Goal: Task Accomplishment & Management: Manage account settings

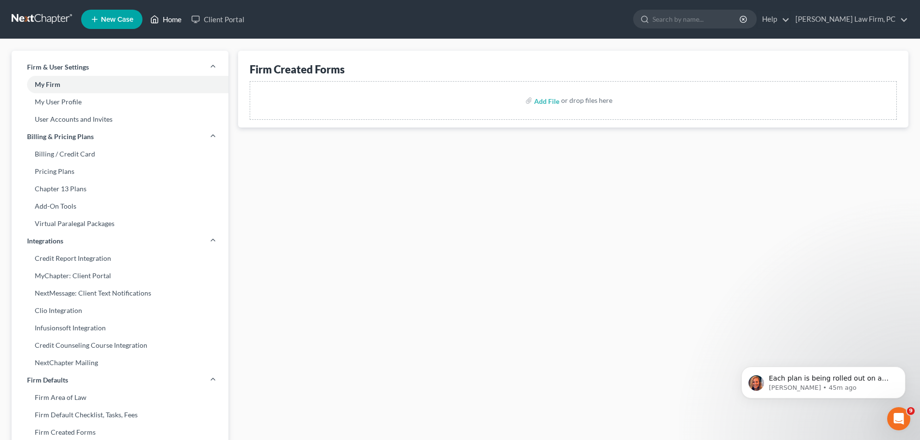
click at [172, 19] on link "Home" at bounding box center [165, 19] width 41 height 17
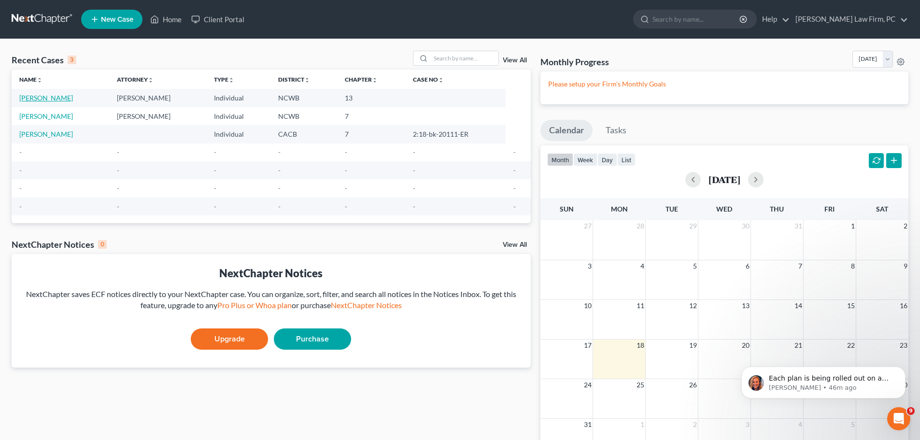
click at [34, 98] on link "[PERSON_NAME]" at bounding box center [46, 98] width 54 height 8
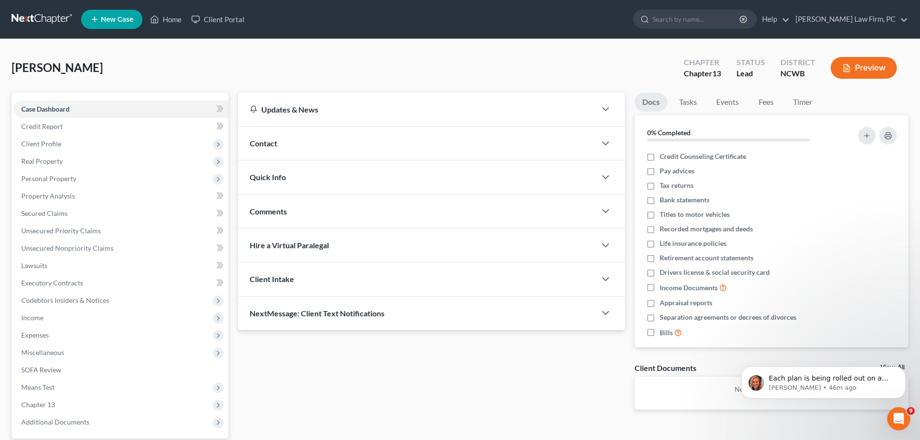
click at [858, 73] on button "Preview" at bounding box center [864, 68] width 66 height 22
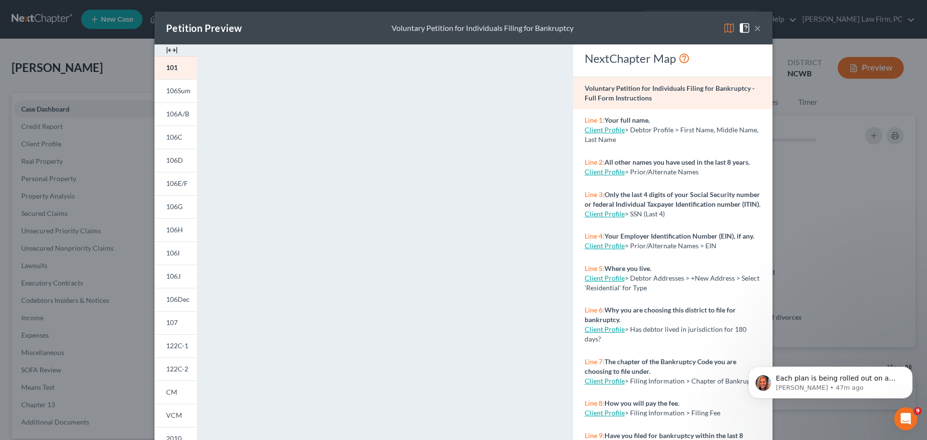
click at [754, 29] on button "×" at bounding box center [757, 28] width 7 height 12
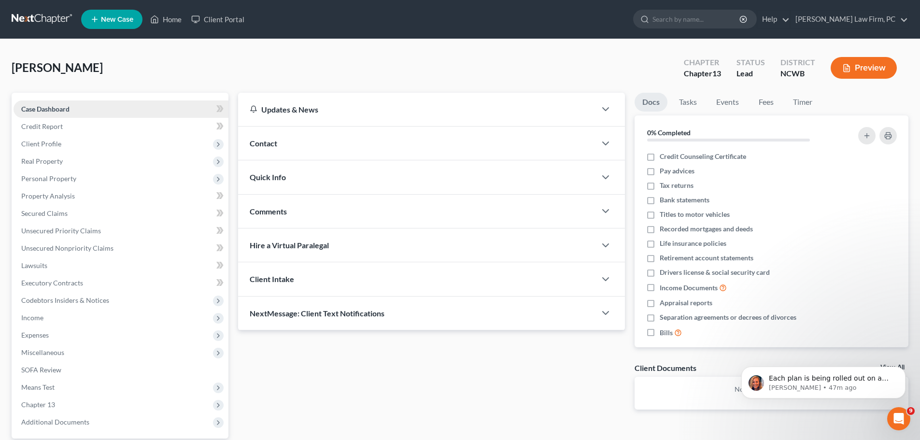
click at [67, 107] on span "Case Dashboard" at bounding box center [45, 109] width 48 height 8
click at [60, 130] on span "Credit Report" at bounding box center [42, 126] width 42 height 8
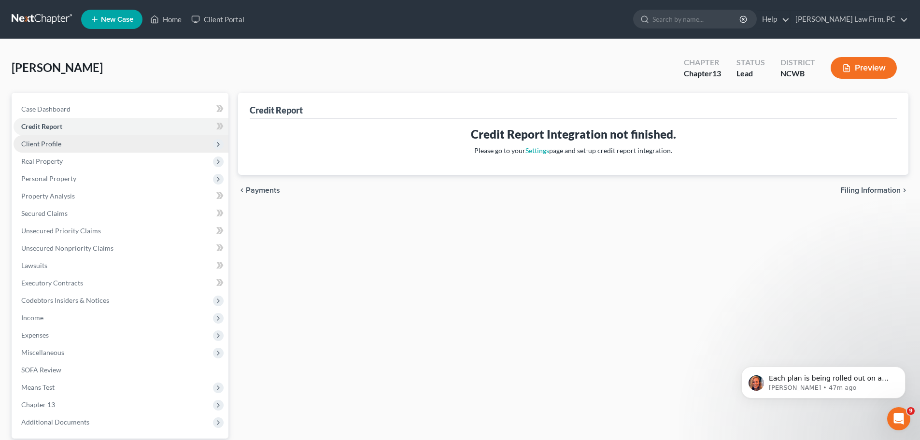
click at [57, 142] on span "Client Profile" at bounding box center [41, 144] width 40 height 8
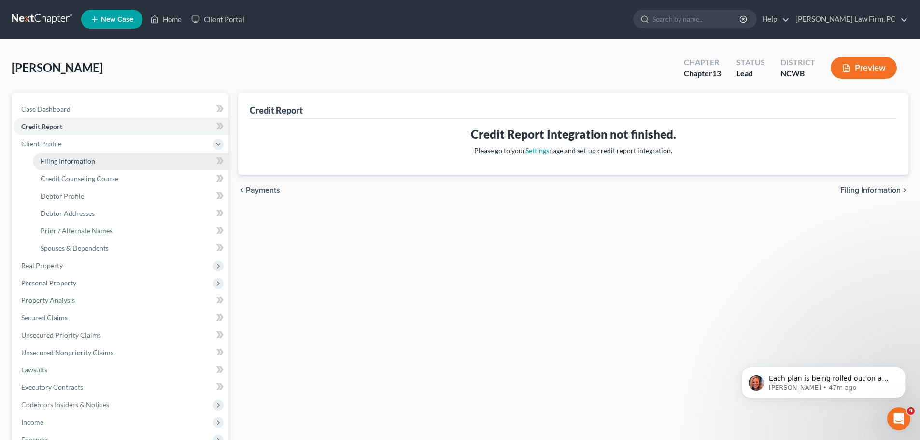
click at [74, 162] on span "Filing Information" at bounding box center [68, 161] width 55 height 8
select select "1"
select select "0"
select select "3"
select select "59"
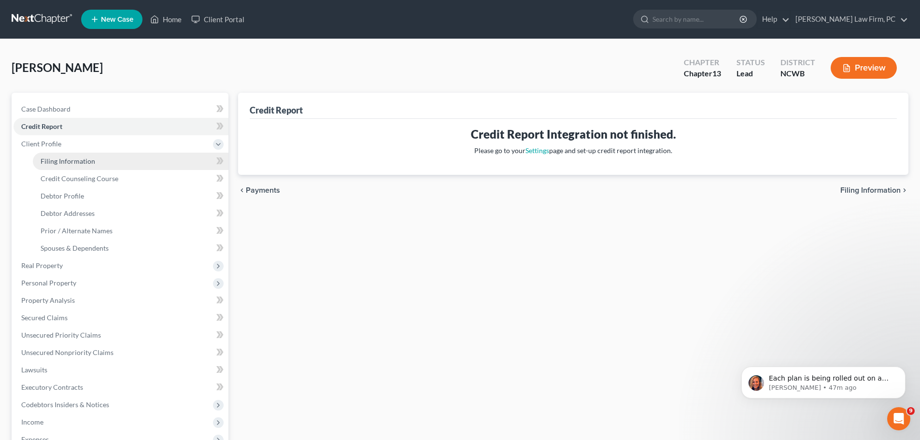
select select "0"
select select "28"
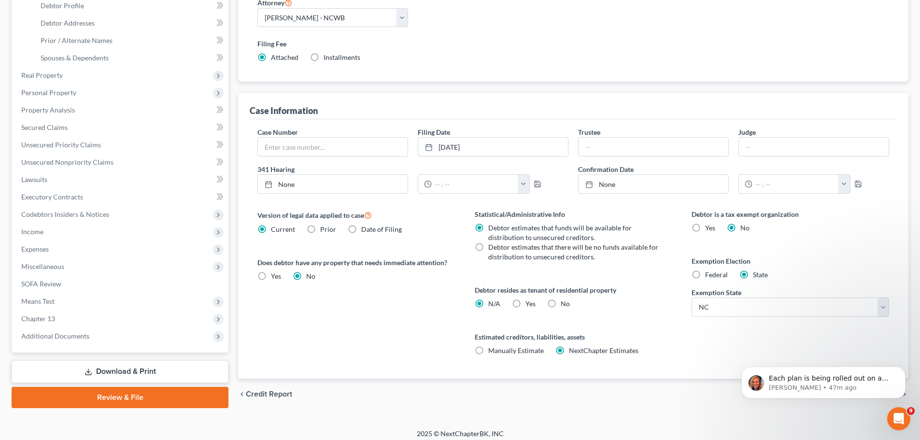
scroll to position [197, 0]
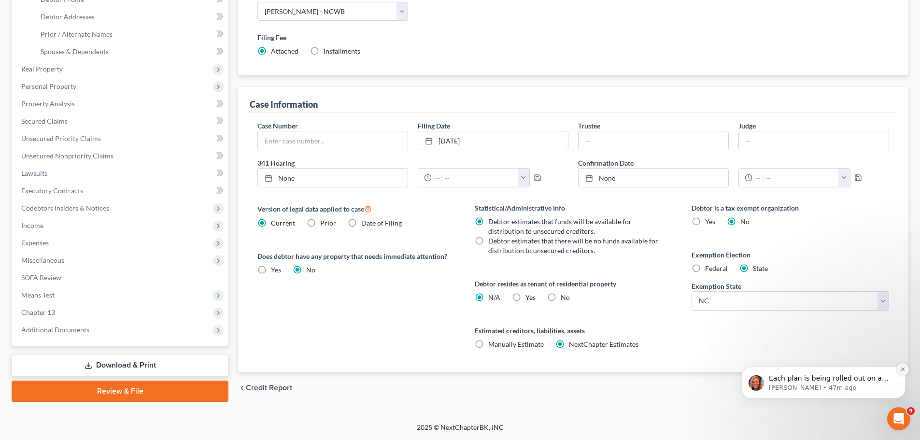
click at [905, 368] on icon "Dismiss notification" at bounding box center [902, 369] width 5 height 5
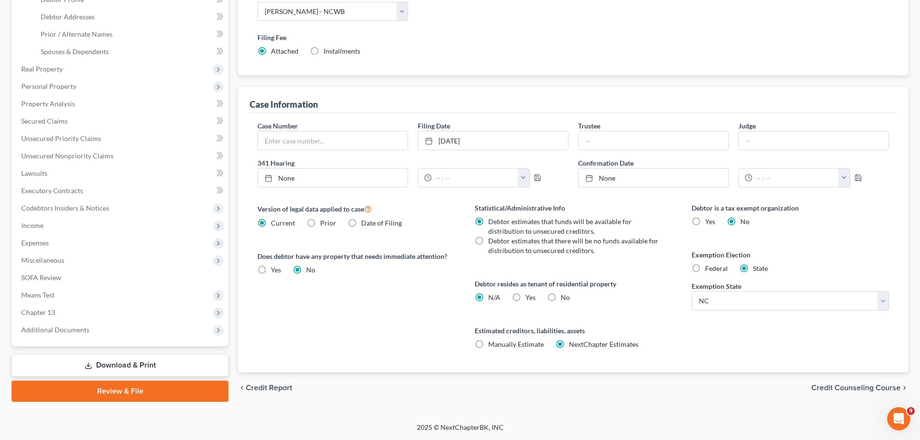
click at [879, 387] on span "Credit Counseling Course" at bounding box center [855, 388] width 89 height 8
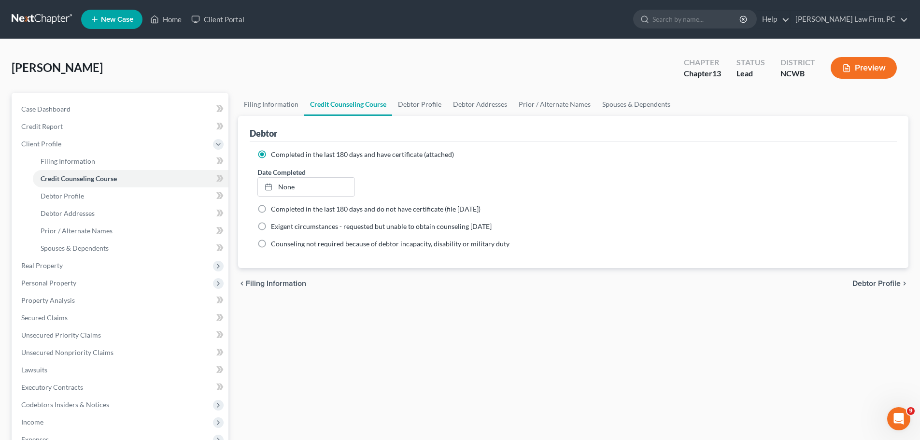
click at [889, 280] on span "Debtor Profile" at bounding box center [876, 284] width 48 height 8
select select "1"
select select "3"
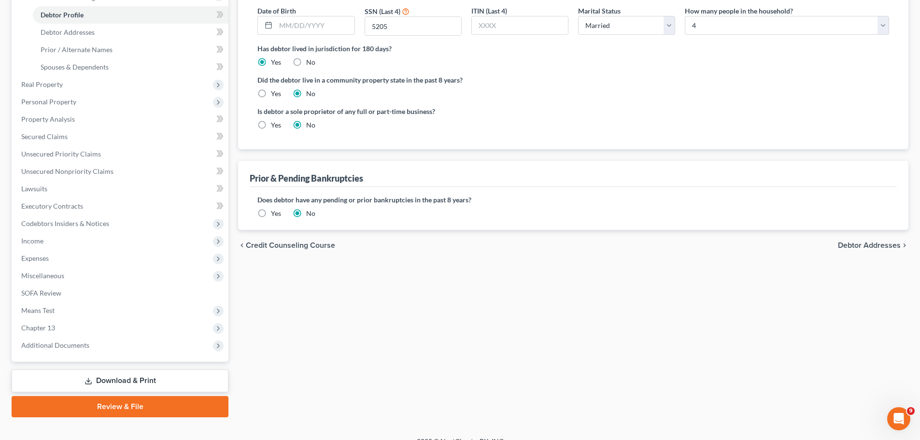
click at [882, 244] on span "Debtor Addresses" at bounding box center [869, 245] width 63 height 8
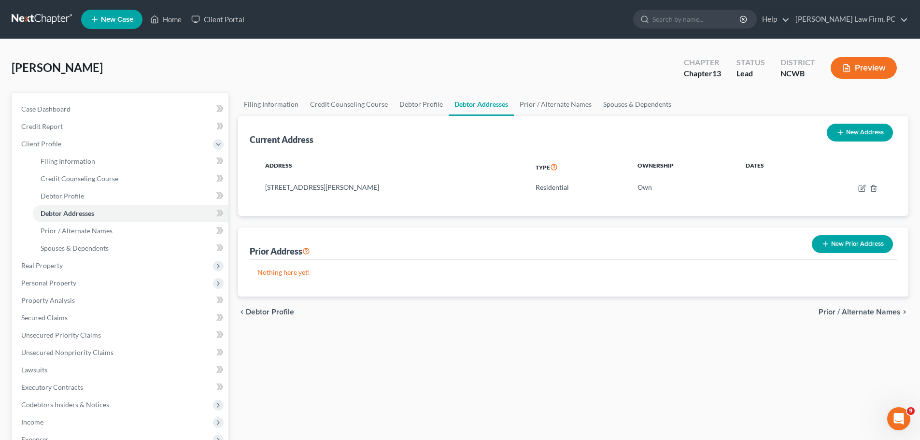
click at [876, 311] on span "Prior / Alternate Names" at bounding box center [860, 312] width 82 height 8
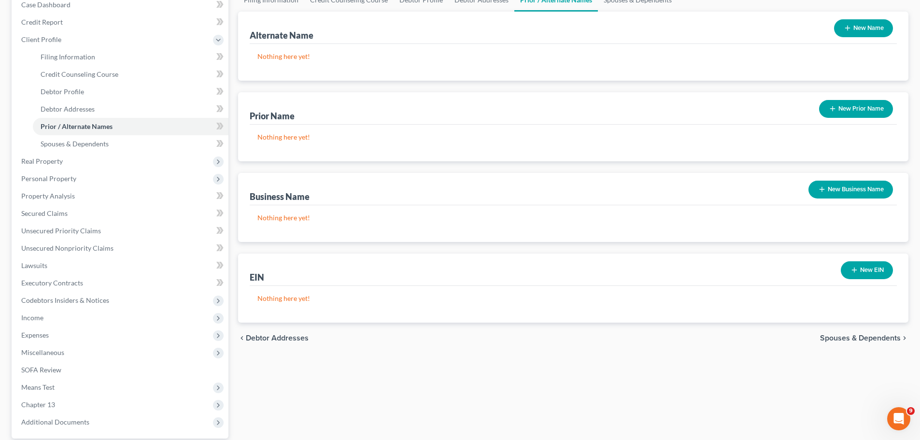
scroll to position [109, 0]
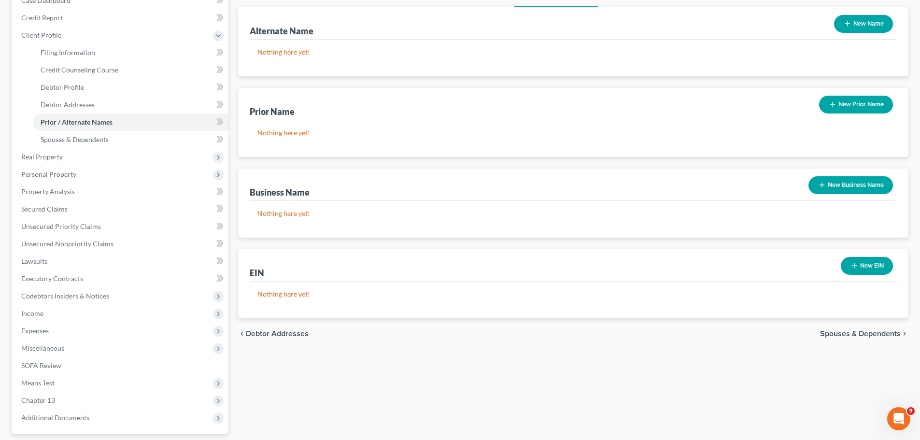
click at [870, 330] on span "Spouses & Dependents" at bounding box center [860, 334] width 81 height 8
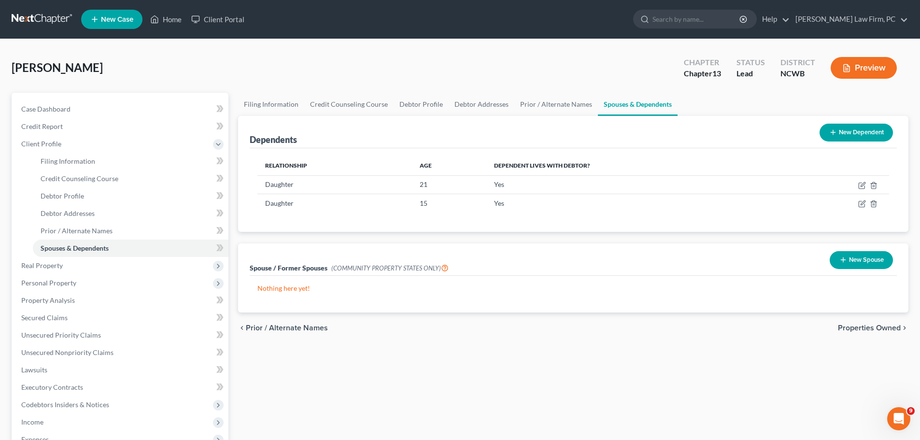
click at [865, 262] on button "New Spouse" at bounding box center [861, 260] width 63 height 18
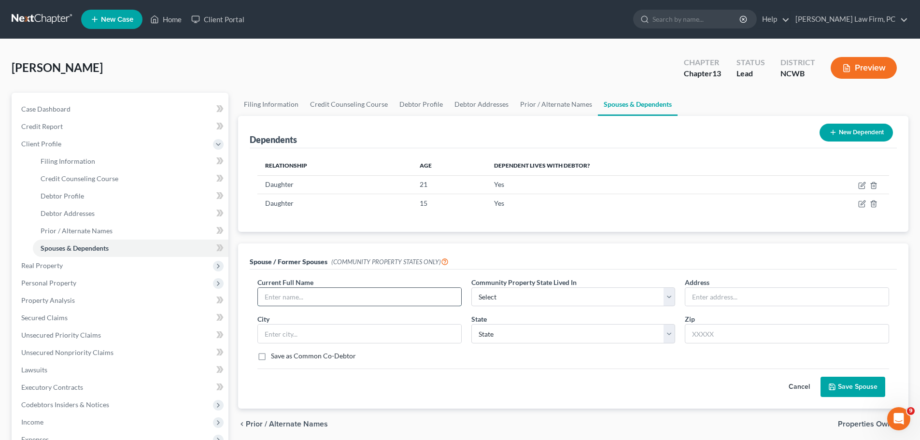
click at [420, 297] on input "text" at bounding box center [359, 297] width 203 height 18
type input "[PERSON_NAME]"
click at [741, 296] on input "text" at bounding box center [786, 297] width 203 height 18
type input "[STREET_ADDRESS][PERSON_NAME]"
type input "[GEOGRAPHIC_DATA]"
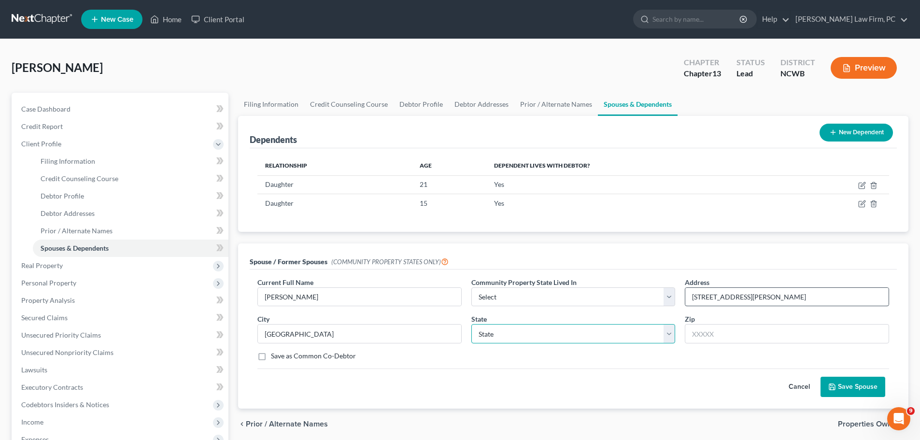
select select "28"
type input "28078"
drag, startPoint x: 864, startPoint y: 385, endPoint x: 857, endPoint y: 386, distance: 7.3
click at [864, 385] on button "Save Spouse" at bounding box center [852, 387] width 65 height 20
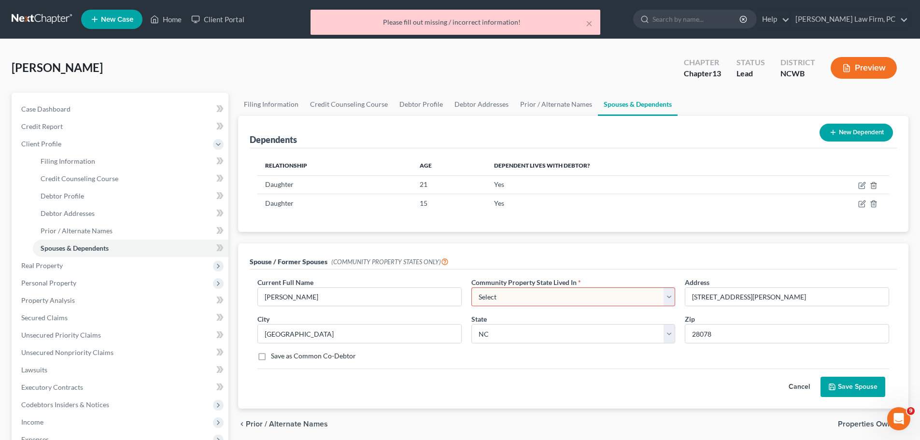
drag, startPoint x: 645, startPoint y: 295, endPoint x: 638, endPoint y: 290, distance: 8.6
click at [645, 295] on select "Select AZ CA GU ID LA NV NM PR [GEOGRAPHIC_DATA] [GEOGRAPHIC_DATA] [GEOGRAPHIC_…" at bounding box center [573, 296] width 204 height 19
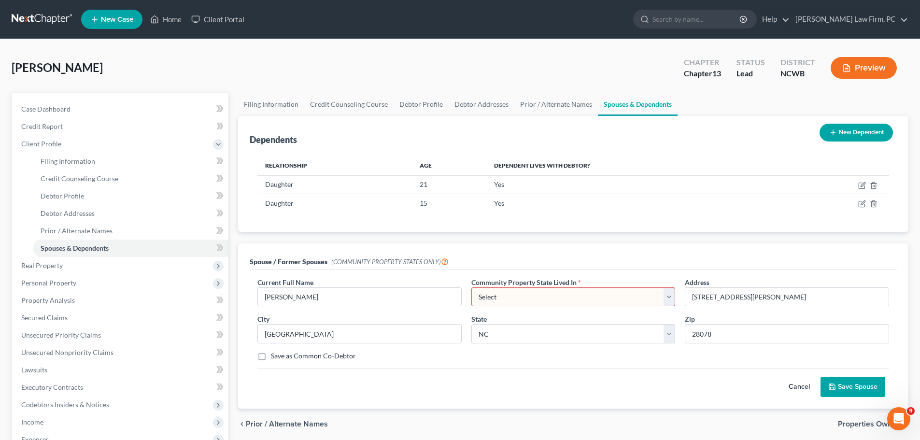
click at [621, 390] on div "Cancel Save Spouse" at bounding box center [573, 382] width 632 height 28
drag, startPoint x: 275, startPoint y: 295, endPoint x: 185, endPoint y: 292, distance: 90.3
click at [186, 293] on div "Petition Navigation Case Dashboard Payments Invoices Payments Payments Credit R…" at bounding box center [460, 346] width 906 height 506
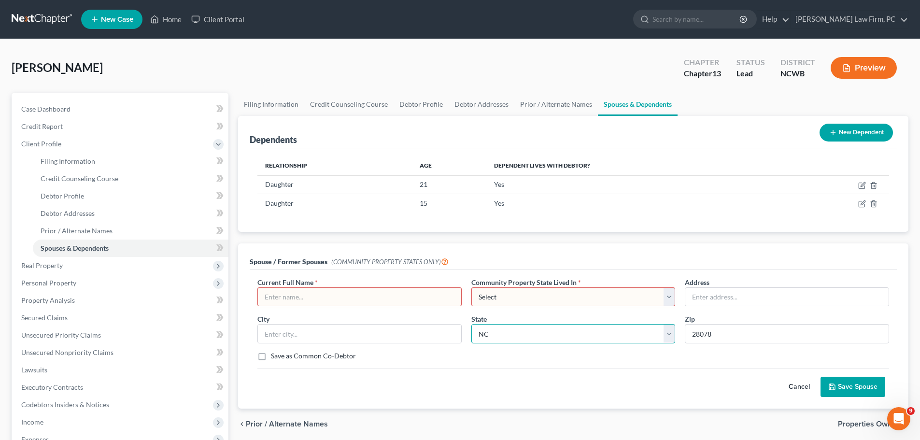
click at [666, 334] on select "State [US_STATE] AK AR AZ CA CO CT DE DC [GEOGRAPHIC_DATA] [GEOGRAPHIC_DATA] GU…" at bounding box center [573, 333] width 204 height 19
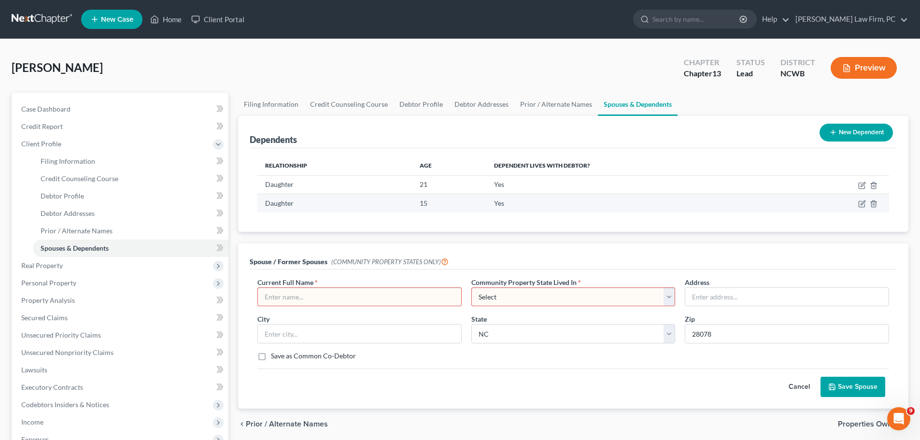
drag, startPoint x: 606, startPoint y: 76, endPoint x: 648, endPoint y: 195, distance: 126.5
click at [606, 76] on div "[PERSON_NAME] Upgraded Chapter Chapter 13 Status Lead District NCWB Preview" at bounding box center [460, 72] width 897 height 42
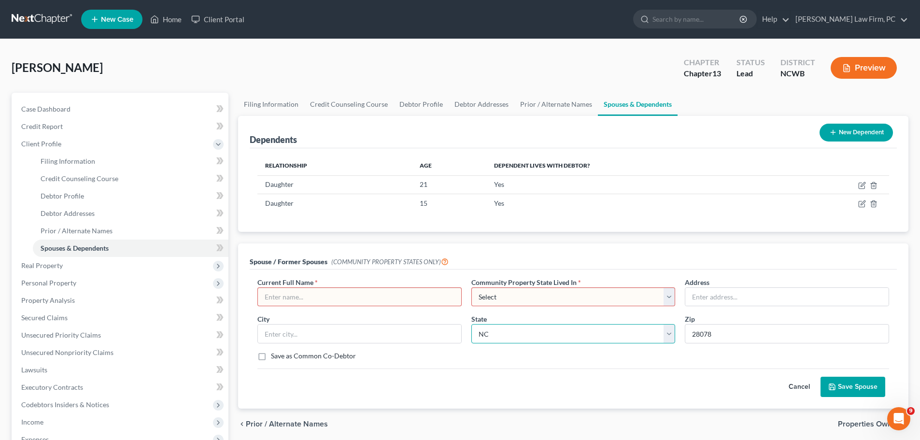
drag, startPoint x: 612, startPoint y: 325, endPoint x: 604, endPoint y: 332, distance: 10.3
click at [611, 326] on select "State [US_STATE] AK AR AZ CA CO CT DE DC [GEOGRAPHIC_DATA] [GEOGRAPHIC_DATA] GU…" at bounding box center [573, 333] width 204 height 19
select select
click at [471, 324] on select "State [US_STATE] AK AR AZ CA CO CT DE DC [GEOGRAPHIC_DATA] [GEOGRAPHIC_DATA] GU…" at bounding box center [573, 333] width 204 height 19
click at [714, 339] on input "28078" at bounding box center [787, 333] width 204 height 19
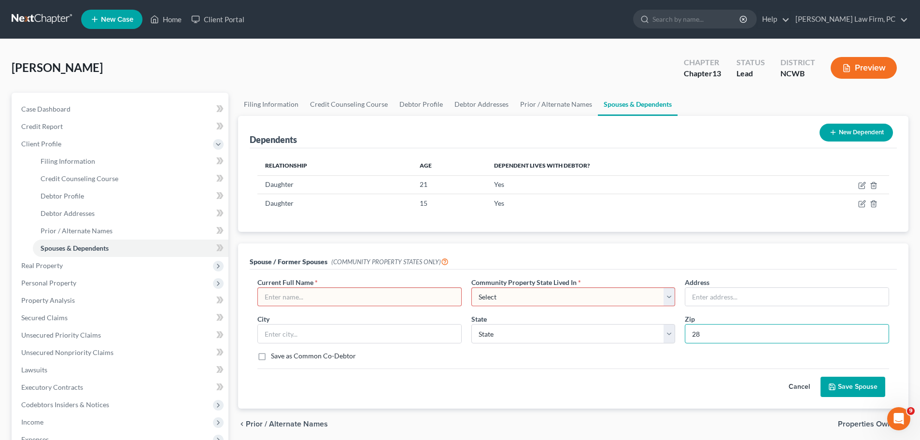
type input "2"
click at [803, 384] on button "Cancel" at bounding box center [799, 386] width 42 height 19
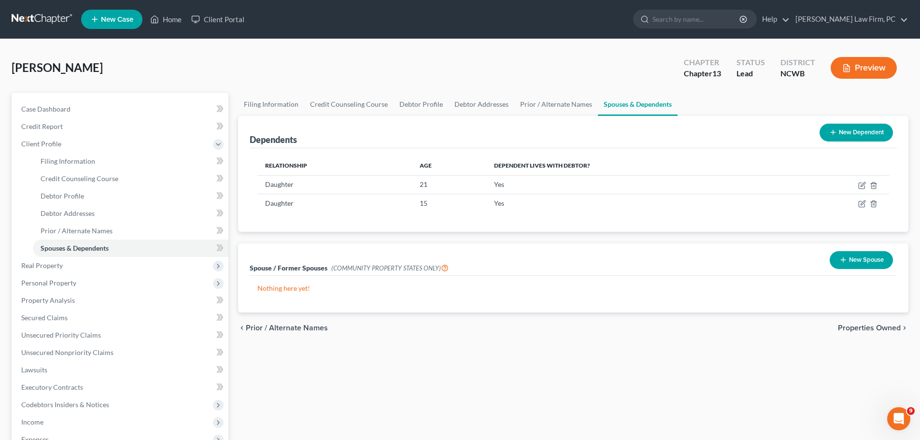
click at [868, 329] on span "Properties Owned" at bounding box center [869, 328] width 63 height 8
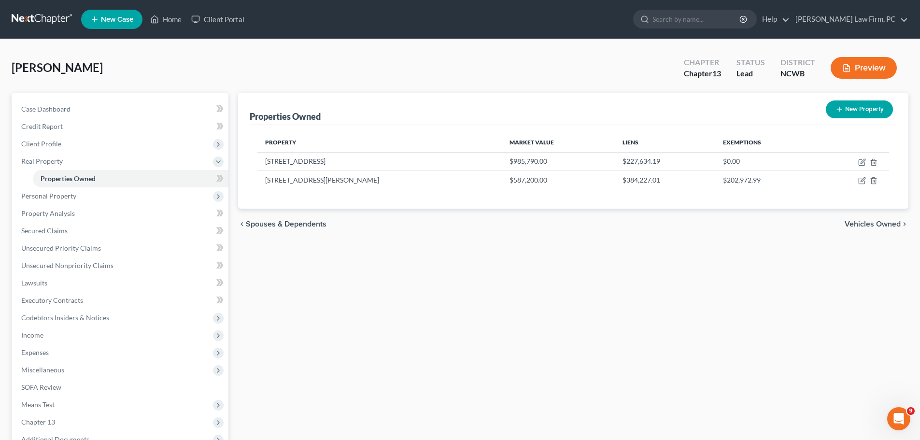
click at [879, 222] on span "Vehicles Owned" at bounding box center [873, 224] width 56 height 8
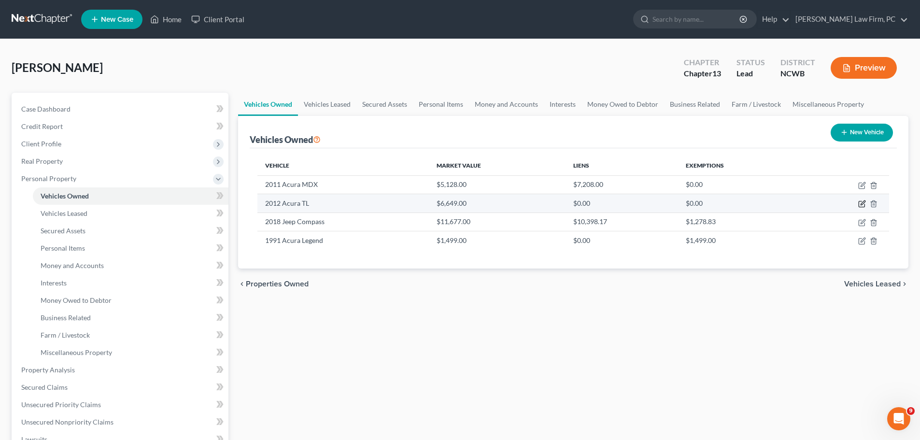
click at [859, 200] on icon "button" at bounding box center [862, 204] width 8 height 8
select select "0"
select select "14"
select select "2"
select select "3"
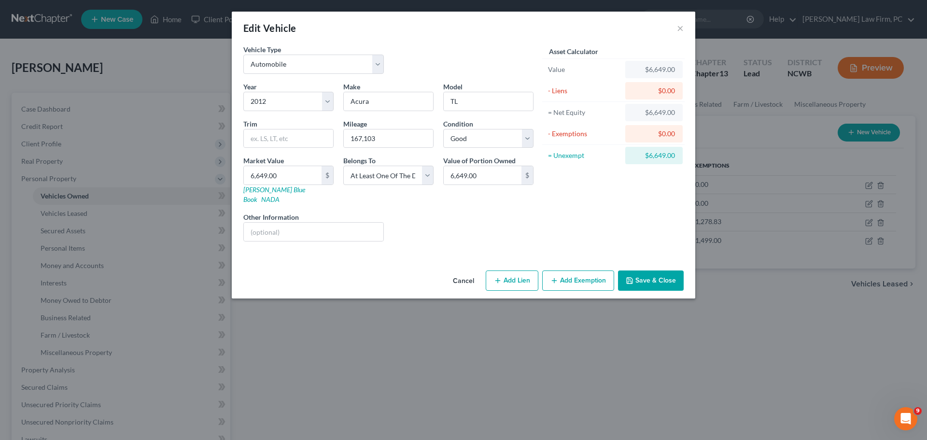
click at [580, 270] on button "Add Exemption" at bounding box center [578, 280] width 72 height 20
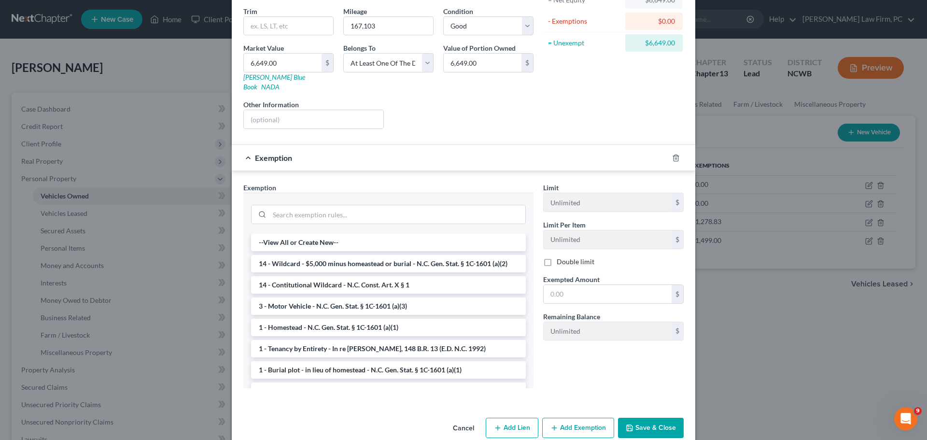
scroll to position [120, 0]
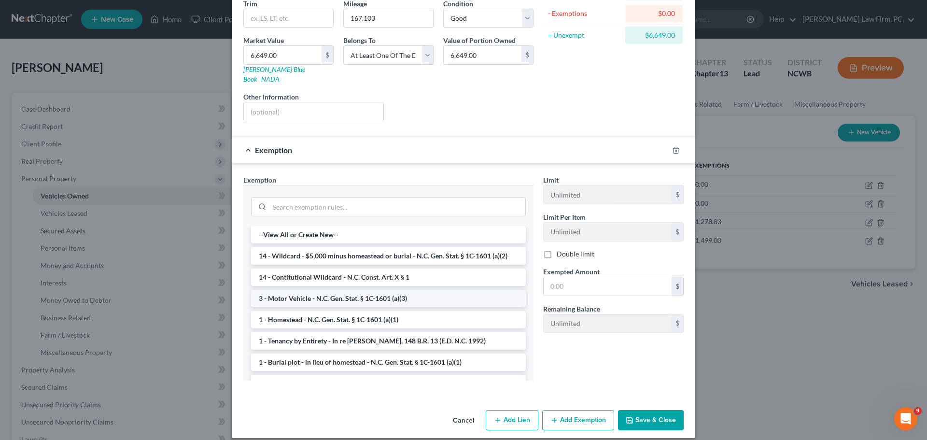
click at [463, 290] on li "3 - Motor Vehicle - N.C. Gen. Stat. § 1C-1601 (a)(3)" at bounding box center [388, 298] width 275 height 17
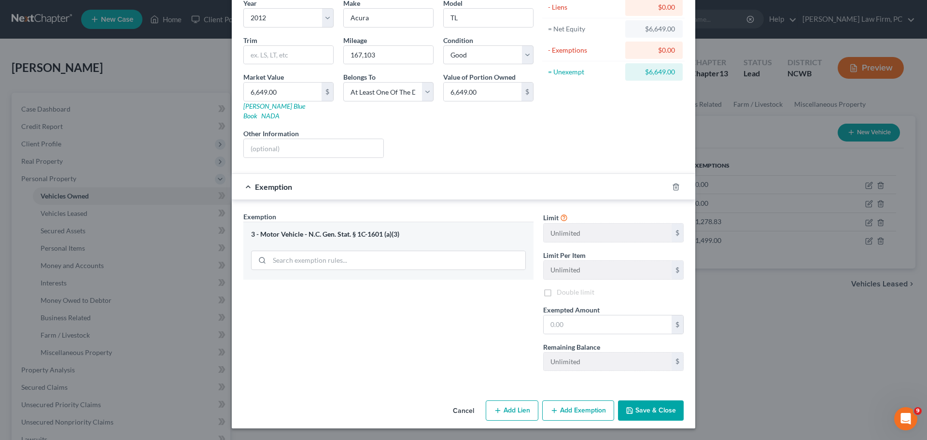
scroll to position [74, 0]
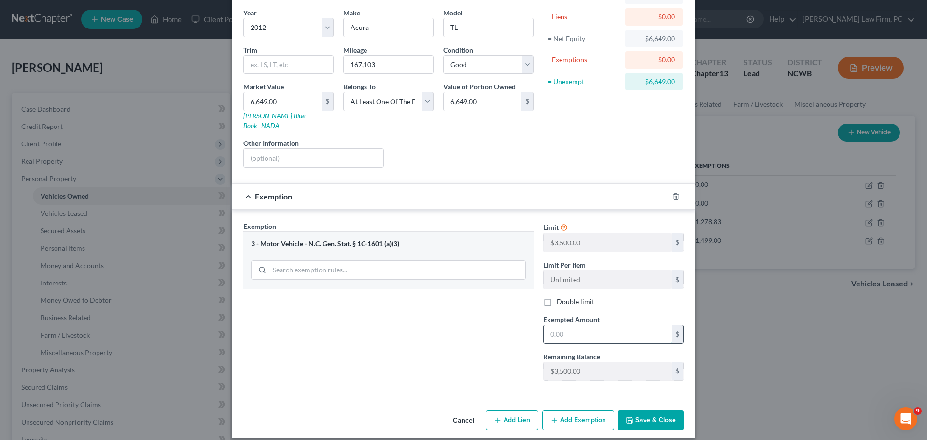
click at [588, 325] on input "text" at bounding box center [608, 334] width 128 height 18
type input "3,500"
click at [557, 410] on button "Add Exemption" at bounding box center [578, 420] width 72 height 20
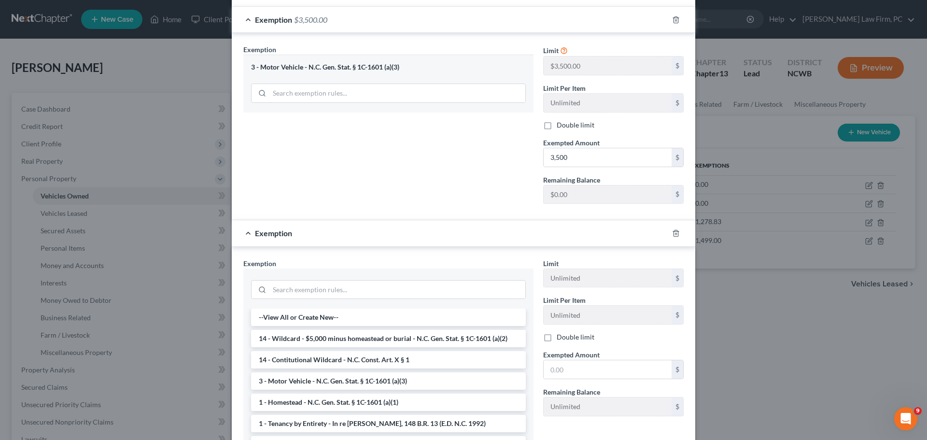
scroll to position [255, 0]
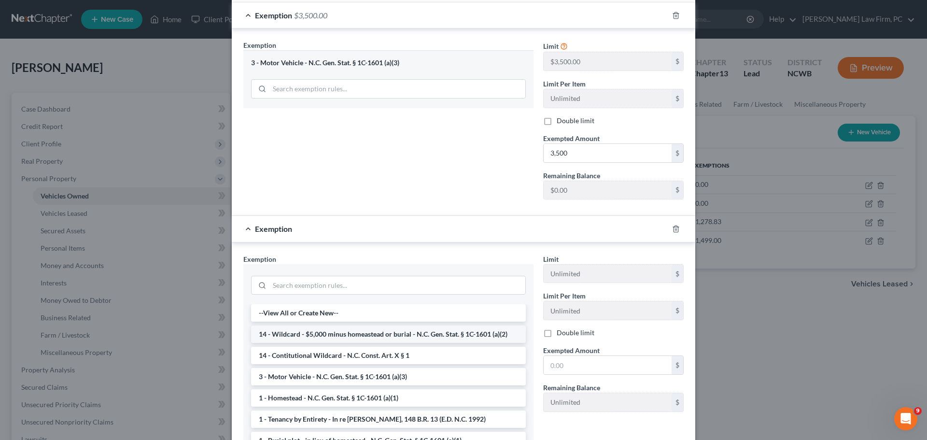
click at [465, 326] on li "14 - Wildcard - $5,000 minus homeastead or burial - N.C. Gen. Stat. § 1C-1601 (…" at bounding box center [388, 333] width 275 height 17
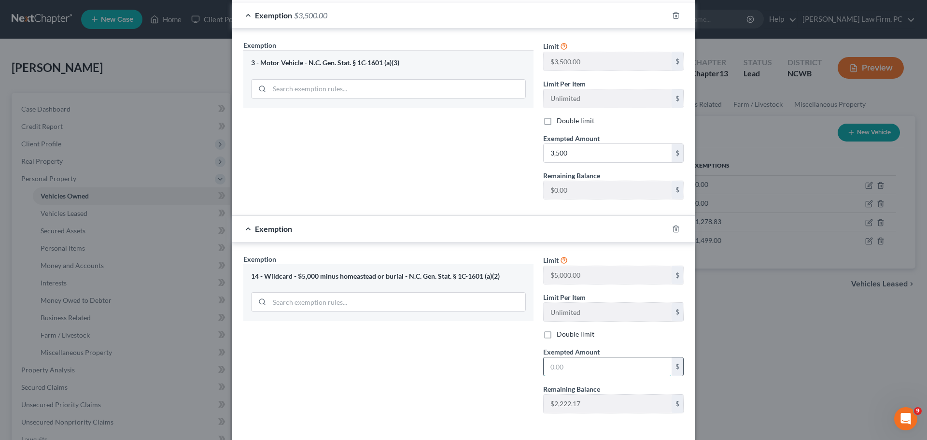
click at [560, 357] on input "text" at bounding box center [608, 366] width 128 height 18
type input "2,222.17"
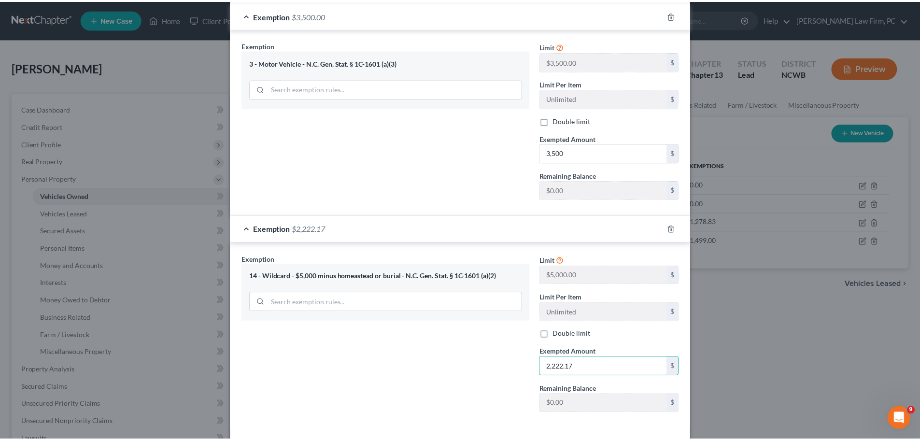
scroll to position [268, 0]
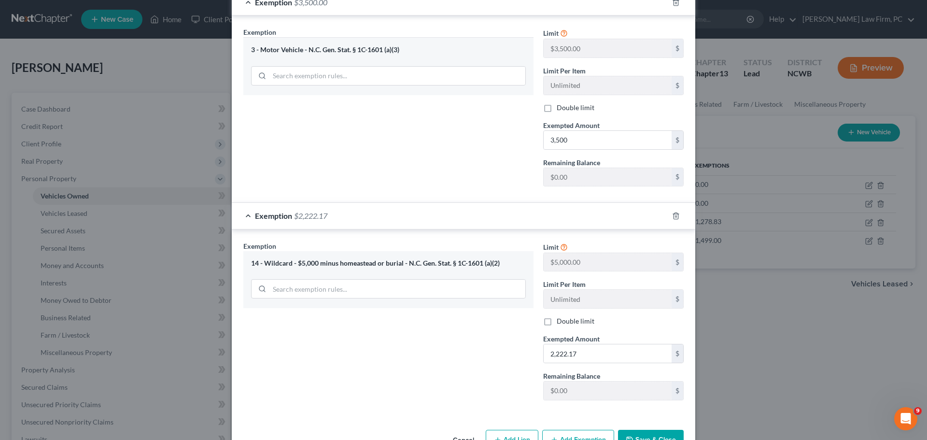
click at [636, 430] on button "Save & Close" at bounding box center [651, 440] width 66 height 20
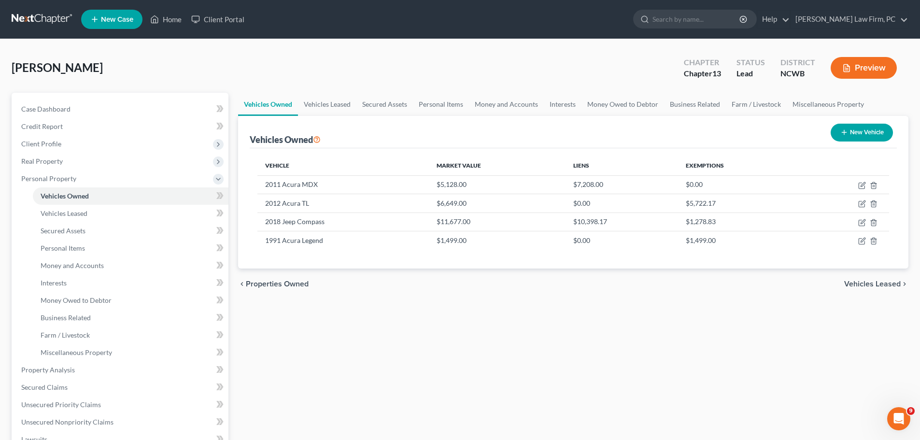
click at [872, 283] on span "Vehicles Leased" at bounding box center [872, 284] width 56 height 8
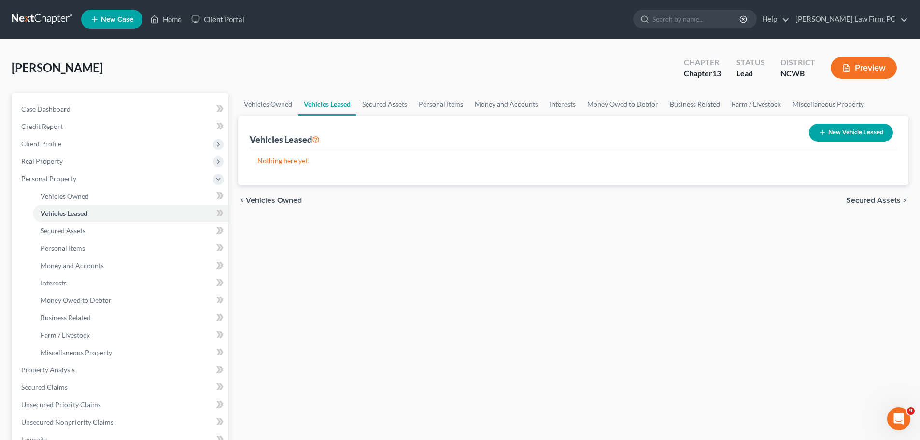
click at [886, 201] on span "Secured Assets" at bounding box center [873, 201] width 55 height 8
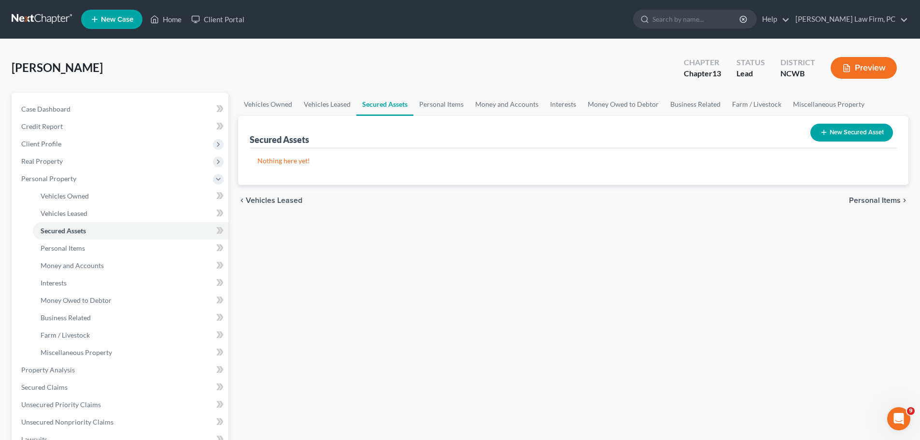
click at [886, 201] on span "Personal Items" at bounding box center [875, 201] width 52 height 8
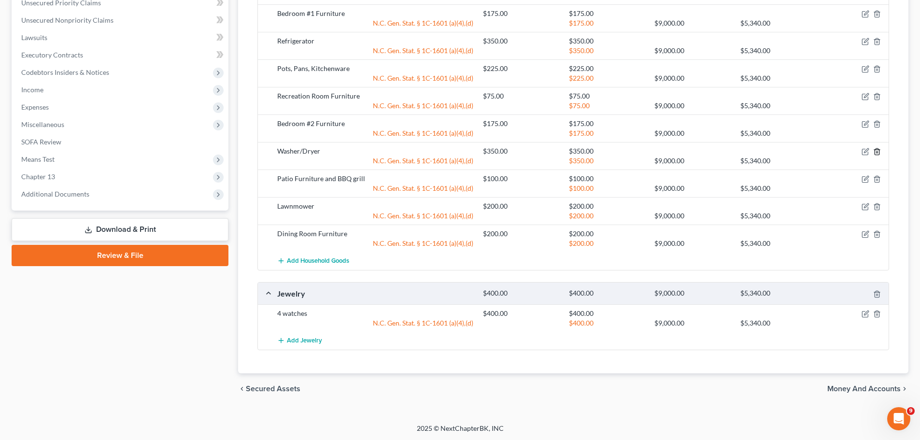
scroll to position [403, 0]
click at [866, 390] on span "Money and Accounts" at bounding box center [863, 388] width 73 height 8
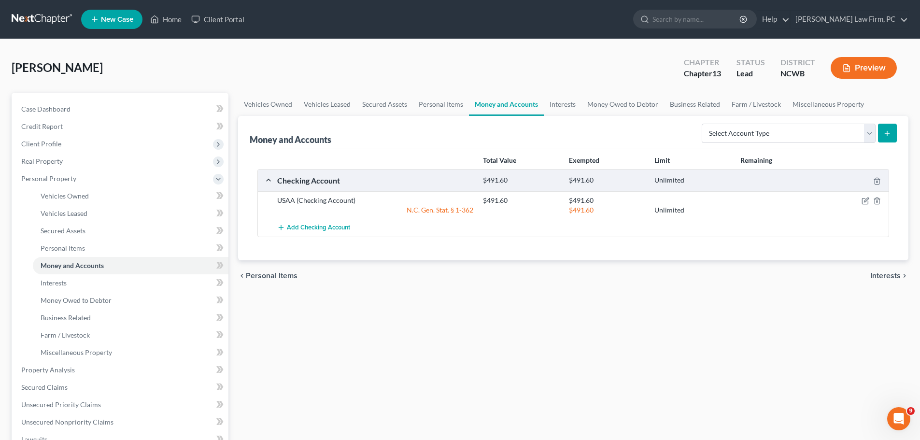
click at [884, 275] on span "Interests" at bounding box center [885, 276] width 30 height 8
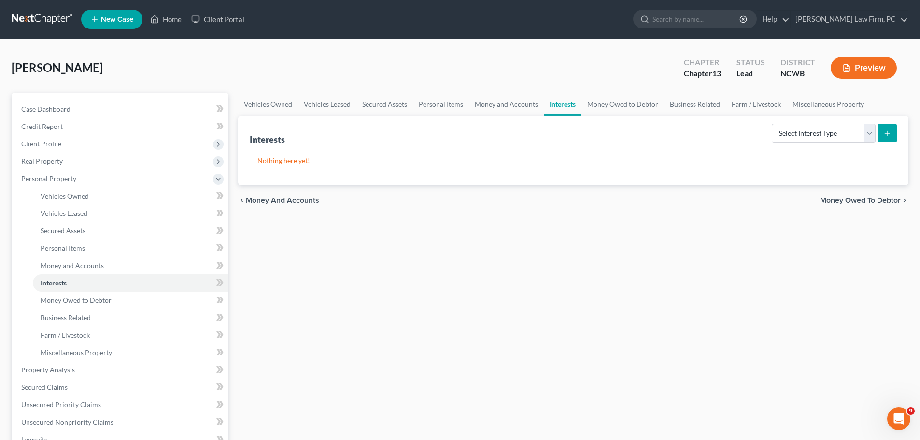
click at [888, 200] on span "Money Owed to Debtor" at bounding box center [860, 201] width 81 height 8
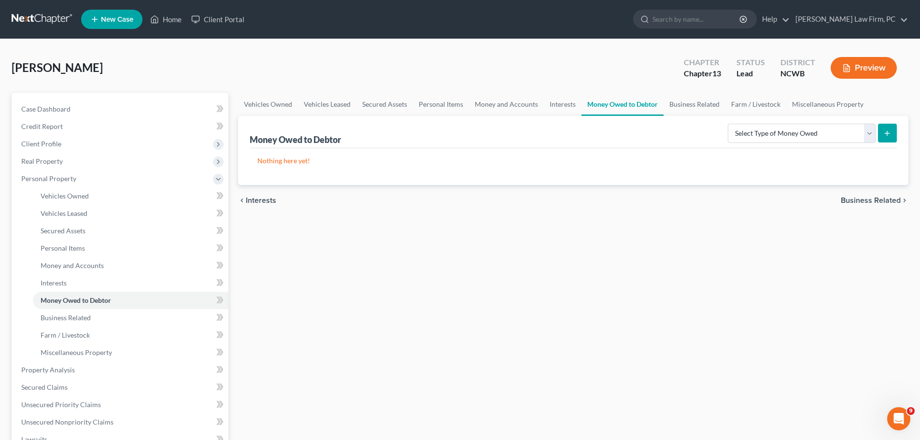
click at [888, 200] on span "Business Related" at bounding box center [871, 201] width 60 height 8
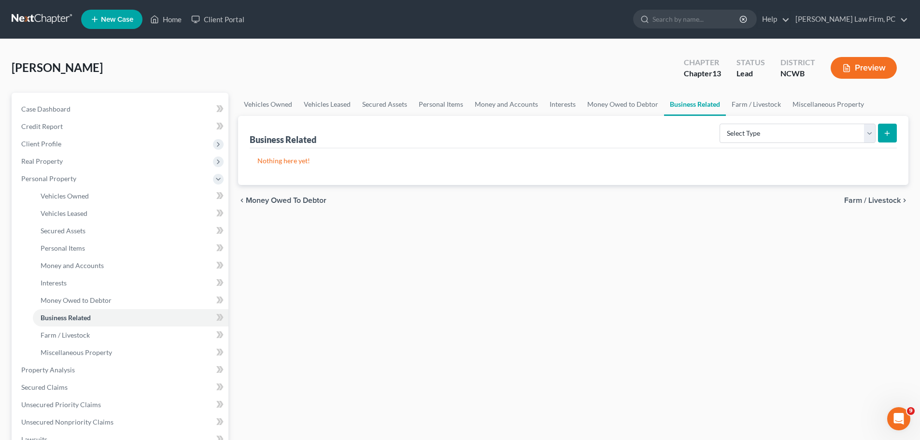
click at [888, 200] on span "Farm / Livestock" at bounding box center [872, 201] width 56 height 8
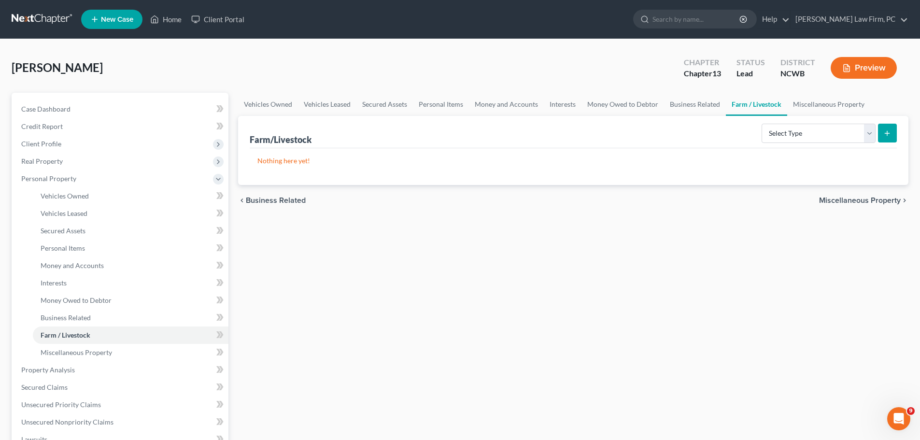
click at [888, 200] on span "Miscellaneous Property" at bounding box center [860, 201] width 82 height 8
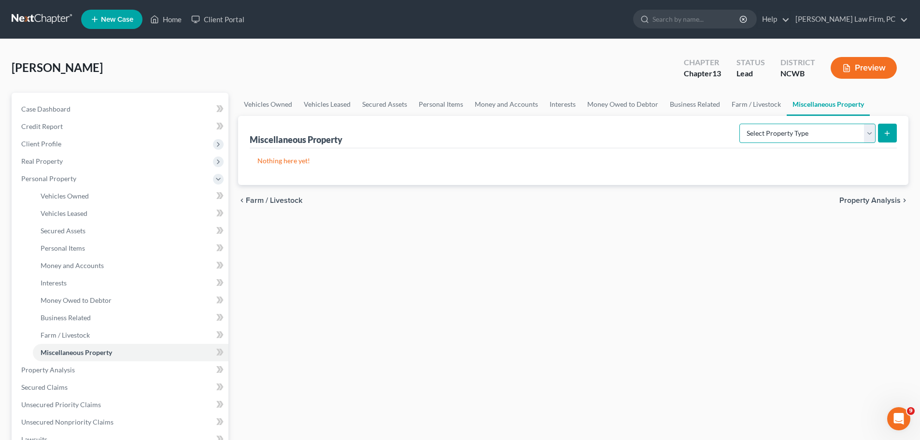
click at [868, 134] on select "Select Property Type Assigned for Creditor Benefit [DATE] Holding for Another N…" at bounding box center [807, 133] width 136 height 19
click at [888, 200] on span "Property Analysis" at bounding box center [869, 201] width 61 height 8
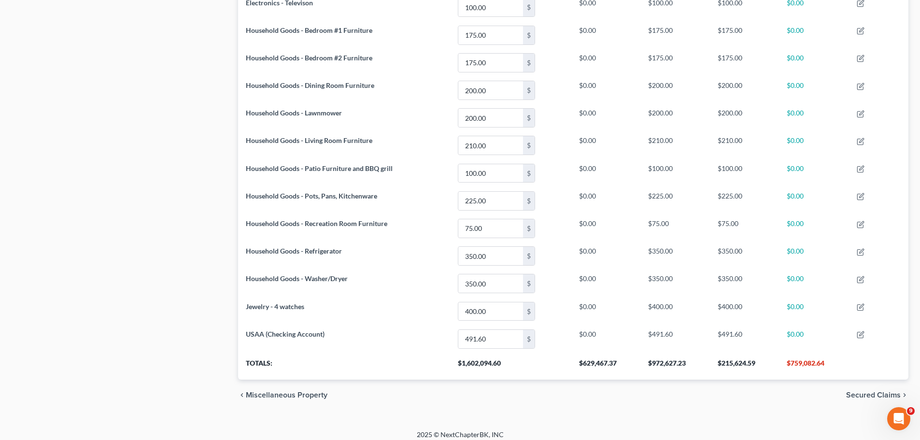
scroll to position [543, 0]
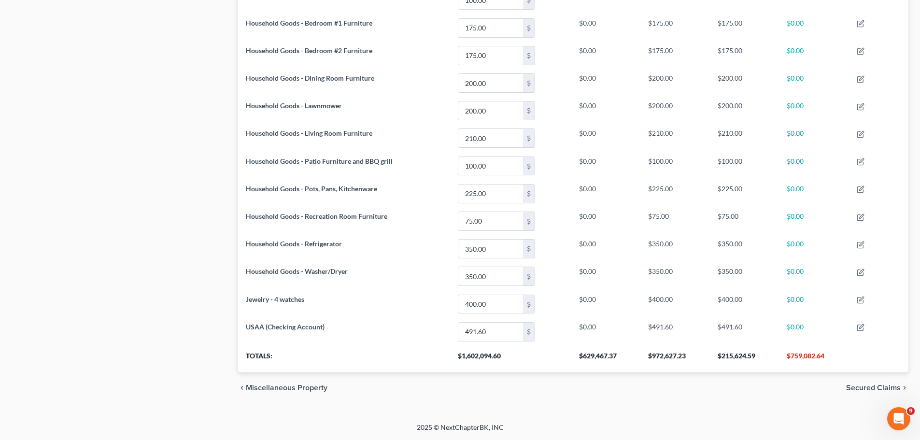
click at [873, 385] on span "Secured Claims" at bounding box center [873, 388] width 55 height 8
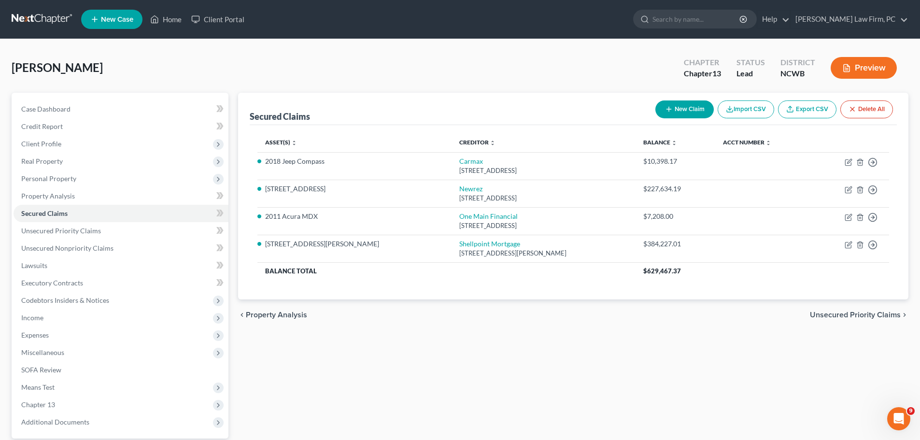
click at [869, 311] on span "Unsecured Priority Claims" at bounding box center [855, 315] width 91 height 8
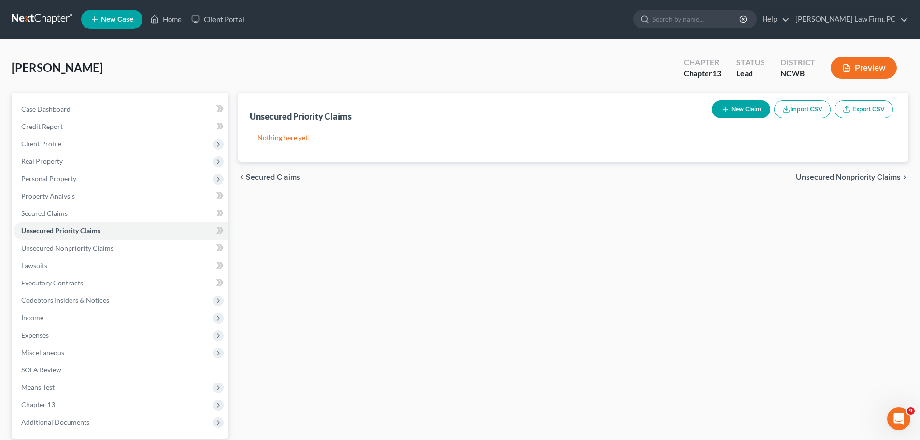
click at [869, 178] on span "Unsecured Nonpriority Claims" at bounding box center [848, 177] width 105 height 8
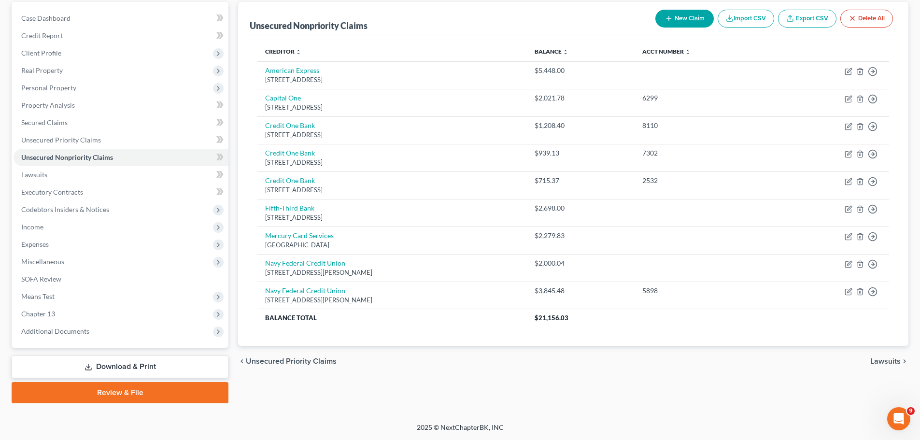
click at [883, 364] on span "Lawsuits" at bounding box center [885, 361] width 30 height 8
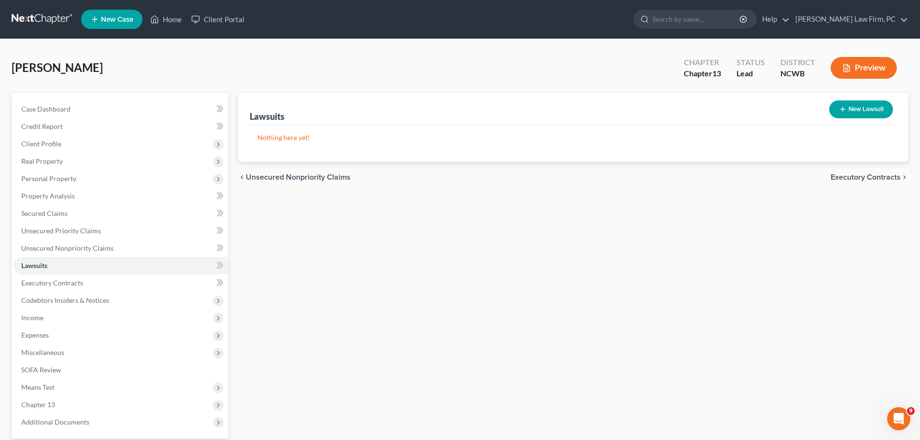
click at [855, 104] on button "New Lawsuit" at bounding box center [861, 109] width 64 height 18
select select "0"
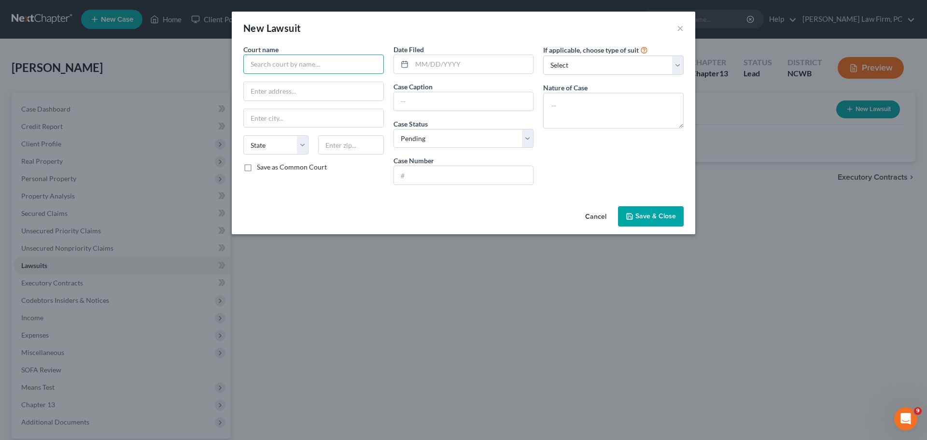
click at [319, 67] on input "text" at bounding box center [313, 64] width 141 height 19
type input "Mecklenburg County Superior Court"
click at [595, 63] on select "Select Repossession Garnishment Foreclosure Attached, Seized, Or Levied Other" at bounding box center [613, 65] width 141 height 19
select select "2"
click at [543, 56] on select "Select Repossession Garnishment Foreclosure Attached, Seized, Or Levied Other" at bounding box center [613, 65] width 141 height 19
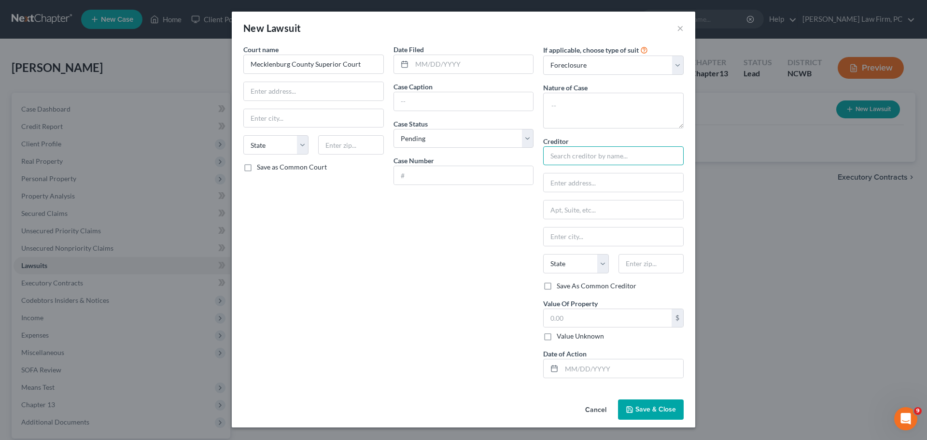
click at [601, 148] on input "text" at bounding box center [613, 155] width 141 height 19
click at [601, 159] on input "text" at bounding box center [613, 155] width 141 height 19
type input "S"
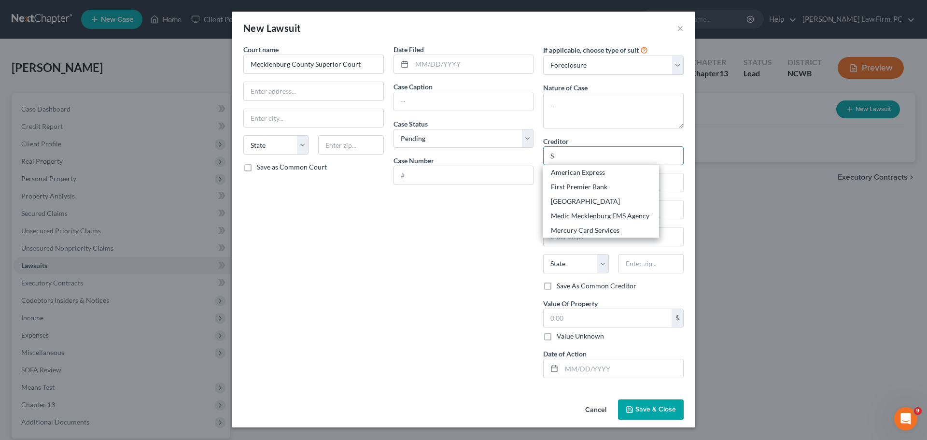
click at [585, 157] on input "S" at bounding box center [613, 155] width 141 height 19
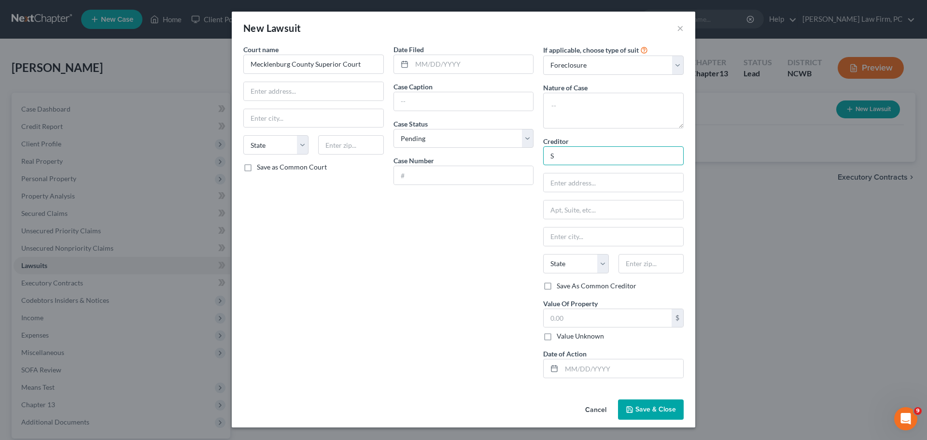
click at [579, 159] on input "S" at bounding box center [613, 155] width 141 height 19
type input "Shellpoint Mortgage"
type input "[STREET_ADDRESS][PERSON_NAME]"
type input "[GEOGRAPHIC_DATA]"
select select "42"
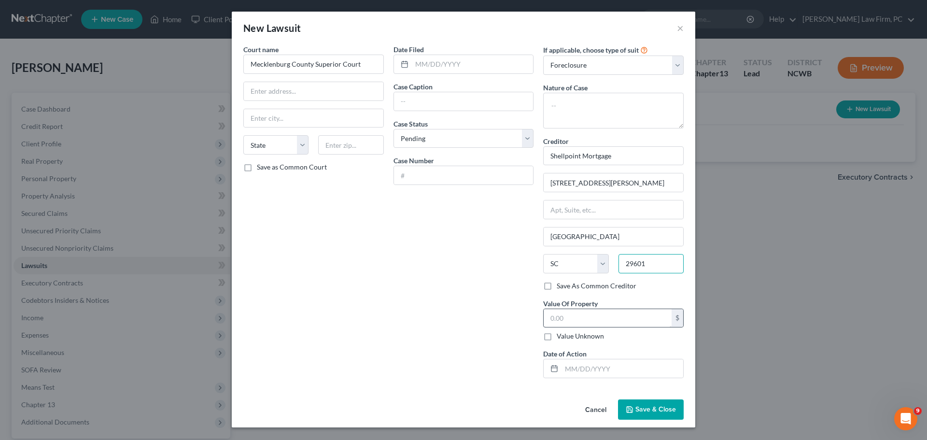
type input "29601"
click at [619, 318] on input "text" at bounding box center [608, 318] width 128 height 18
type input "688"
click at [636, 407] on span "Save & Close" at bounding box center [656, 409] width 41 height 8
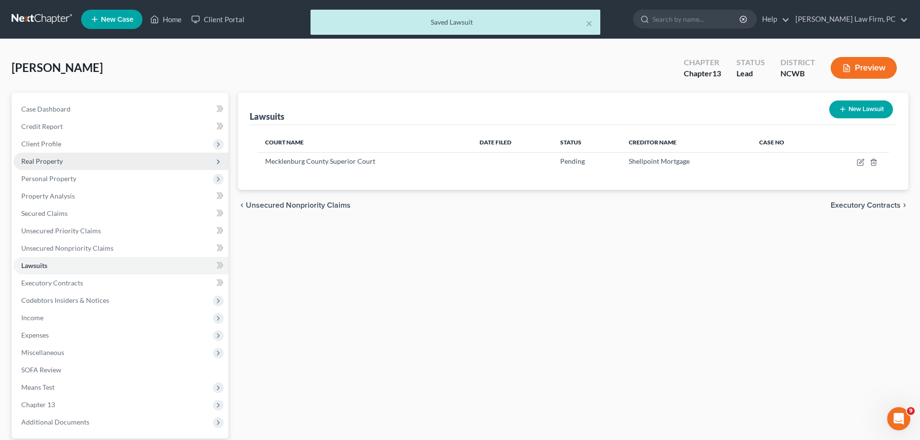
click at [64, 156] on span "Real Property" at bounding box center [121, 161] width 215 height 17
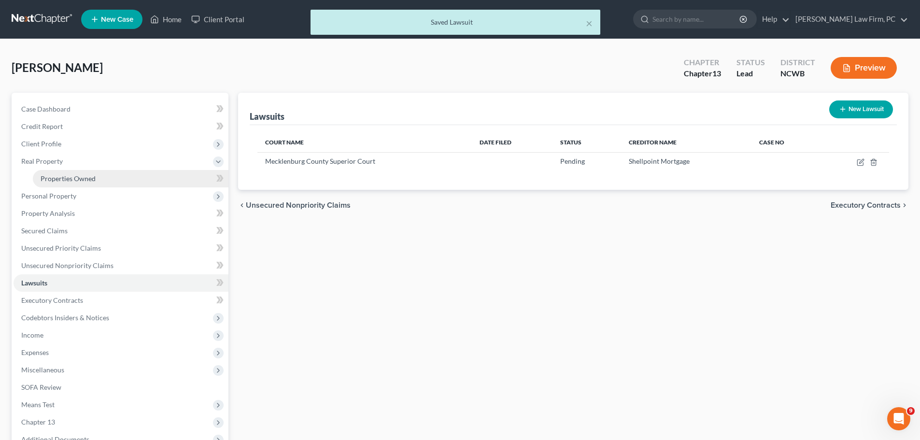
click at [79, 182] on span "Properties Owned" at bounding box center [68, 178] width 55 height 8
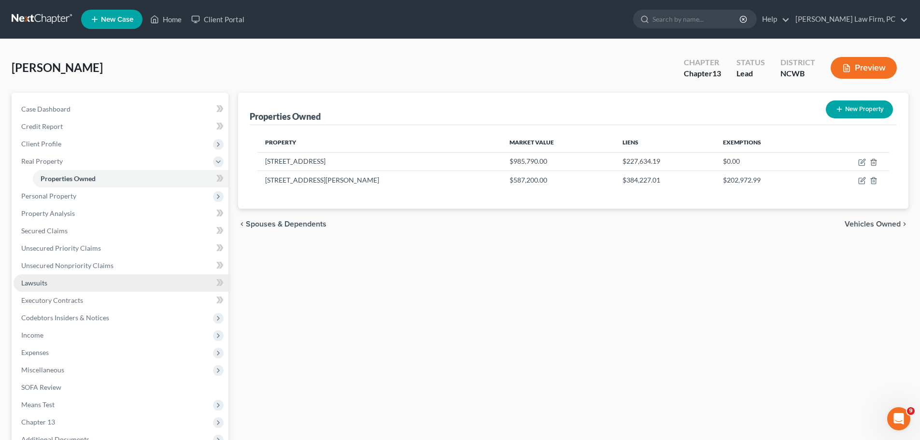
click at [75, 282] on link "Lawsuits" at bounding box center [121, 282] width 215 height 17
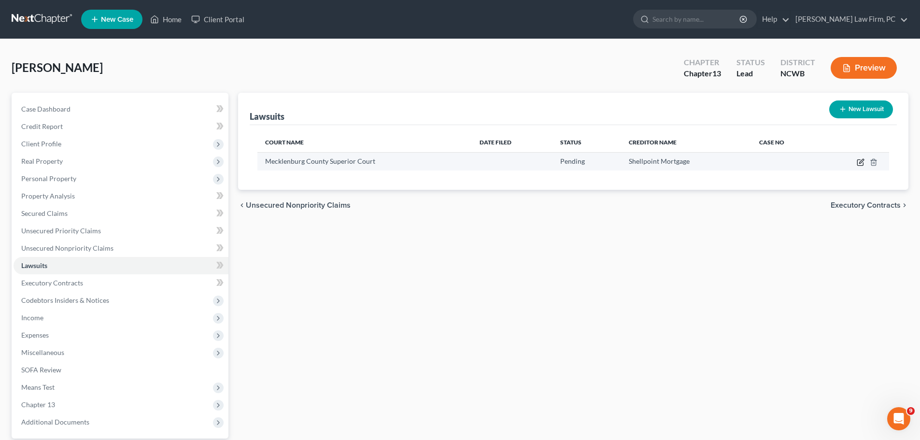
click at [857, 164] on icon "button" at bounding box center [861, 162] width 8 height 8
select select "0"
select select "2"
select select "42"
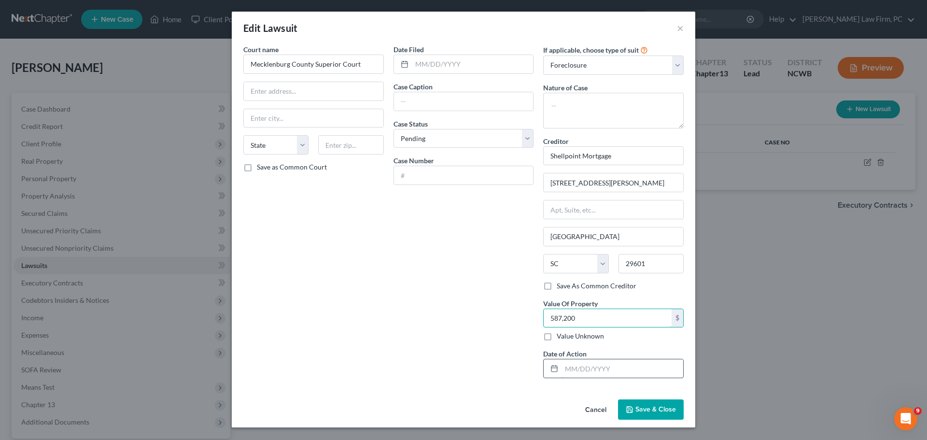
type input "587,200"
click at [588, 371] on input "text" at bounding box center [623, 368] width 122 height 18
type input "[DATE]"
click at [447, 174] on input "text" at bounding box center [464, 175] width 140 height 18
type input "2"
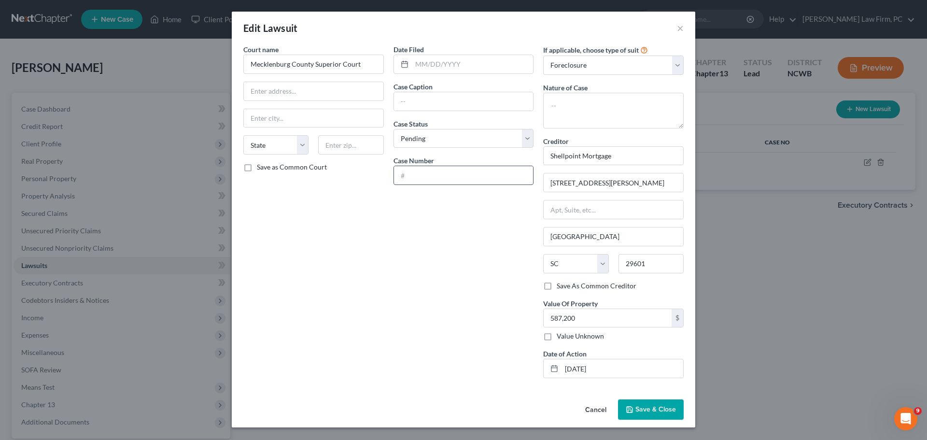
paste input "25SP000559-590"
type input "25SP000559-590"
click at [439, 101] on input "text" at bounding box center [464, 101] width 140 height 18
type input "In Re Foreclosure [PERSON_NAME]"
click at [296, 92] on input "text" at bounding box center [314, 91] width 140 height 18
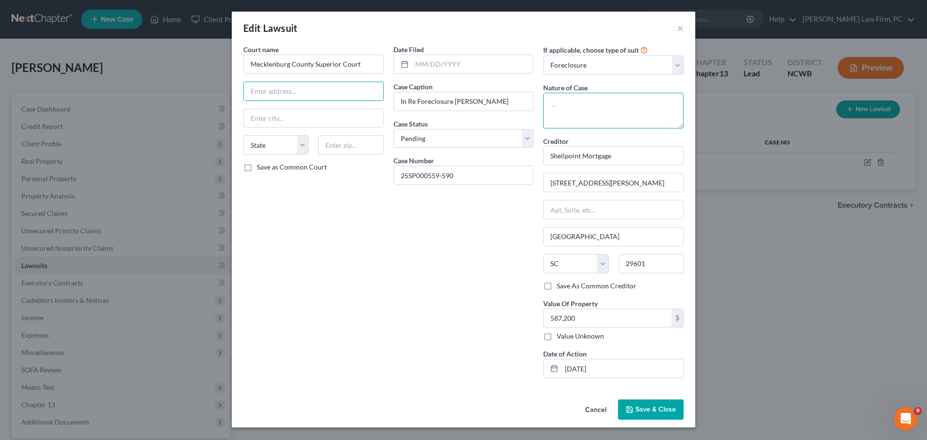
click at [591, 106] on textarea at bounding box center [613, 111] width 141 height 36
type textarea "Foreclosure of 1st Deed of Trust"
click at [287, 99] on input "text" at bounding box center [314, 91] width 140 height 18
click at [298, 94] on input "text" at bounding box center [314, 91] width 140 height 18
type input "[STREET_ADDRESS]"
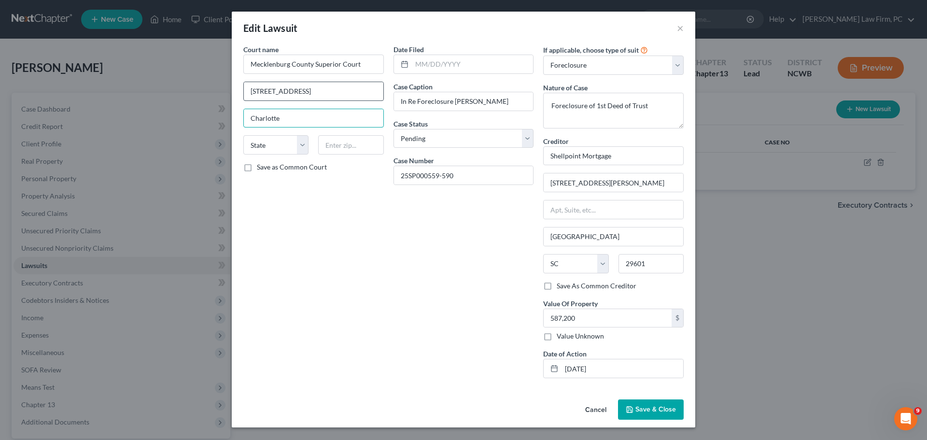
type input "Charlotte"
select select "28"
type input "28202"
drag, startPoint x: 242, startPoint y: 167, endPoint x: 269, endPoint y: 186, distance: 33.2
click at [257, 167] on label "Save as Common Court" at bounding box center [292, 167] width 70 height 10
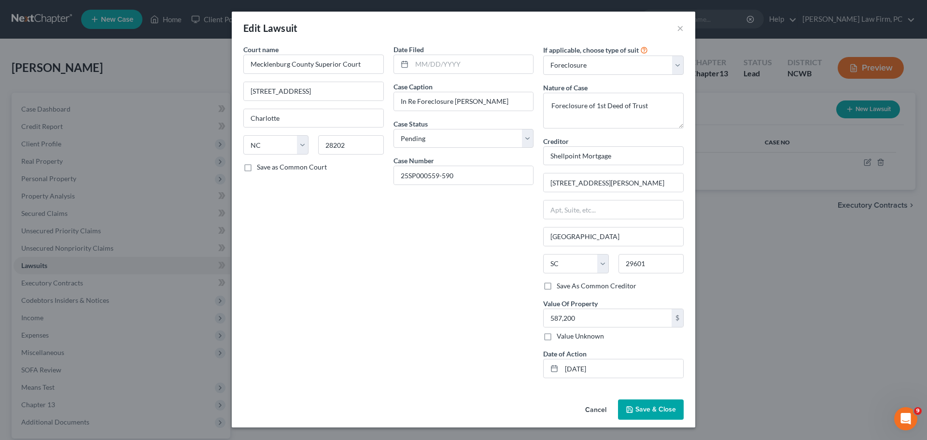
click at [261, 167] on input "Save as Common Court" at bounding box center [264, 165] width 6 height 6
click at [257, 166] on label "Save as Common Court" at bounding box center [292, 167] width 70 height 10
click at [261, 166] on input "Save as Common Court" at bounding box center [264, 165] width 6 height 6
click at [257, 169] on label "Save as Common Court" at bounding box center [292, 167] width 70 height 10
click at [261, 169] on input "Save as Common Court" at bounding box center [264, 165] width 6 height 6
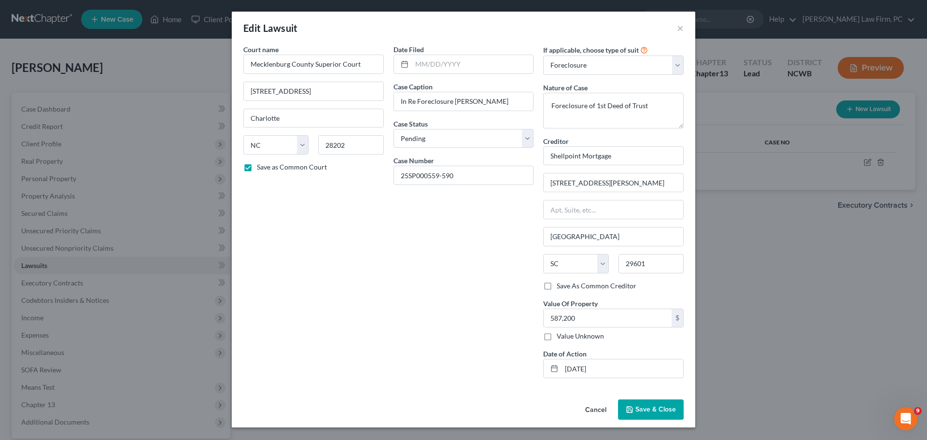
click at [257, 169] on label "Save as Common Court" at bounding box center [292, 167] width 70 height 10
click at [261, 169] on input "Save as Common Court" at bounding box center [264, 165] width 6 height 6
click at [257, 167] on label "Save as Common Court" at bounding box center [292, 167] width 70 height 10
click at [261, 167] on input "Save as Common Court" at bounding box center [264, 165] width 6 height 6
checkbox input "true"
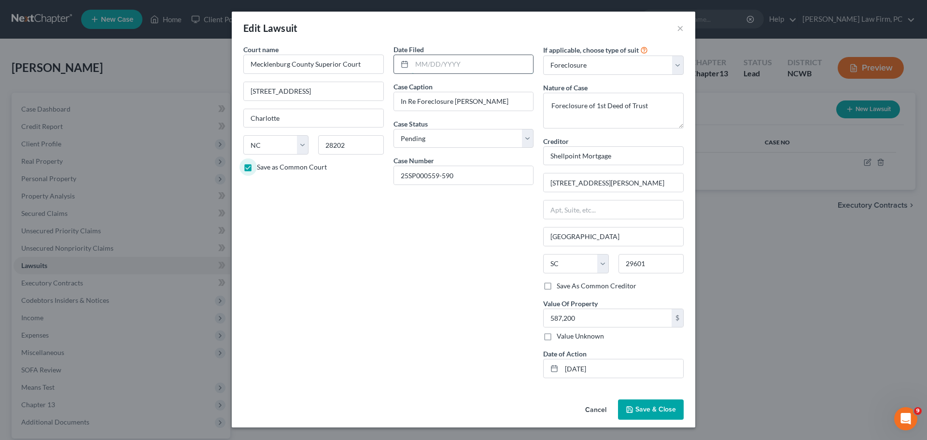
click at [462, 66] on input "text" at bounding box center [473, 64] width 122 height 18
type input "[DATE]"
click at [648, 404] on button "Save & Close" at bounding box center [651, 409] width 66 height 20
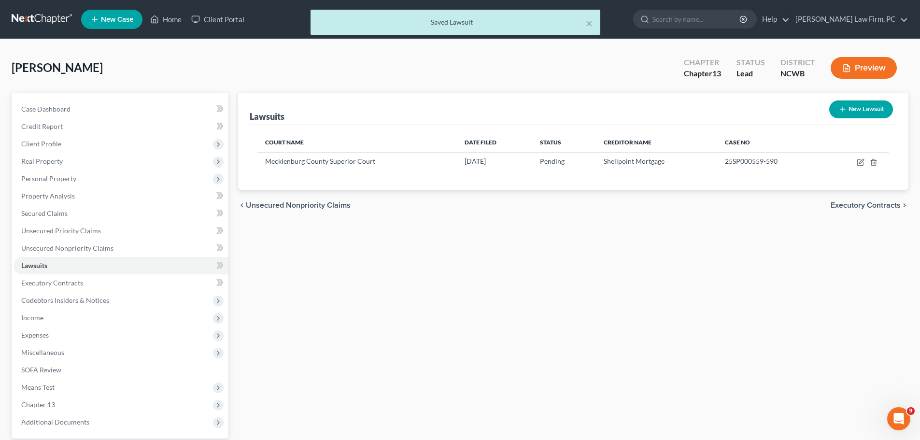
click at [852, 205] on span "Executory Contracts" at bounding box center [866, 205] width 70 height 8
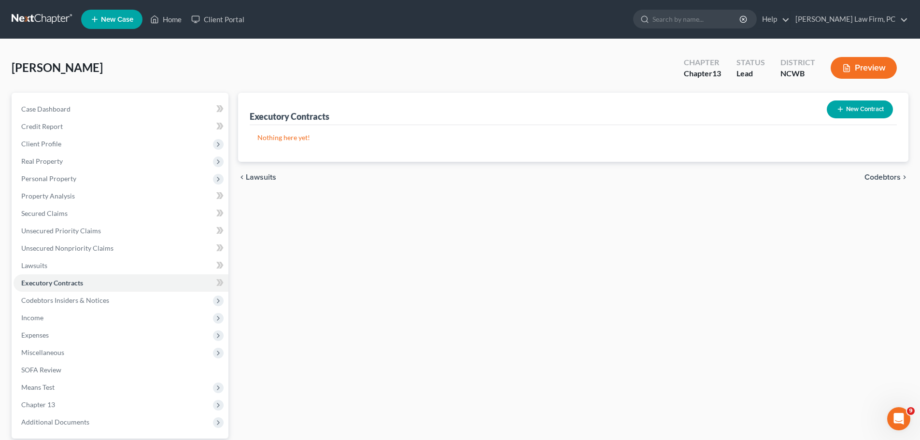
click at [889, 175] on span "Codebtors" at bounding box center [882, 177] width 36 height 8
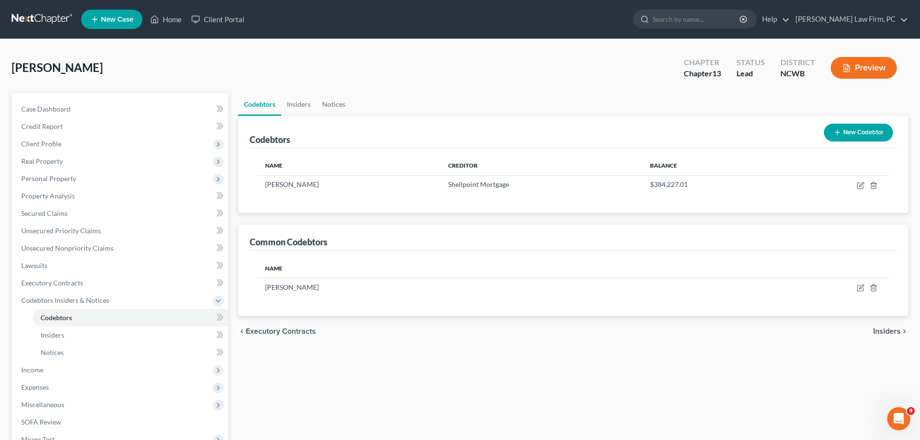
click at [893, 333] on span "Insiders" at bounding box center [887, 331] width 28 height 8
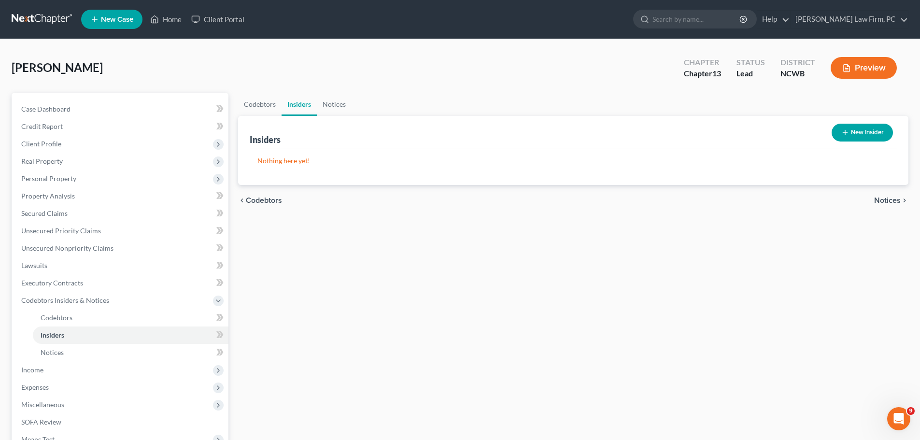
click at [890, 202] on span "Notices" at bounding box center [887, 201] width 27 height 8
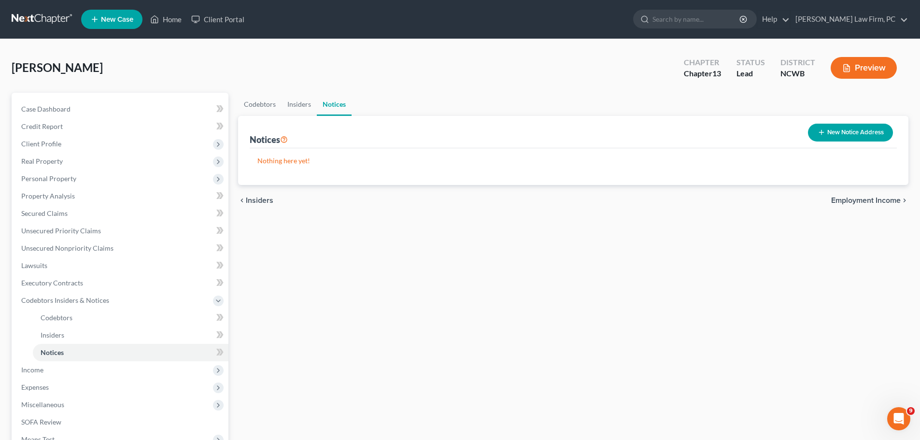
click at [889, 203] on span "Employment Income" at bounding box center [866, 201] width 70 height 8
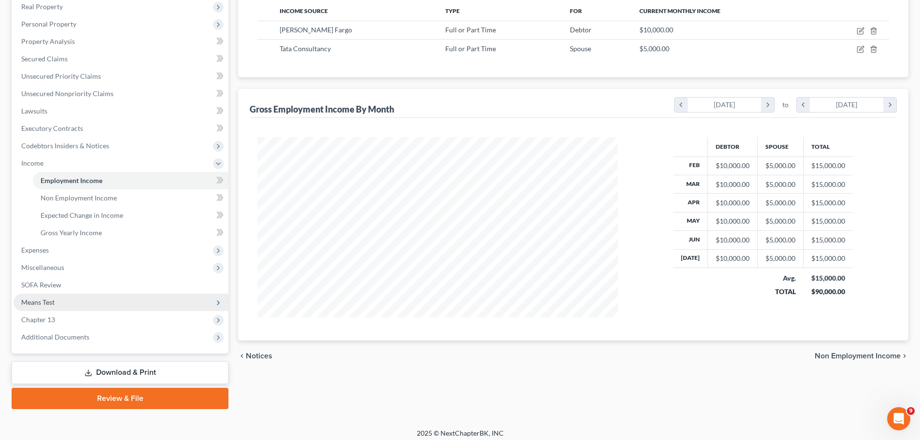
scroll to position [160, 0]
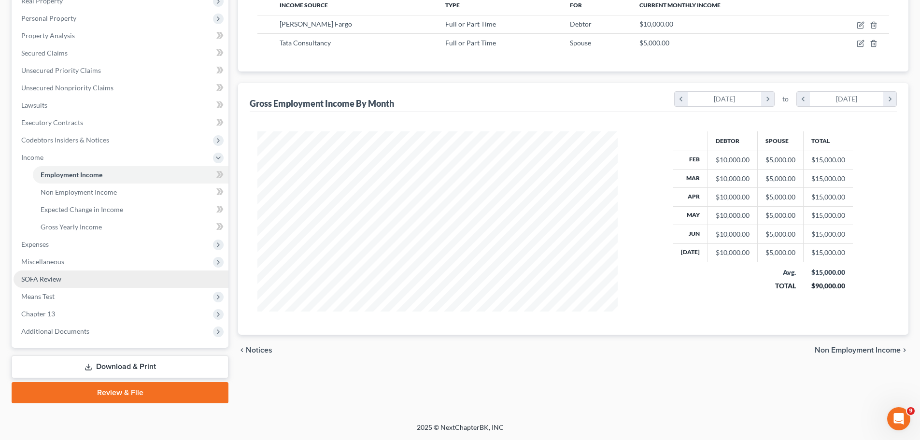
click at [59, 280] on span "SOFA Review" at bounding box center [41, 279] width 40 height 8
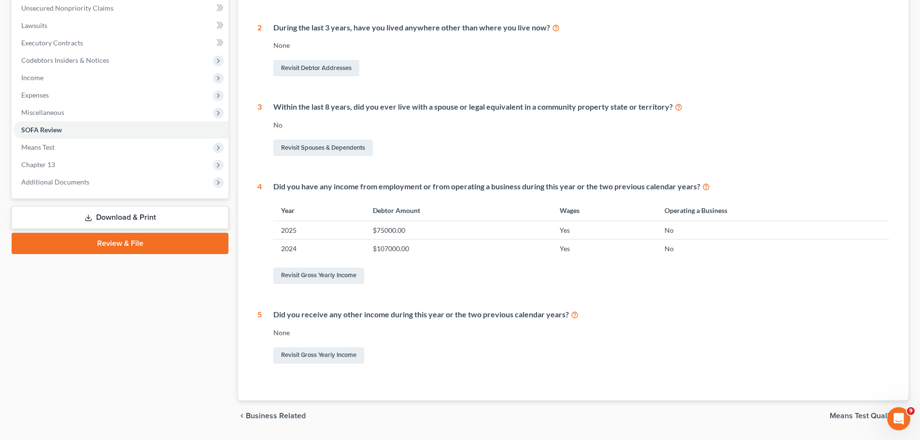
scroll to position [268, 0]
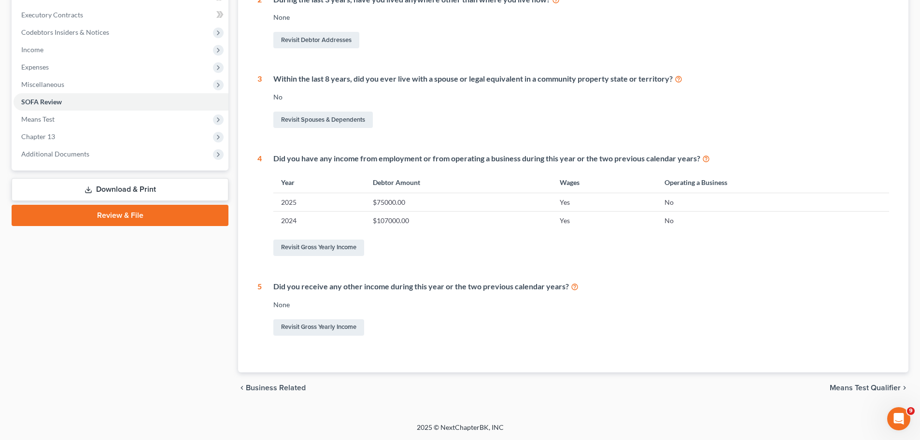
click at [864, 387] on span "Means Test Qualifier" at bounding box center [865, 388] width 71 height 8
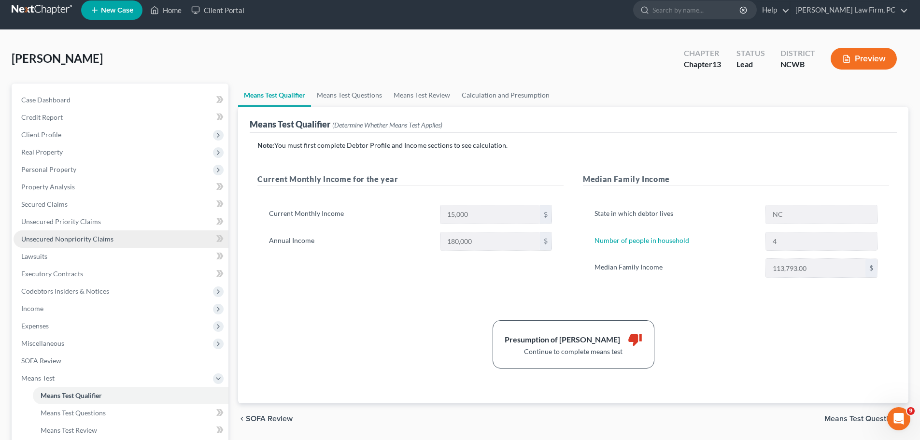
scroll to position [12, 0]
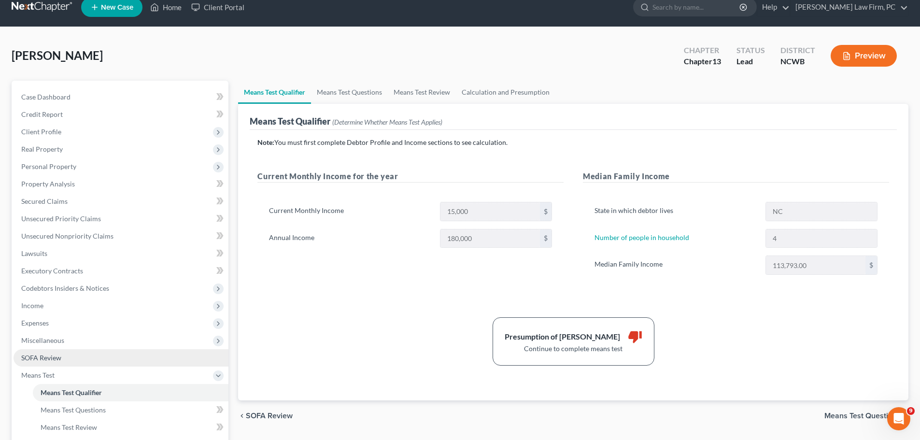
click at [44, 358] on span "SOFA Review" at bounding box center [41, 357] width 40 height 8
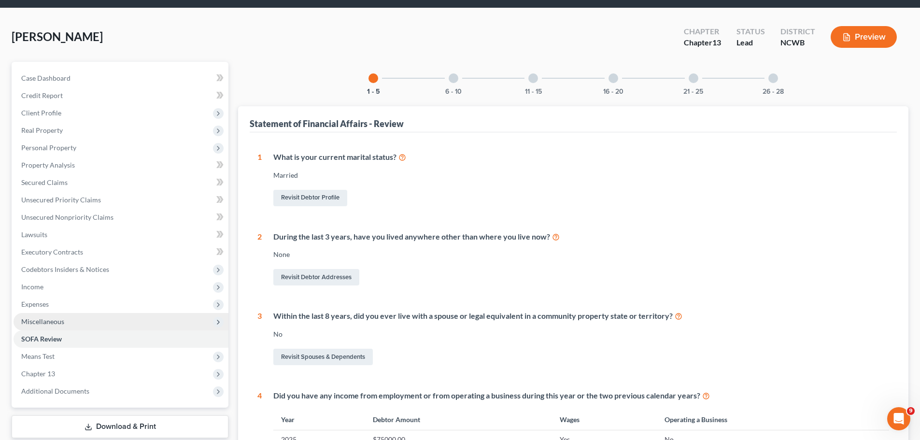
scroll to position [72, 0]
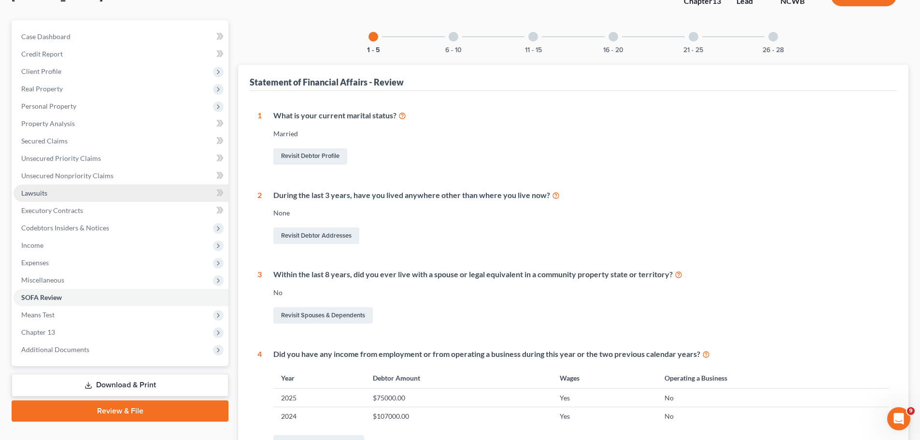
click at [39, 191] on span "Lawsuits" at bounding box center [34, 193] width 26 height 8
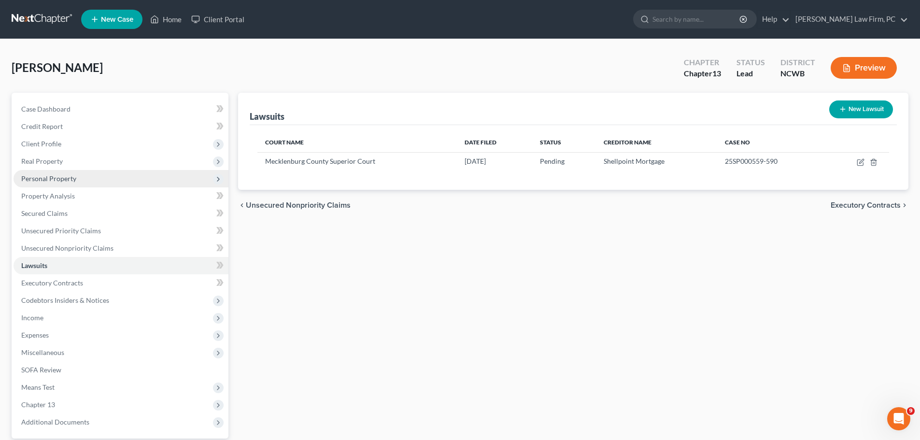
click at [39, 182] on span "Personal Property" at bounding box center [48, 178] width 55 height 8
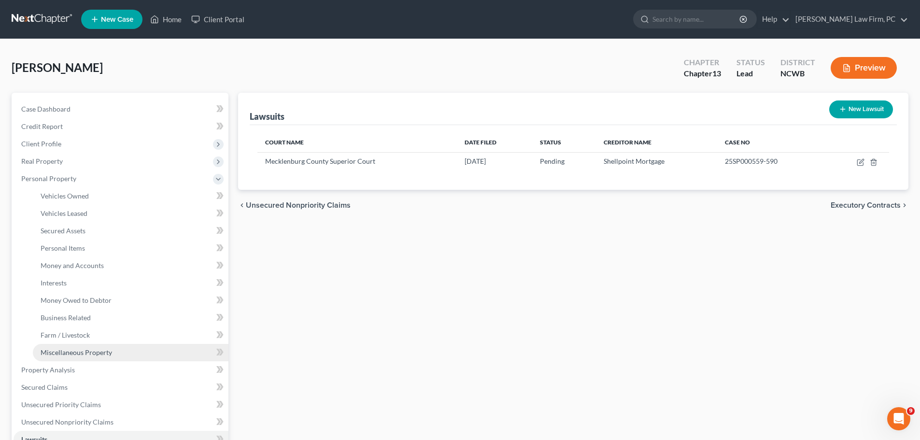
click at [95, 352] on span "Miscellaneous Property" at bounding box center [76, 352] width 71 height 8
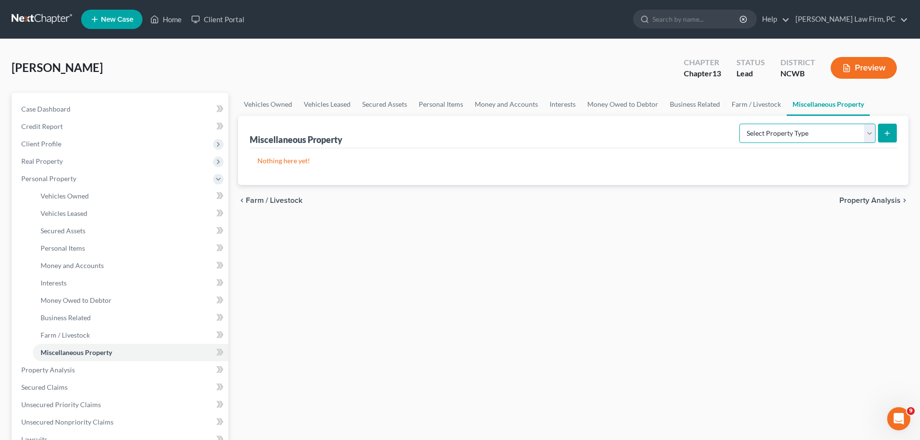
click at [797, 139] on select "Select Property Type Assigned for Creditor Benefit [DATE] Holding for Another N…" at bounding box center [807, 133] width 136 height 19
select select "not_yet_listed"
click at [739, 124] on select "Select Property Type Assigned for Creditor Benefit [DATE] Holding for Another N…" at bounding box center [807, 133] width 136 height 19
click at [884, 134] on icon "submit" at bounding box center [887, 133] width 8 height 8
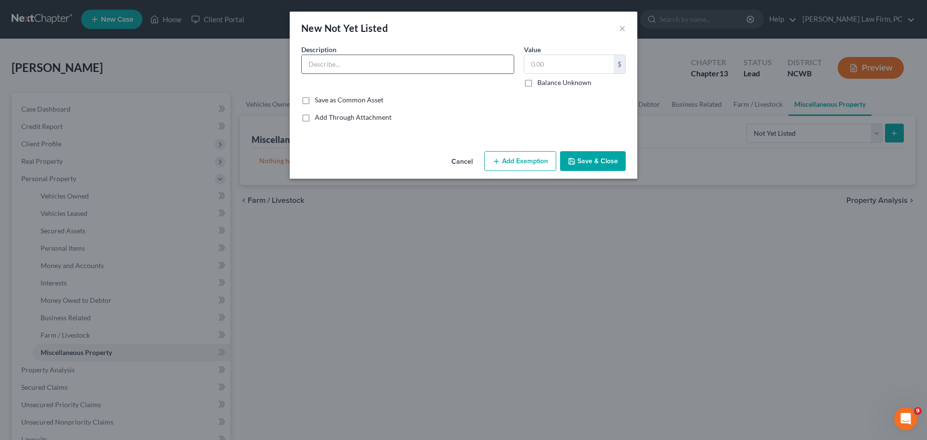
drag, startPoint x: 404, startPoint y: 67, endPoint x: 404, endPoint y: 62, distance: 5.3
click at [404, 66] on input "text" at bounding box center [408, 64] width 212 height 18
click at [464, 66] on input "Potential Recovery from LOGS Legal Group" at bounding box center [408, 64] width 212 height 18
type input "Potential Recovery from LOGS Legal Group & LLG Trustee, LLC"
click at [543, 61] on input "text" at bounding box center [568, 64] width 89 height 18
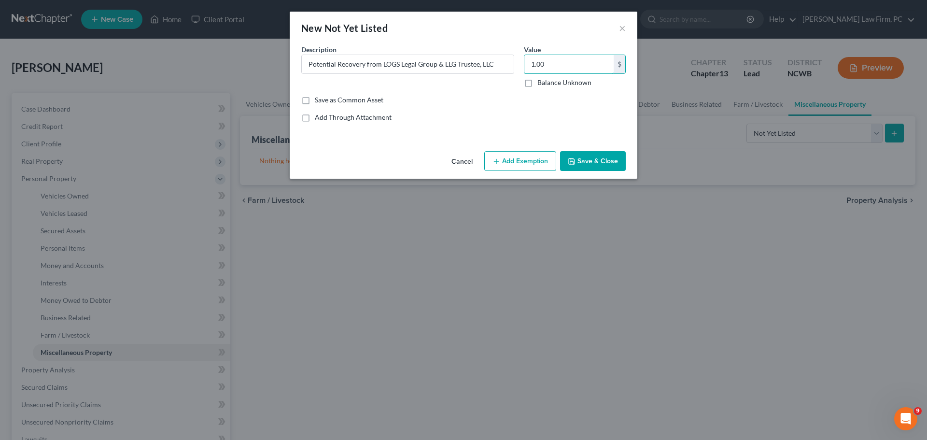
type input "1.00"
click at [520, 163] on button "Add Exemption" at bounding box center [520, 161] width 72 height 20
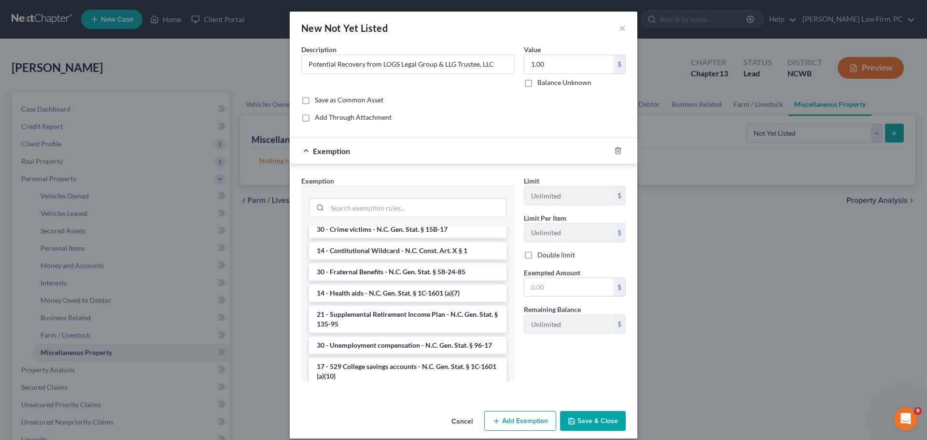
scroll to position [100, 0]
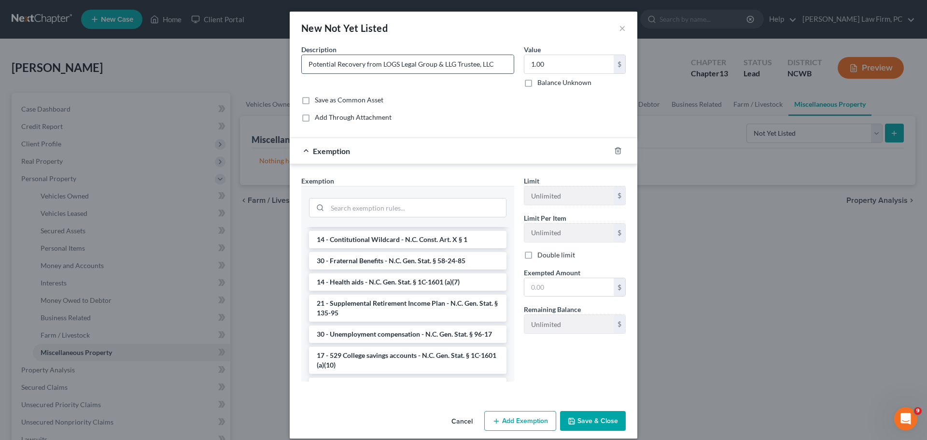
click at [502, 66] on input "Potential Recovery from LOGS Legal Group & LLG Trustee, LLC" at bounding box center [408, 64] width 212 height 18
type input "Potential Recovery from LOGS Legal Group & LLG Trustee, LLC for violation of NC…"
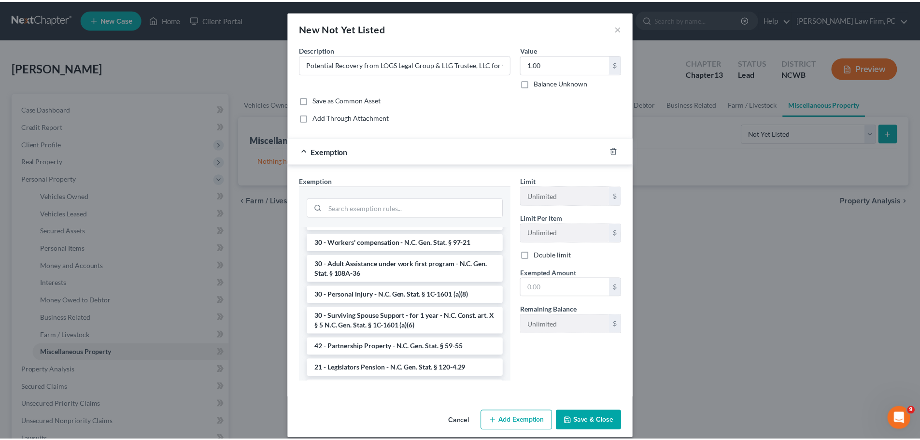
scroll to position [383, 0]
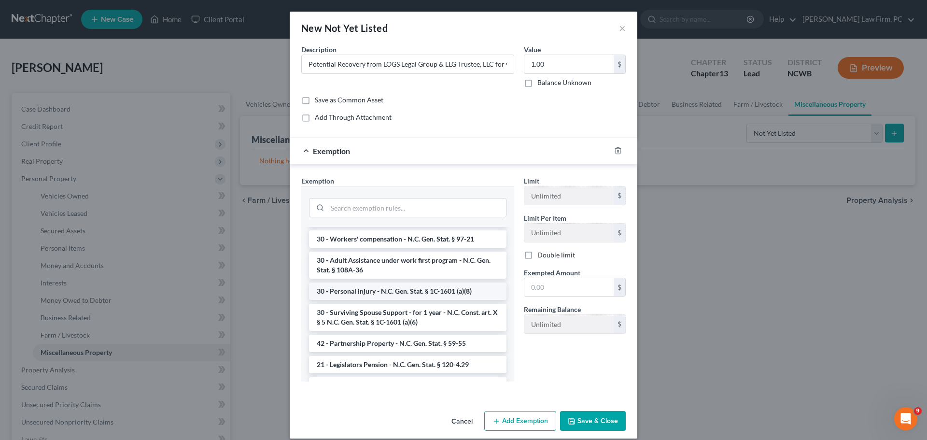
click at [456, 300] on li "30 - Personal injury - N.C. Gen. Stat. § 1C-1601 (a)(8)" at bounding box center [408, 290] width 198 height 17
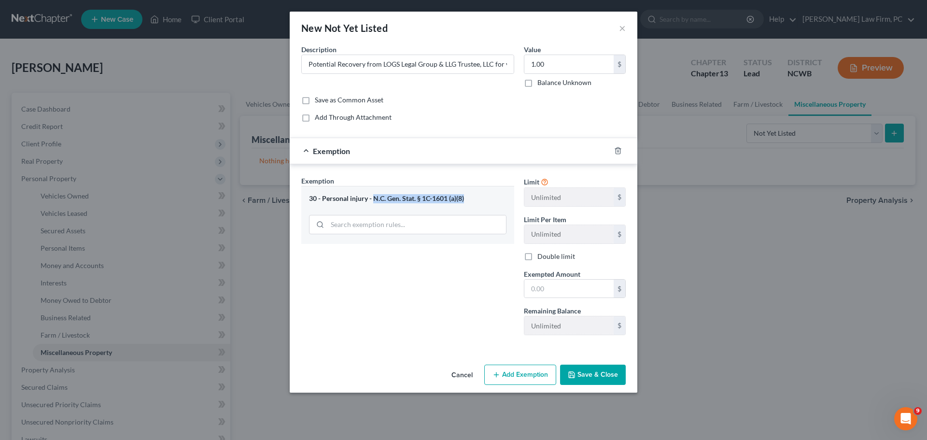
drag, startPoint x: 468, startPoint y: 198, endPoint x: 372, endPoint y: 198, distance: 95.6
click at [372, 198] on div "30 - Personal injury - N.C. Gen. Stat. § 1C-1601 (a)(8)" at bounding box center [408, 198] width 198 height 9
copy div "N.C. Gen. Stat. § 1C-1601 (a)(8)"
click at [451, 196] on div "30 - Personal injury - N.C. Gen. Stat. § 1C-1601 (a)(8)" at bounding box center [408, 198] width 198 height 9
click at [622, 151] on div at bounding box center [623, 150] width 27 height 15
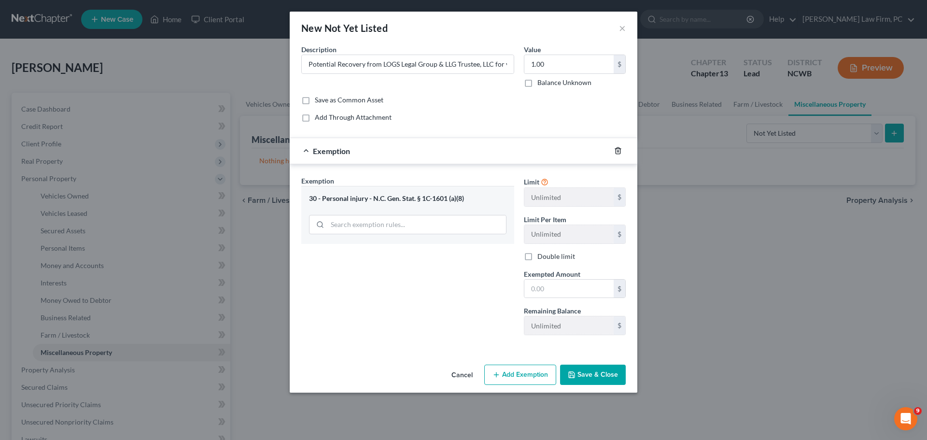
click at [619, 150] on icon "button" at bounding box center [618, 151] width 8 height 8
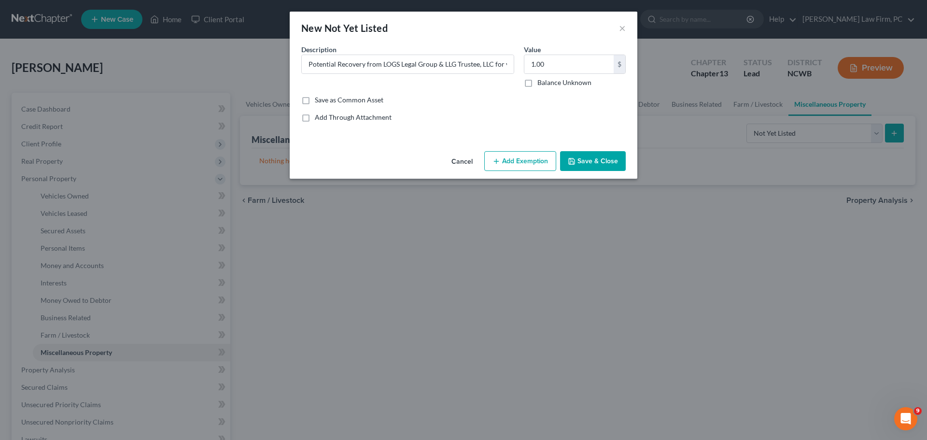
click at [537, 80] on label "Balance Unknown" at bounding box center [564, 83] width 54 height 10
click at [541, 80] on input "Balance Unknown" at bounding box center [544, 81] width 6 height 6
checkbox input "true"
type input "0.00"
click at [580, 156] on button "Save & Close" at bounding box center [593, 161] width 66 height 20
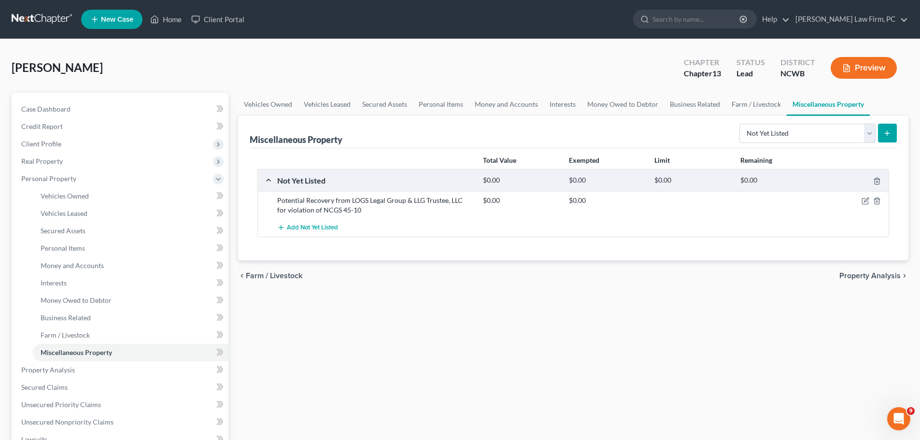
click at [870, 275] on span "Property Analysis" at bounding box center [869, 276] width 61 height 8
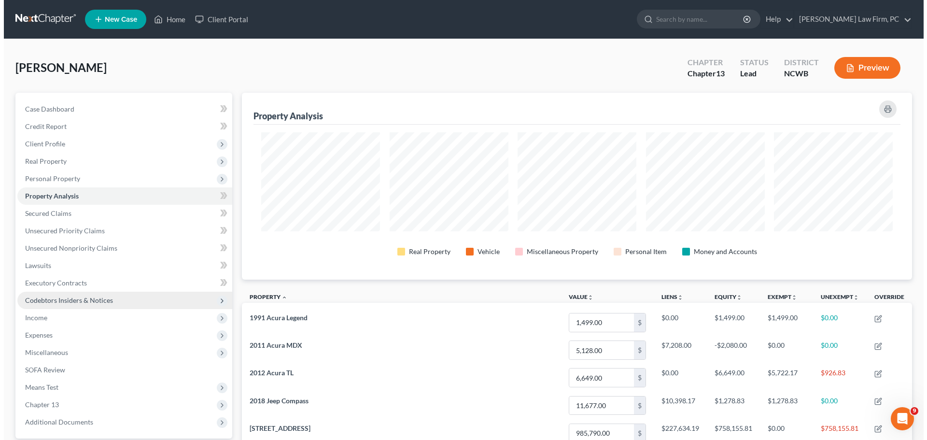
scroll to position [187, 670]
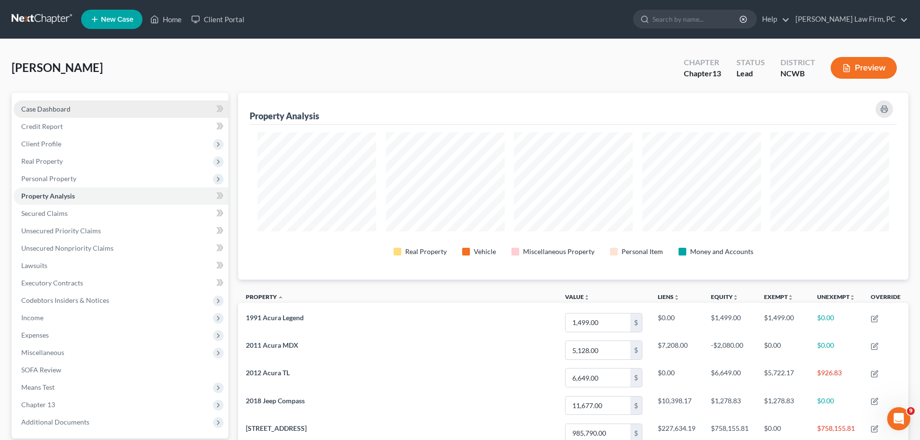
click at [59, 113] on span "Case Dashboard" at bounding box center [45, 109] width 49 height 8
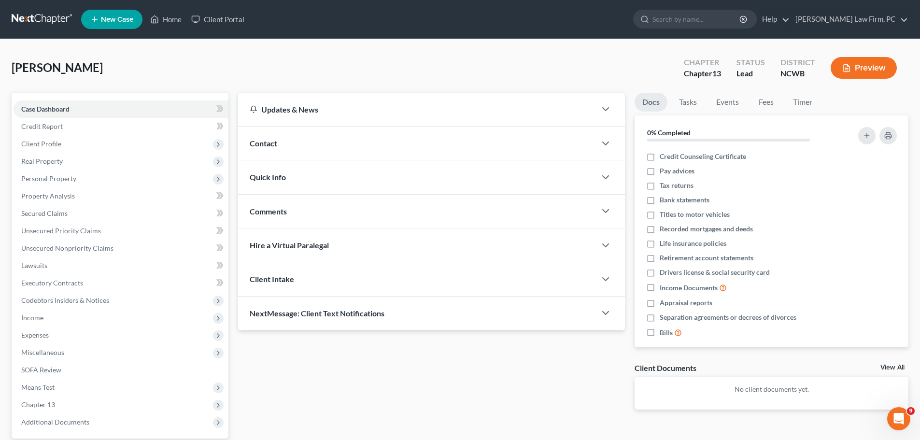
click at [870, 64] on button "Preview" at bounding box center [864, 68] width 66 height 22
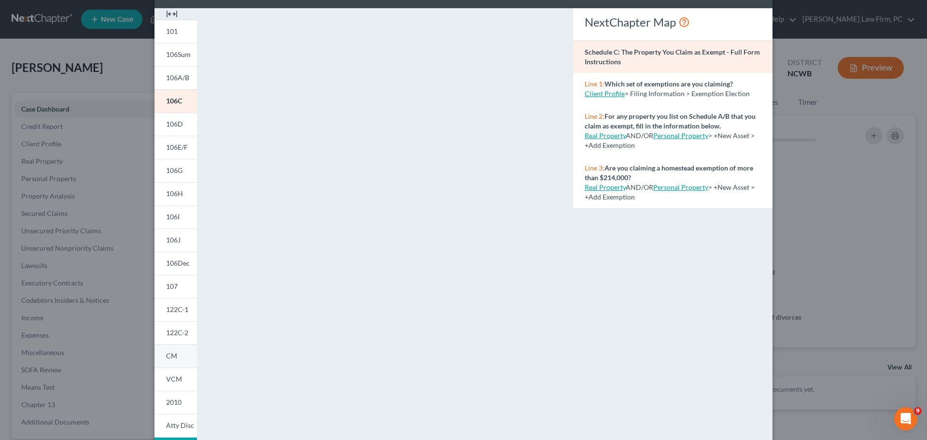
scroll to position [105, 0]
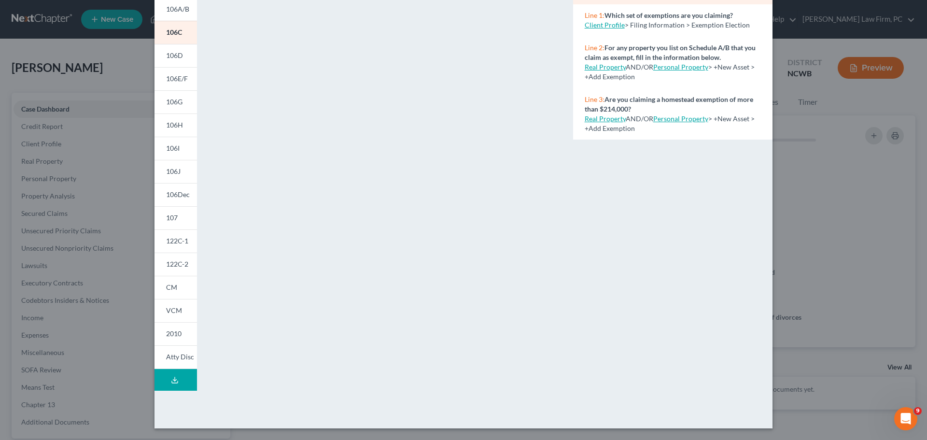
click at [167, 379] on button "Download Draft" at bounding box center [176, 380] width 42 height 22
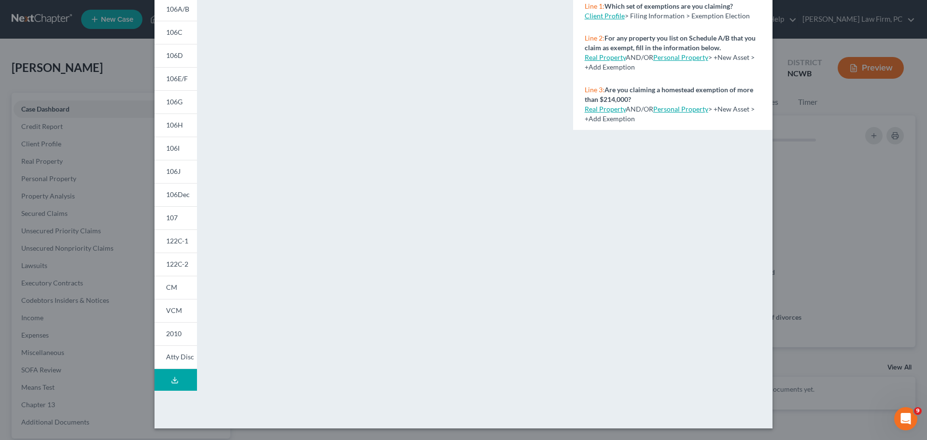
click at [169, 375] on button "Download Draft" at bounding box center [176, 380] width 42 height 22
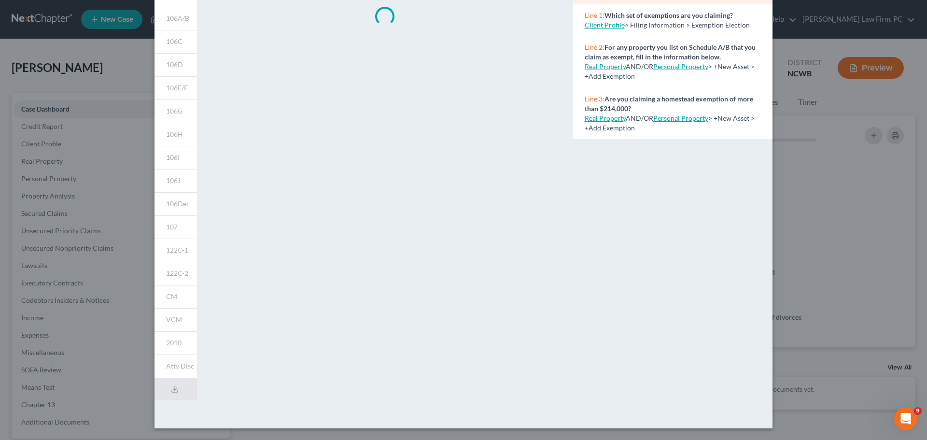
scroll to position [96, 0]
click at [182, 322] on link "VCM" at bounding box center [176, 319] width 42 height 23
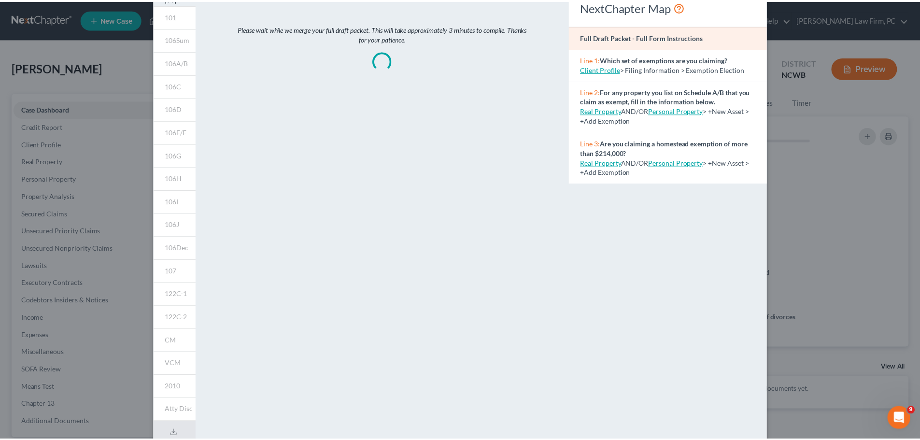
scroll to position [0, 0]
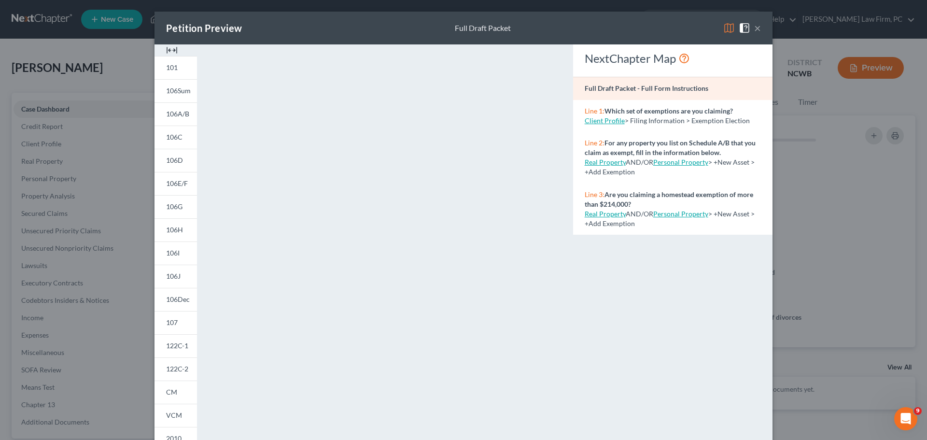
click at [757, 28] on button "×" at bounding box center [757, 28] width 7 height 12
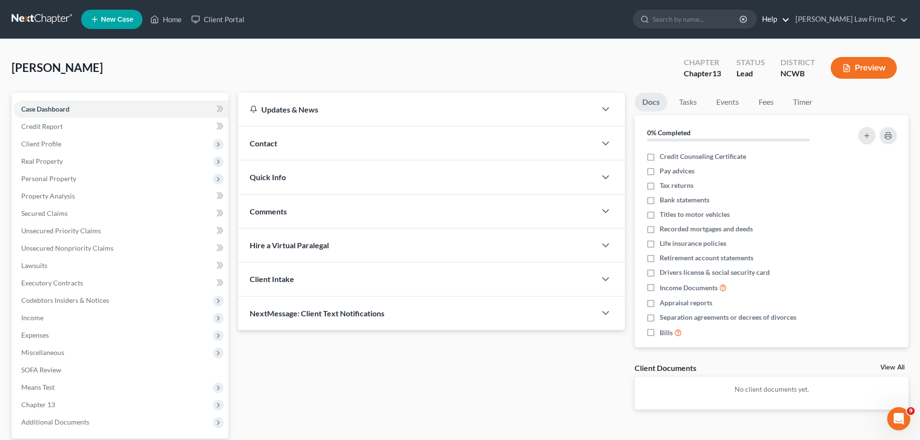
click at [790, 17] on link "Help" at bounding box center [773, 19] width 32 height 17
click at [790, 39] on link "Help Center" at bounding box center [751, 40] width 77 height 16
click at [67, 144] on span "Client Profile" at bounding box center [121, 143] width 215 height 17
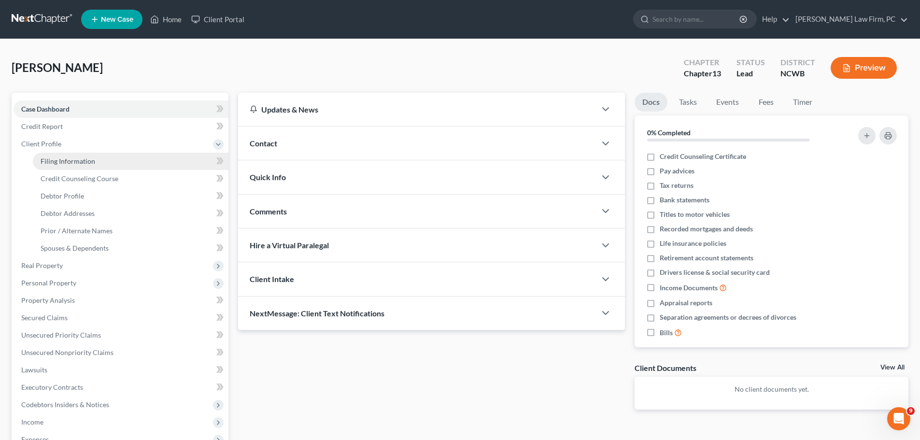
click at [77, 162] on span "Filing Information" at bounding box center [68, 161] width 55 height 8
select select "1"
select select "0"
select select "3"
select select "59"
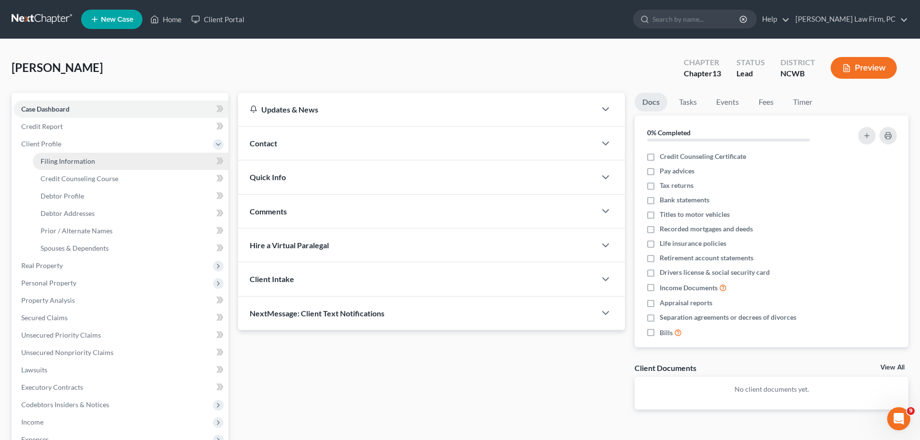
select select "0"
select select "28"
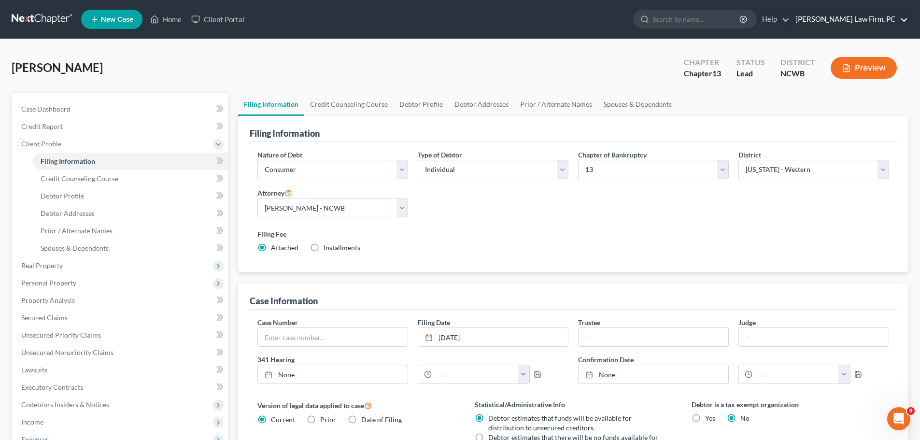
click at [893, 18] on link "[PERSON_NAME] Law Firm, PC" at bounding box center [849, 19] width 117 height 17
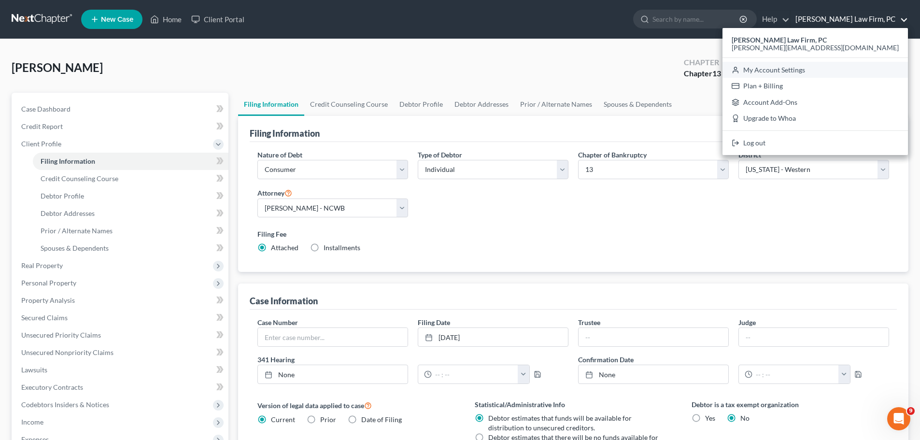
click at [879, 71] on link "My Account Settings" at bounding box center [814, 70] width 185 height 16
select select "59"
select select "24"
select select "28"
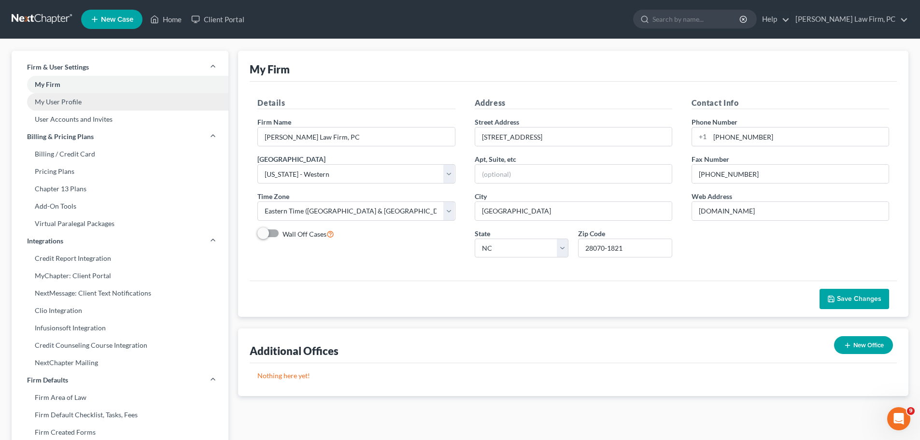
click at [78, 99] on link "My User Profile" at bounding box center [120, 101] width 217 height 17
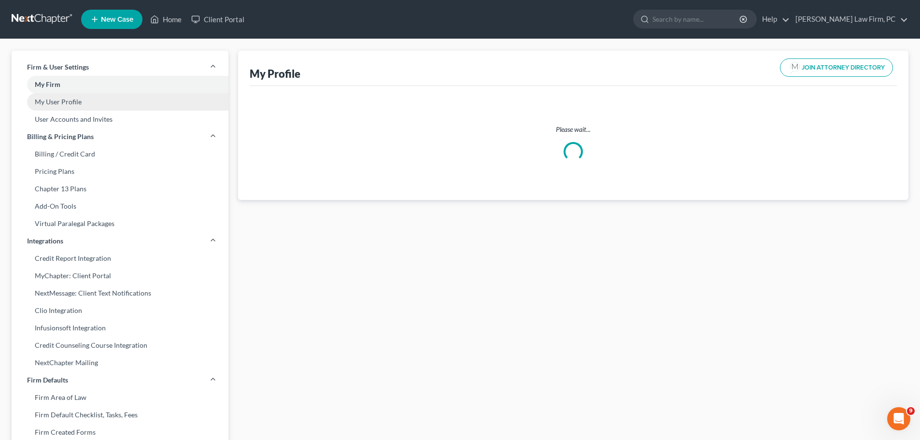
select select "28"
select select "59"
select select "attorney"
select select "0"
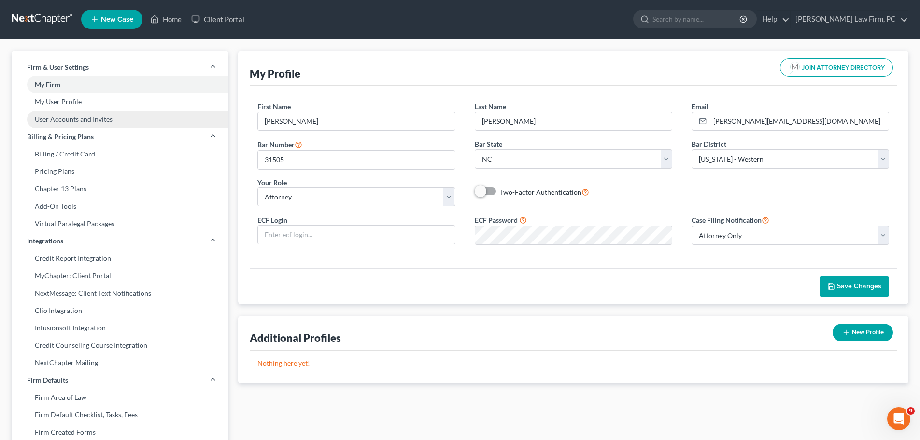
click at [80, 121] on link "User Accounts and Invites" at bounding box center [120, 119] width 217 height 17
select select "0"
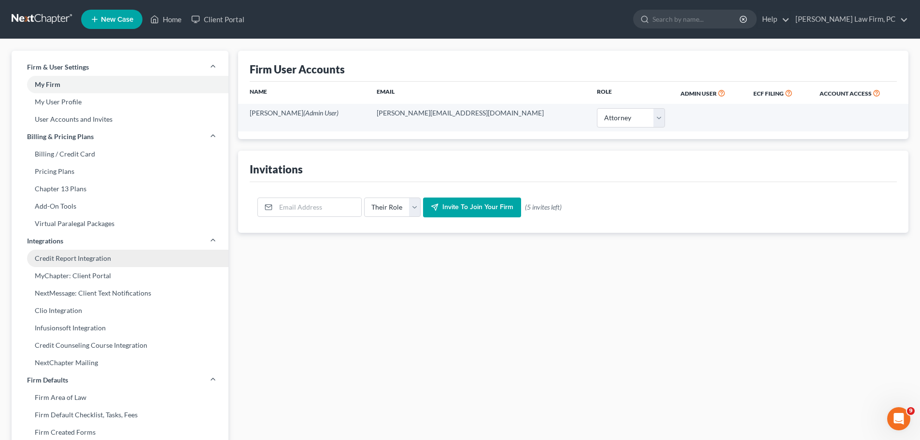
click at [111, 259] on link "Credit Report Integration" at bounding box center [120, 258] width 217 height 17
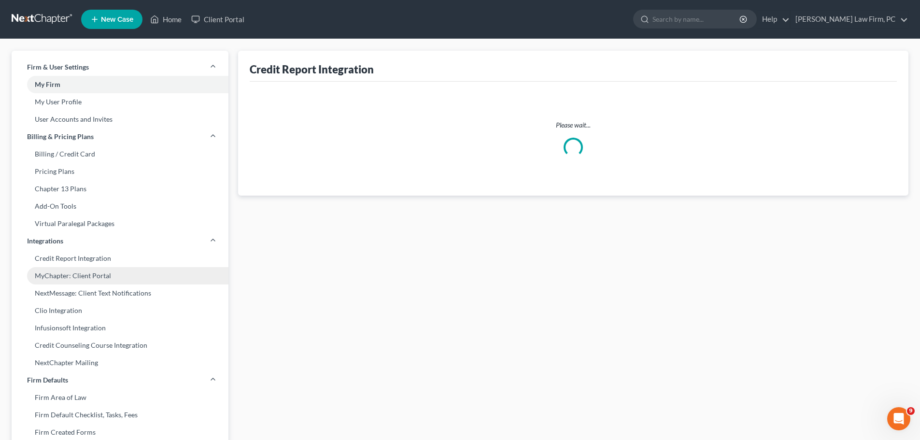
select select "28"
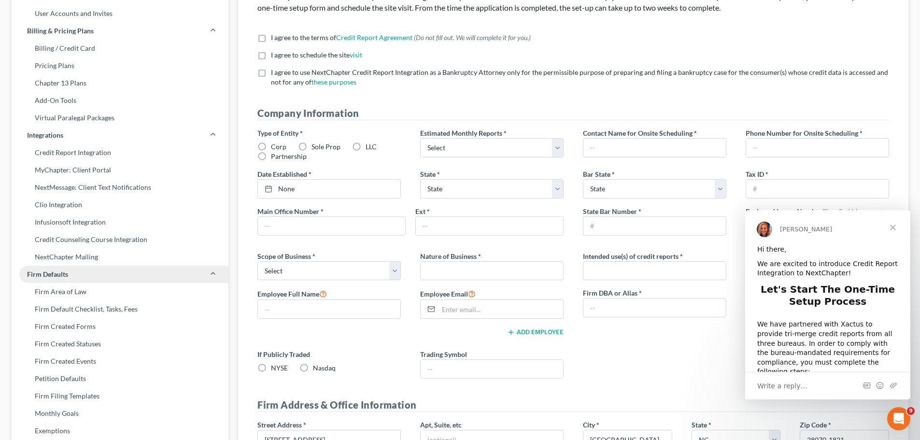
scroll to position [109, 0]
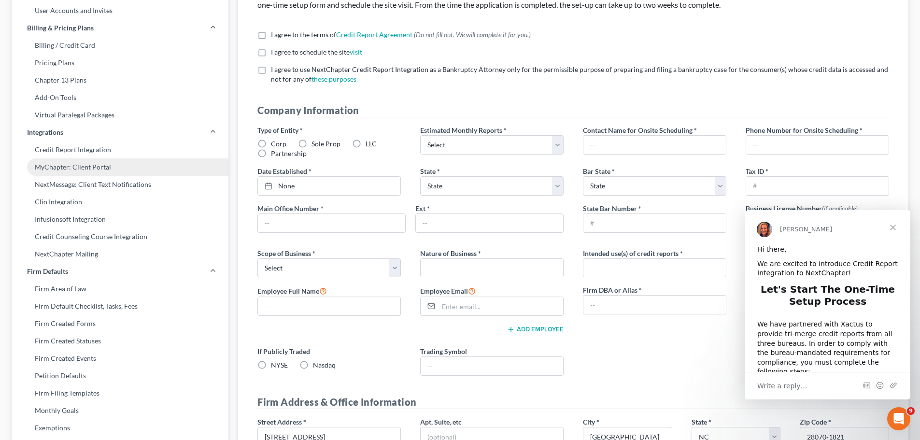
click at [107, 166] on link "MyChapter: Client Portal" at bounding box center [120, 166] width 217 height 17
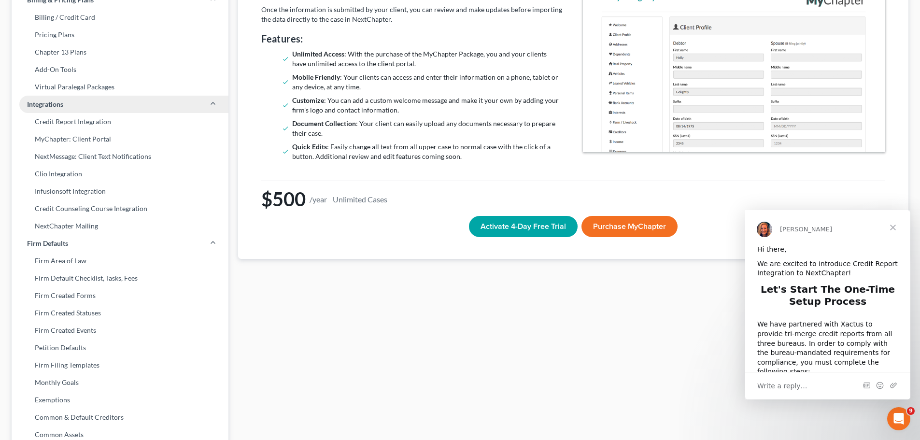
scroll to position [157, 0]
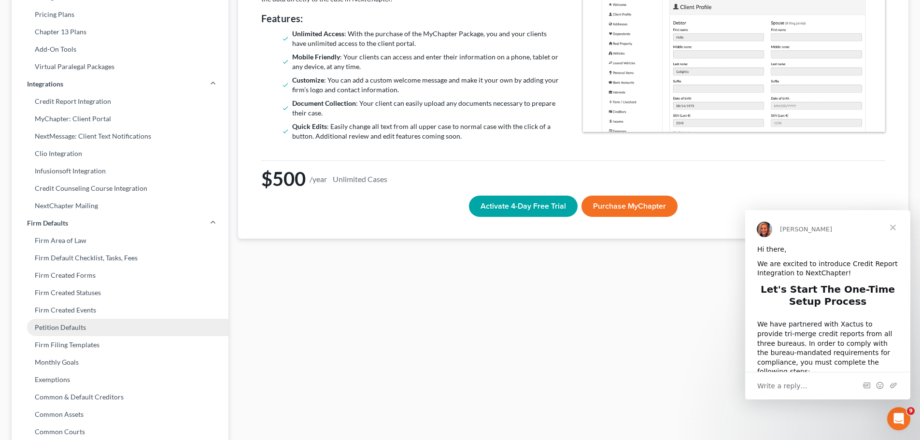
click at [139, 328] on link "Petition Defaults" at bounding box center [120, 327] width 217 height 17
select select "28"
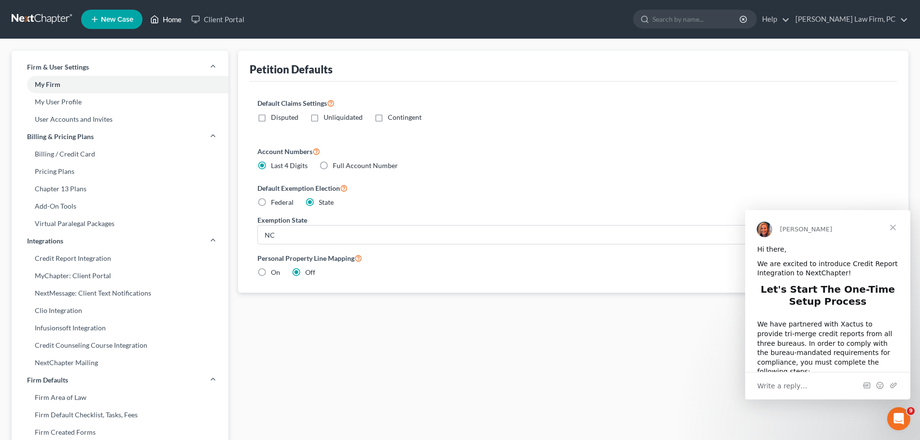
click at [171, 18] on link "Home" at bounding box center [165, 19] width 41 height 17
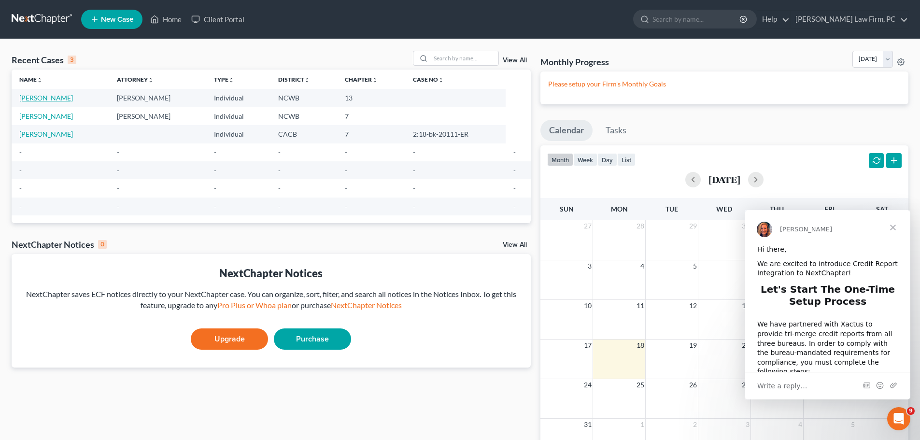
click at [43, 99] on link "[PERSON_NAME]" at bounding box center [46, 98] width 54 height 8
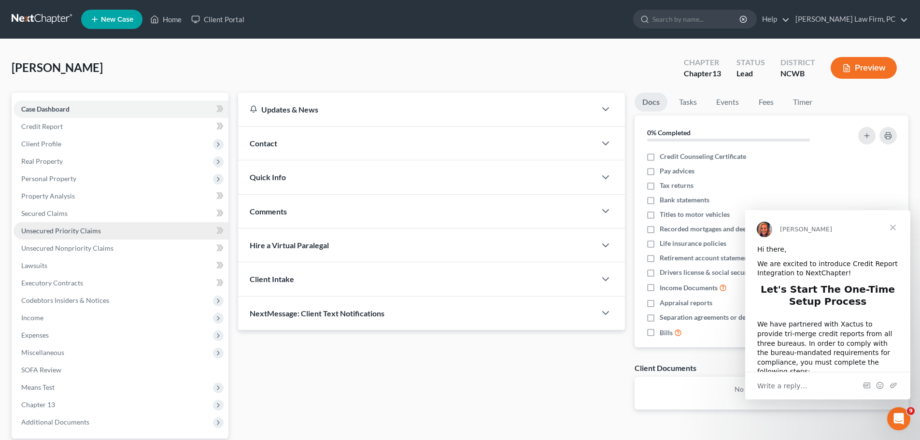
click at [84, 226] on span "Unsecured Priority Claims" at bounding box center [61, 230] width 80 height 8
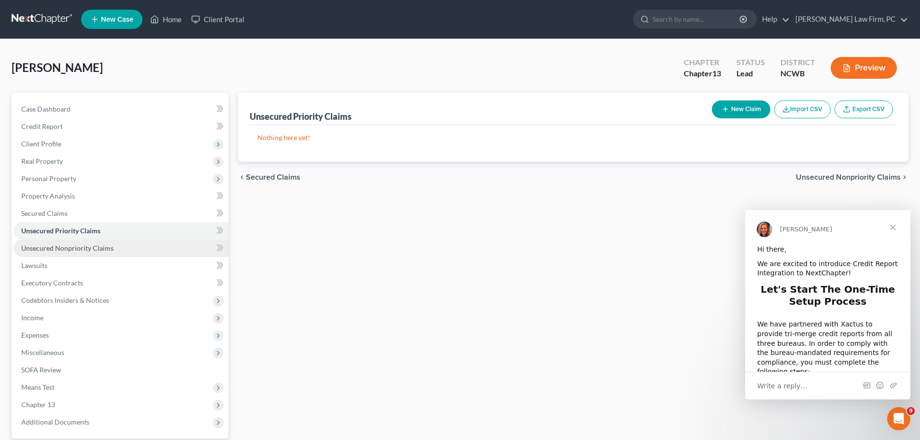
click at [75, 248] on span "Unsecured Nonpriority Claims" at bounding box center [67, 248] width 92 height 8
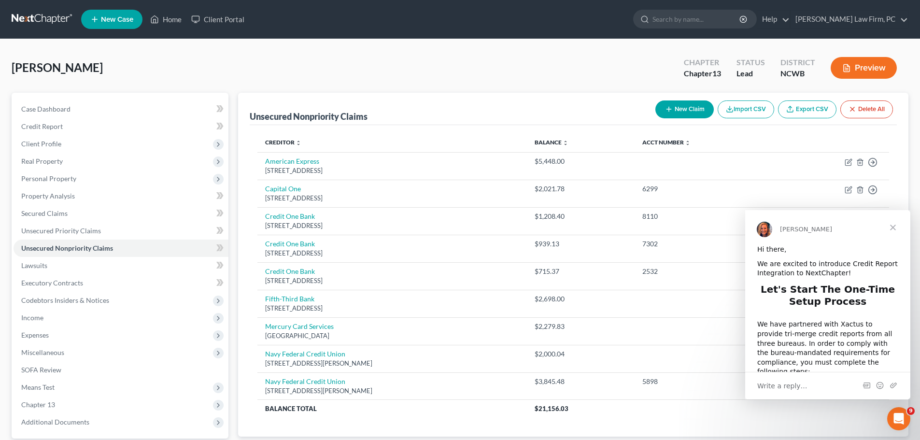
click at [894, 227] on span "Close" at bounding box center [893, 227] width 35 height 35
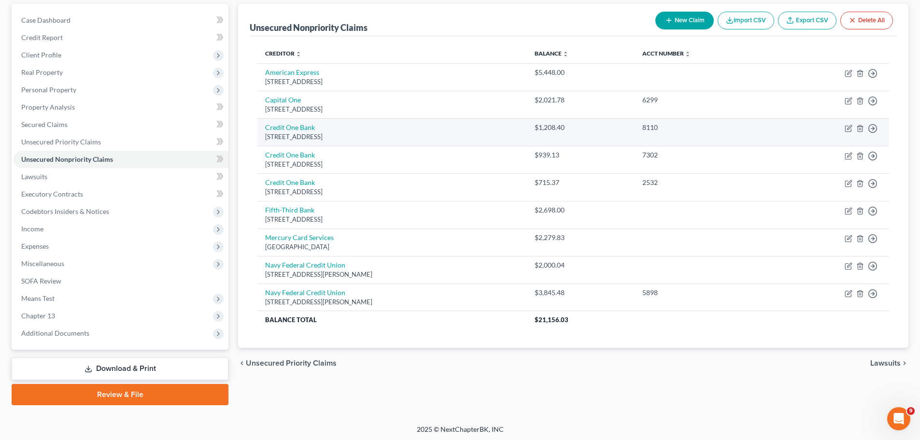
scroll to position [91, 0]
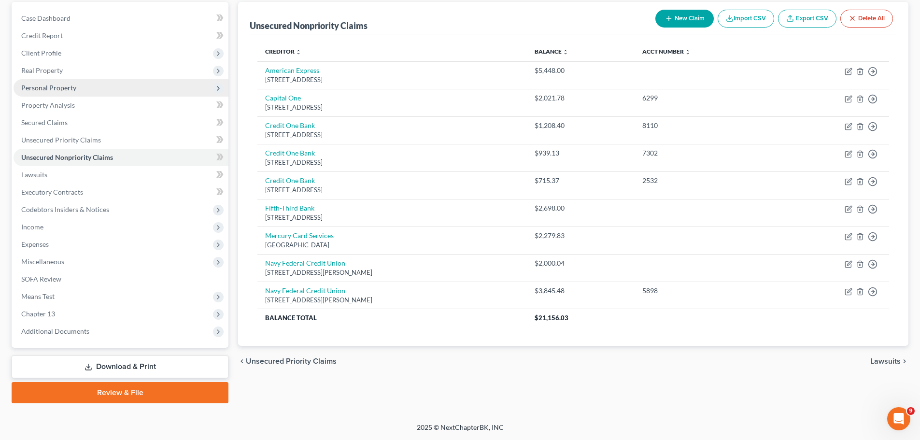
click at [77, 85] on span "Personal Property" at bounding box center [121, 87] width 215 height 17
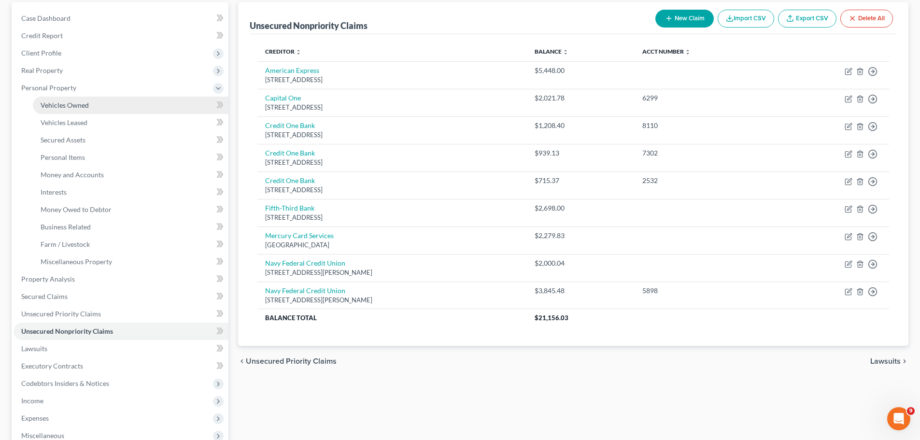
click at [100, 108] on link "Vehicles Owned" at bounding box center [131, 105] width 196 height 17
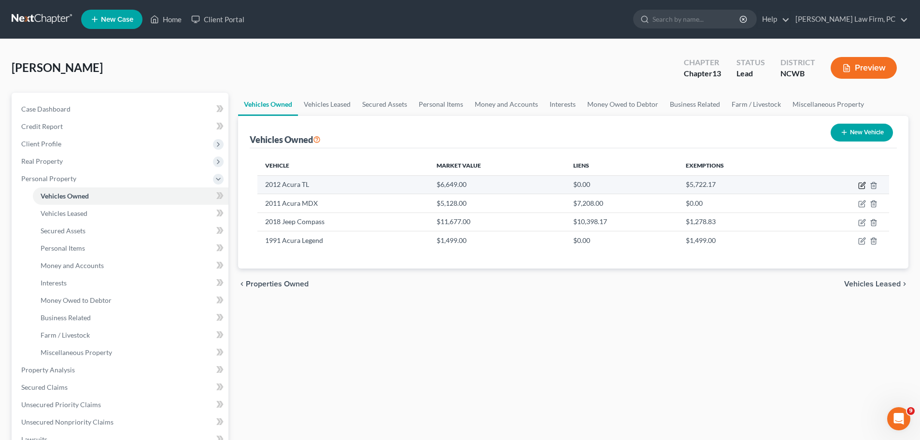
click at [861, 186] on icon "button" at bounding box center [863, 184] width 4 height 4
select select "0"
select select "14"
select select "2"
select select "3"
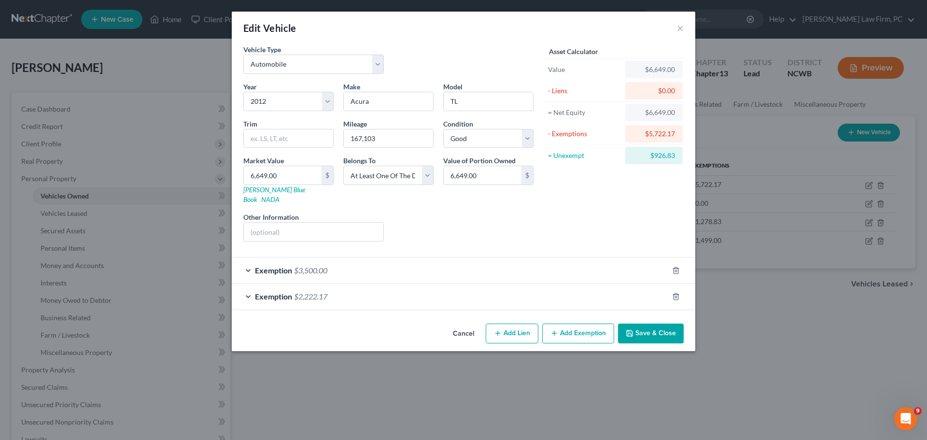
click at [642, 324] on button "Save & Close" at bounding box center [651, 334] width 66 height 20
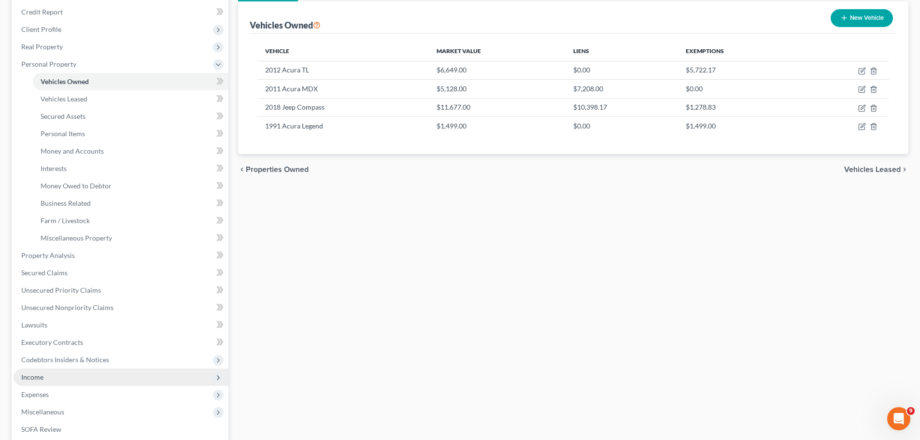
scroll to position [109, 0]
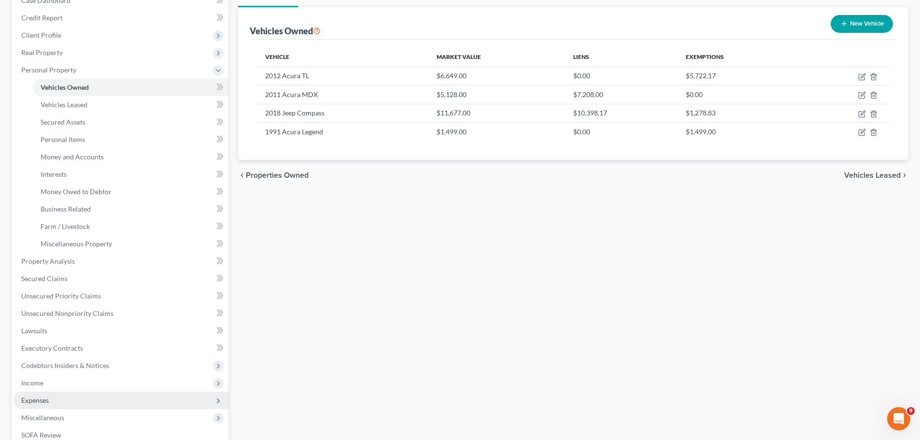
click at [113, 399] on span "Expenses" at bounding box center [121, 400] width 215 height 17
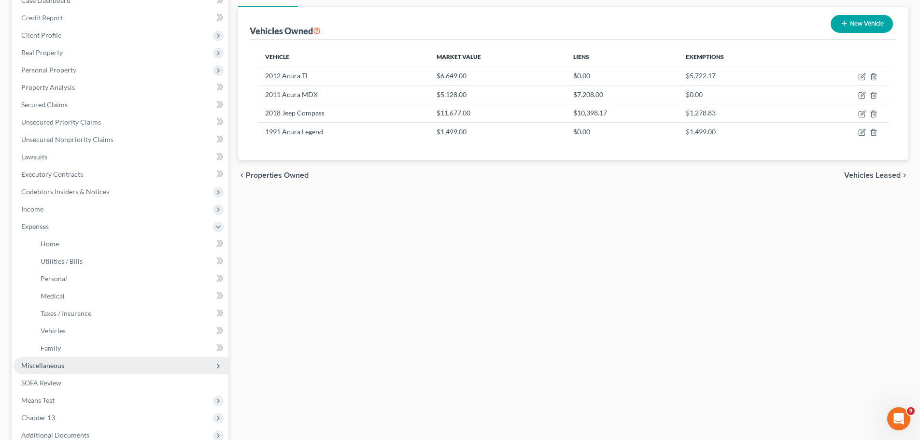
click at [214, 363] on icon at bounding box center [218, 366] width 8 height 8
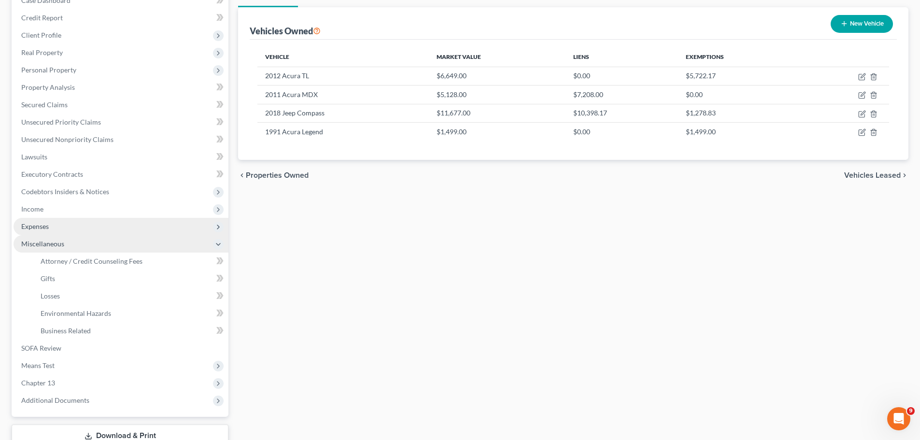
click at [43, 226] on span "Expenses" at bounding box center [35, 226] width 28 height 8
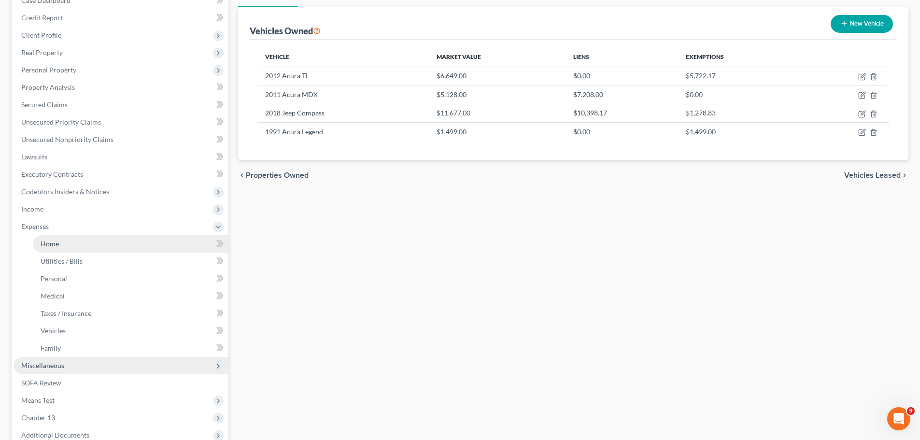
click at [68, 244] on link "Home" at bounding box center [131, 243] width 196 height 17
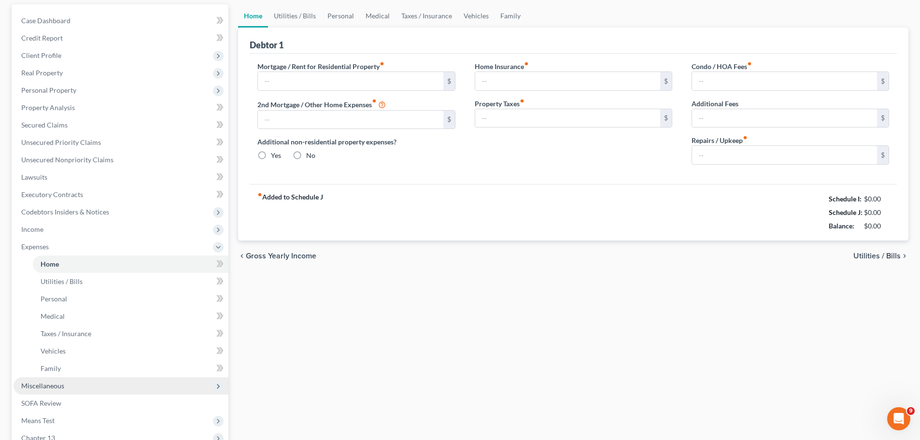
type input "2,523.00"
type input "0.00"
radio input "true"
type input "0.00"
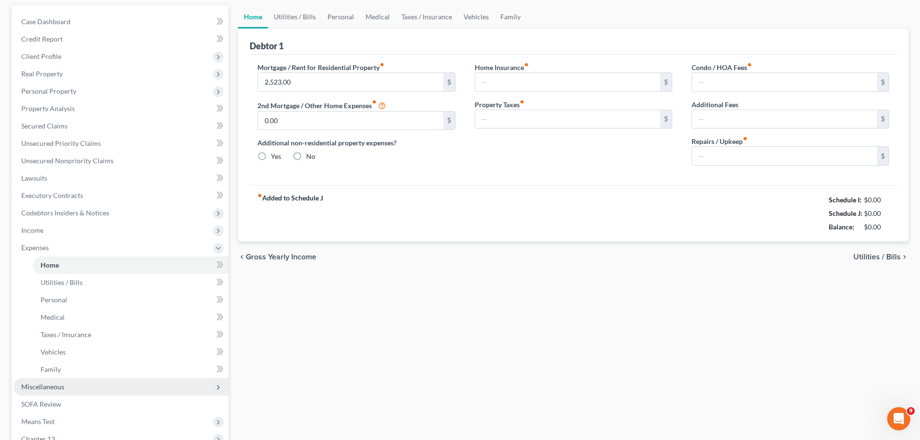
type input "200.00"
type input "0.00"
type input "250.00"
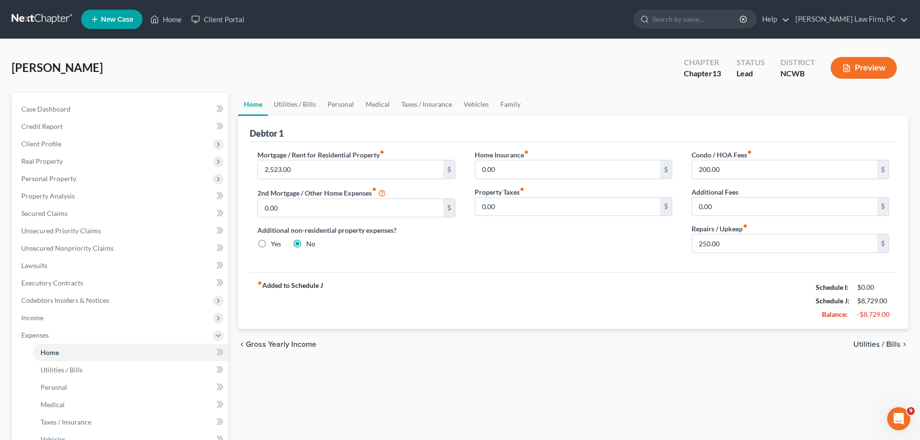
click at [876, 343] on span "Utilities / Bills" at bounding box center [876, 344] width 47 height 8
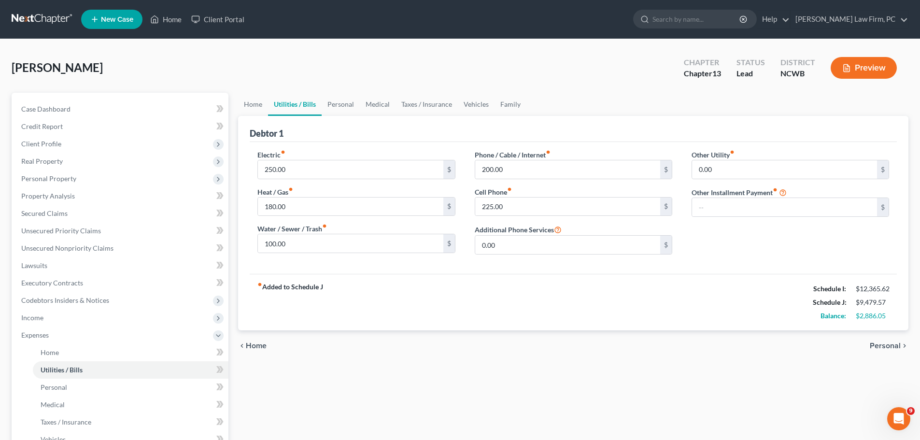
click at [876, 344] on span "Personal" at bounding box center [885, 346] width 31 height 8
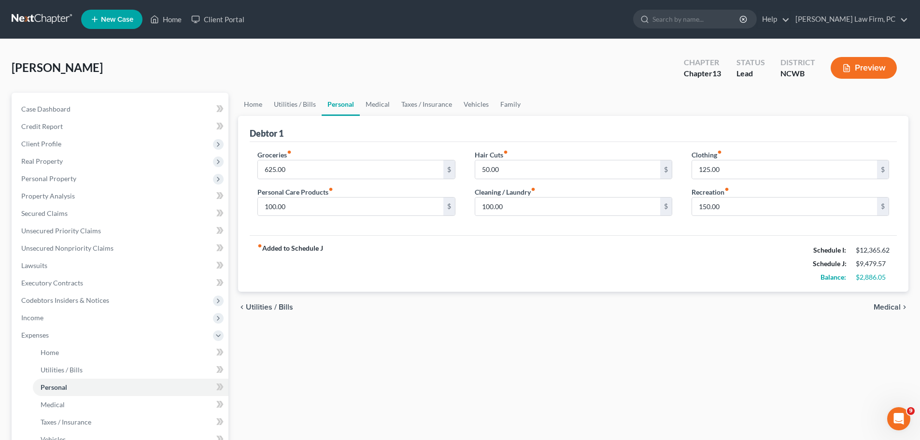
click at [885, 306] on span "Medical" at bounding box center [887, 307] width 27 height 8
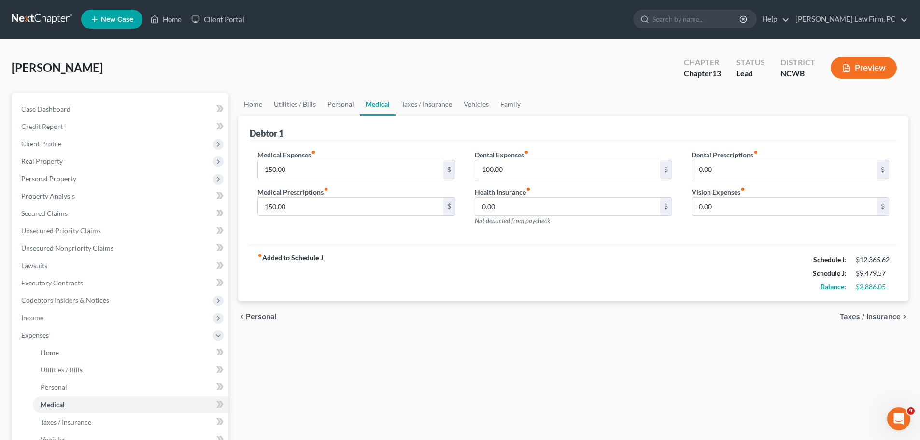
click at [887, 316] on span "Taxes / Insurance" at bounding box center [870, 317] width 61 height 8
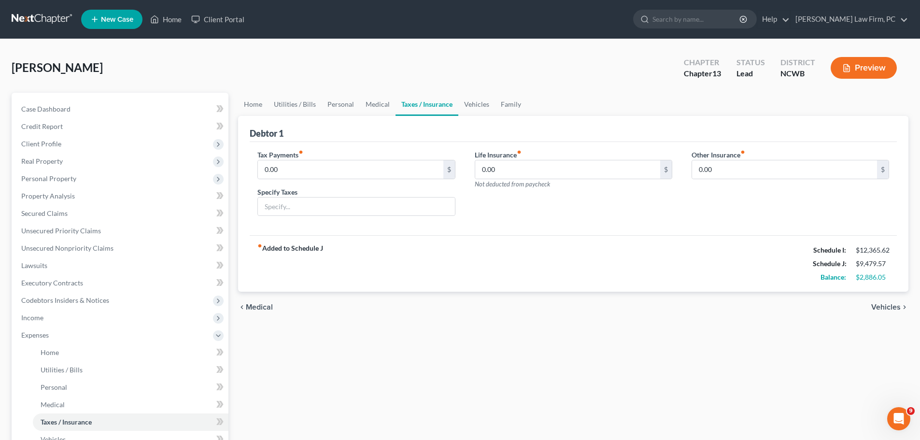
click at [884, 309] on span "Vehicles" at bounding box center [885, 307] width 29 height 8
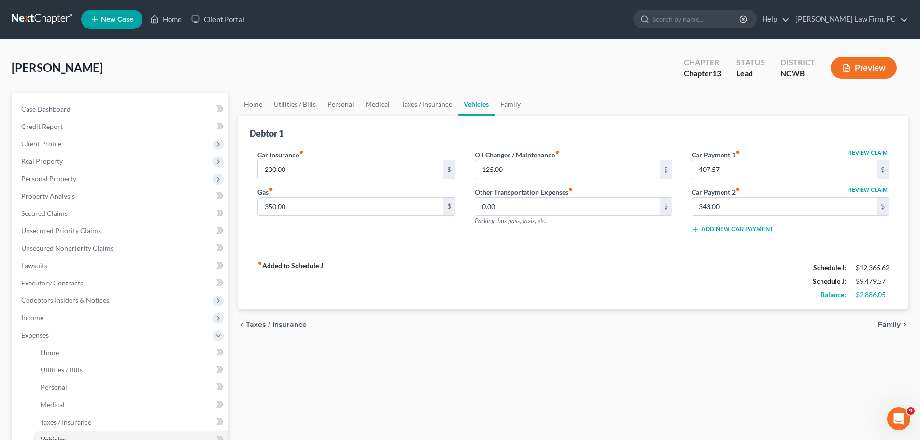
click at [888, 324] on span "Family" at bounding box center [889, 325] width 23 height 8
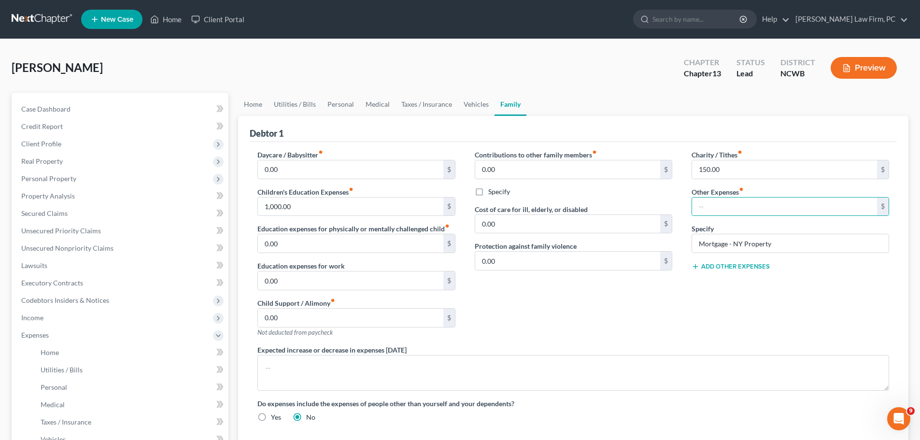
click at [708, 266] on button "Add Other Expenses" at bounding box center [731, 267] width 78 height 8
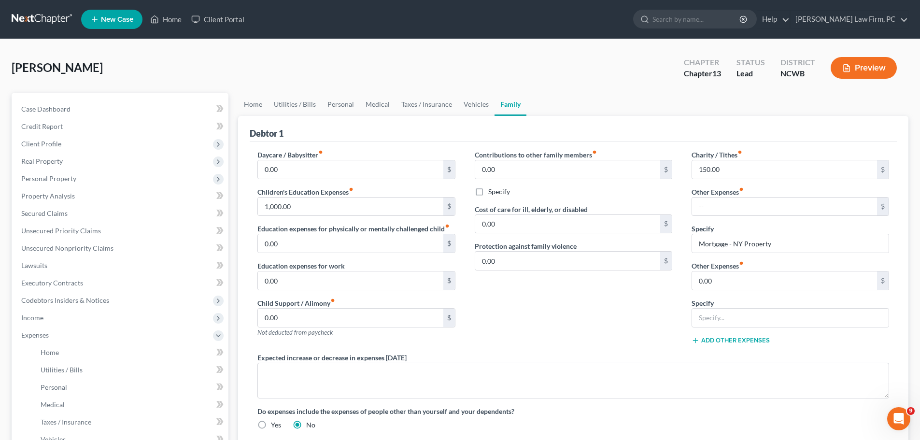
click at [707, 266] on label "Other Expenses fiber_manual_record" at bounding box center [718, 266] width 52 height 10
click at [601, 305] on div "Contributions to other family members fiber_manual_record 0.00 $ Specify Cost o…" at bounding box center [573, 251] width 217 height 203
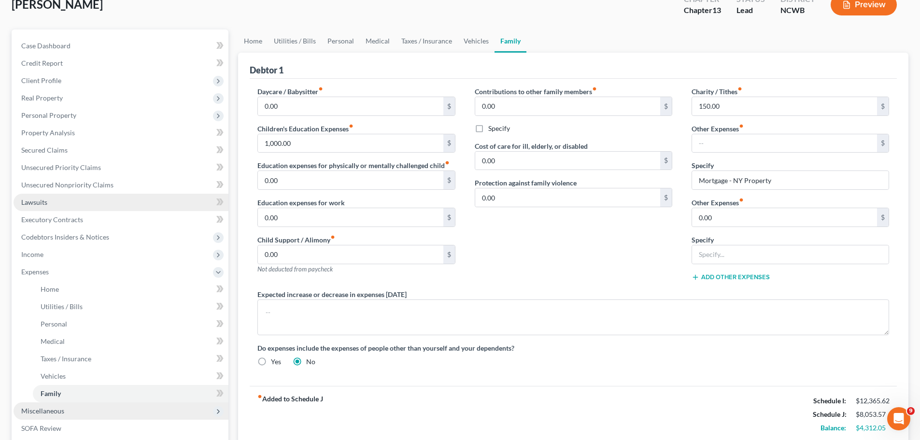
scroll to position [60, 0]
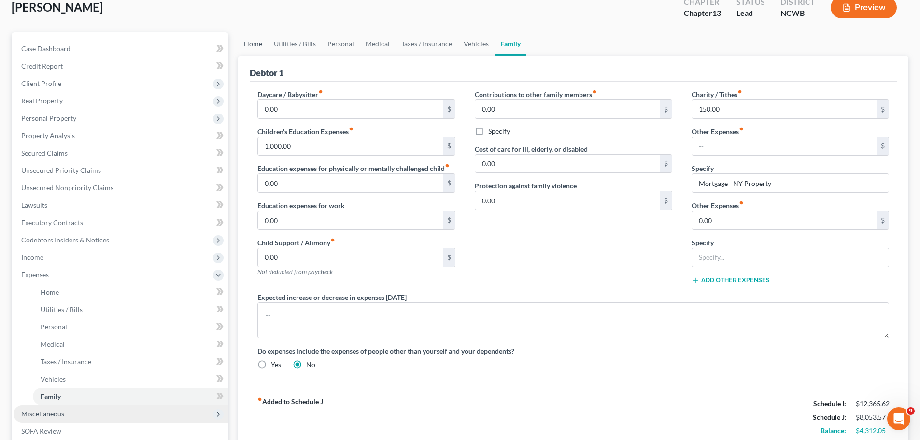
click at [264, 42] on link "Home" at bounding box center [253, 43] width 30 height 23
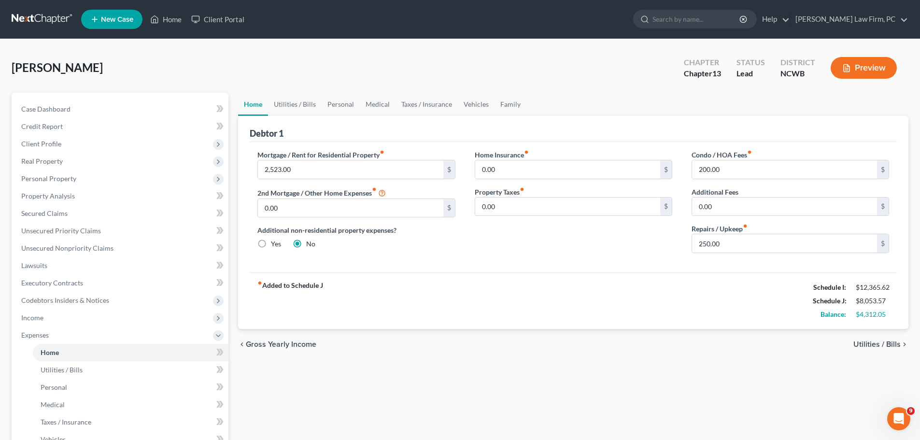
click at [271, 243] on label "Yes" at bounding box center [276, 244] width 10 height 10
click at [275, 243] on input "Yes" at bounding box center [278, 242] width 6 height 6
radio input "true"
radio input "false"
click at [562, 103] on link "Other Properties" at bounding box center [557, 104] width 63 height 23
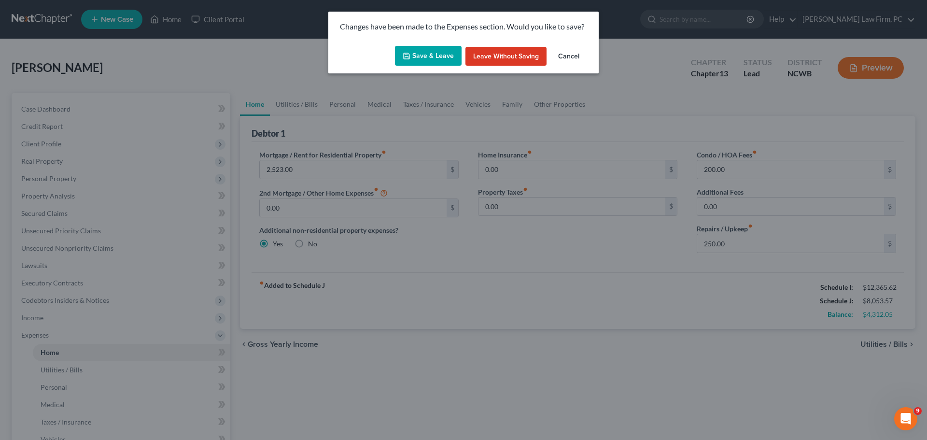
click at [584, 55] on button "Cancel" at bounding box center [569, 56] width 37 height 19
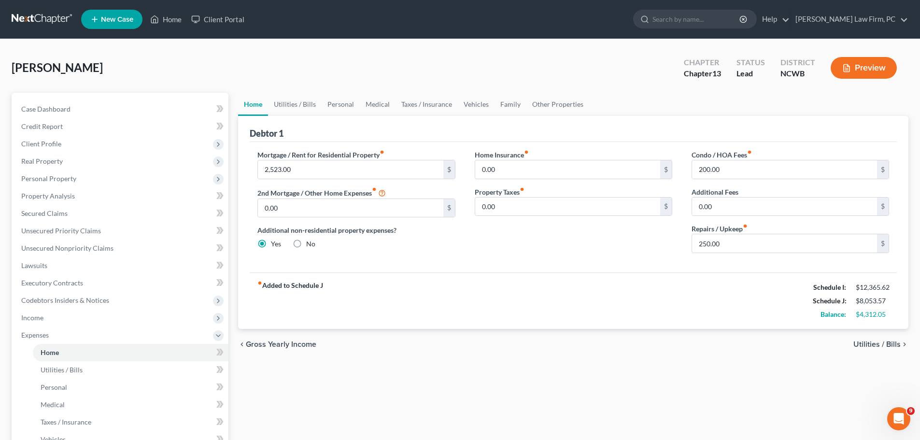
click at [878, 343] on span "Utilities / Bills" at bounding box center [876, 344] width 47 height 8
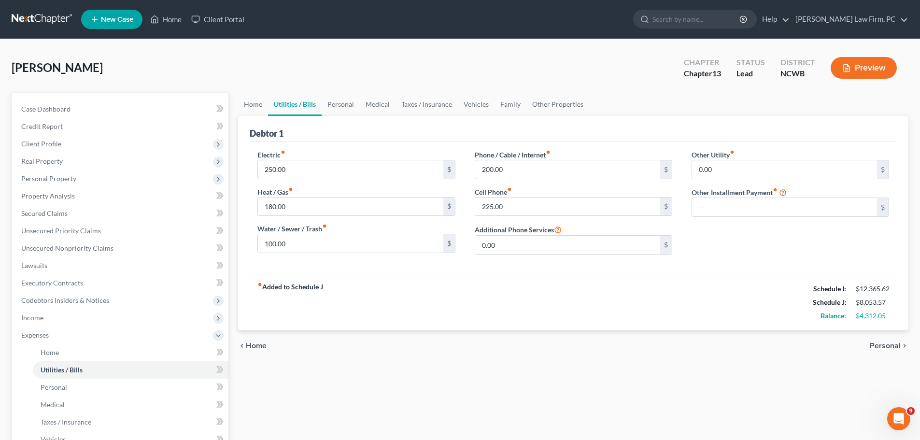
click at [878, 343] on span "Personal" at bounding box center [885, 346] width 31 height 8
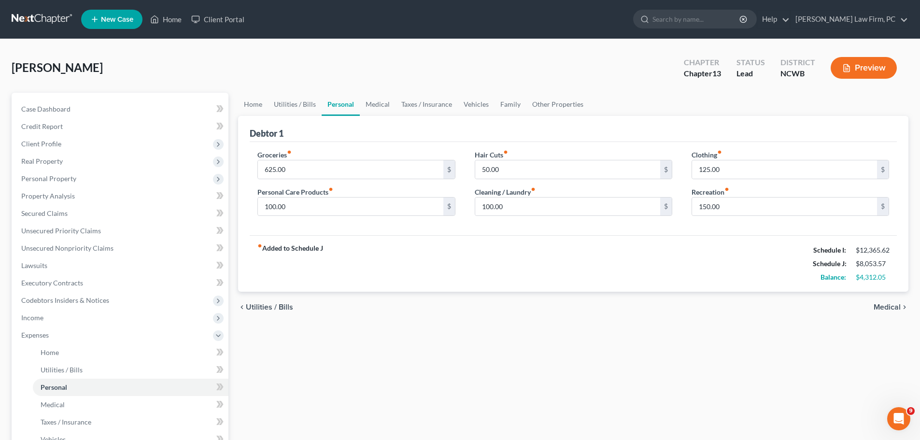
click at [882, 304] on span "Medical" at bounding box center [887, 307] width 27 height 8
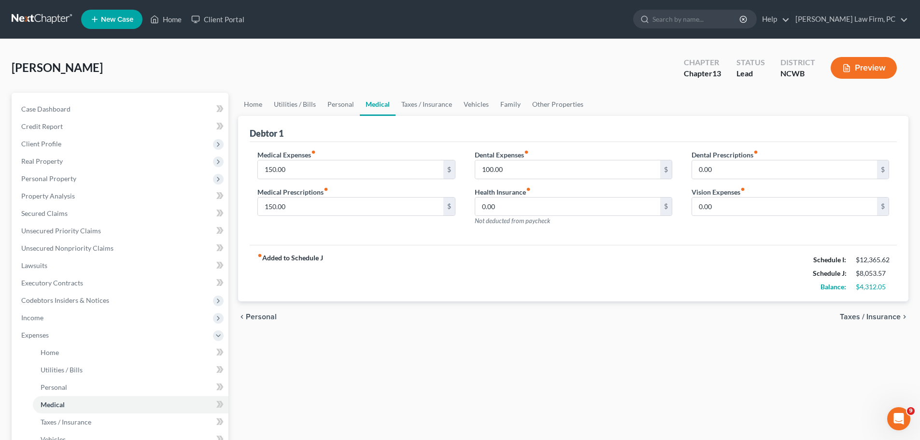
click at [882, 304] on div "chevron_left Personal Taxes / Insurance chevron_right" at bounding box center [573, 316] width 670 height 31
click at [884, 319] on span "Taxes / Insurance" at bounding box center [870, 317] width 61 height 8
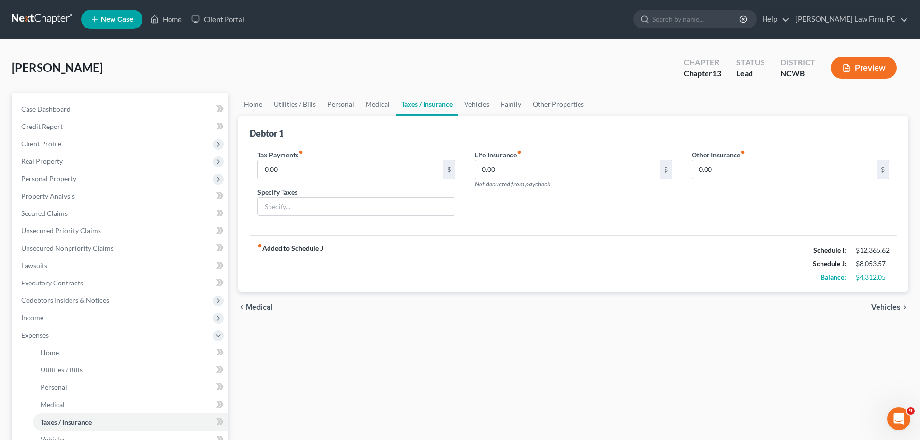
click at [884, 319] on div "chevron_left Medical Vehicles chevron_right" at bounding box center [573, 307] width 670 height 31
click at [883, 319] on div "chevron_left Medical Vehicles chevron_right" at bounding box center [573, 307] width 670 height 31
click at [880, 310] on span "Vehicles" at bounding box center [885, 307] width 29 height 8
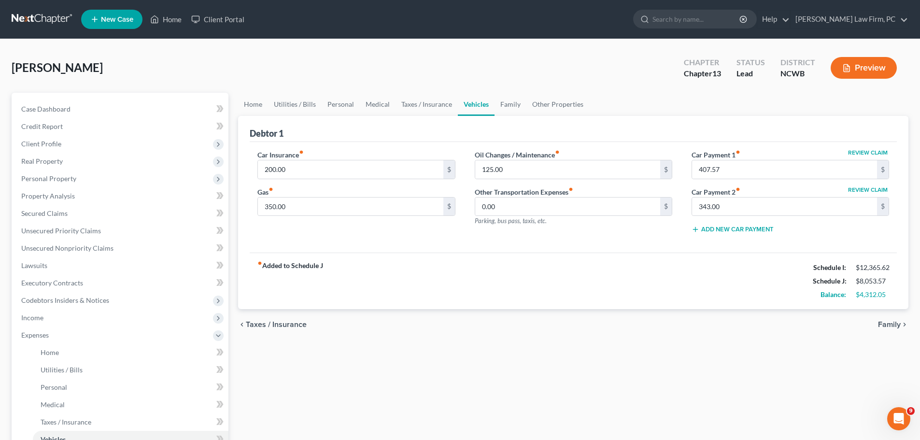
click at [880, 310] on div "chevron_left Taxes / Insurance Family chevron_right" at bounding box center [573, 324] width 670 height 31
click at [886, 321] on span "Family" at bounding box center [889, 325] width 23 height 8
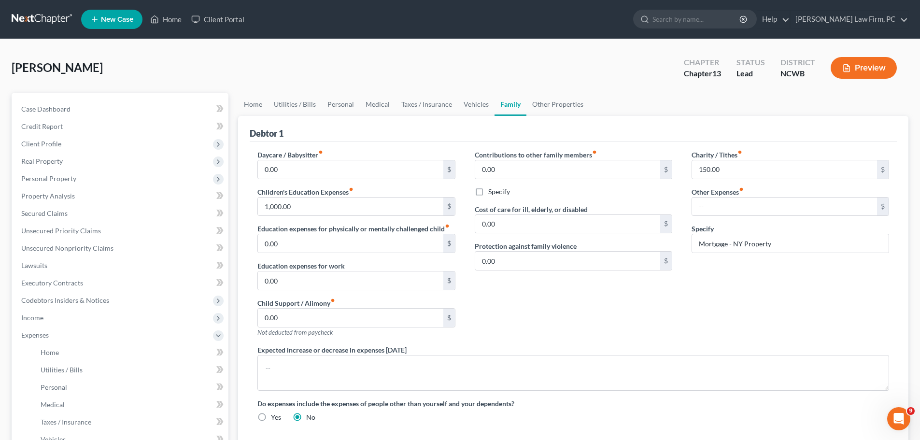
click at [885, 321] on div "Charity / Tithes fiber_manual_record 150.00 $ Other Expenses fiber_manual_recor…" at bounding box center [790, 247] width 217 height 195
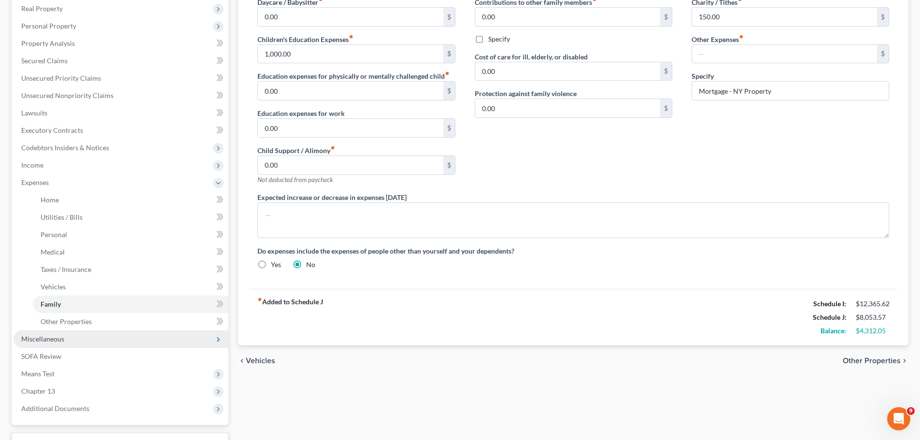
scroll to position [157, 0]
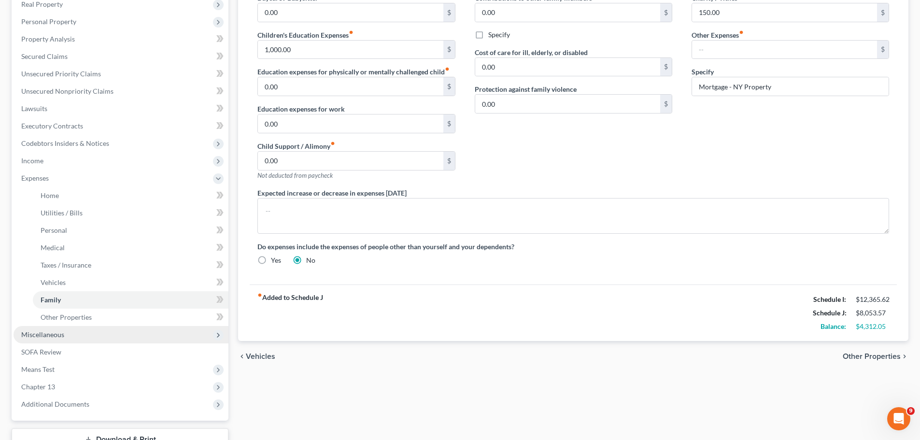
click at [856, 357] on span "Other Properties" at bounding box center [872, 357] width 58 height 8
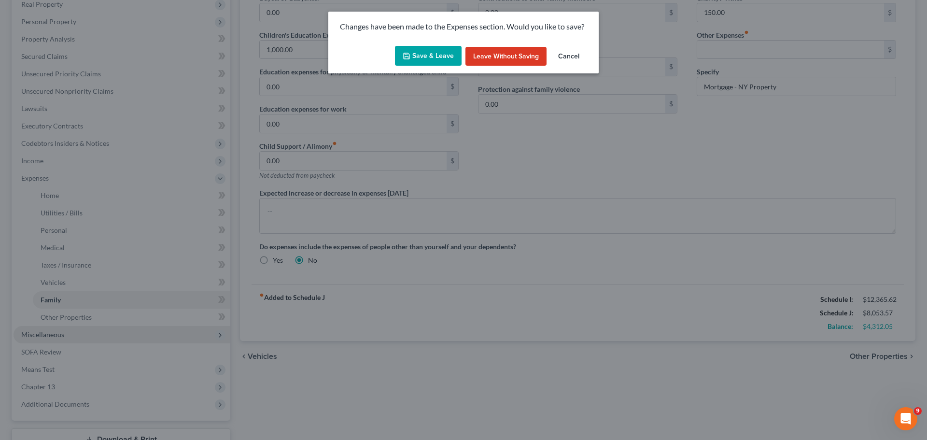
click at [438, 55] on button "Save & Leave" at bounding box center [428, 56] width 67 height 20
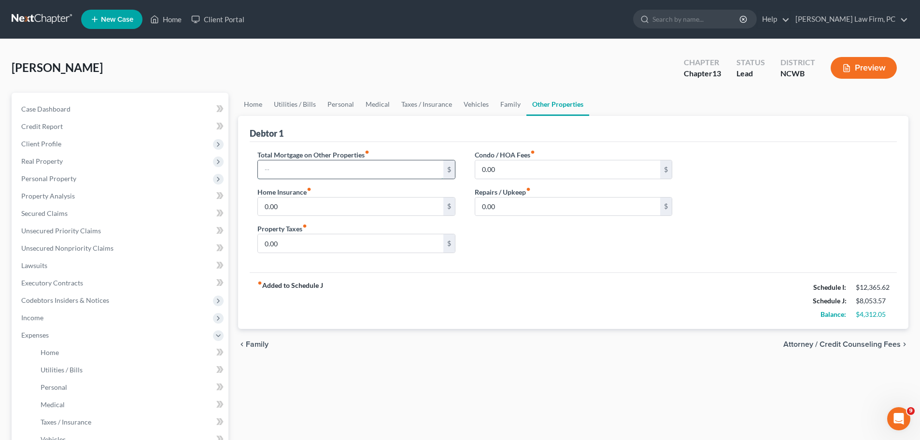
click at [405, 177] on input "text" at bounding box center [350, 169] width 185 height 18
type input "1,426"
click at [876, 344] on span "Attorney / Credit Counseling Fees" at bounding box center [841, 344] width 117 height 8
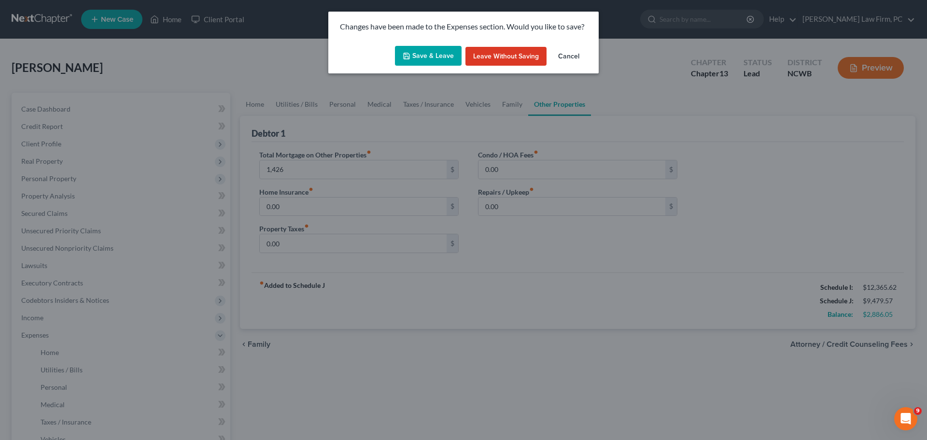
click at [444, 53] on button "Save & Leave" at bounding box center [428, 56] width 67 height 20
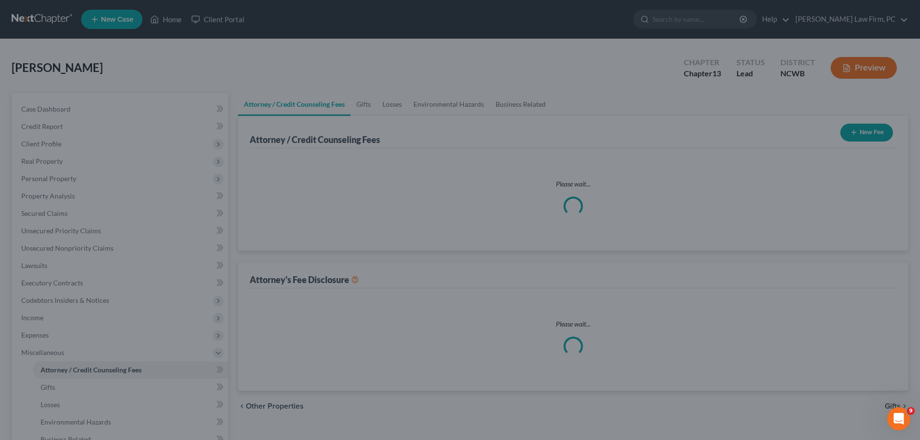
select select "0"
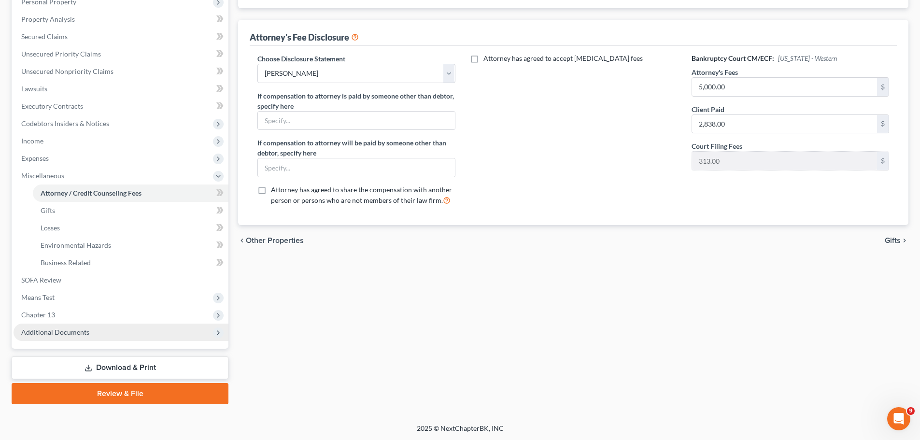
scroll to position [178, 0]
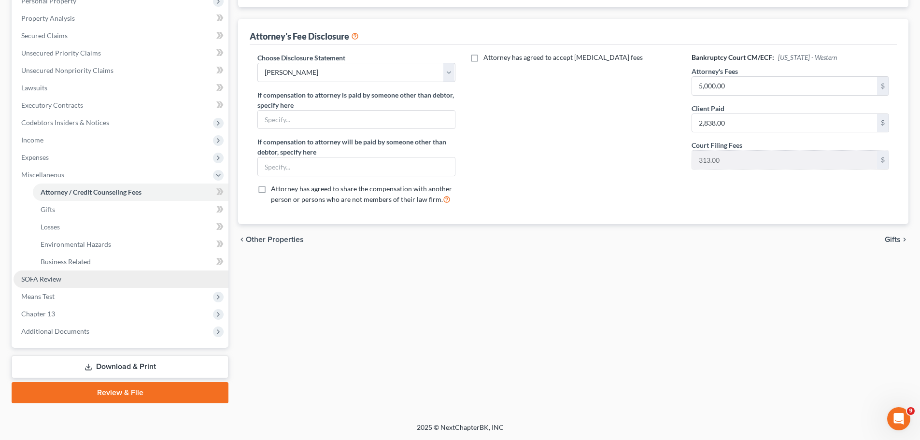
click at [70, 278] on link "SOFA Review" at bounding box center [121, 278] width 215 height 17
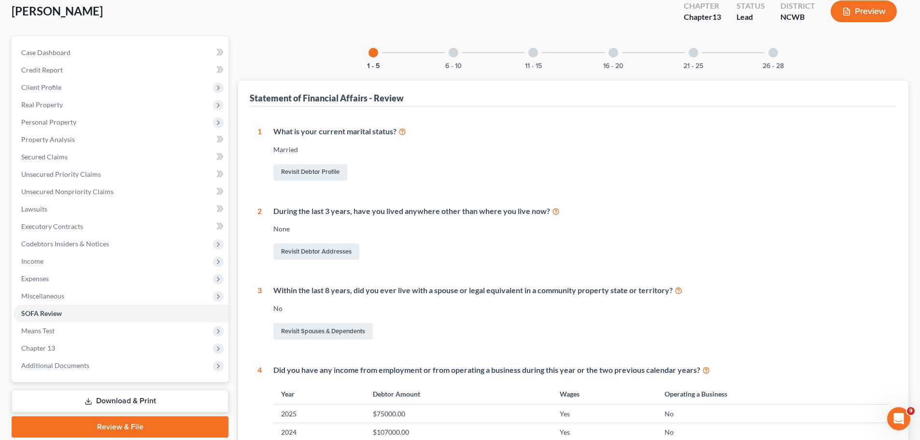
scroll to position [48, 0]
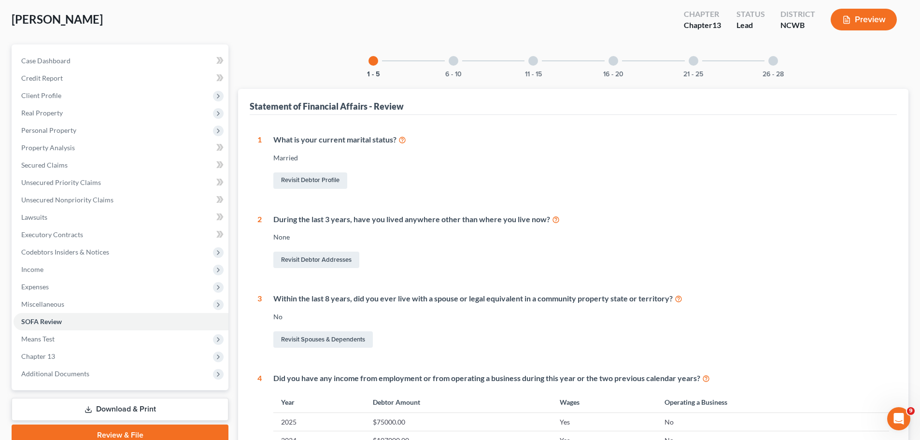
click at [454, 61] on div at bounding box center [454, 61] width 10 height 10
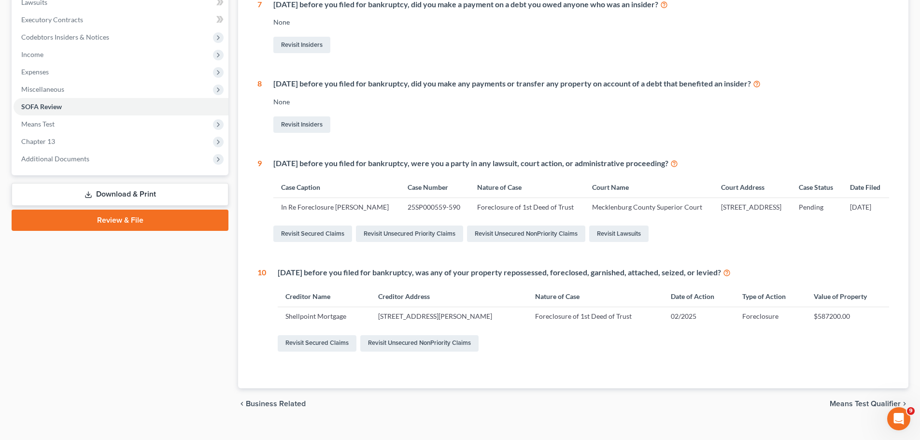
scroll to position [266, 0]
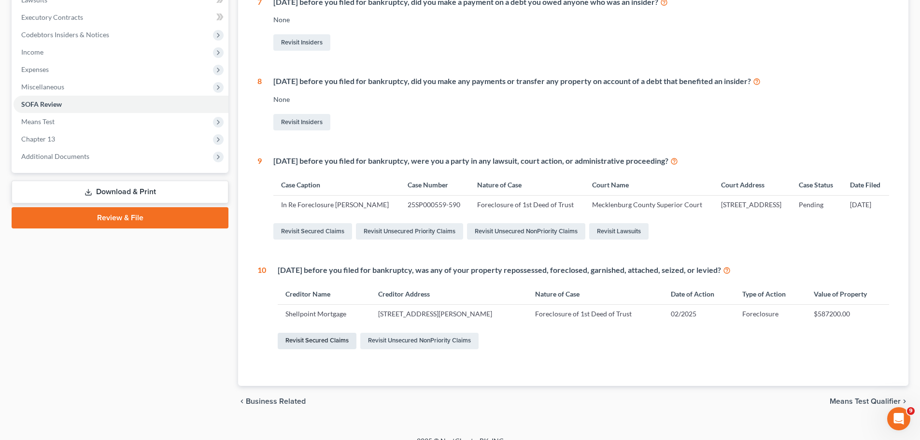
click at [321, 349] on link "Revisit Secured Claims" at bounding box center [317, 341] width 79 height 16
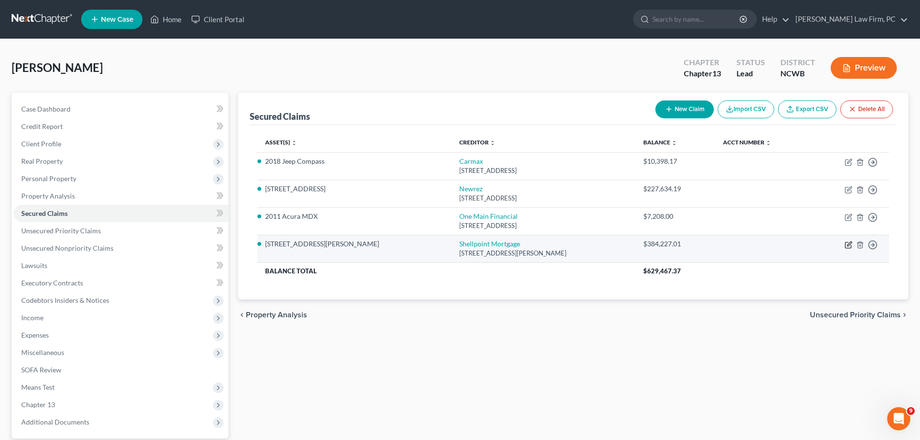
click at [846, 243] on icon "button" at bounding box center [848, 245] width 6 height 6
select select "42"
select select "18"
select select "2"
select select "3"
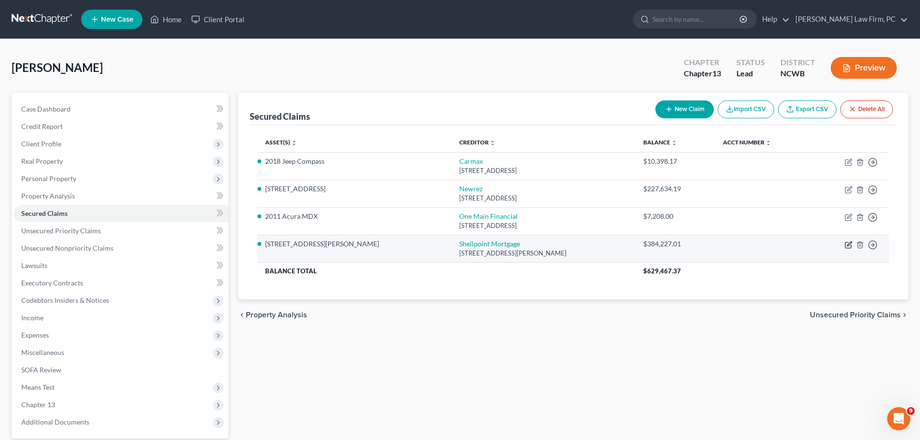
select select "0"
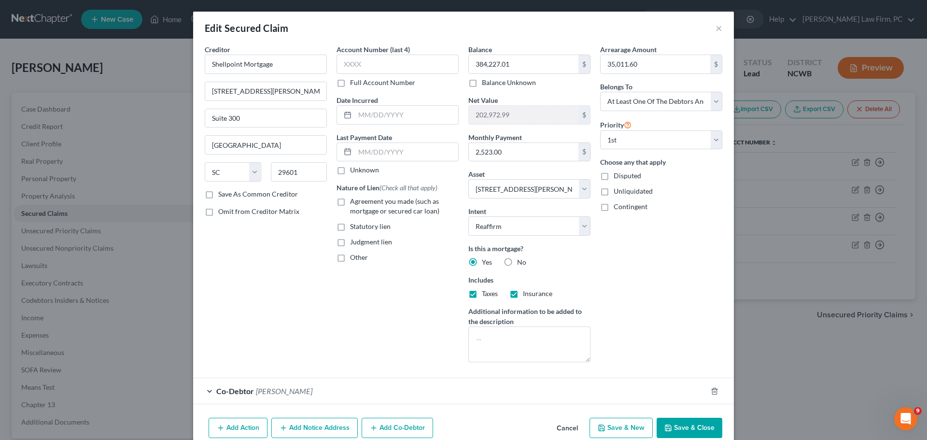
click at [350, 199] on label "Agreement you made (such as mortgage or secured car loan)" at bounding box center [404, 206] width 109 height 19
click at [354, 199] on input "Agreement you made (such as mortgage or secured car loan)" at bounding box center [357, 200] width 6 height 6
checkbox input "true"
click at [681, 427] on button "Save & Close" at bounding box center [690, 428] width 66 height 20
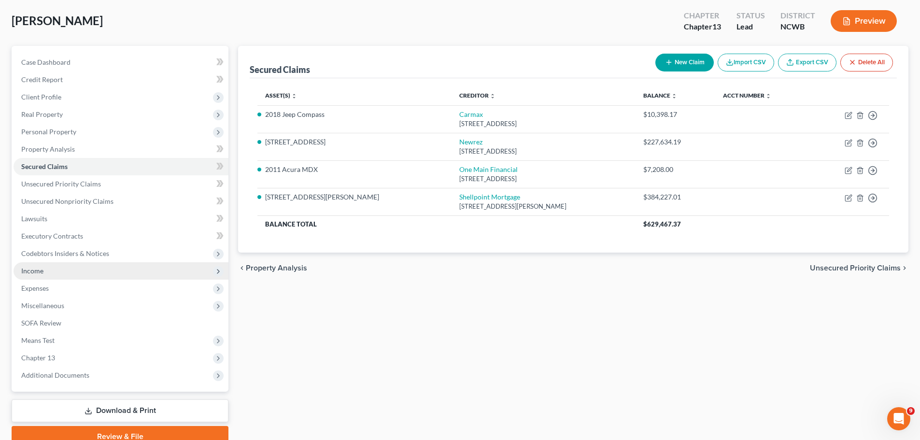
scroll to position [60, 0]
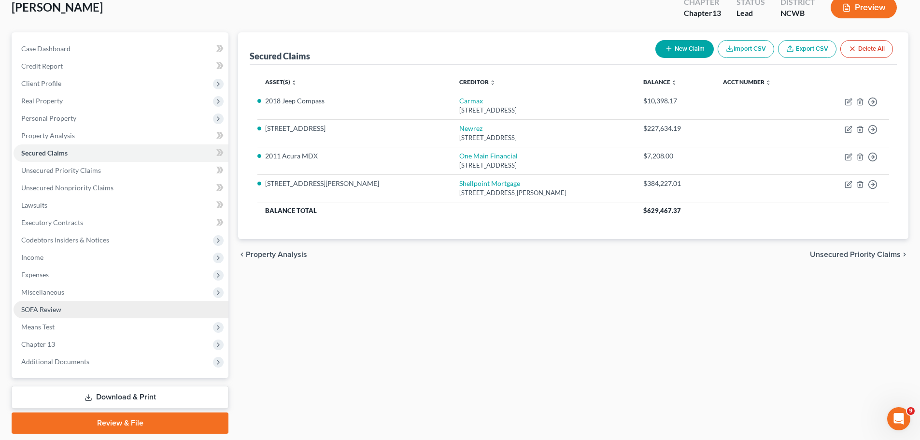
click at [50, 309] on span "SOFA Review" at bounding box center [41, 309] width 40 height 8
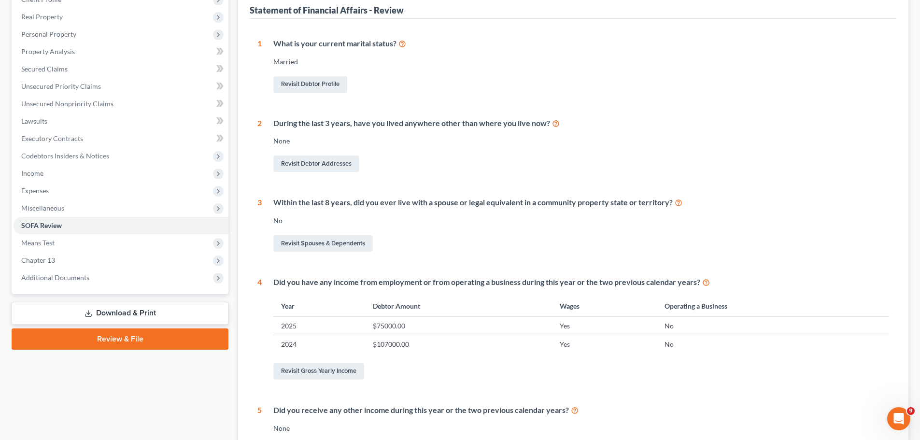
scroll to position [48, 0]
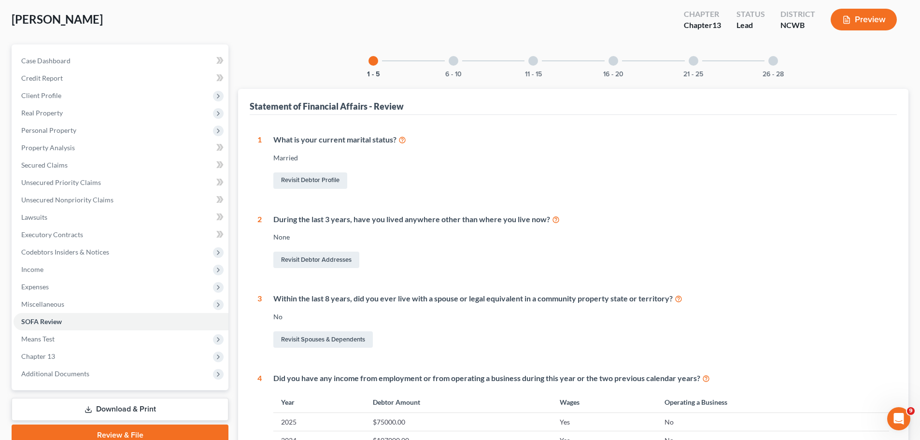
click at [451, 63] on div at bounding box center [454, 61] width 10 height 10
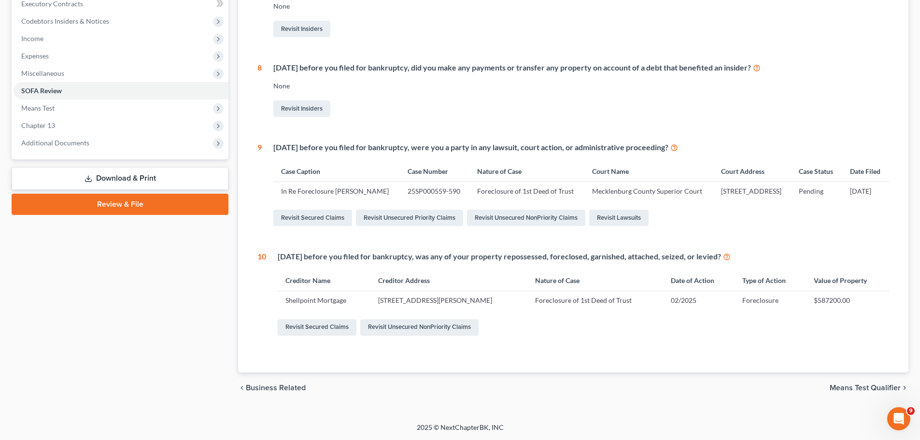
scroll to position [298, 0]
click at [628, 218] on link "Revisit Lawsuits" at bounding box center [618, 218] width 59 height 16
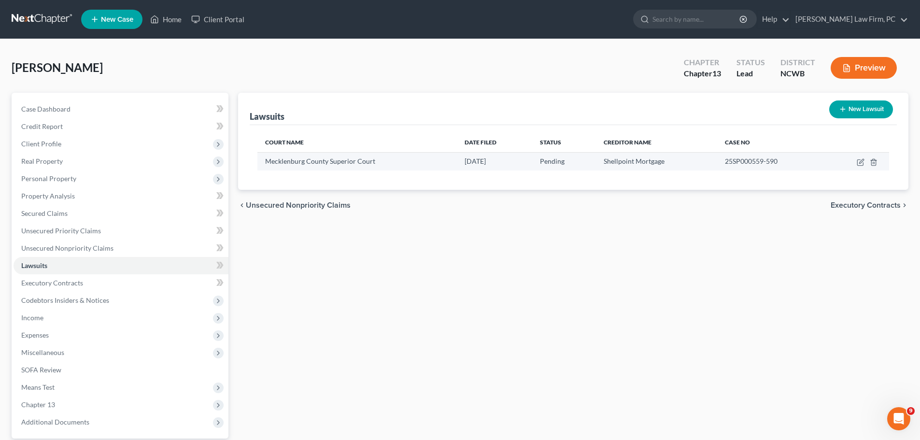
click at [862, 157] on td at bounding box center [857, 161] width 64 height 18
click at [861, 159] on icon "button" at bounding box center [861, 162] width 8 height 8
select select "28"
select select "0"
select select "2"
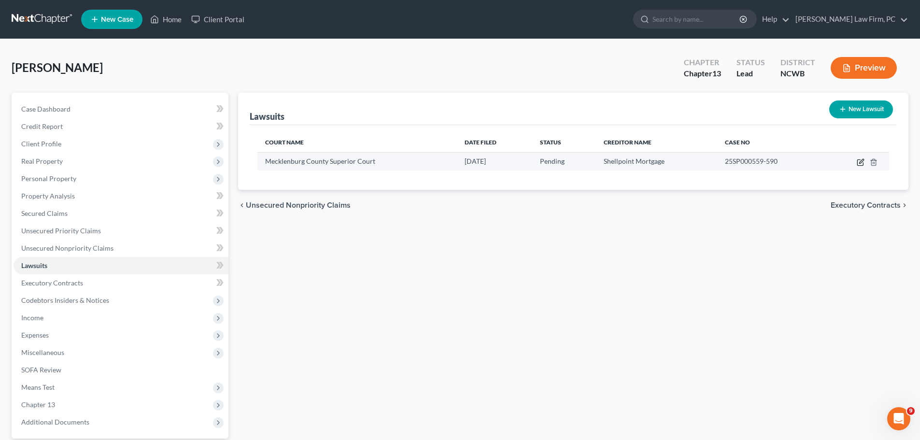
select select "42"
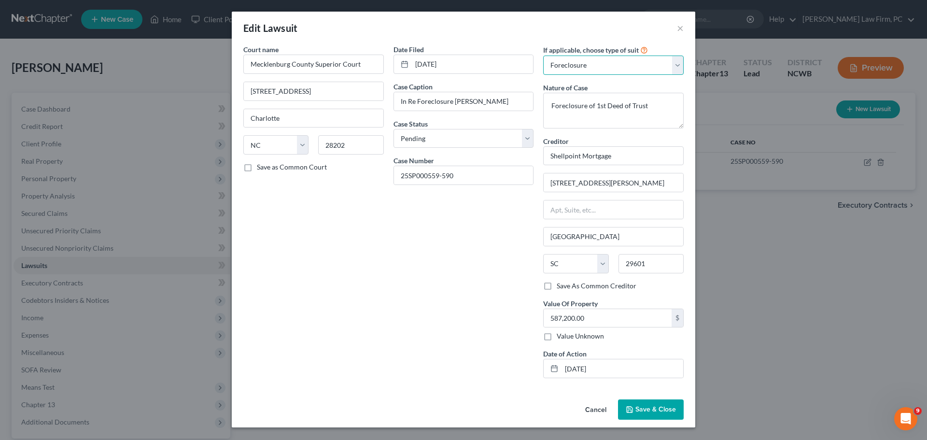
drag, startPoint x: 678, startPoint y: 68, endPoint x: 671, endPoint y: 74, distance: 10.3
click at [678, 68] on select "Select Repossession Garnishment Foreclosure Attached, Seized, Or Levied Other" at bounding box center [613, 65] width 141 height 19
select select
click at [543, 56] on select "Select Repossession Garnishment Foreclosure Attached, Seized, Or Levied Other" at bounding box center [613, 65] width 141 height 19
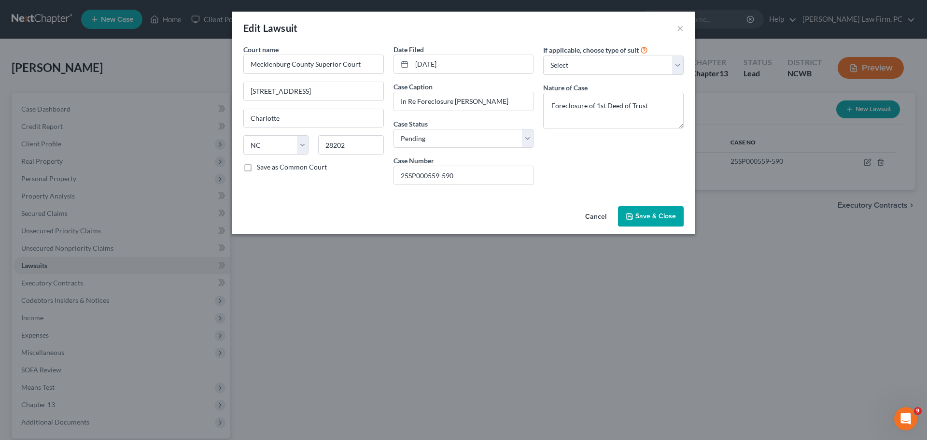
click at [643, 216] on span "Save & Close" at bounding box center [656, 216] width 41 height 8
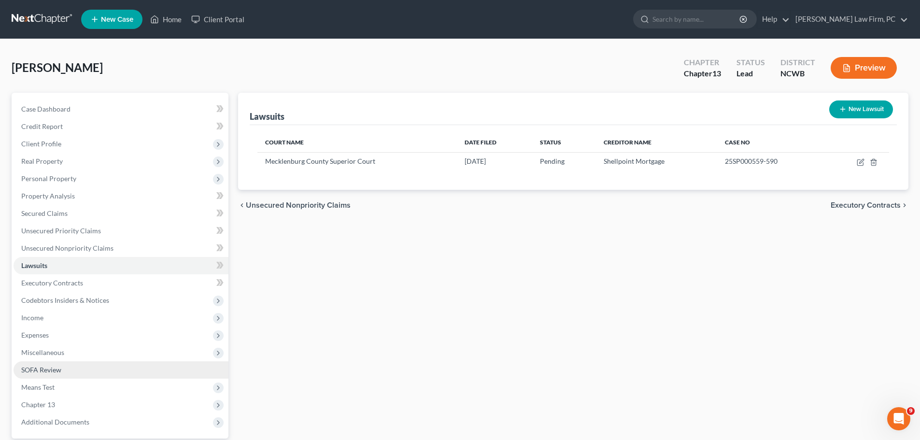
click at [62, 365] on link "SOFA Review" at bounding box center [121, 369] width 215 height 17
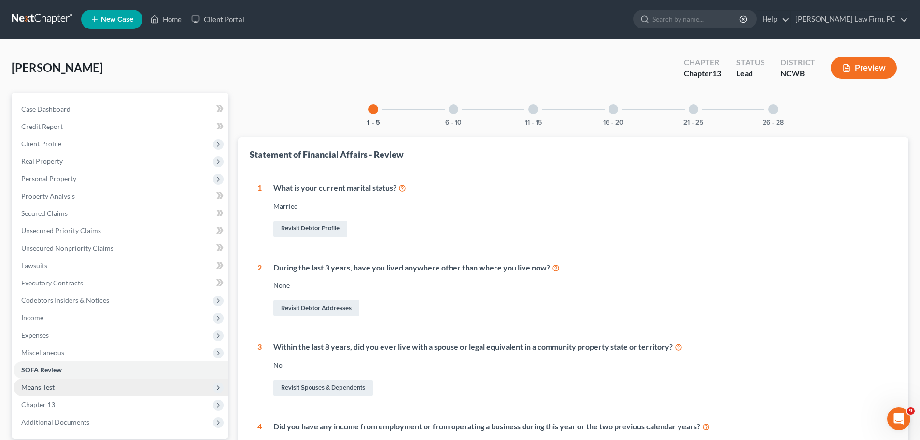
click at [49, 386] on span "Means Test" at bounding box center [37, 387] width 33 height 8
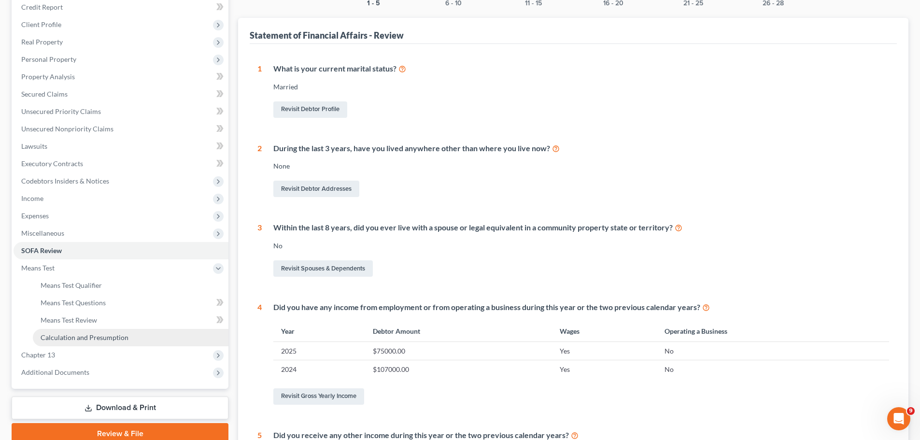
scroll to position [121, 0]
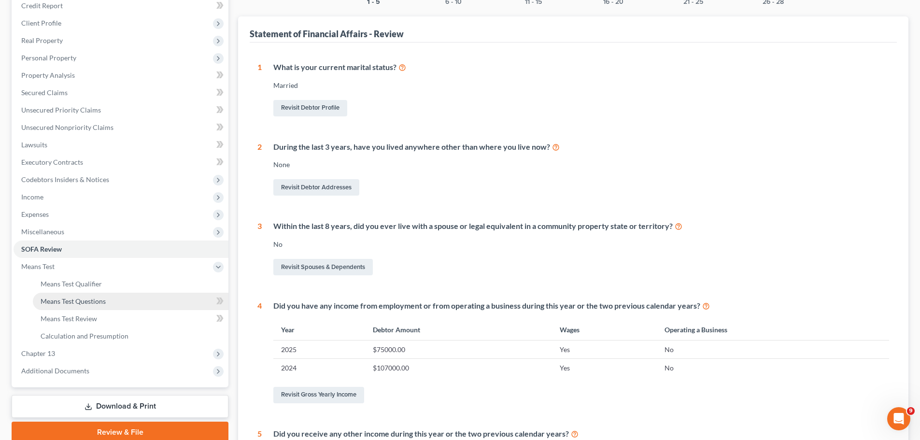
click at [95, 300] on span "Means Test Questions" at bounding box center [73, 301] width 65 height 8
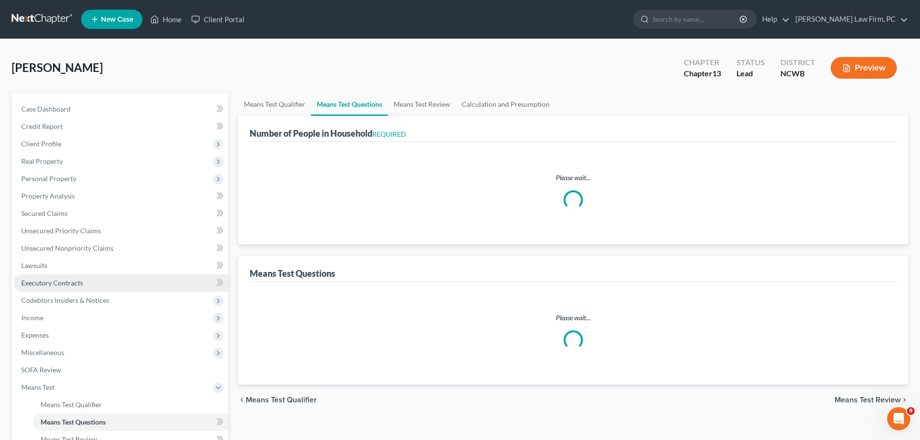
select select "0"
select select "60"
select select "1"
select select "60"
select select "1"
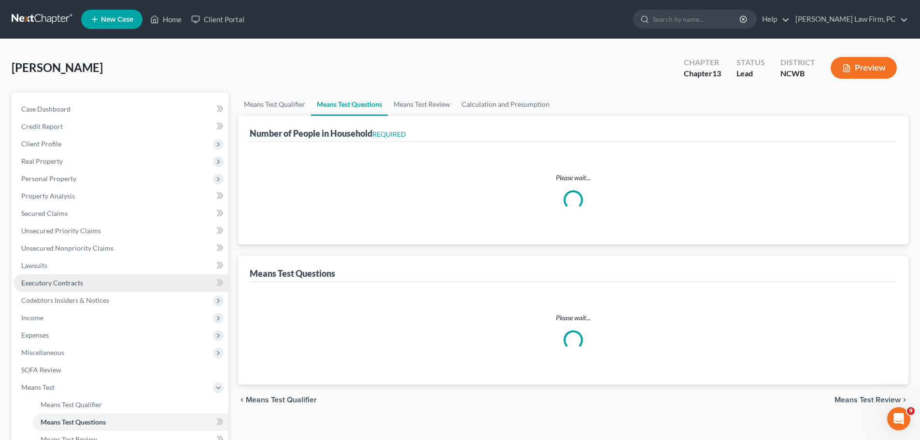
select select "60"
select select "0"
select select "60"
select select "4"
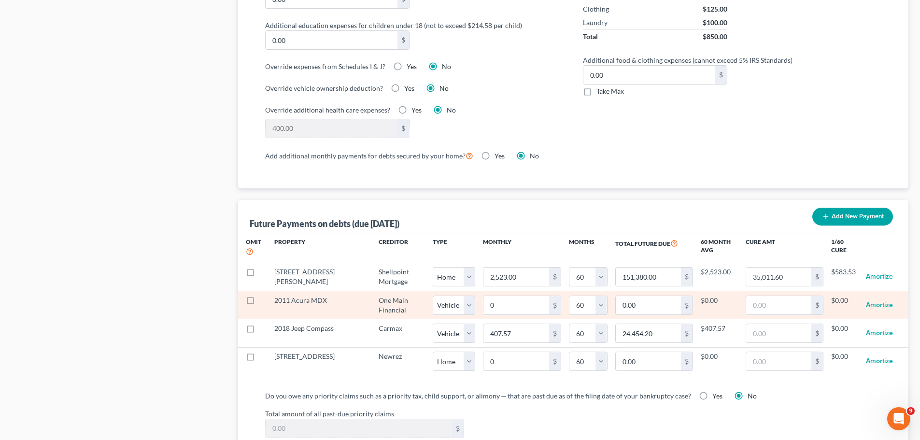
scroll to position [773, 0]
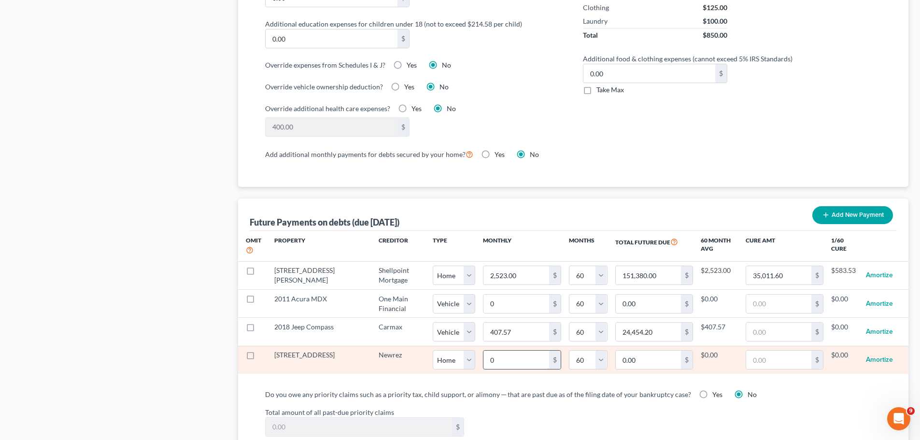
click at [496, 351] on input "0" at bounding box center [515, 360] width 65 height 18
type input "1"
type input "60.00"
type input "14"
type input "840.00"
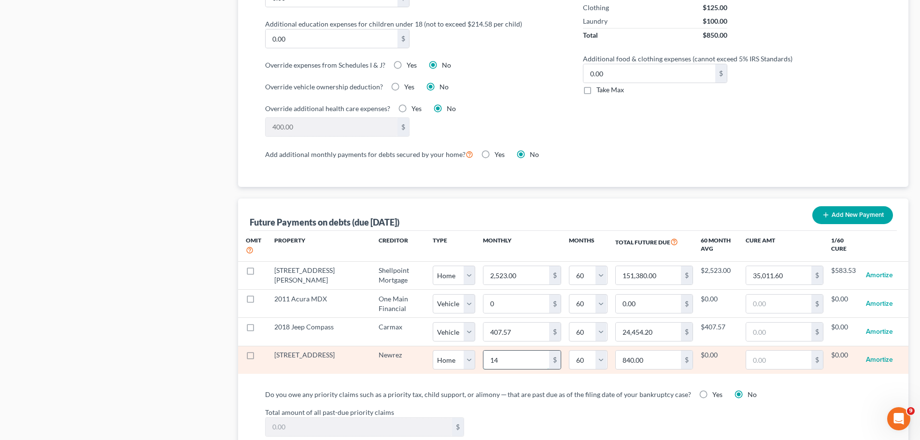
type input "142"
type input "8,520.00"
type input "1426"
type input "85,560.00"
type input "1,426"
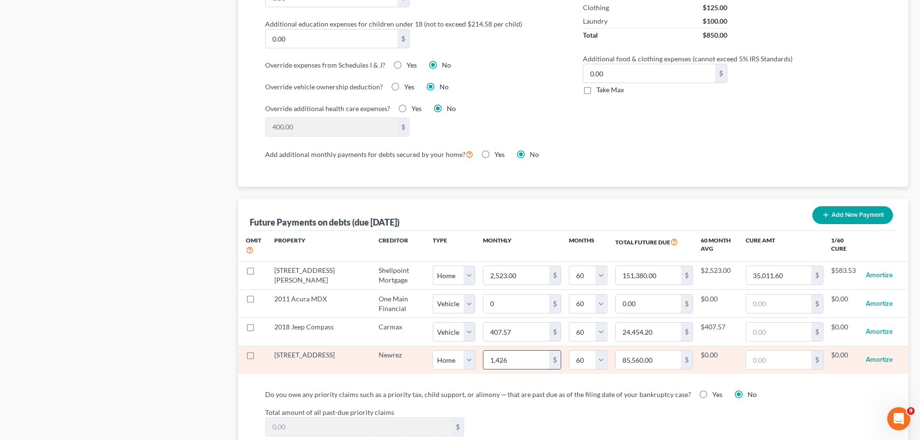
select select "0"
select select "60"
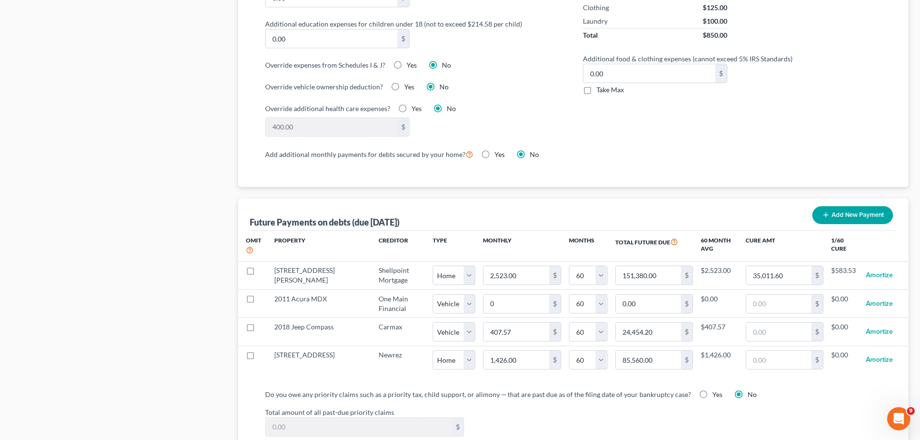
select select "0"
select select "60"
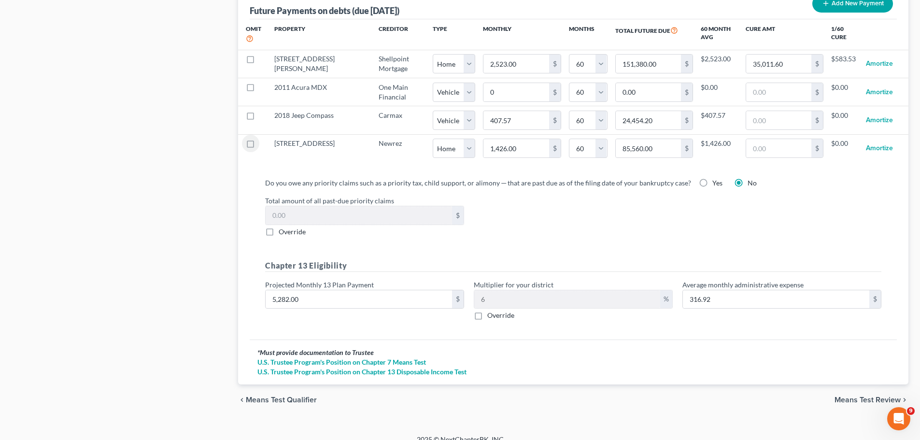
scroll to position [987, 0]
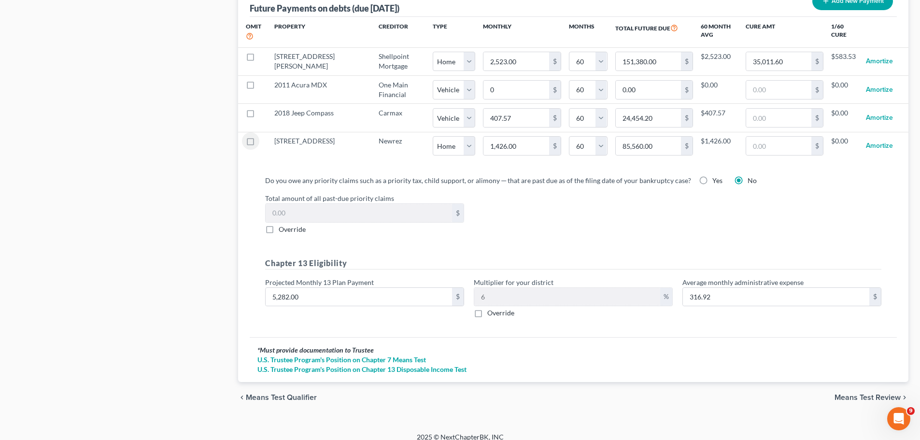
drag, startPoint x: 854, startPoint y: 387, endPoint x: 755, endPoint y: 355, distance: 103.5
click at [854, 394] on span "Means Test Review" at bounding box center [867, 398] width 66 height 8
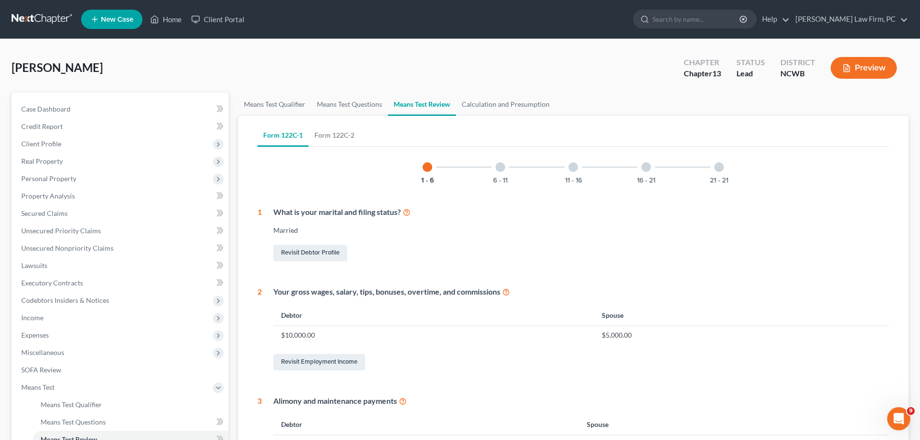
click at [870, 72] on button "Preview" at bounding box center [864, 68] width 66 height 22
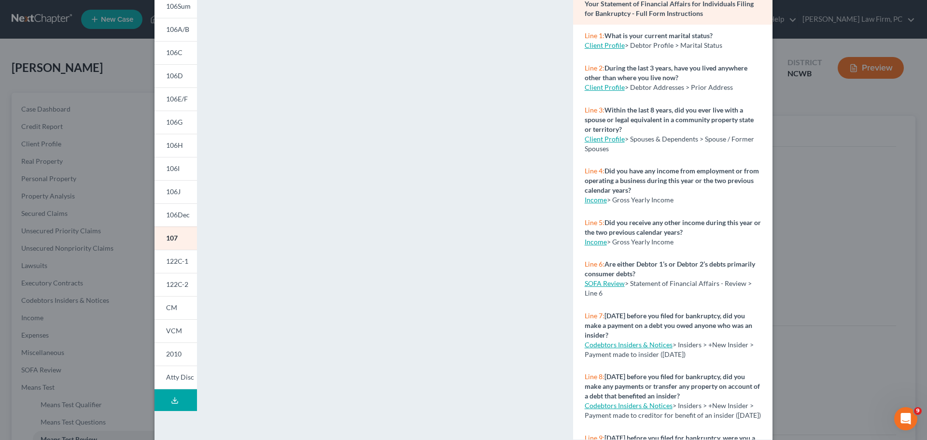
scroll to position [105, 0]
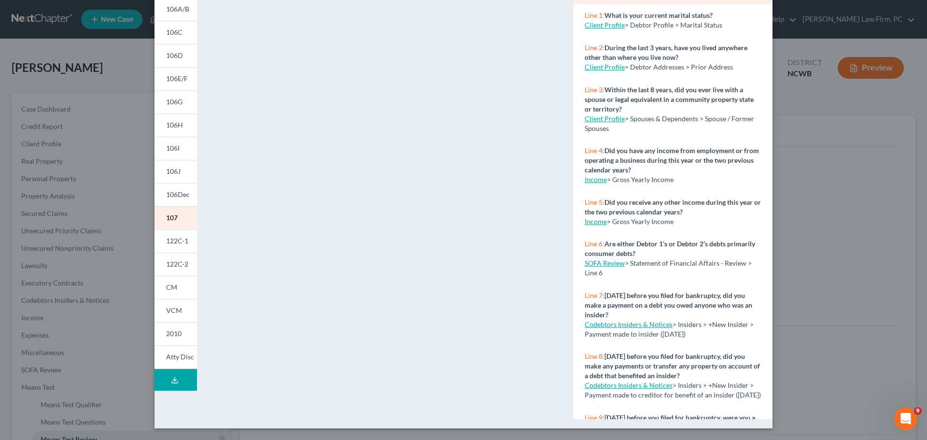
click at [172, 381] on icon at bounding box center [175, 380] width 8 height 8
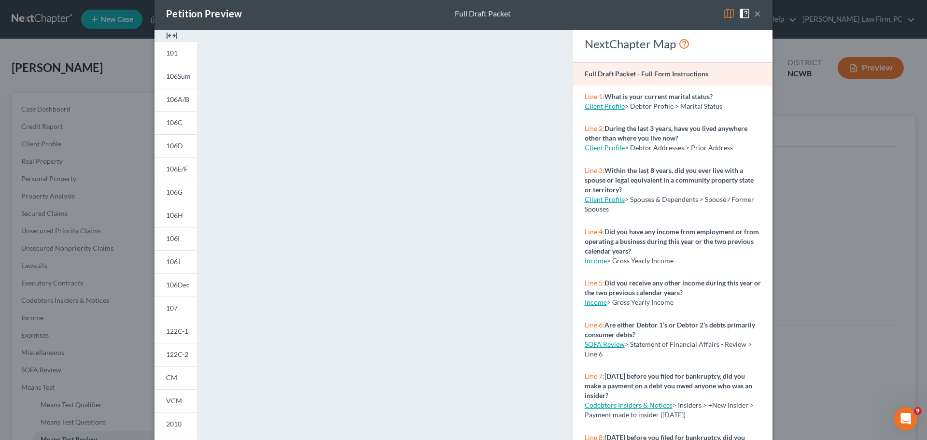
scroll to position [0, 0]
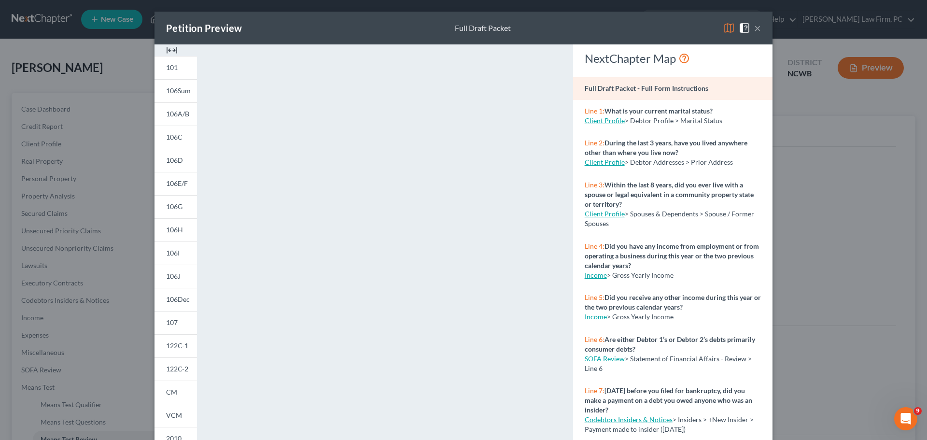
click at [757, 28] on button "×" at bounding box center [757, 28] width 7 height 12
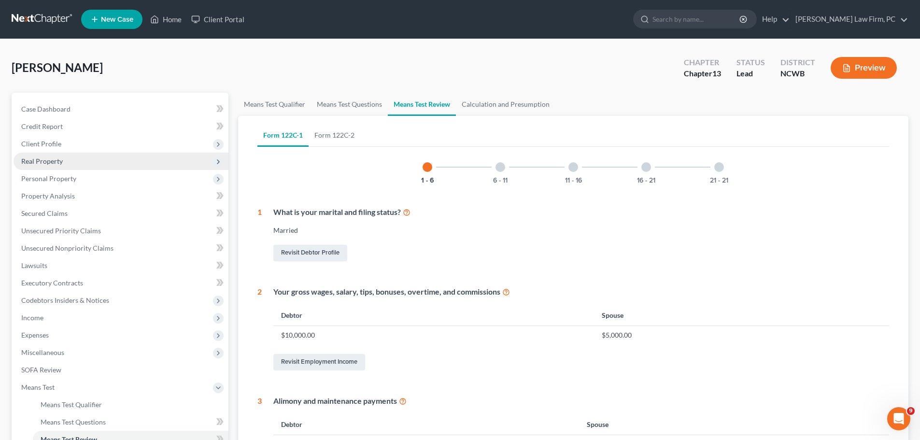
click at [65, 162] on span "Real Property" at bounding box center [121, 161] width 215 height 17
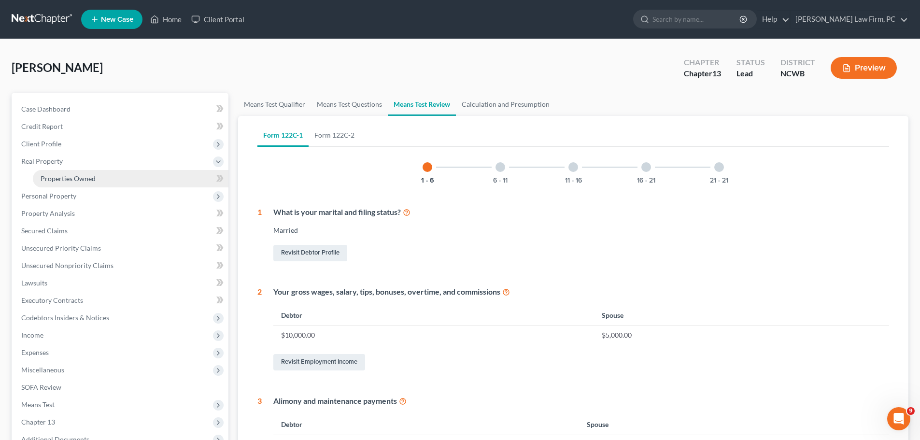
click at [67, 179] on span "Properties Owned" at bounding box center [68, 178] width 55 height 8
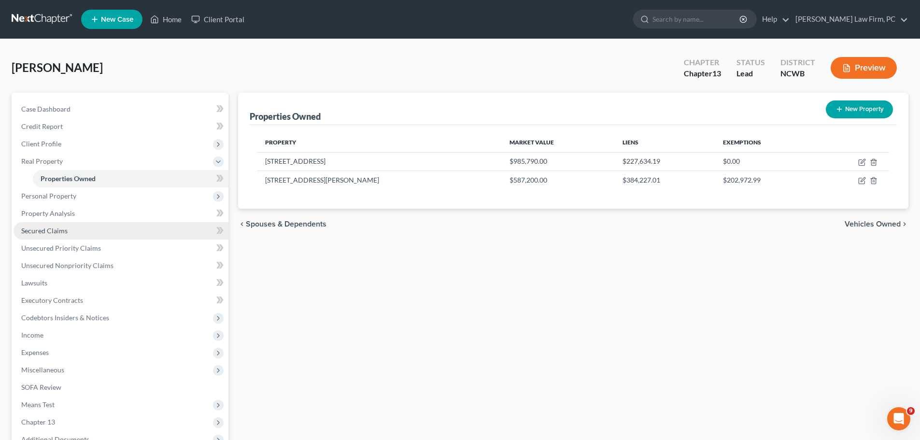
click at [51, 226] on link "Secured Claims" at bounding box center [121, 230] width 215 height 17
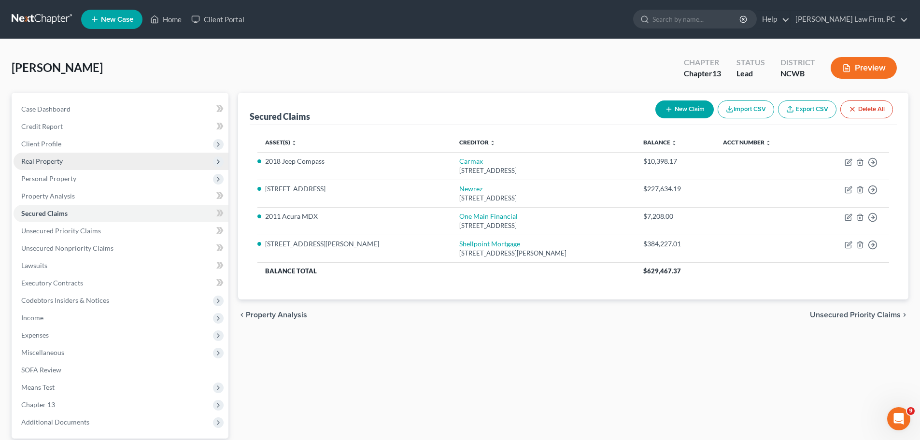
click at [53, 162] on span "Real Property" at bounding box center [42, 161] width 42 height 8
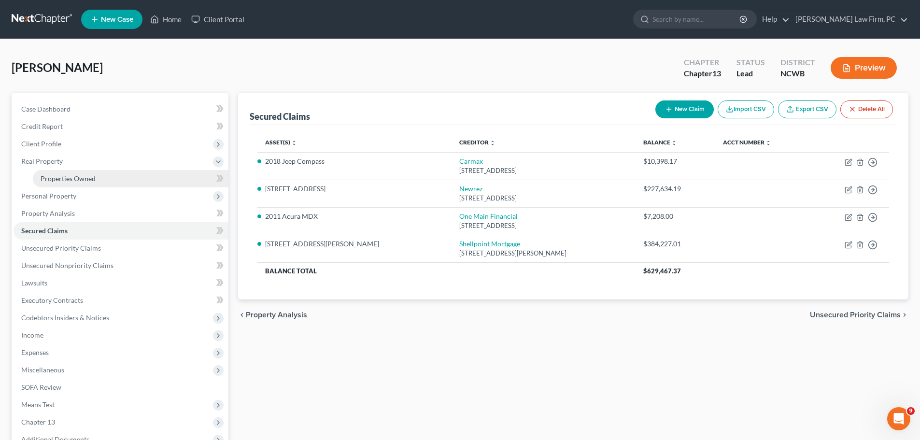
click at [76, 179] on span "Properties Owned" at bounding box center [68, 178] width 55 height 8
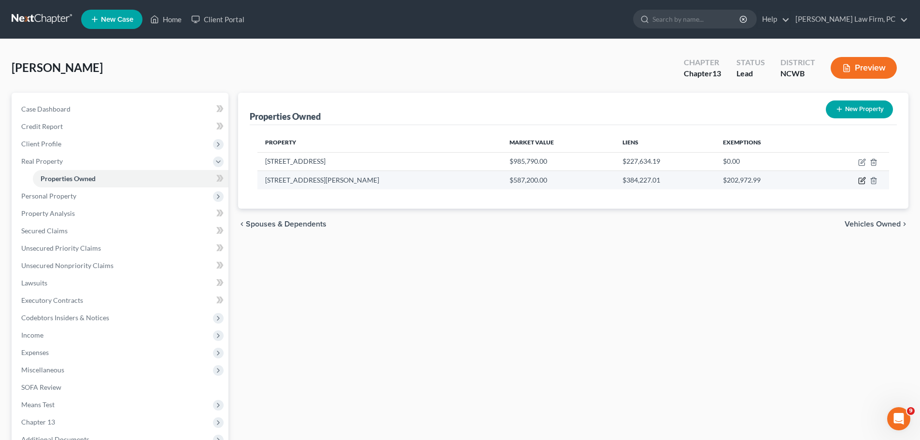
click at [862, 181] on icon "button" at bounding box center [862, 181] width 8 height 8
select select "28"
select select "59"
select select "3"
select select "5"
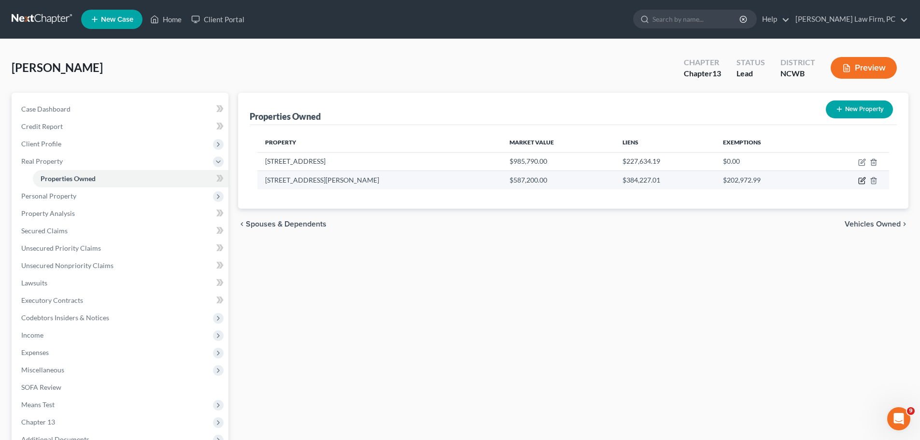
select select "42"
select select "3"
select select "0"
select select "2"
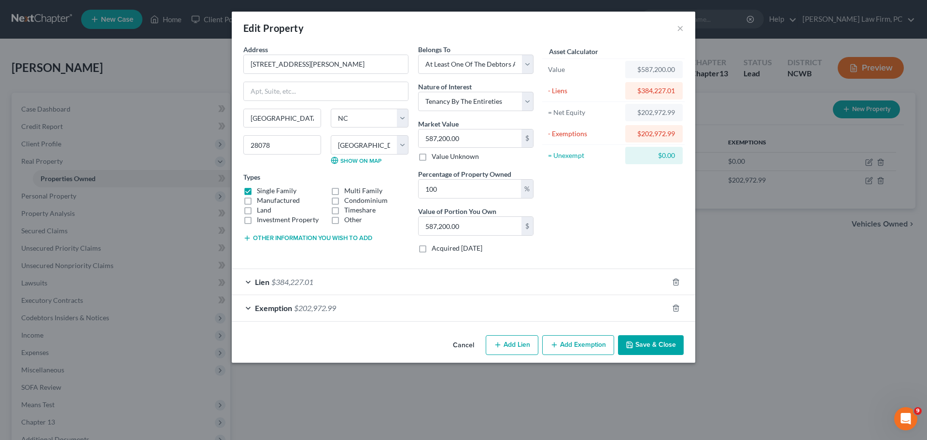
click at [246, 279] on div "Lien $384,227.01" at bounding box center [450, 282] width 437 height 26
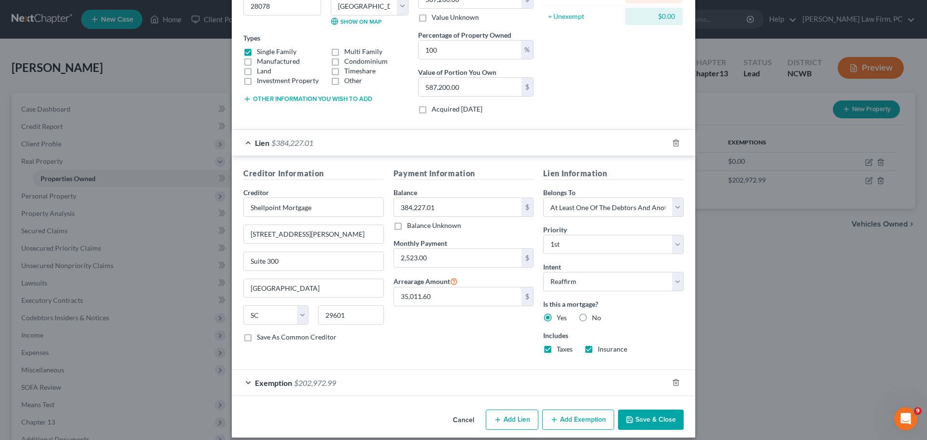
scroll to position [136, 0]
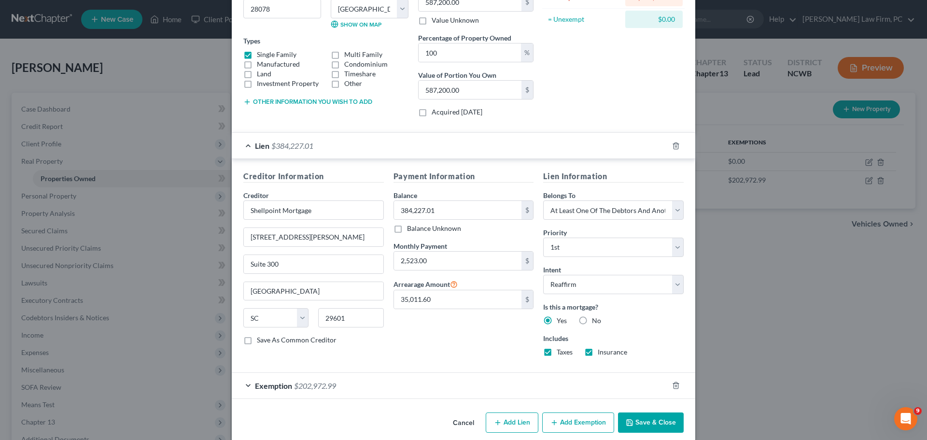
click at [356, 101] on button "Other information you wish to add" at bounding box center [307, 102] width 129 height 8
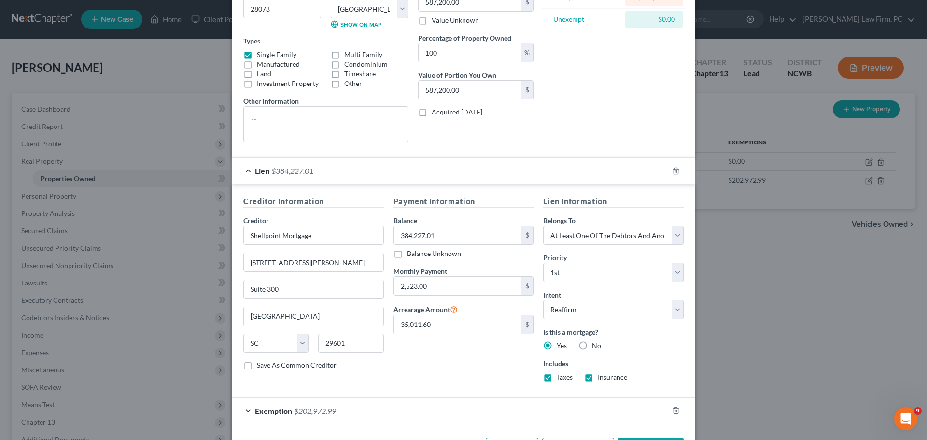
click at [356, 101] on div "Other information" at bounding box center [325, 119] width 165 height 46
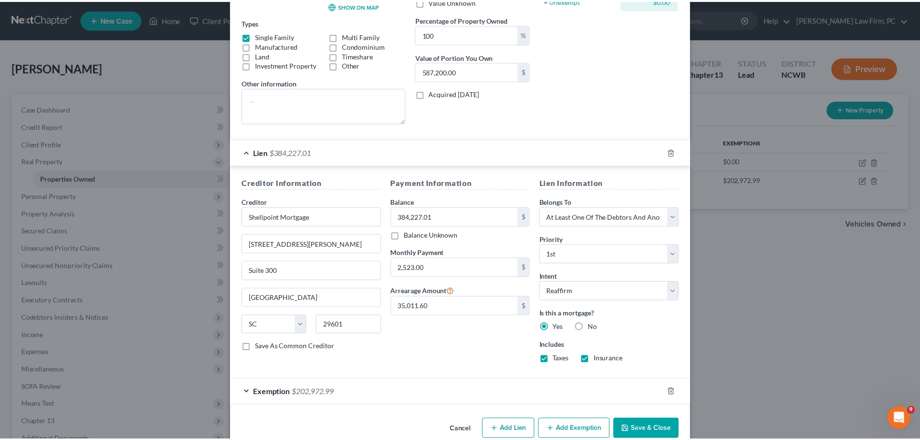
scroll to position [173, 0]
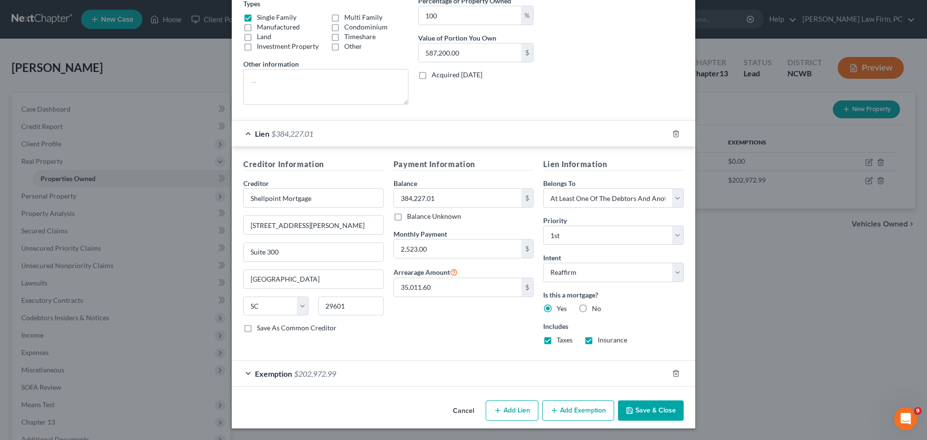
click at [758, 306] on div "Edit Property × Address * 6521 [PERSON_NAME][GEOGRAPHIC_DATA] [GEOGRAPHIC_DATA]…" at bounding box center [463, 220] width 927 height 440
click at [652, 405] on button "Save & Close" at bounding box center [651, 410] width 66 height 20
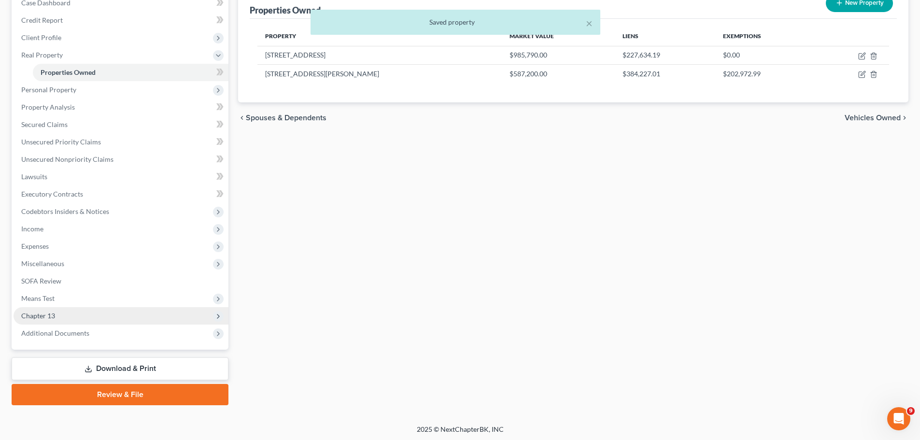
scroll to position [108, 0]
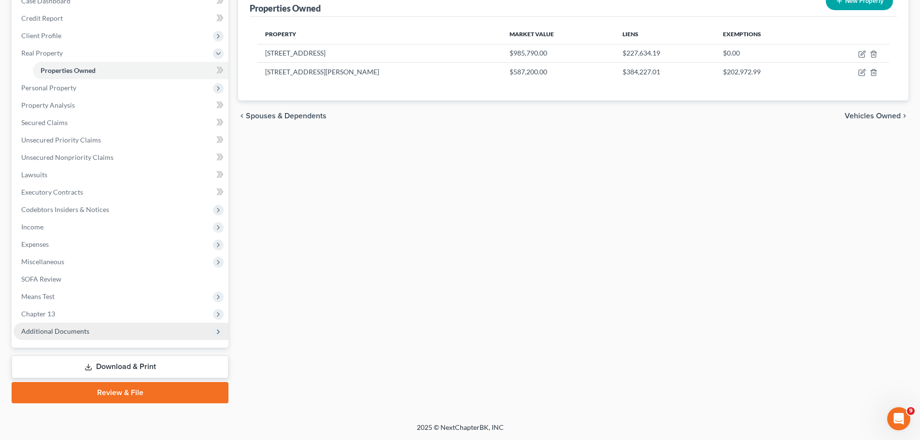
click at [194, 328] on span "Additional Documents" at bounding box center [121, 331] width 215 height 17
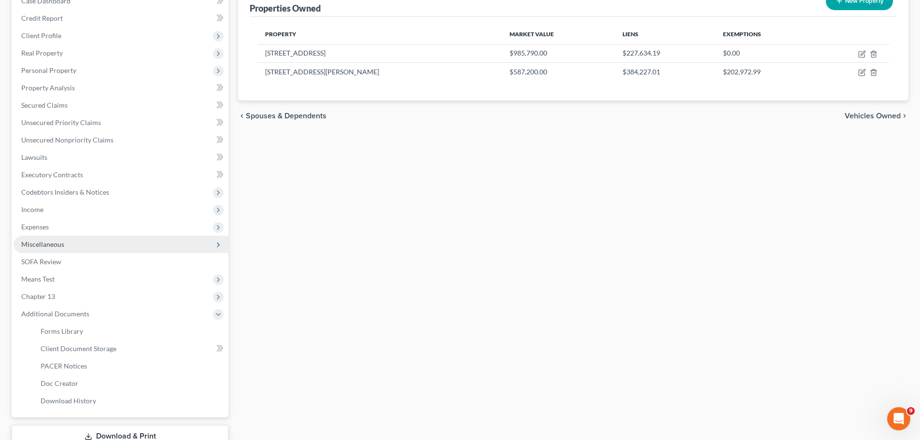
click at [212, 241] on span "Miscellaneous" at bounding box center [121, 244] width 215 height 17
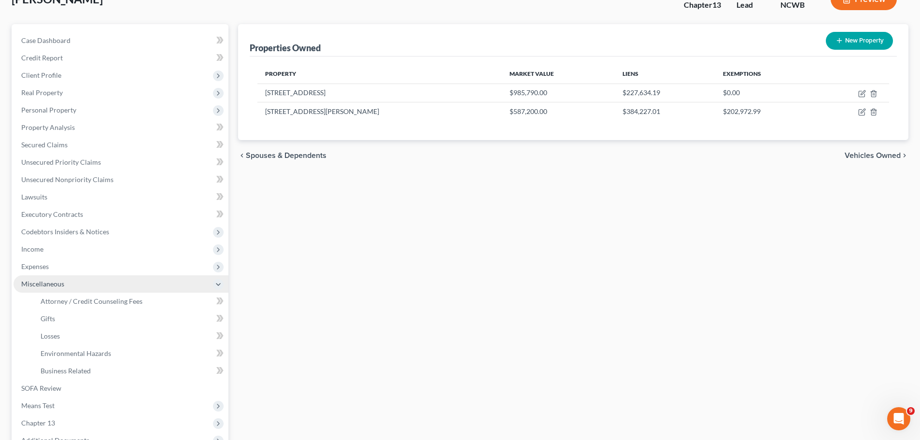
scroll to position [60, 0]
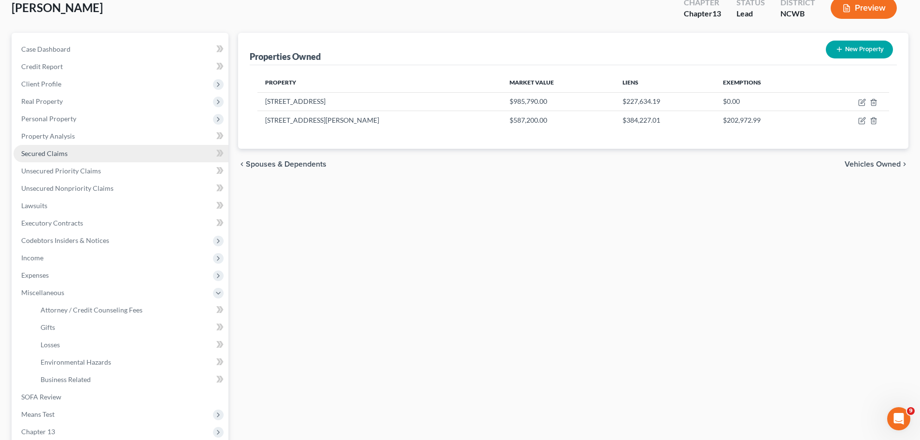
click at [96, 147] on link "Secured Claims" at bounding box center [121, 153] width 215 height 17
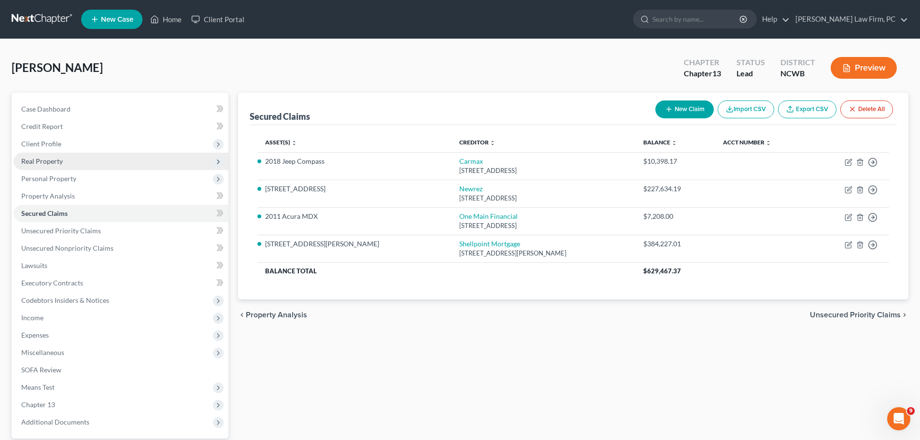
click at [100, 155] on span "Real Property" at bounding box center [121, 161] width 215 height 17
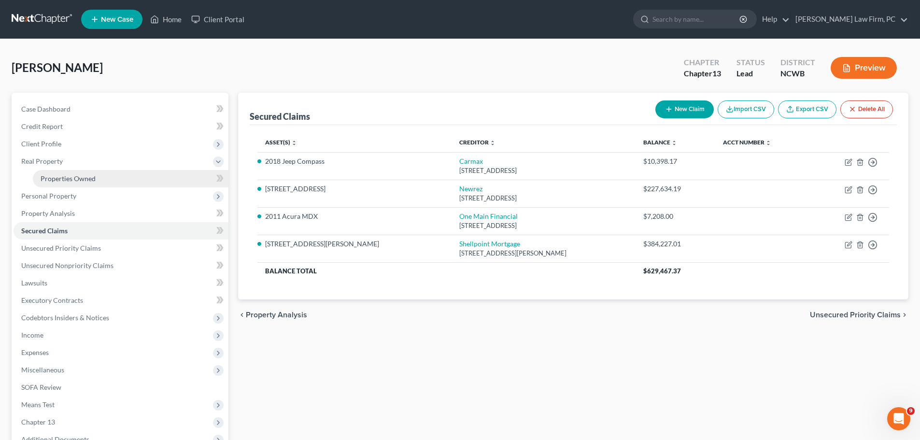
click at [107, 185] on link "Properties Owned" at bounding box center [131, 178] width 196 height 17
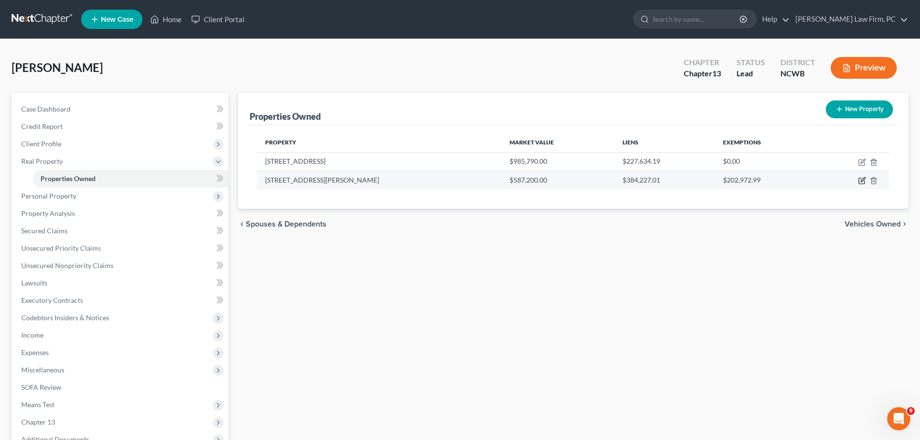
click at [860, 181] on icon "button" at bounding box center [862, 181] width 8 height 8
select select "28"
select select "59"
select select "3"
select select "5"
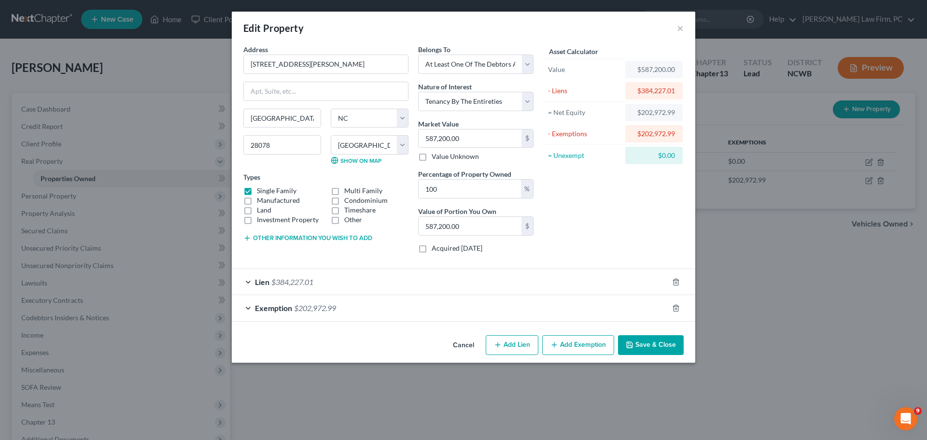
click at [248, 281] on div "Lien $384,227.01" at bounding box center [450, 282] width 437 height 26
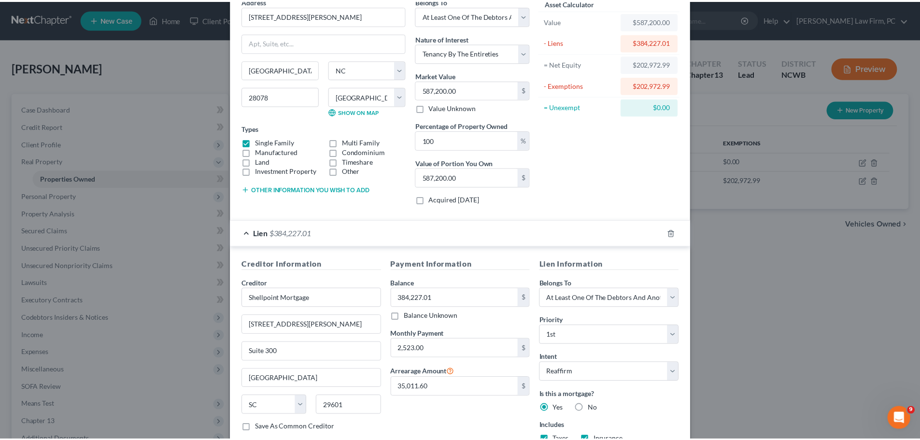
scroll to position [148, 0]
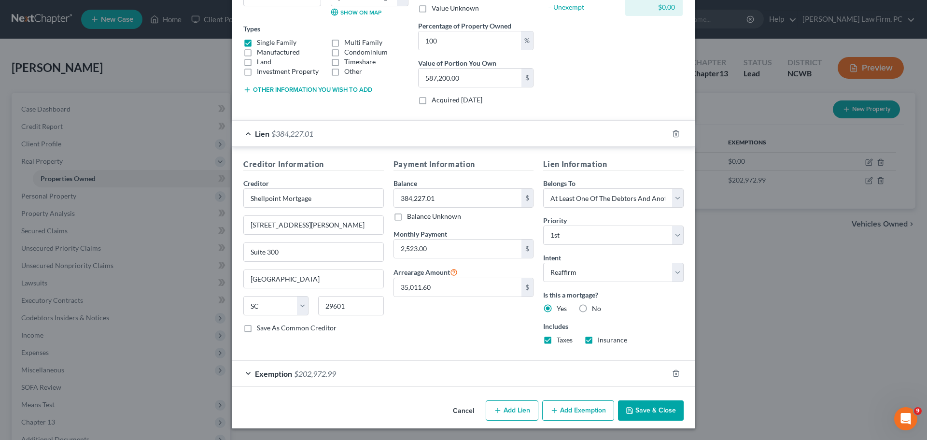
click at [650, 409] on button "Save & Close" at bounding box center [651, 410] width 66 height 20
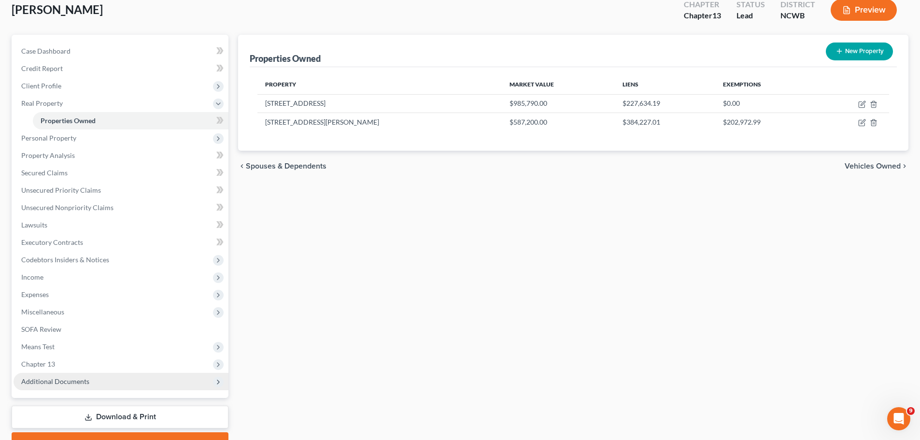
scroll to position [72, 0]
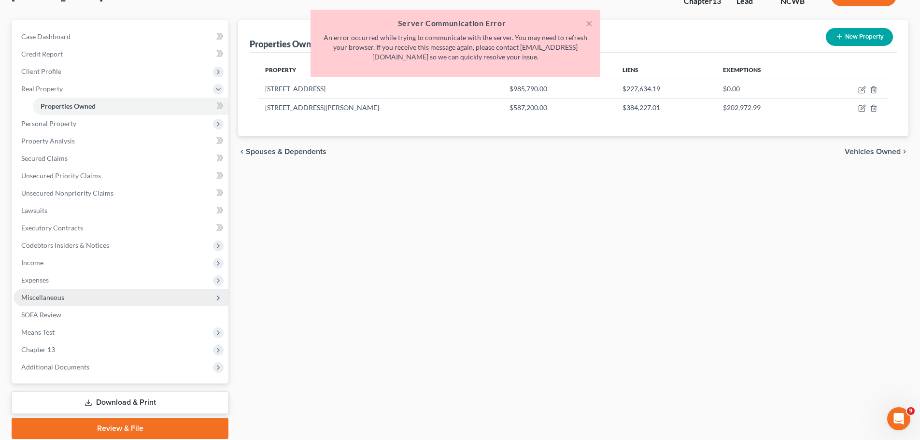
click at [187, 296] on span "Miscellaneous" at bounding box center [121, 297] width 215 height 17
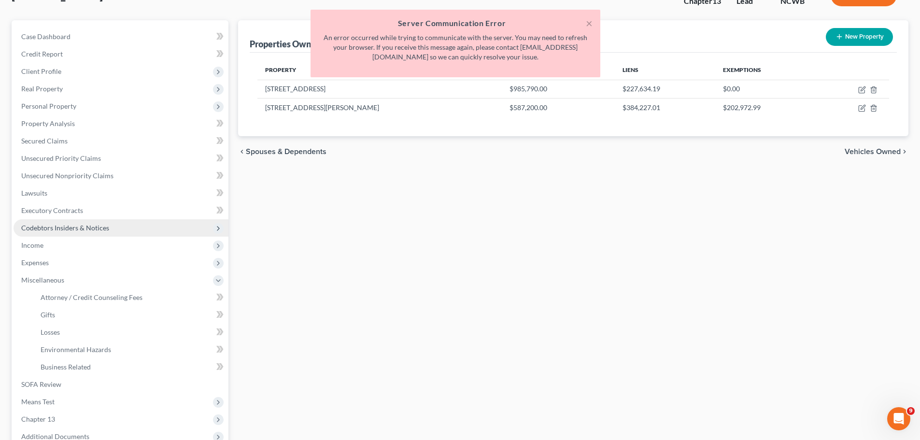
click at [214, 228] on icon at bounding box center [218, 229] width 8 height 8
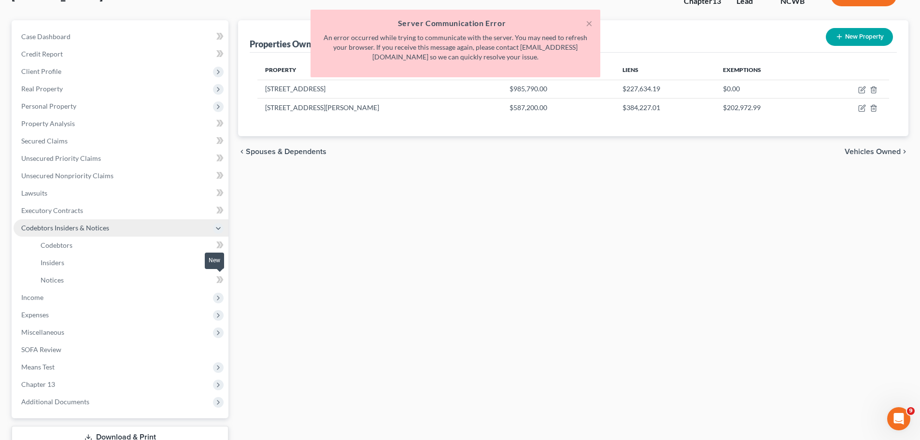
click at [220, 278] on icon at bounding box center [219, 280] width 7 height 12
click at [61, 280] on span "Notices" at bounding box center [52, 280] width 23 height 8
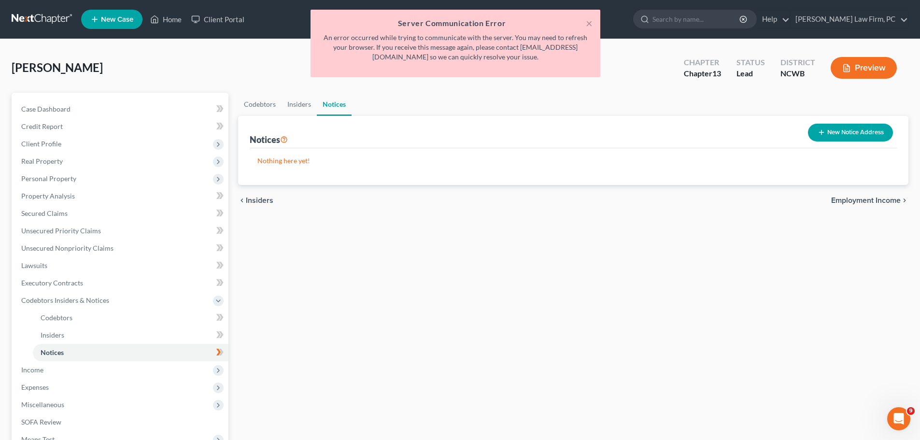
click at [837, 130] on button "New Notice Address" at bounding box center [850, 133] width 85 height 18
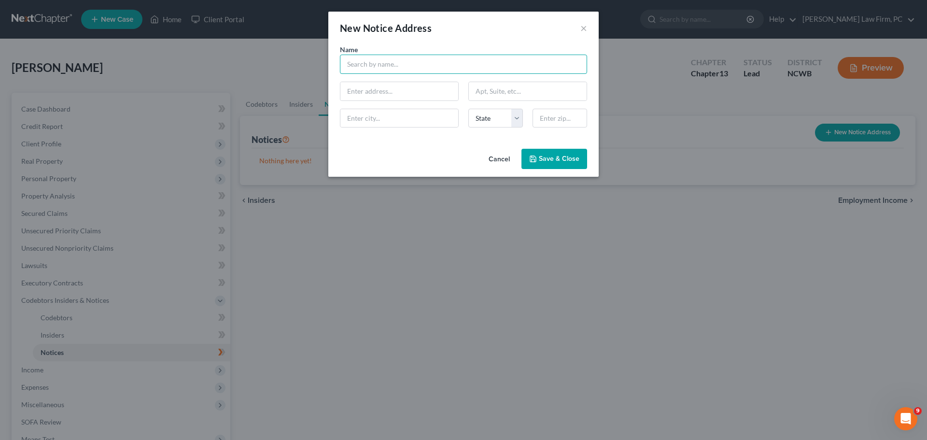
click at [413, 66] on input "text" at bounding box center [463, 64] width 247 height 19
click at [375, 66] on input "text" at bounding box center [463, 64] width 247 height 19
type input "LOGS Legal Group, LLP"
type input "10120 Perimeter Parkweay"
type input "Suite 400"
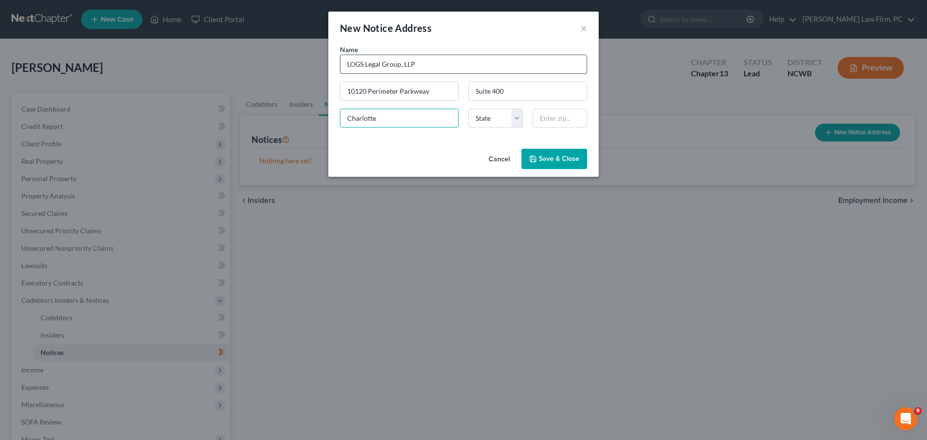
type input "Charlotte"
select select "28"
type input "28216"
click at [419, 90] on input "10120 Perimeter Parkweay" at bounding box center [399, 91] width 118 height 18
type input "[STREET_ADDRESS]"
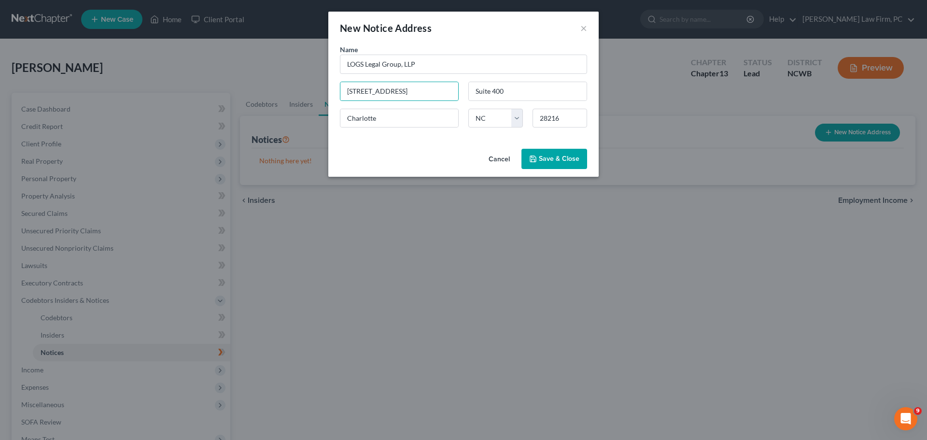
click at [545, 153] on button "Save & Close" at bounding box center [555, 159] width 66 height 20
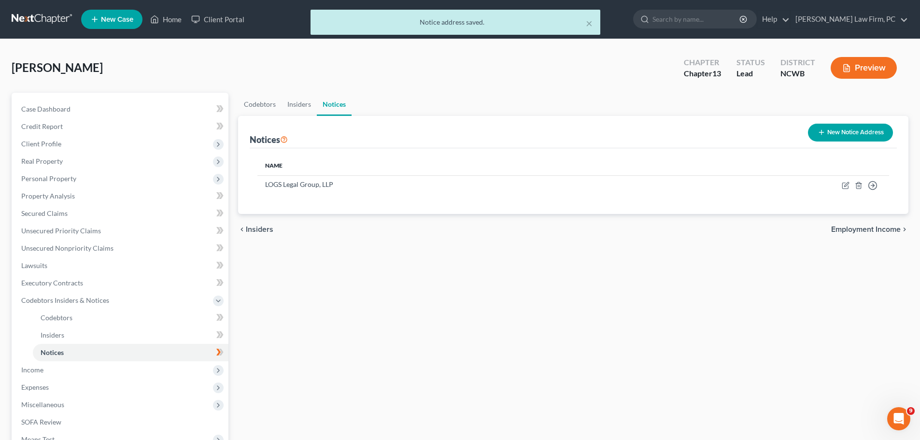
click at [879, 69] on button "Preview" at bounding box center [864, 68] width 66 height 22
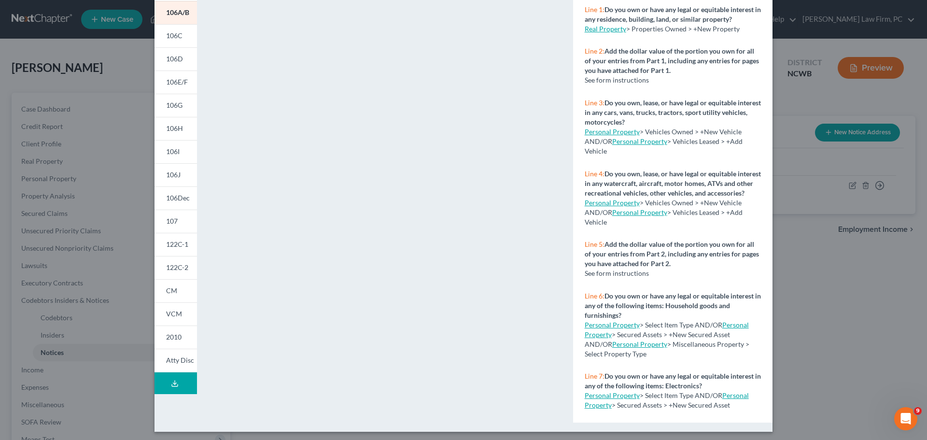
scroll to position [105, 0]
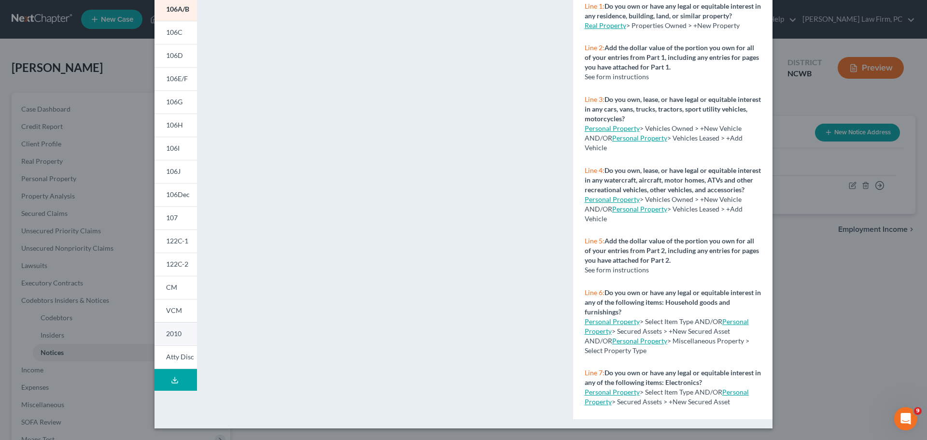
click at [174, 334] on span "2010" at bounding box center [173, 333] width 15 height 8
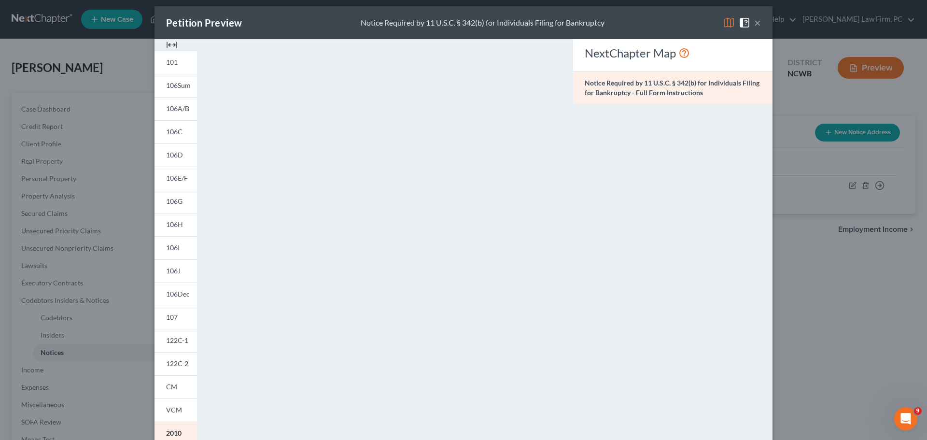
scroll to position [0, 0]
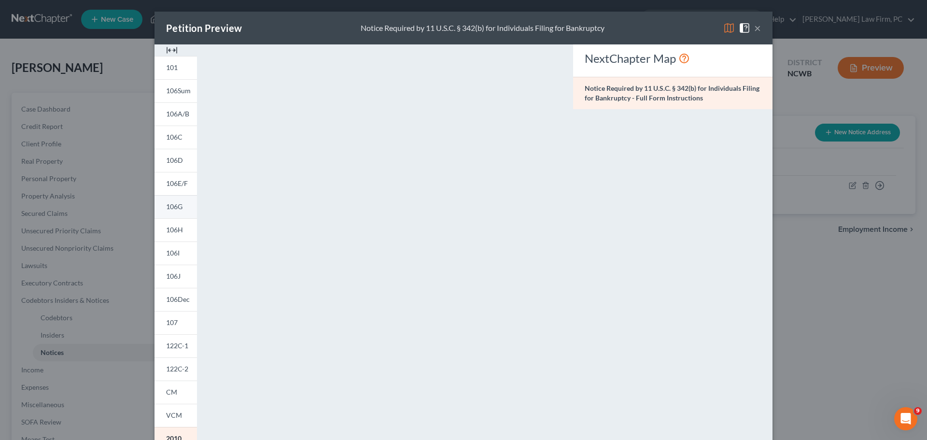
click at [178, 203] on span "106G" at bounding box center [174, 206] width 16 height 8
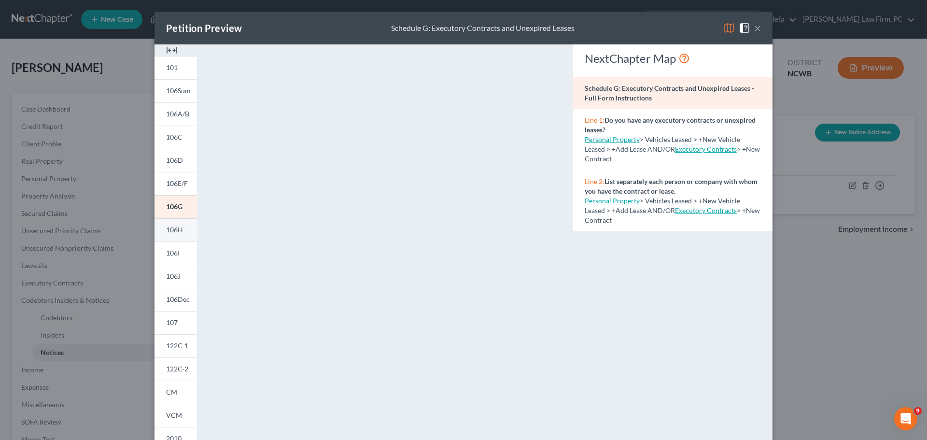
click at [170, 235] on link "106H" at bounding box center [176, 229] width 42 height 23
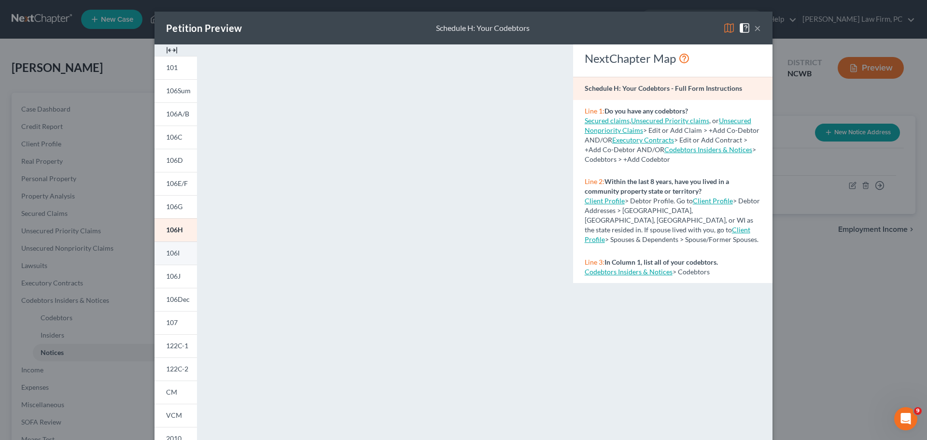
click at [166, 250] on span "106I" at bounding box center [173, 253] width 14 height 8
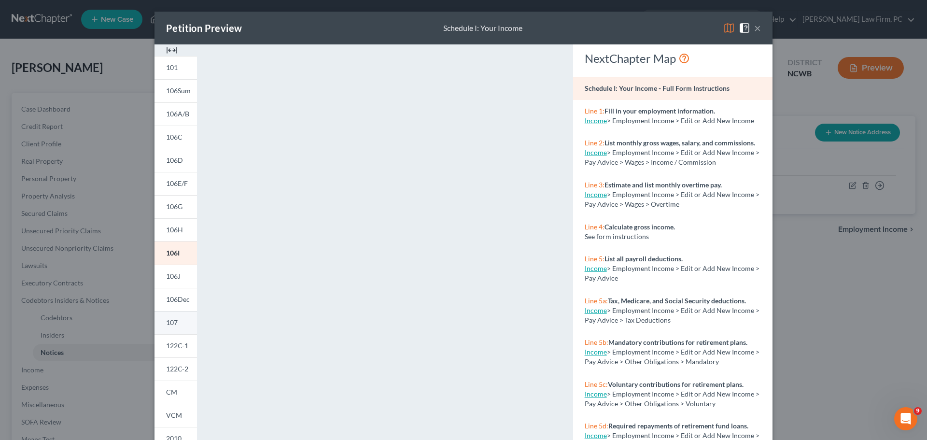
click at [179, 324] on link "107" at bounding box center [176, 322] width 42 height 23
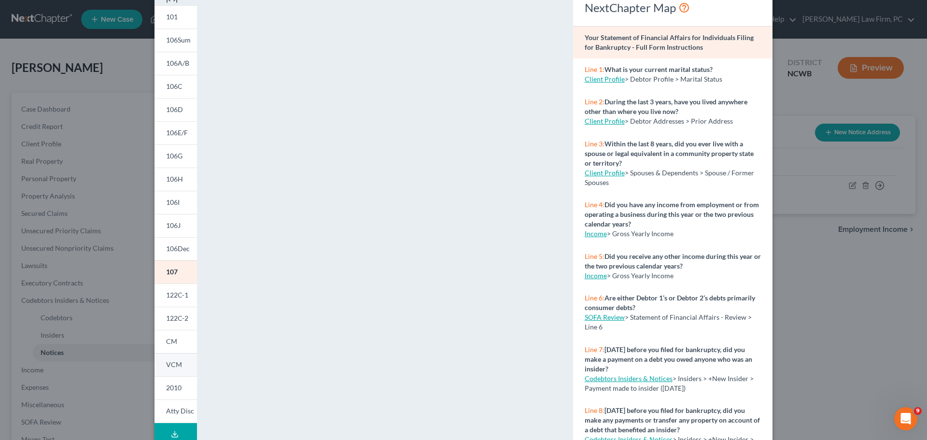
scroll to position [97, 0]
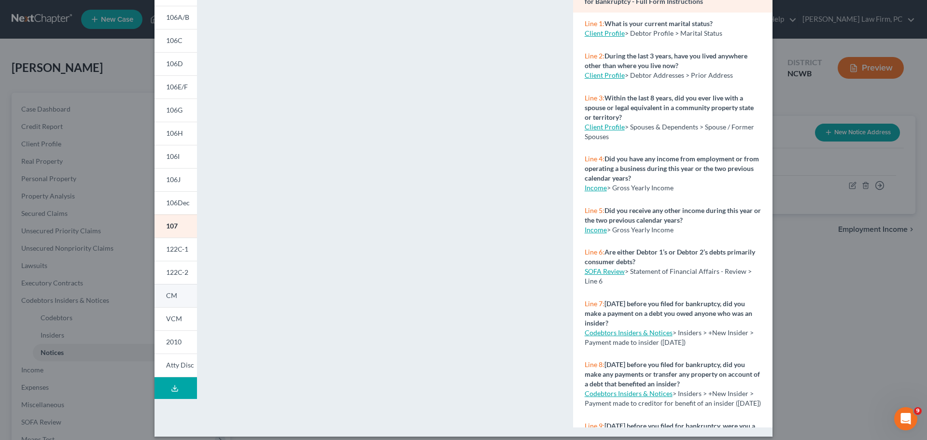
click at [176, 297] on link "CM" at bounding box center [176, 295] width 42 height 23
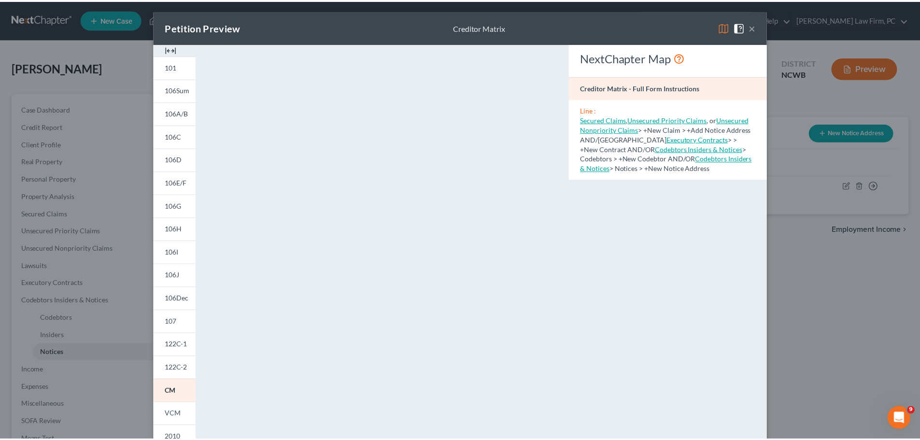
scroll to position [0, 0]
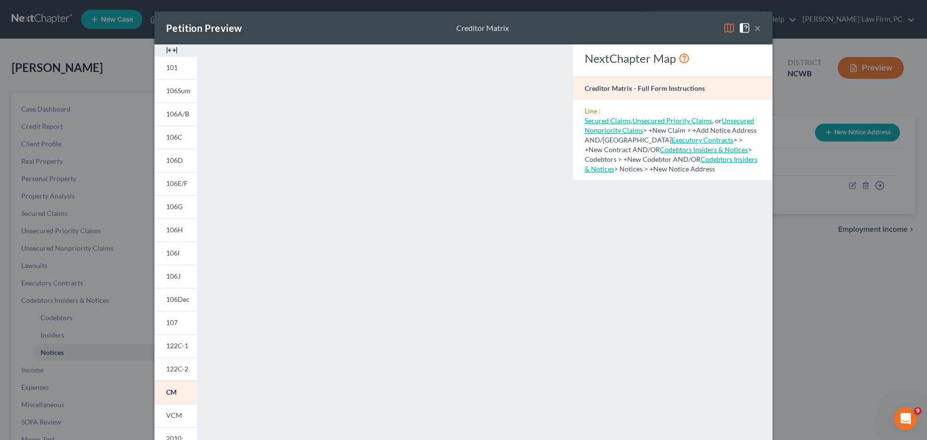
click at [754, 26] on button "×" at bounding box center [757, 28] width 7 height 12
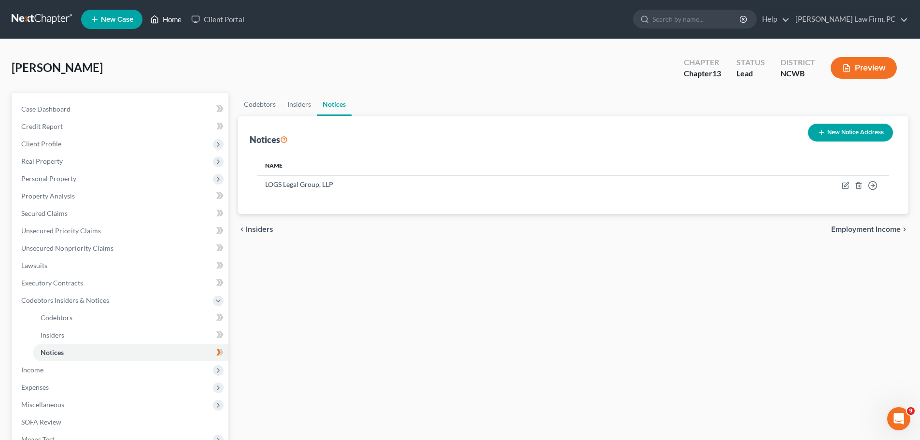
click at [169, 16] on link "Home" at bounding box center [165, 19] width 41 height 17
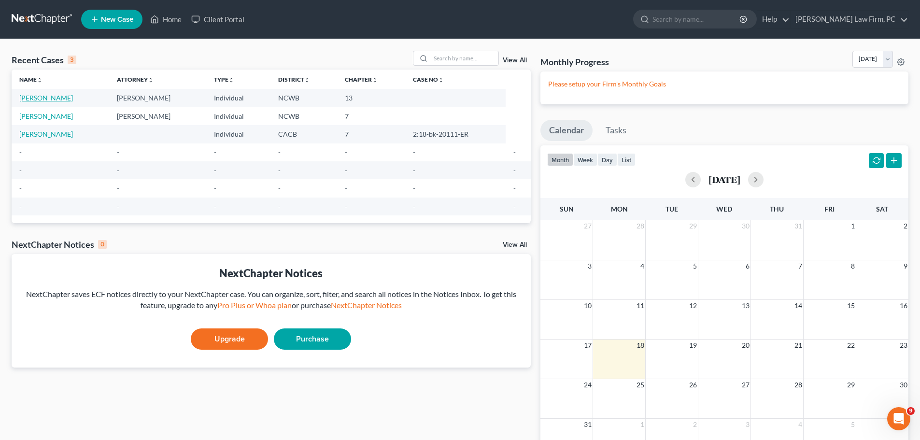
click at [66, 99] on link "[PERSON_NAME]" at bounding box center [46, 98] width 54 height 8
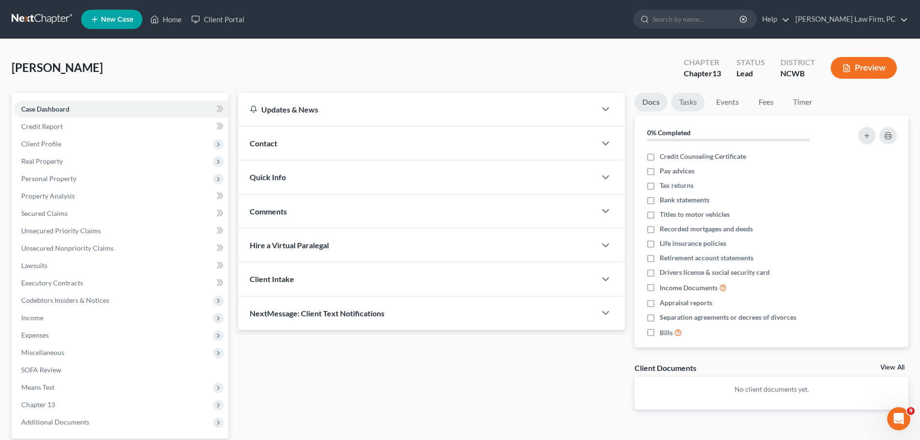
click at [693, 102] on link "Tasks" at bounding box center [687, 102] width 33 height 19
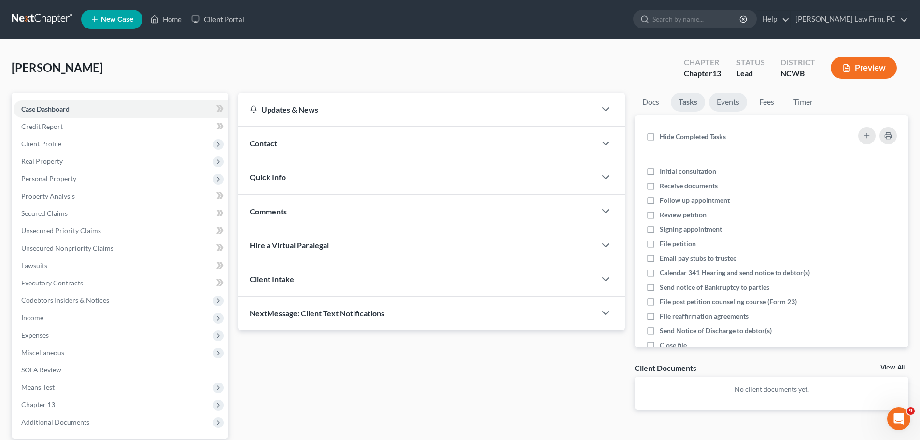
click at [723, 99] on link "Events" at bounding box center [728, 102] width 38 height 19
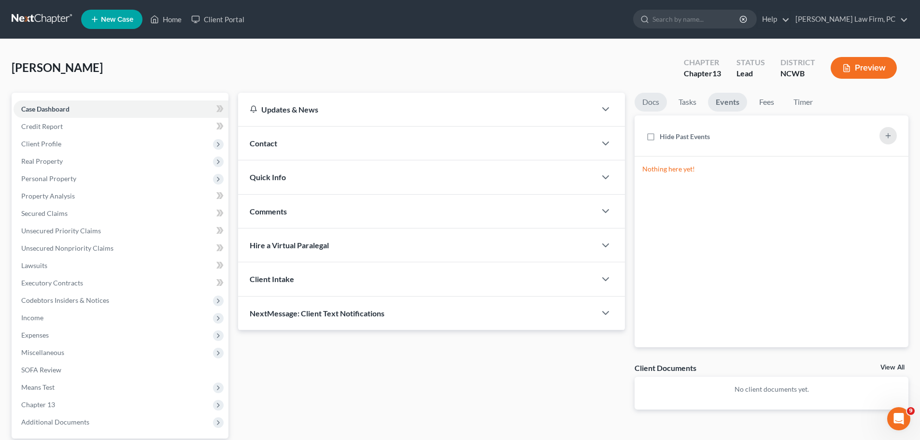
click at [653, 103] on link "Docs" at bounding box center [651, 102] width 32 height 19
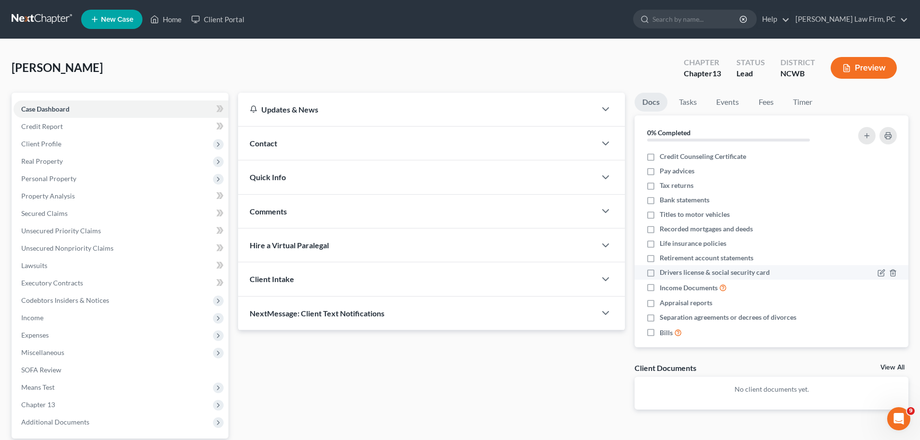
click at [660, 274] on label "Drivers license & social security card" at bounding box center [715, 273] width 110 height 10
click at [664, 274] on input "Drivers license & social security card" at bounding box center [667, 271] width 6 height 6
checkbox input "true"
click at [660, 243] on label "Life insurance policies" at bounding box center [693, 244] width 67 height 10
click at [664, 243] on input "Life insurance policies" at bounding box center [667, 242] width 6 height 6
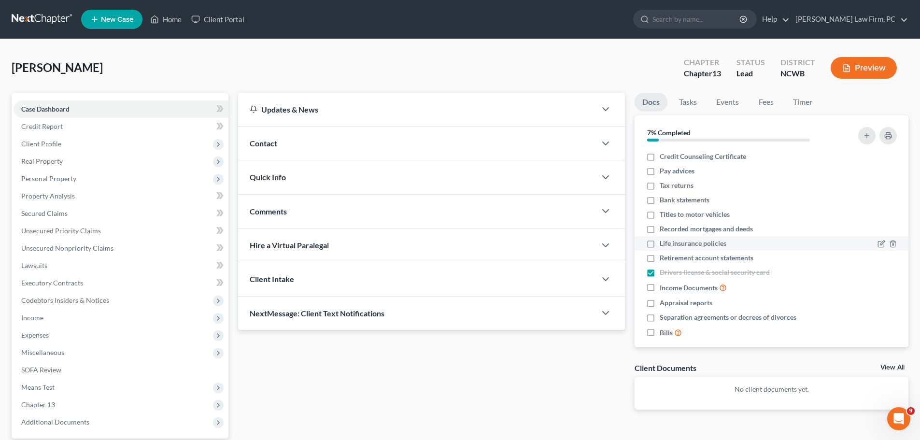
checkbox input "true"
click at [660, 260] on label "Retirement account statements" at bounding box center [707, 258] width 94 height 10
click at [664, 259] on input "Retirement account statements" at bounding box center [667, 256] width 6 height 6
checkbox input "true"
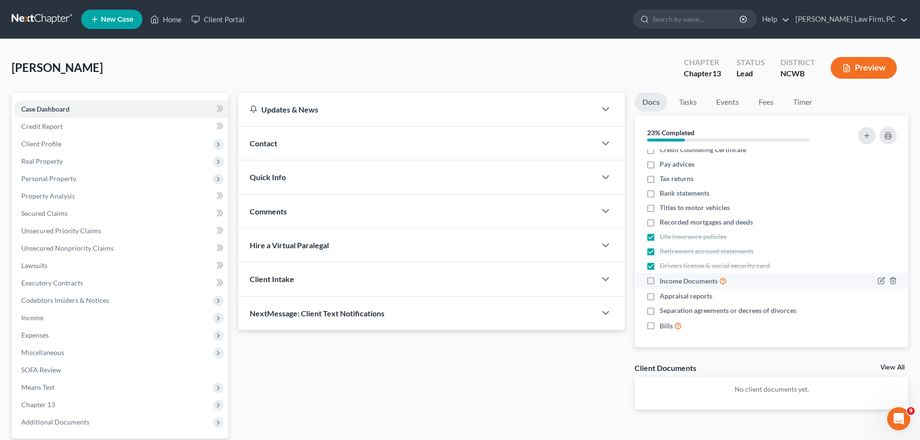
scroll to position [9, 0]
click at [660, 324] on label "Bills" at bounding box center [671, 323] width 22 height 11
click at [664, 324] on input "Bills" at bounding box center [667, 321] width 6 height 6
checkbox input "true"
click at [660, 305] on label "Separation agreements or decrees of divorces" at bounding box center [728, 309] width 137 height 10
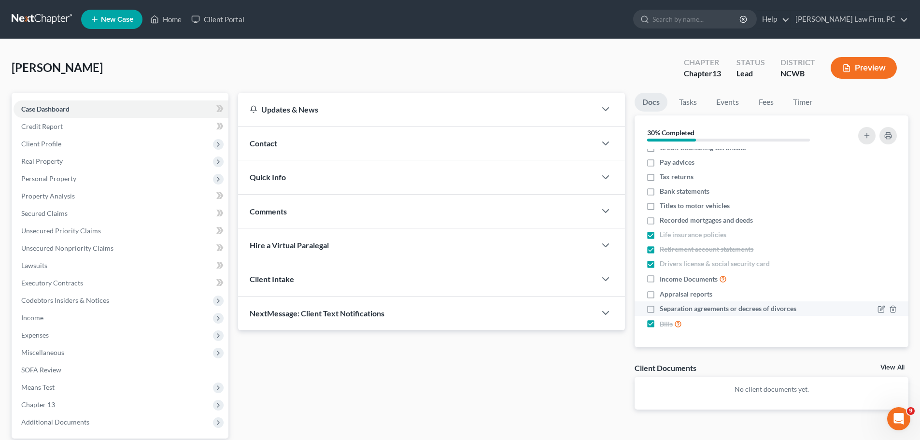
click at [664, 305] on input "Separation agreements or decrees of divorces" at bounding box center [667, 307] width 6 height 6
checkbox input "true"
click at [534, 252] on div "Hire a Virtual Paralegal" at bounding box center [417, 244] width 358 height 33
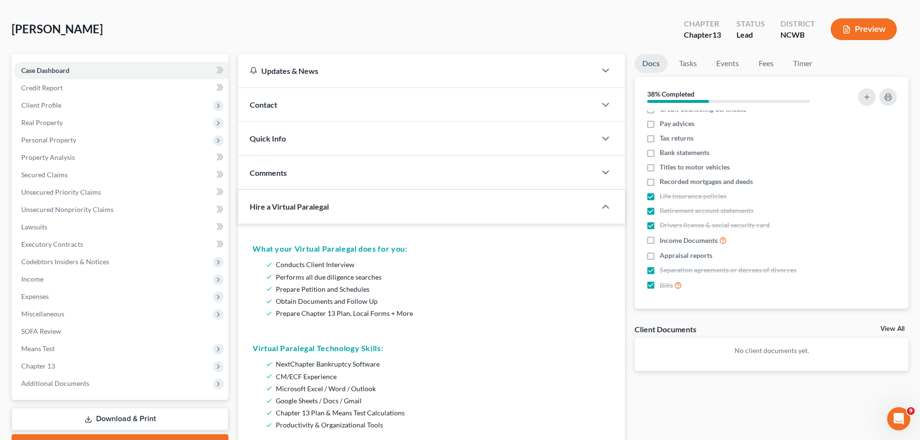
scroll to position [36, 0]
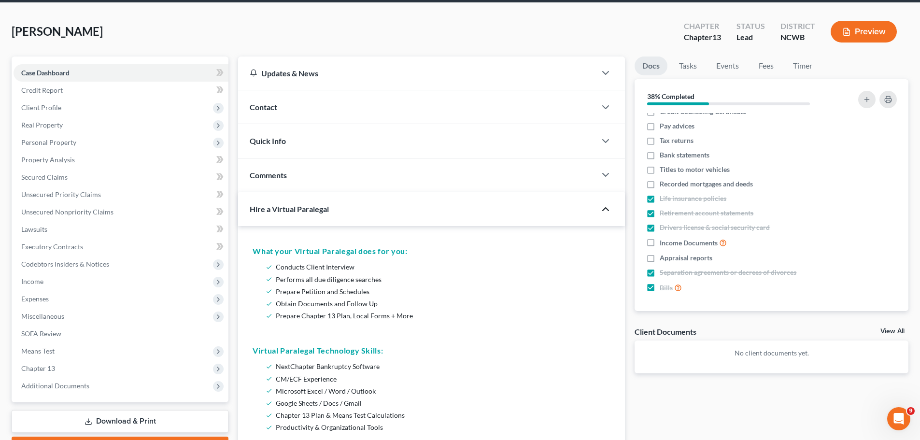
click at [604, 212] on icon "button" at bounding box center [606, 209] width 12 height 12
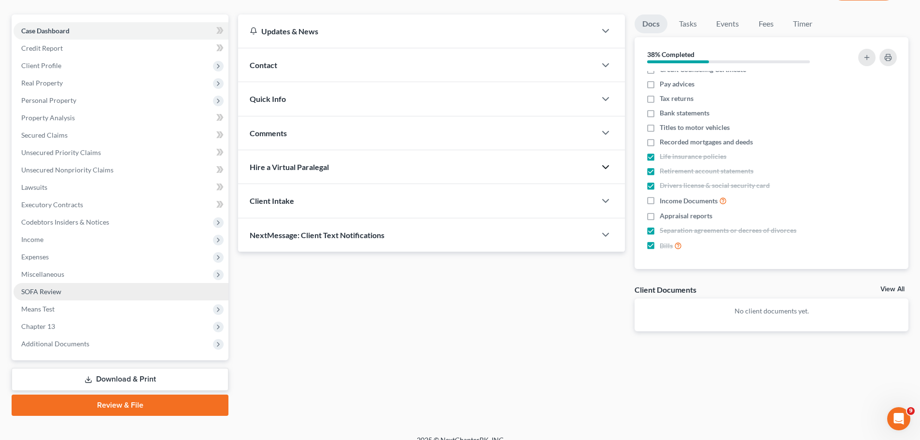
scroll to position [91, 0]
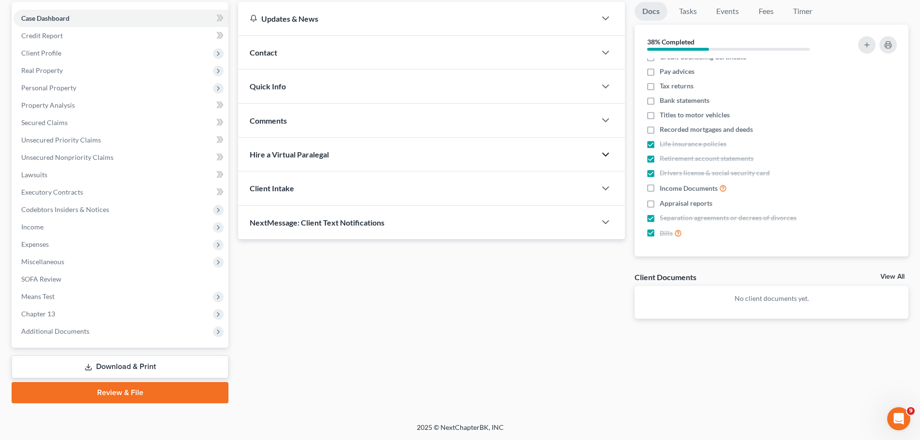
click at [158, 363] on link "Download & Print" at bounding box center [120, 366] width 217 height 23
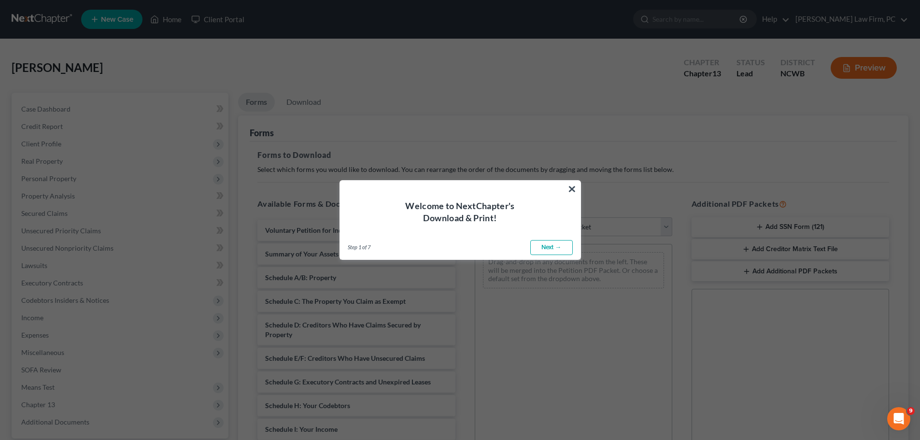
click at [541, 246] on link "Next →" at bounding box center [551, 247] width 42 height 15
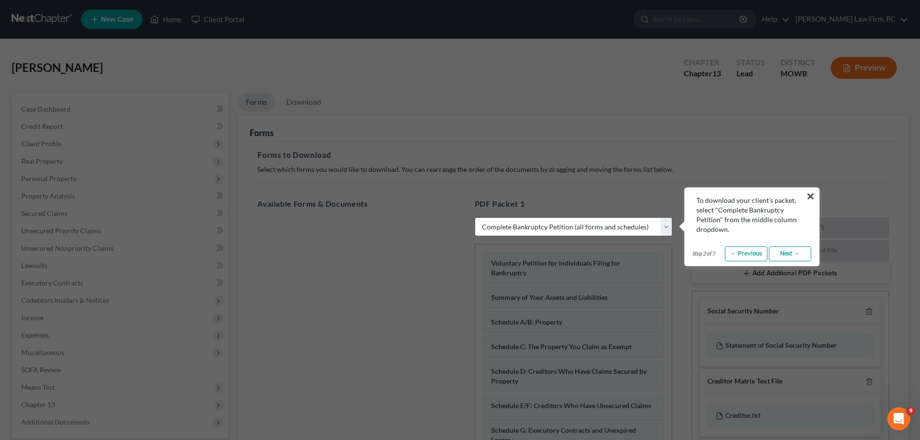
click at [792, 254] on link "Next →" at bounding box center [790, 253] width 42 height 15
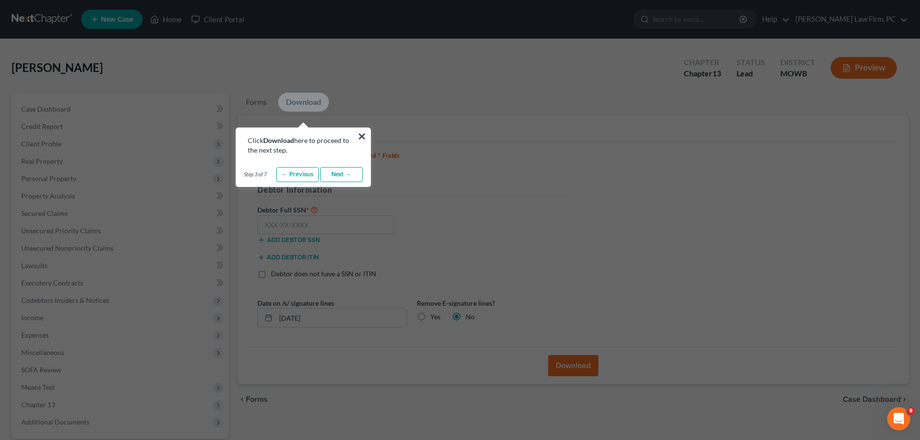
click at [350, 172] on link "Next →" at bounding box center [341, 174] width 42 height 15
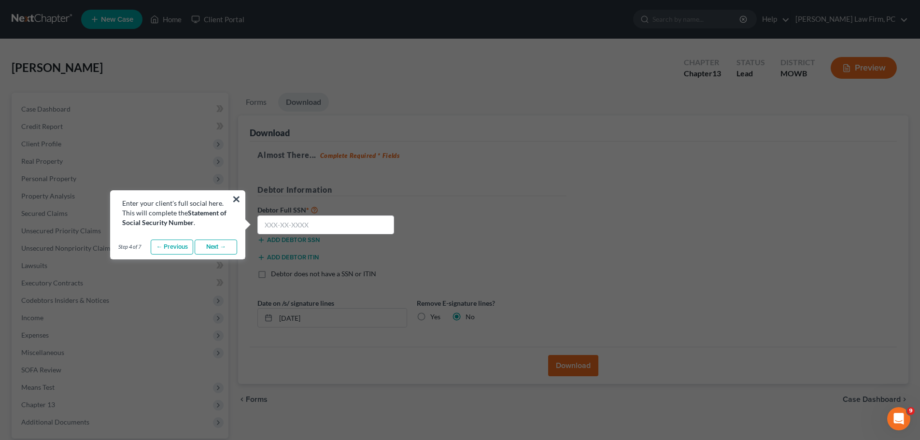
click at [225, 252] on link "Next →" at bounding box center [216, 247] width 42 height 15
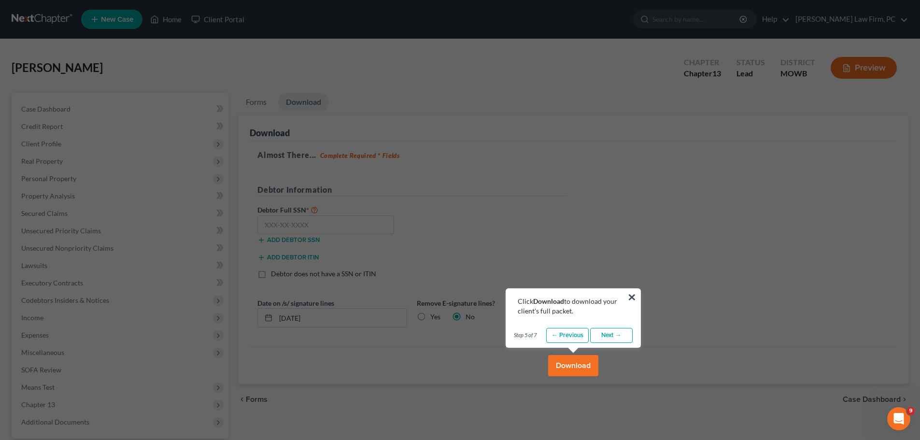
click at [616, 337] on link "Next →" at bounding box center [611, 335] width 42 height 15
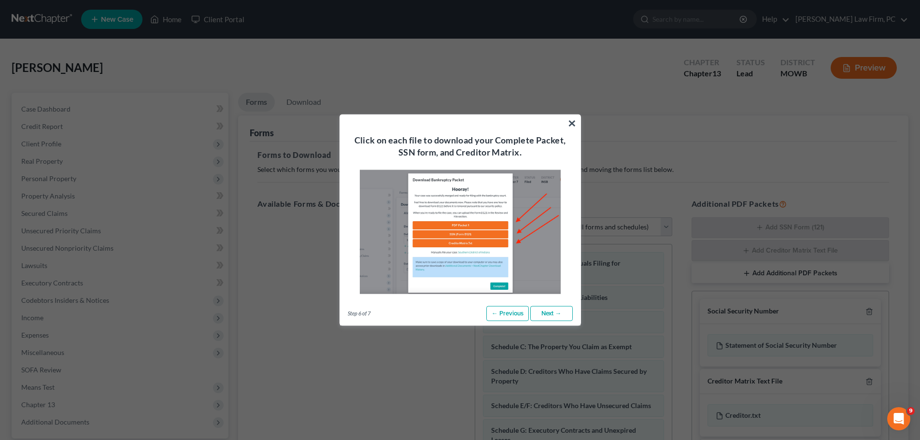
click at [554, 312] on link "Next →" at bounding box center [551, 313] width 42 height 15
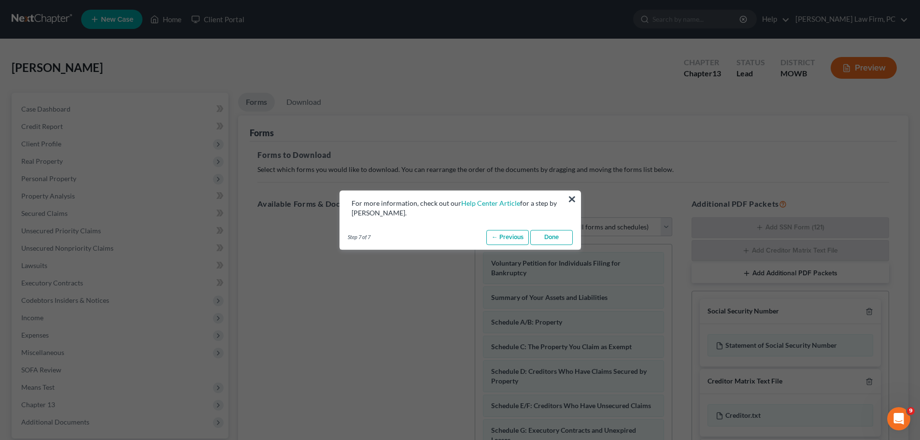
click at [553, 237] on link "Done" at bounding box center [551, 237] width 42 height 15
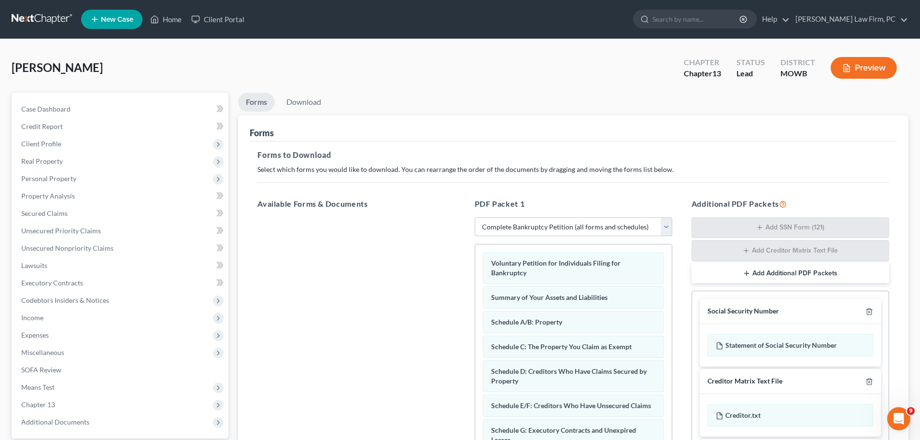
click at [666, 226] on select "Choose Default Petition PDF Packet Complete Bankruptcy Petition (all forms and …" at bounding box center [574, 226] width 198 height 19
select select "1"
click at [478, 217] on select "Choose Default Petition PDF Packet Complete Bankruptcy Petition (all forms and …" at bounding box center [574, 226] width 198 height 19
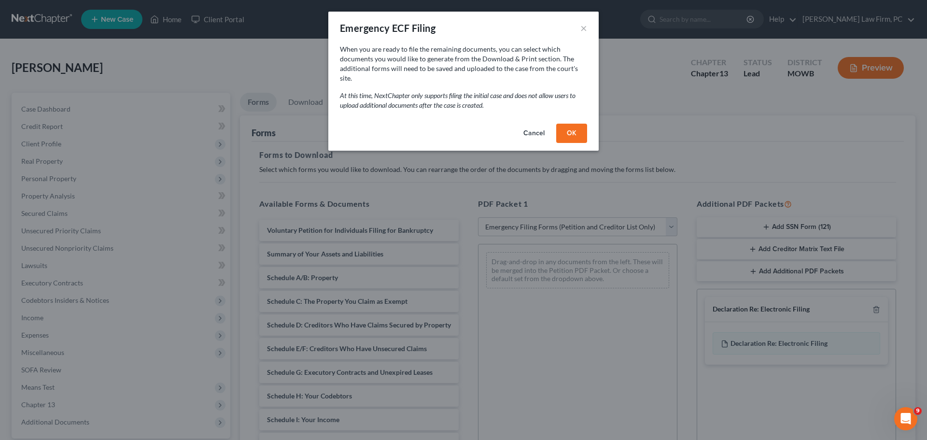
click at [574, 124] on button "OK" at bounding box center [571, 133] width 31 height 19
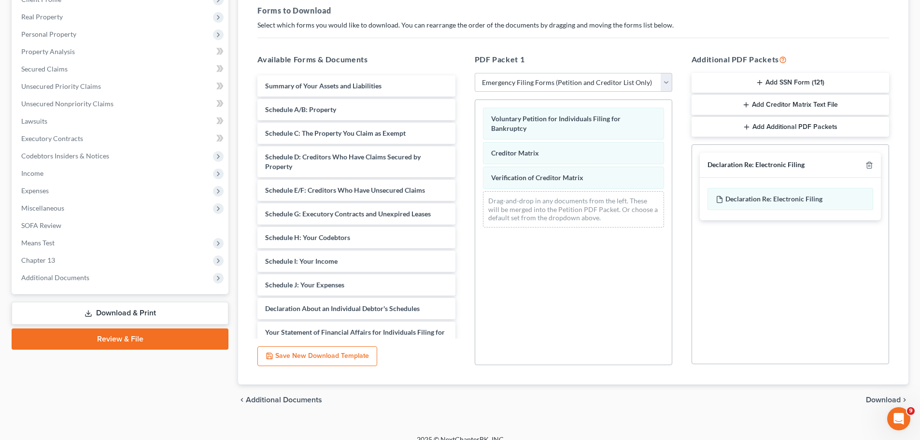
scroll to position [156, 0]
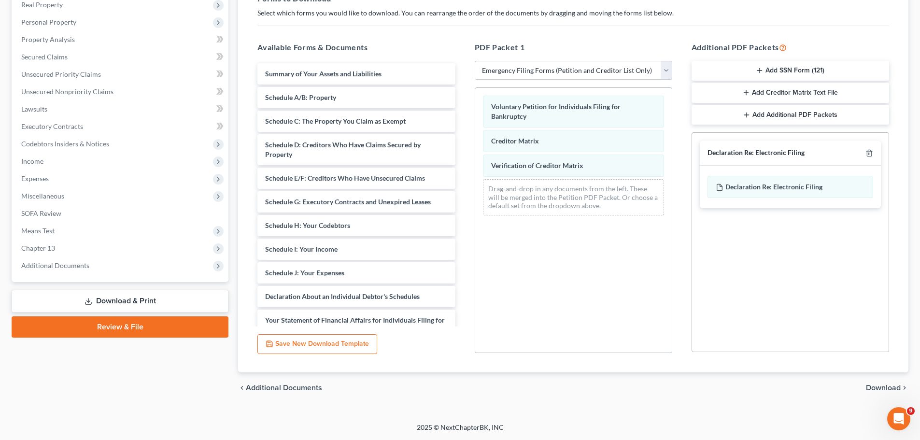
click at [874, 385] on span "Download" at bounding box center [883, 388] width 35 height 8
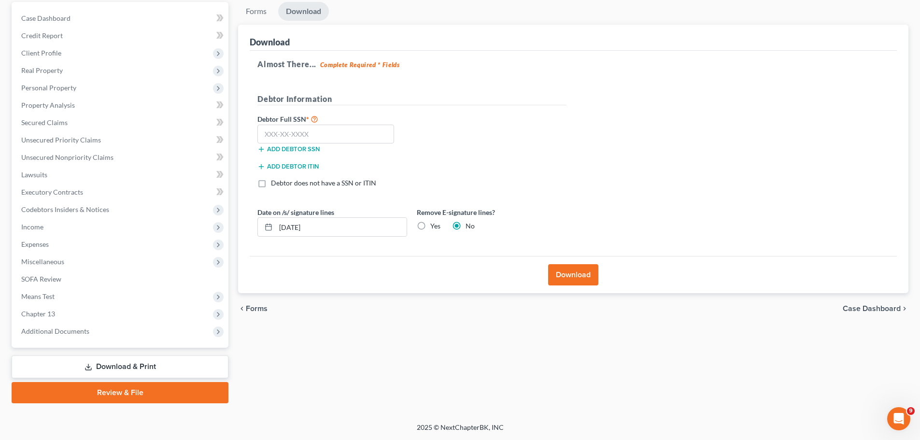
scroll to position [91, 0]
click at [328, 136] on input "text" at bounding box center [325, 134] width 137 height 19
drag, startPoint x: 304, startPoint y: 134, endPoint x: 307, endPoint y: 129, distance: 5.9
click at [304, 134] on input "text" at bounding box center [325, 134] width 137 height 19
type input "079-54-5205"
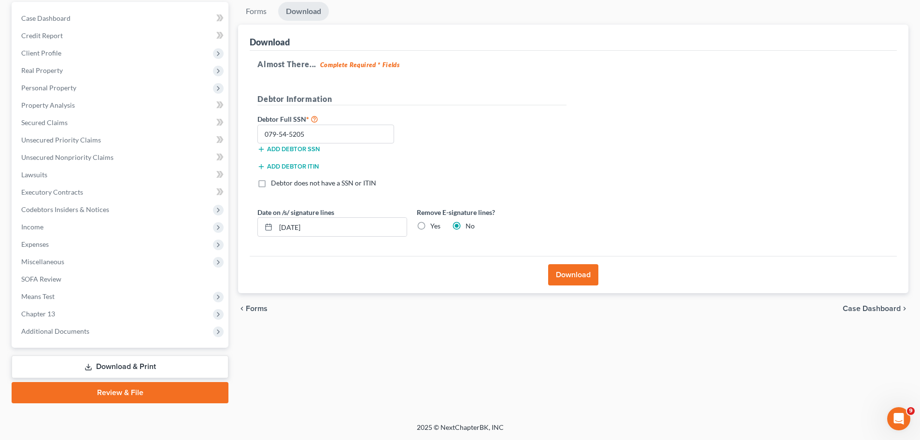
click at [573, 269] on button "Download" at bounding box center [573, 274] width 50 height 21
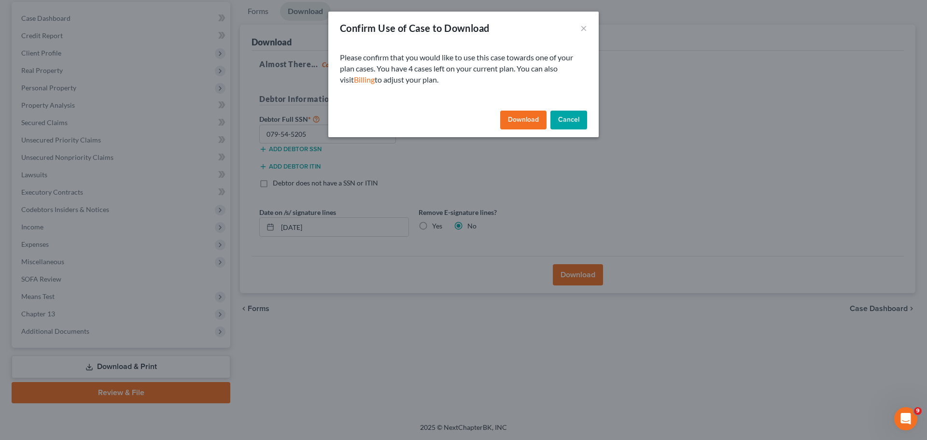
click at [526, 115] on button "Download" at bounding box center [523, 120] width 46 height 19
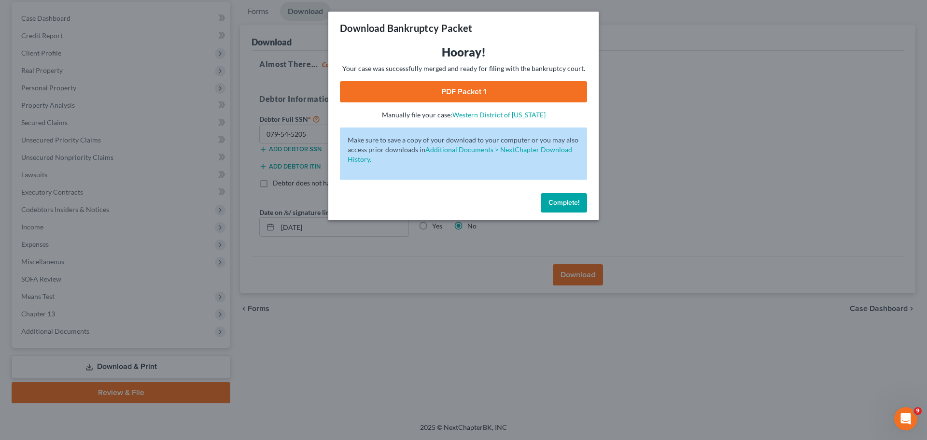
click at [468, 90] on link "PDF Packet 1" at bounding box center [463, 91] width 247 height 21
click at [562, 198] on button "Complete!" at bounding box center [564, 202] width 46 height 19
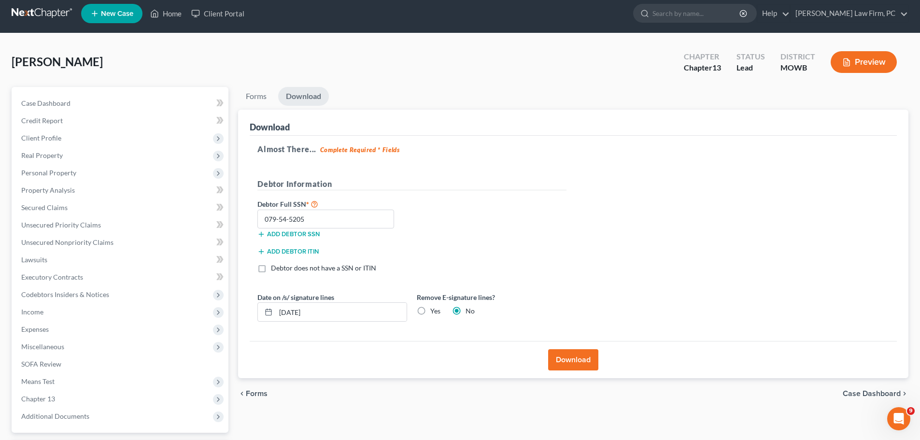
scroll to position [0, 0]
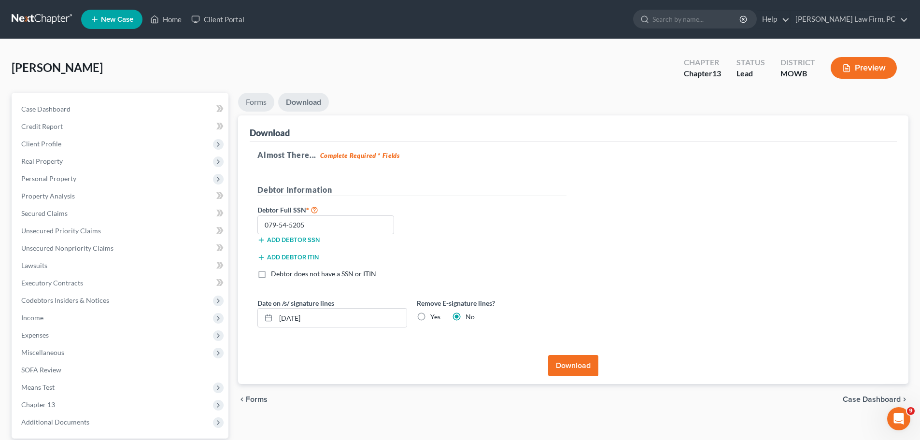
click at [253, 100] on link "Forms" at bounding box center [256, 102] width 36 height 19
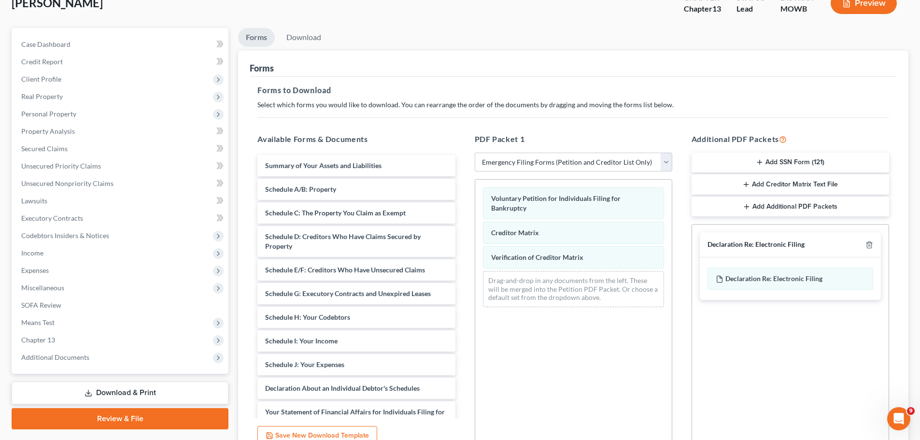
scroll to position [64, 0]
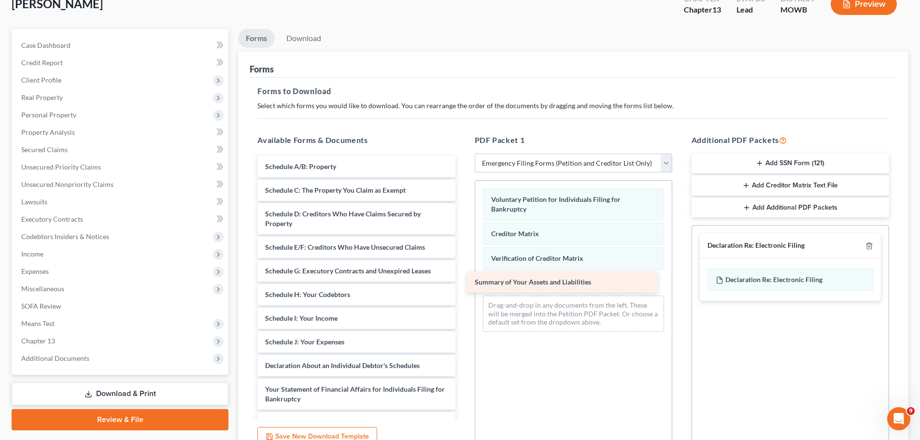
drag, startPoint x: 360, startPoint y: 164, endPoint x: 570, endPoint y: 280, distance: 239.5
click at [463, 280] on div "Summary of Your Assets and Liabilities Summary of Your Assets and Liabilities S…" at bounding box center [356, 335] width 213 height 358
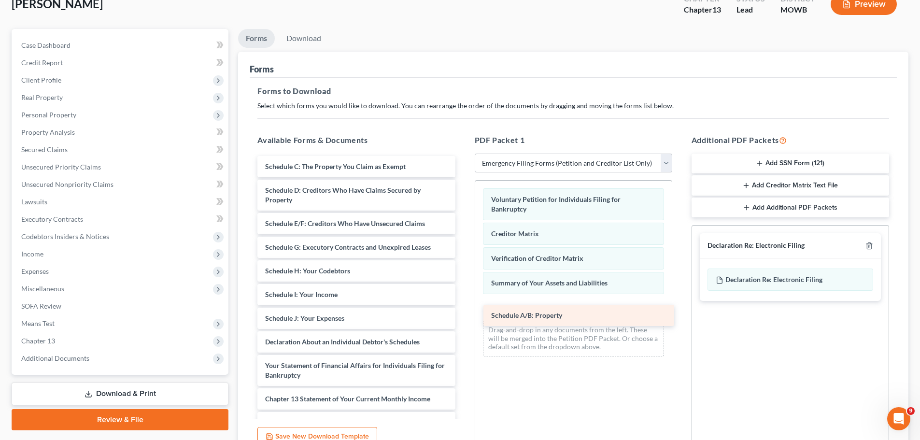
drag, startPoint x: 327, startPoint y: 162, endPoint x: 551, endPoint y: 310, distance: 268.4
click at [463, 310] on div "Schedule A/B: Property Schedule A/B: Property Schedule C: The Property You Clai…" at bounding box center [356, 323] width 213 height 334
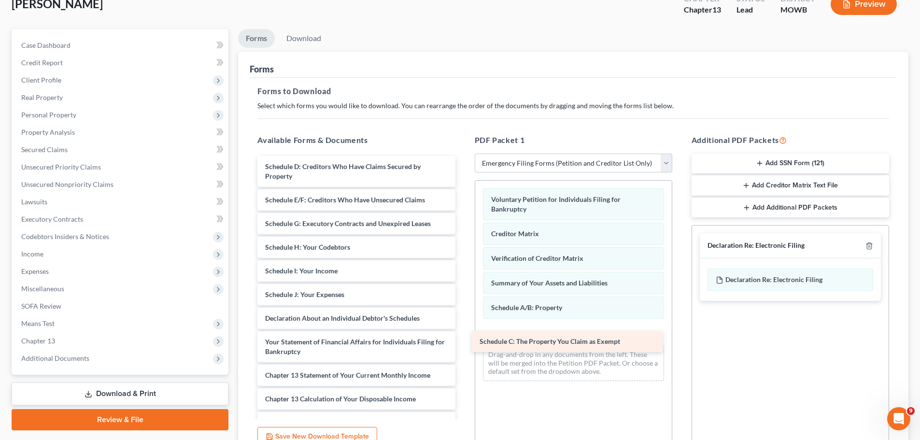
drag, startPoint x: 366, startPoint y: 164, endPoint x: 581, endPoint y: 339, distance: 277.0
click at [463, 339] on div "Schedule C: The Property You Claim as Exempt Schedule C: The Property You Claim…" at bounding box center [356, 311] width 213 height 311
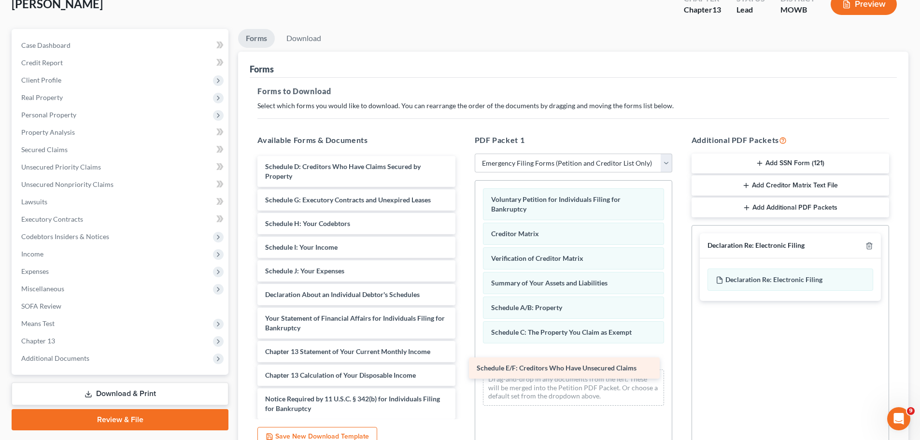
drag, startPoint x: 380, startPoint y: 196, endPoint x: 591, endPoint y: 355, distance: 264.5
click at [463, 359] on div "Schedule E/F: Creditors Who Have Unsecured Claims Schedule D: Creditors Who Hav…" at bounding box center [356, 299] width 213 height 287
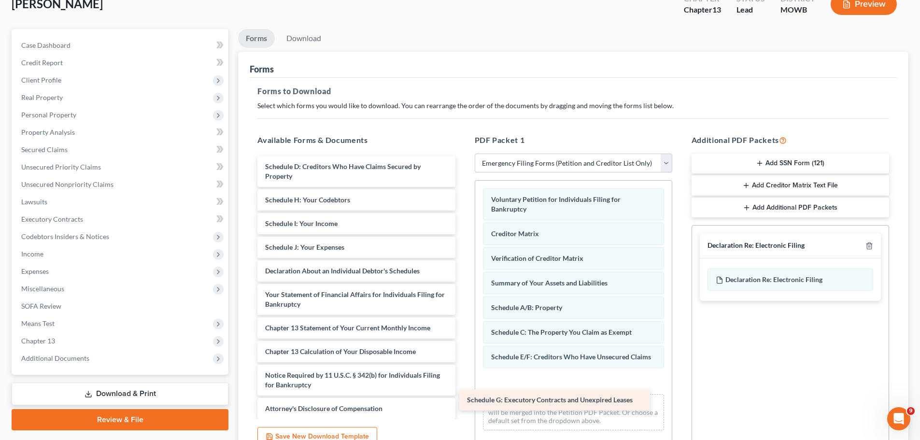
drag, startPoint x: 392, startPoint y: 199, endPoint x: 600, endPoint y: 403, distance: 290.9
click at [463, 403] on div "Schedule G: Executory Contracts and Unexpired Leases Schedule D: Creditors Who …" at bounding box center [356, 287] width 213 height 263
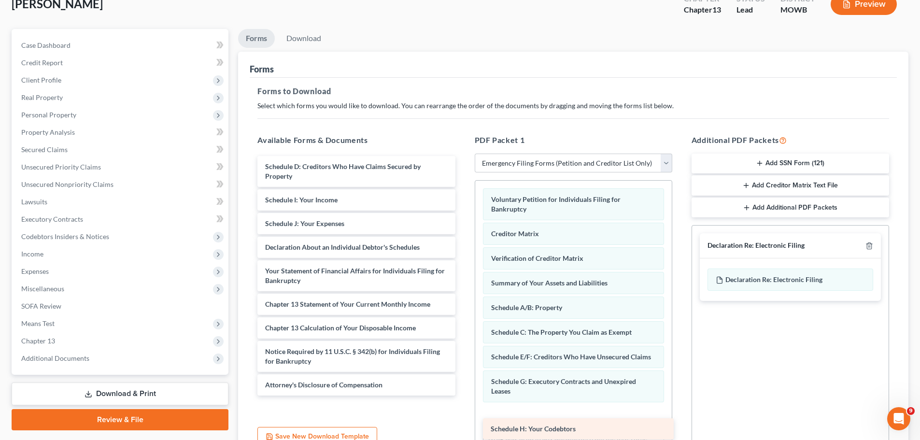
drag, startPoint x: 342, startPoint y: 197, endPoint x: 568, endPoint y: 426, distance: 321.3
click at [463, 395] on div "Schedule H: Your Codebtors Schedule D: Creditors Who Have Claims Secured by Pro…" at bounding box center [356, 276] width 213 height 240
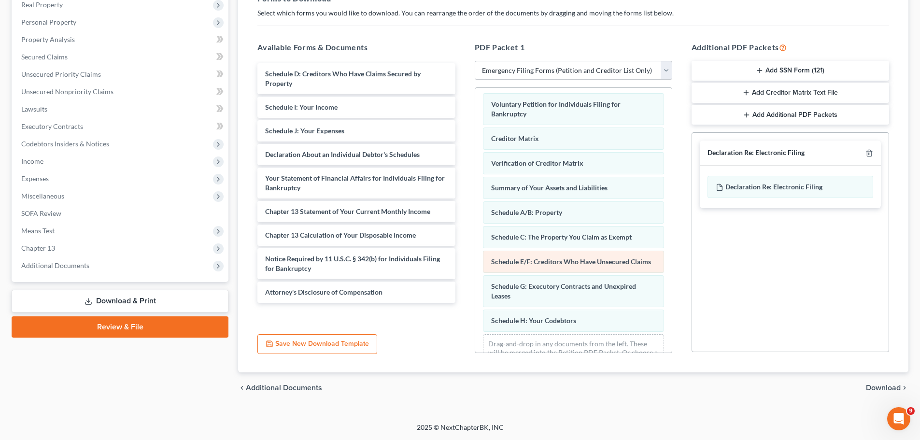
scroll to position [0, 0]
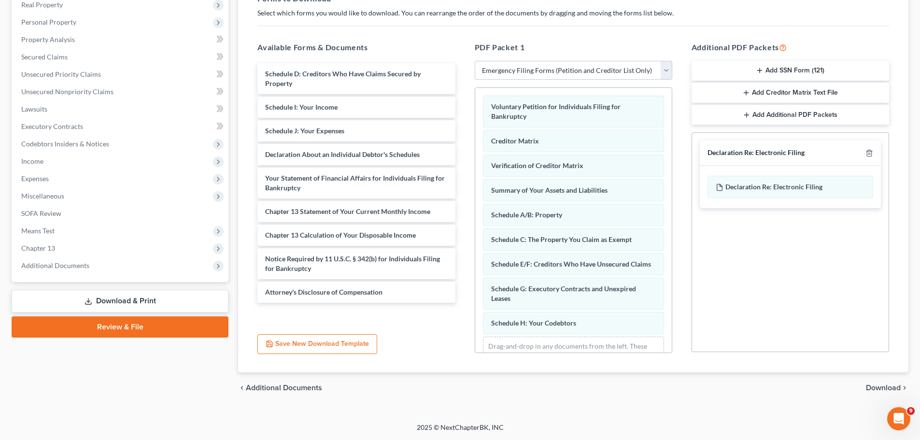
click at [311, 342] on button "Save New Download Template" at bounding box center [317, 344] width 120 height 20
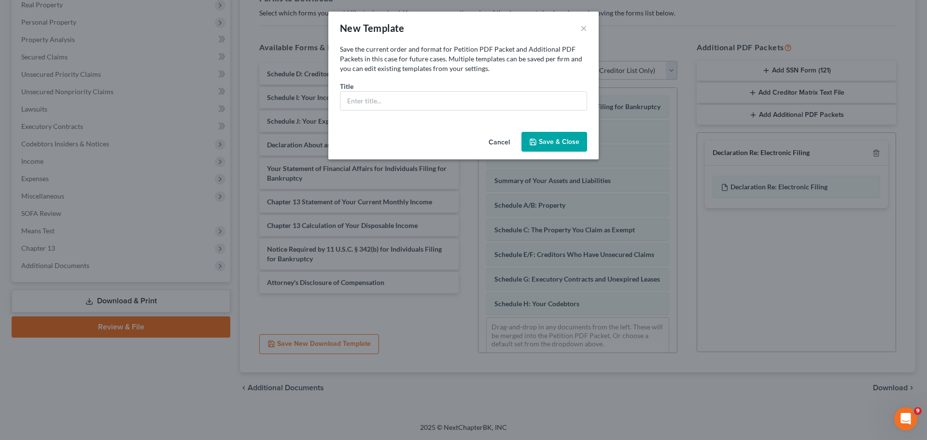
click at [506, 142] on button "Cancel" at bounding box center [499, 142] width 37 height 19
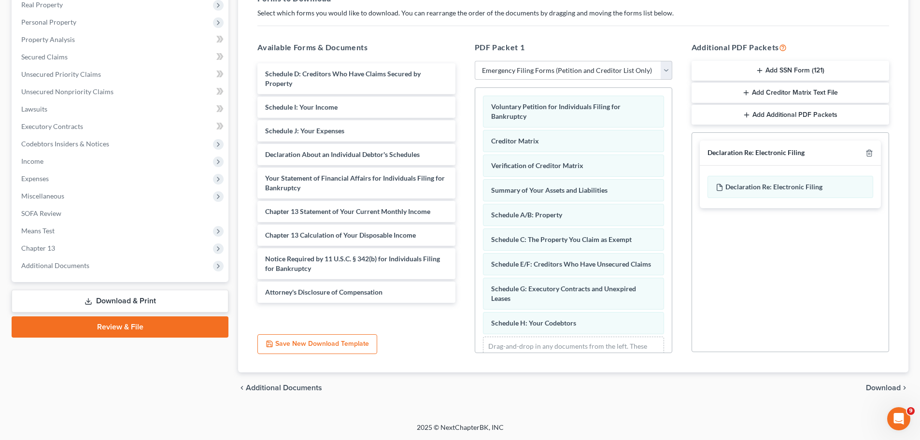
click at [881, 386] on span "Download" at bounding box center [883, 388] width 35 height 8
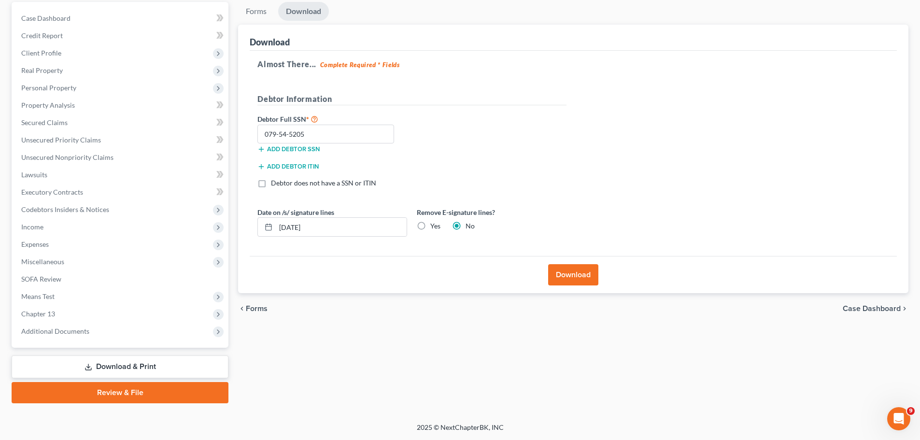
scroll to position [91, 0]
click at [573, 276] on button "Download" at bounding box center [573, 274] width 50 height 21
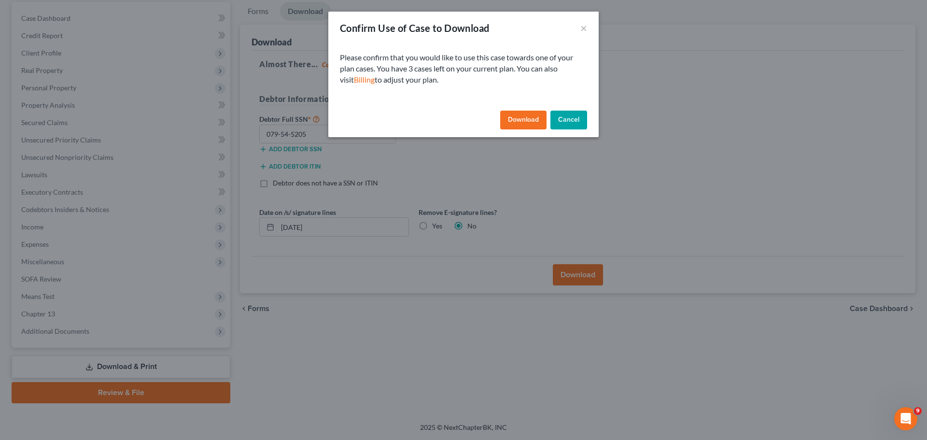
click at [516, 124] on button "Download" at bounding box center [523, 120] width 46 height 19
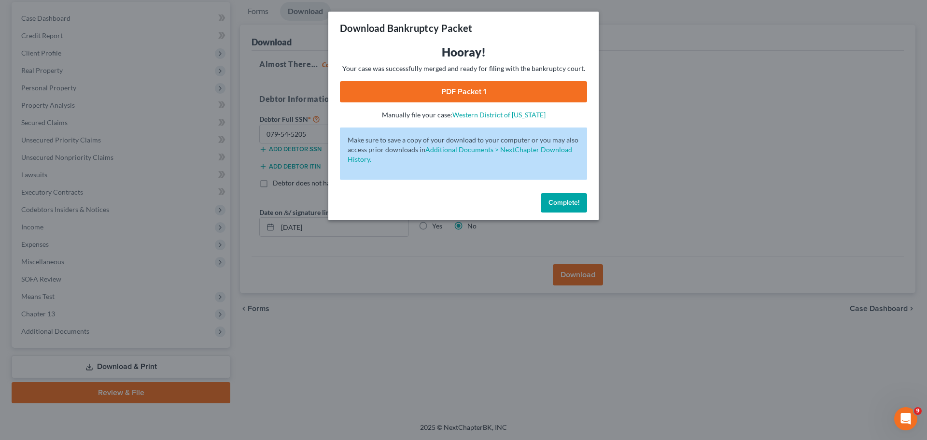
click at [475, 87] on link "PDF Packet 1" at bounding box center [463, 91] width 247 height 21
click at [568, 203] on span "Complete!" at bounding box center [564, 202] width 31 height 8
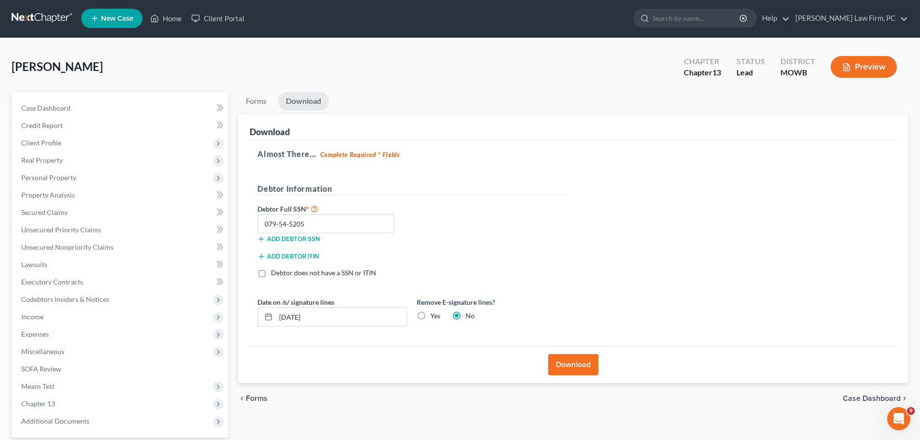
scroll to position [0, 0]
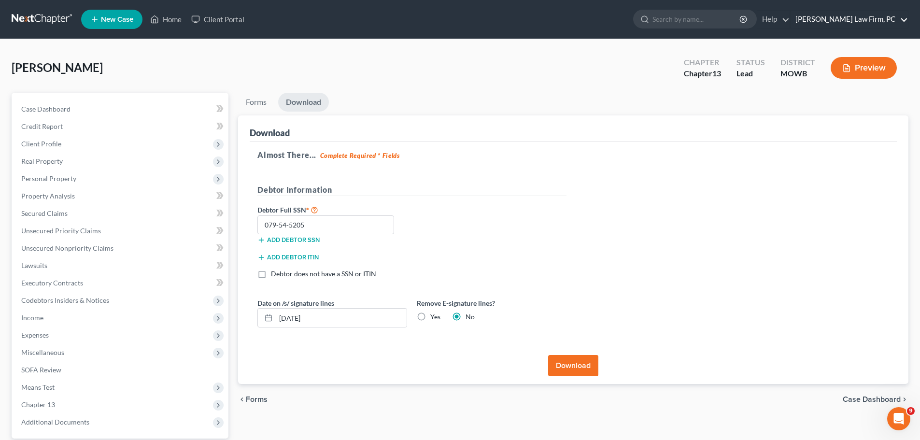
drag, startPoint x: 899, startPoint y: 10, endPoint x: 894, endPoint y: 17, distance: 8.6
click at [899, 11] on li "[PERSON_NAME] Law Firm, PC [PERSON_NAME] Law Firm, PC [PERSON_NAME][EMAIL_ADDRE…" at bounding box center [849, 19] width 118 height 18
click at [894, 17] on link "[PERSON_NAME] Law Firm, PC" at bounding box center [849, 19] width 117 height 17
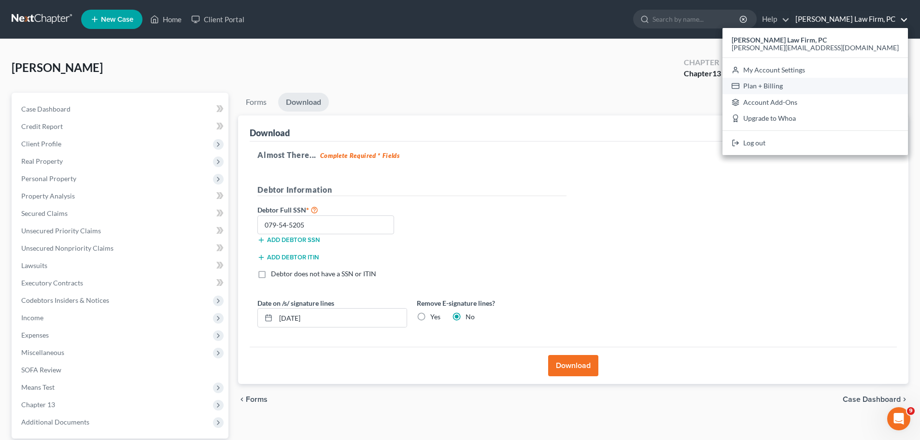
click at [876, 81] on link "Plan + Billing" at bounding box center [814, 86] width 185 height 16
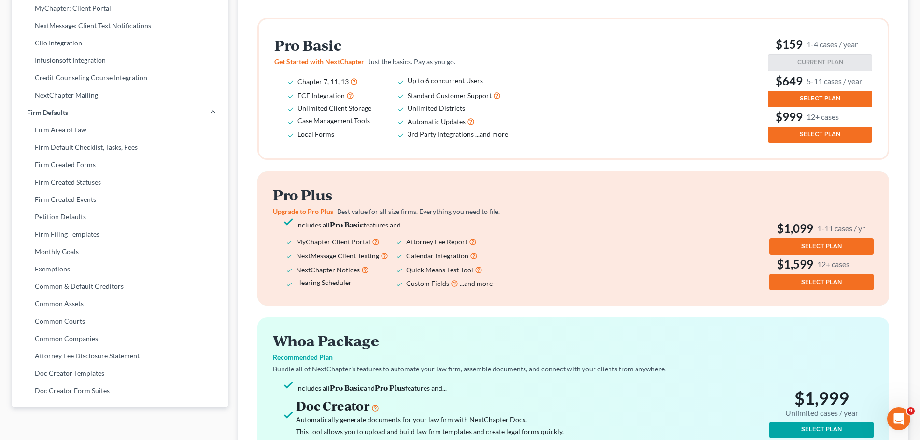
scroll to position [268, 0]
click at [823, 244] on span "SELECT PLAN" at bounding box center [821, 246] width 41 height 8
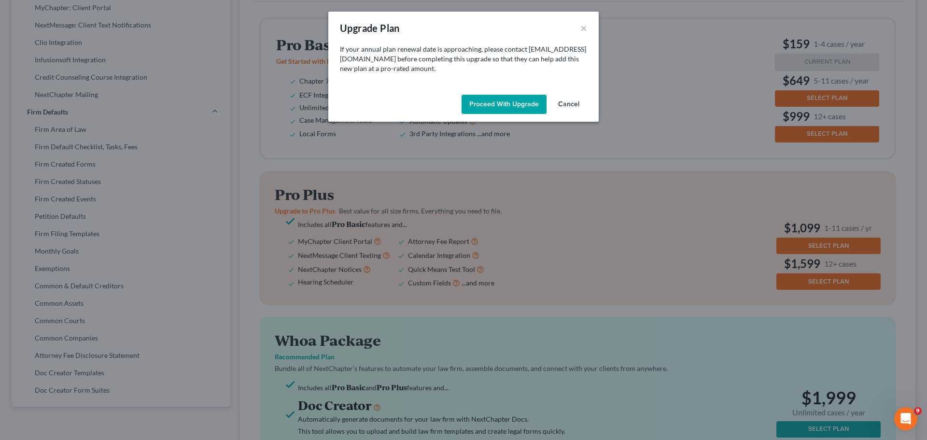
click at [527, 98] on button "Proceed with Upgrade" at bounding box center [504, 104] width 85 height 19
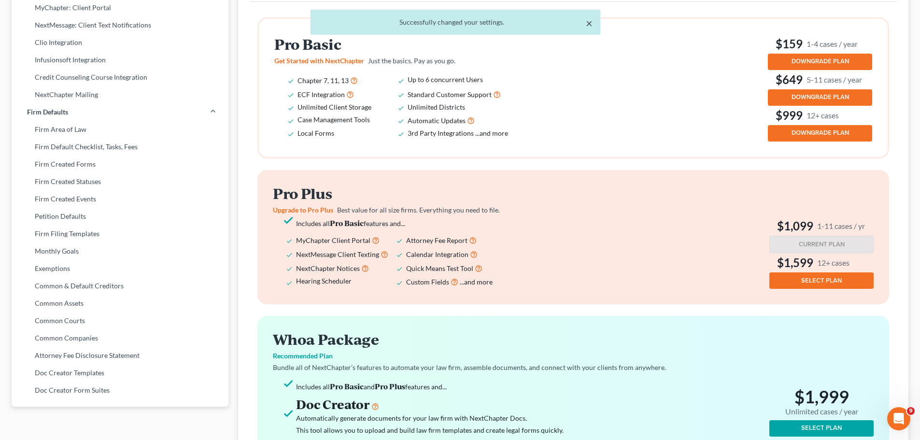
click at [590, 22] on button "×" at bounding box center [589, 23] width 7 height 12
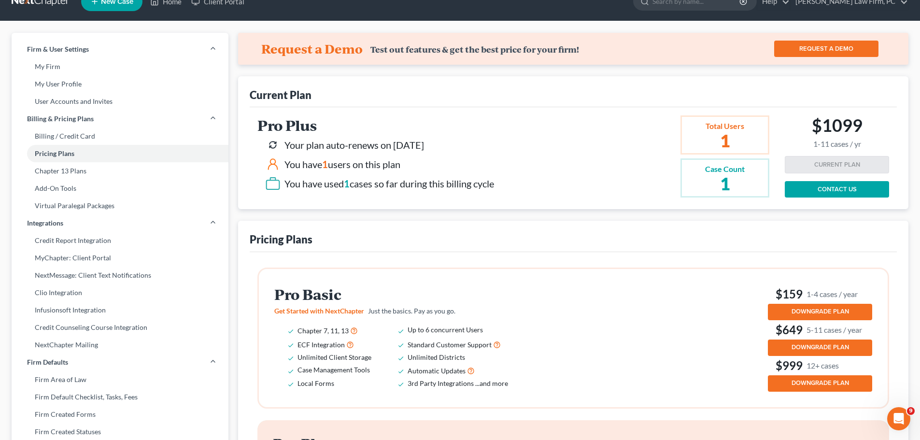
scroll to position [0, 0]
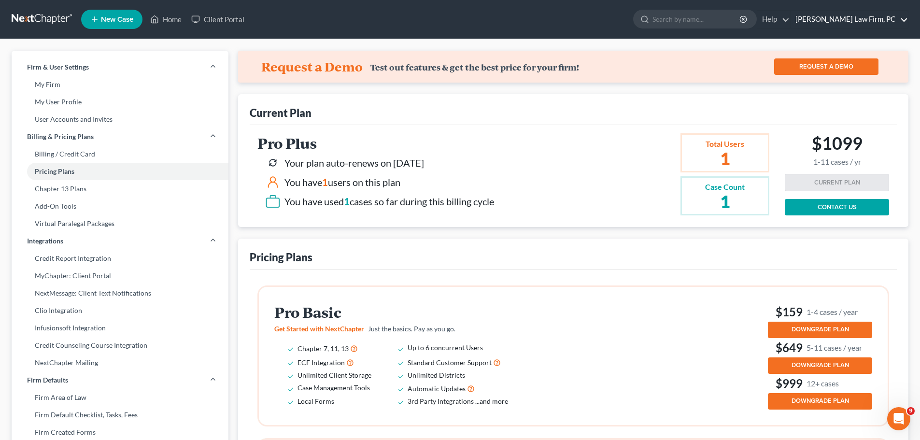
click at [865, 15] on link "[PERSON_NAME] Law Firm, PC" at bounding box center [849, 19] width 117 height 17
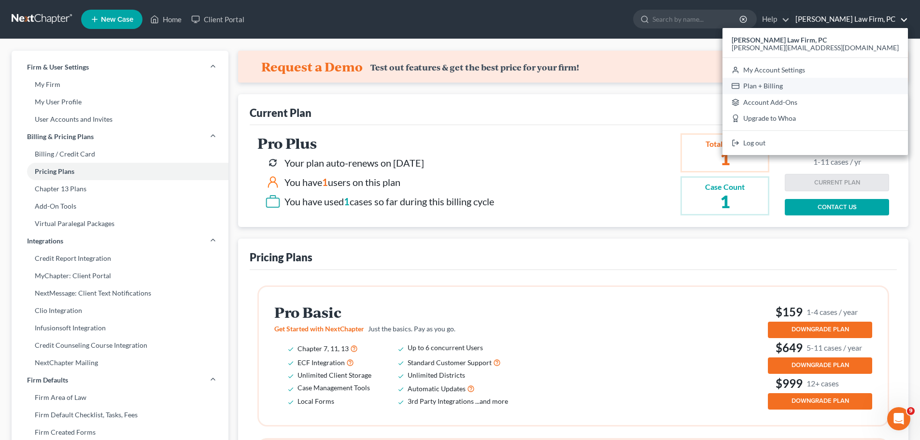
click at [847, 87] on link "Plan + Billing" at bounding box center [814, 86] width 185 height 16
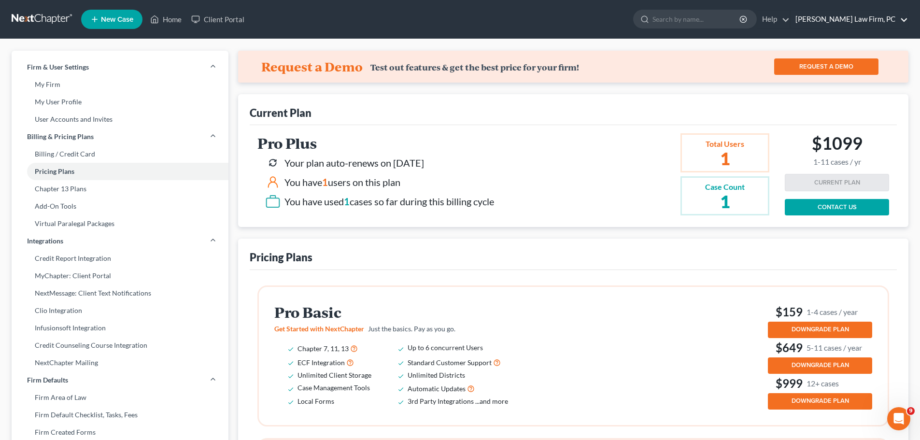
click at [875, 21] on link "[PERSON_NAME] Law Firm, PC" at bounding box center [849, 19] width 117 height 17
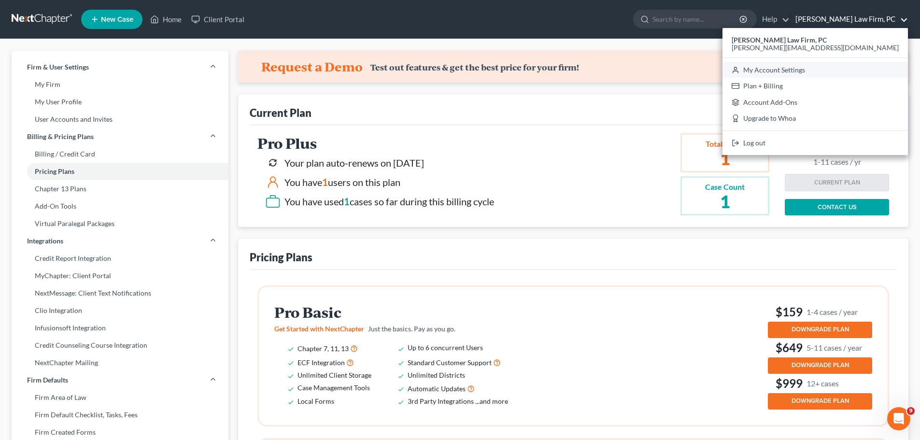
click at [874, 71] on link "My Account Settings" at bounding box center [814, 70] width 185 height 16
select select "59"
select select "24"
select select "28"
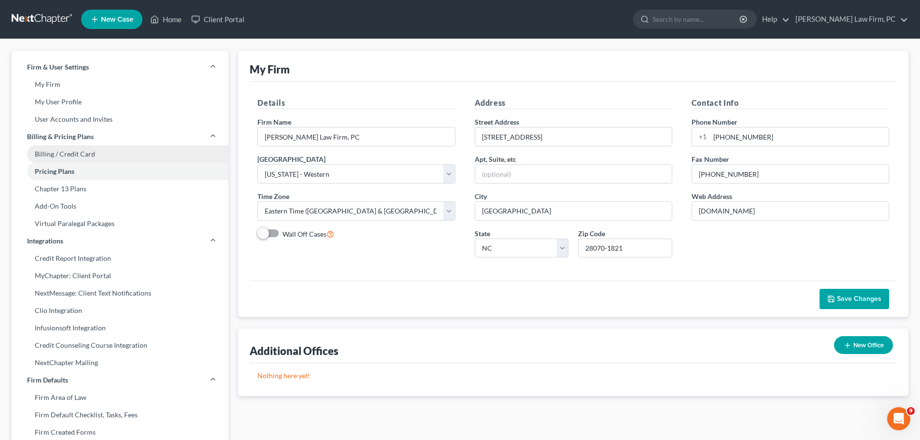
click at [77, 153] on link "Billing / Credit Card" at bounding box center [120, 153] width 217 height 17
select select "28"
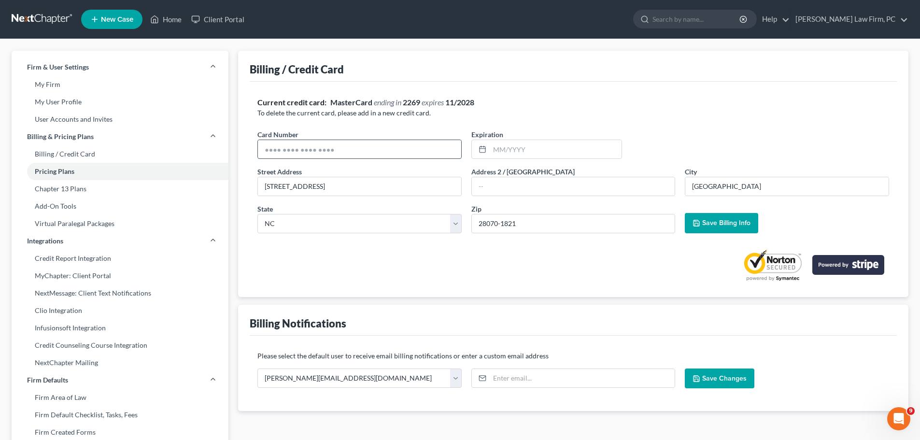
click at [345, 146] on input "text" at bounding box center [359, 149] width 203 height 18
click at [867, 17] on link "[PERSON_NAME] Law Firm, PC" at bounding box center [849, 19] width 117 height 17
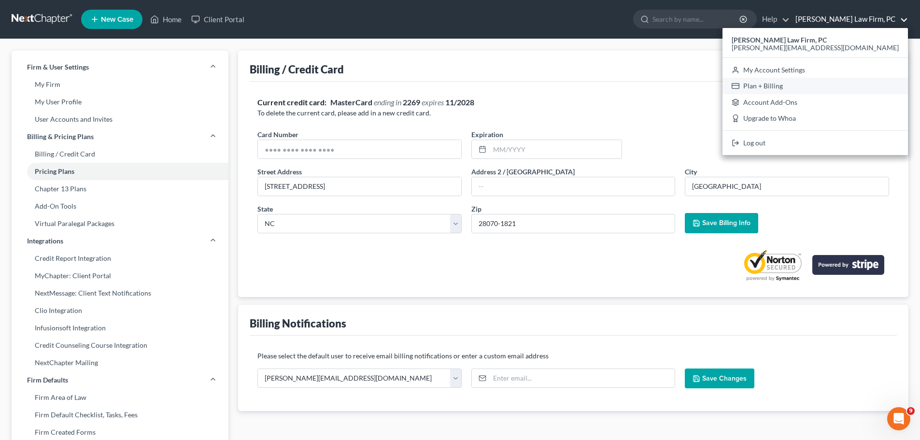
click at [862, 84] on link "Plan + Billing" at bounding box center [814, 86] width 185 height 16
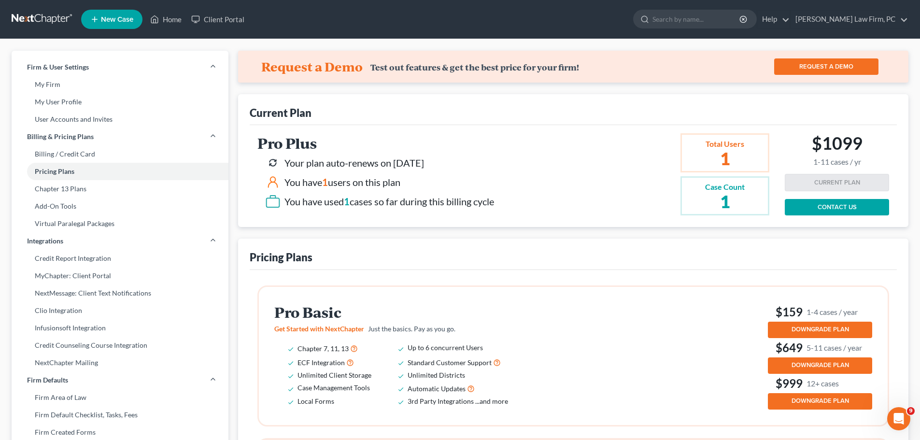
click at [839, 326] on span "DOWNGRADE PLAN" at bounding box center [819, 329] width 57 height 8
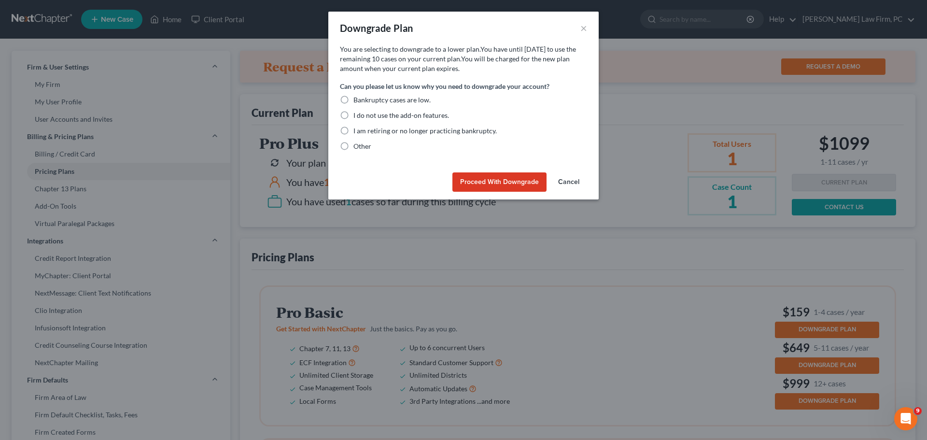
click at [363, 146] on span "Other" at bounding box center [362, 146] width 18 height 8
click at [363, 146] on input "Other" at bounding box center [360, 144] width 6 height 6
radio input "true"
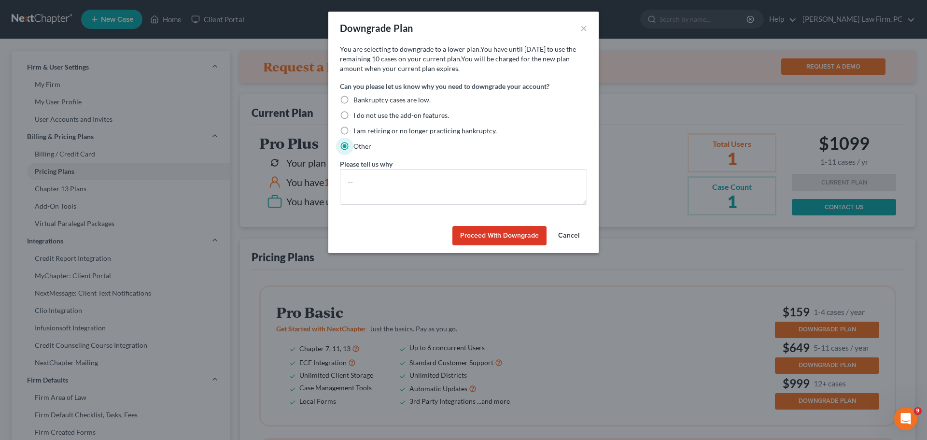
click at [492, 236] on button "Proceed with Downgrade" at bounding box center [499, 235] width 94 height 19
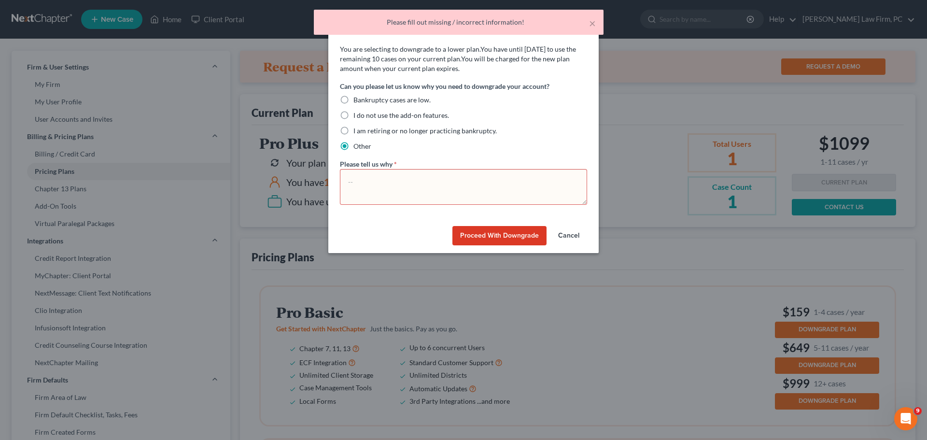
click at [417, 94] on div "Can you please let us know why you need to downgrade your account? * Bankruptcy…" at bounding box center [463, 116] width 247 height 70
drag, startPoint x: 352, startPoint y: 93, endPoint x: 354, endPoint y: 101, distance: 8.1
click at [354, 100] on div "Can you please let us know why you need to downgrade your account? * Bankruptcy…" at bounding box center [463, 116] width 247 height 70
click at [353, 101] on span "Bankruptcy cases are low." at bounding box center [391, 100] width 77 height 8
click at [357, 101] on input "Bankruptcy cases are low." at bounding box center [360, 98] width 6 height 6
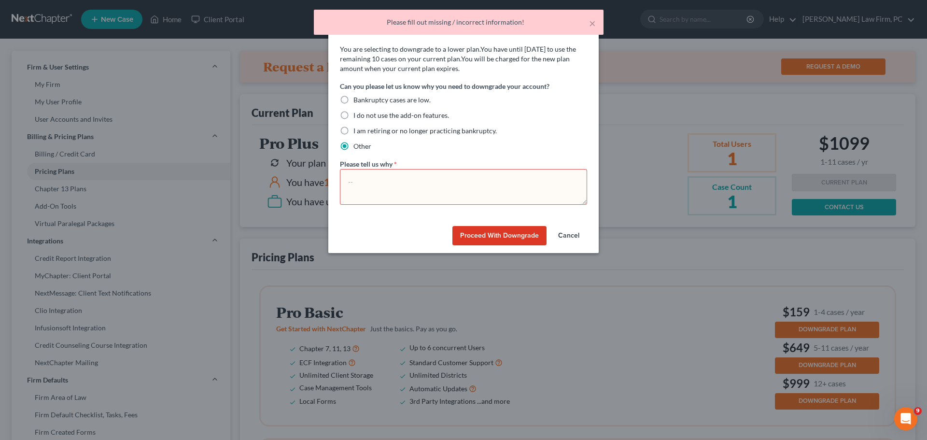
radio input "true"
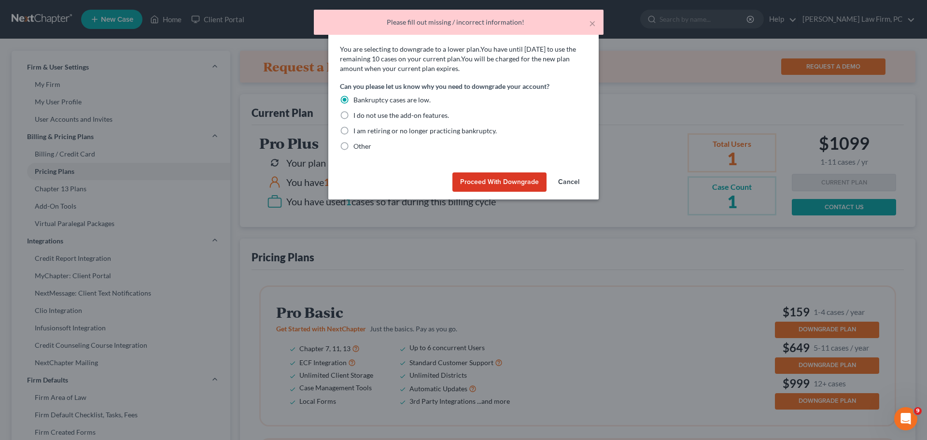
click at [479, 179] on button "Proceed with Downgrade" at bounding box center [499, 181] width 94 height 19
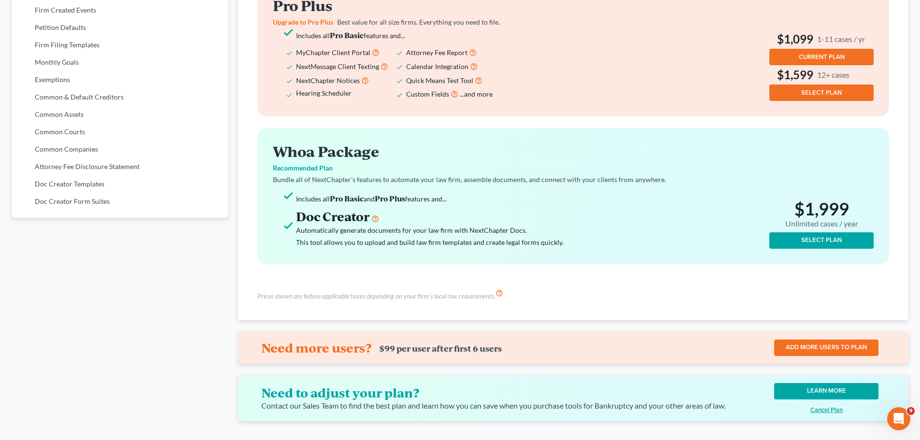
scroll to position [471, 0]
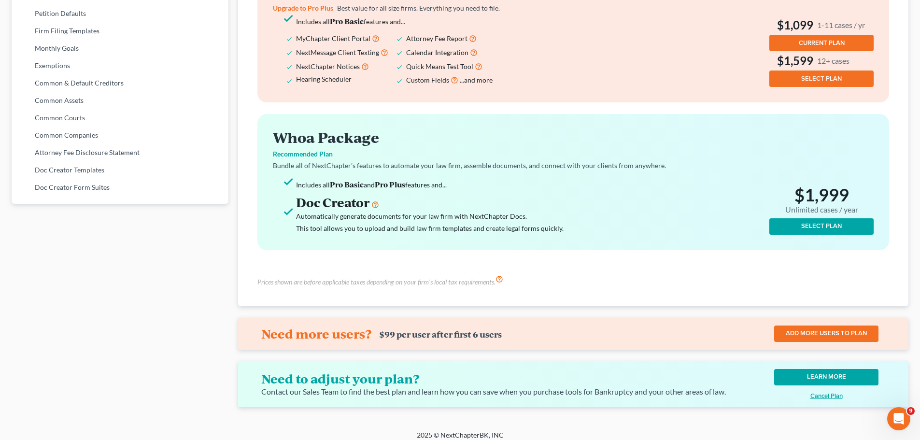
click at [501, 279] on icon at bounding box center [499, 278] width 8 height 9
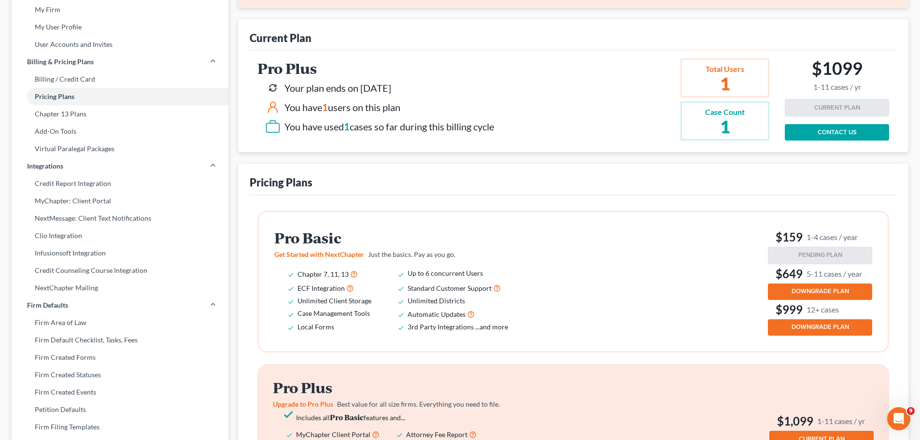
scroll to position [0, 0]
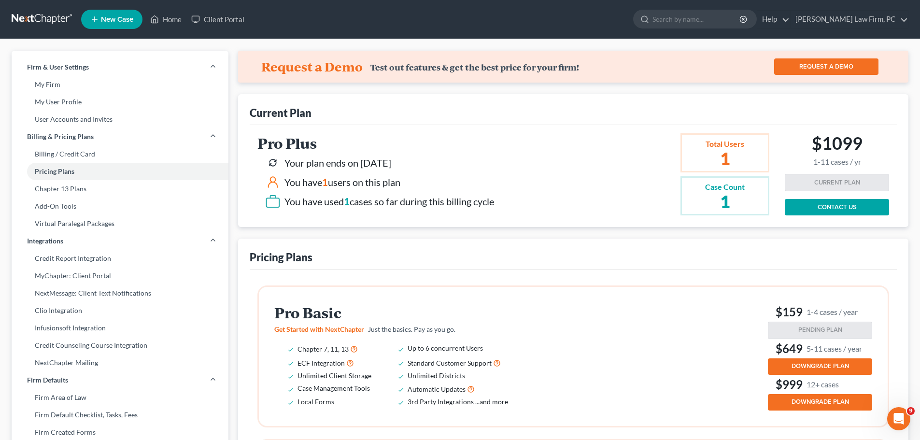
click at [854, 210] on link "CONTACT US" at bounding box center [837, 207] width 104 height 16
click at [176, 13] on link "Home" at bounding box center [165, 19] width 41 height 17
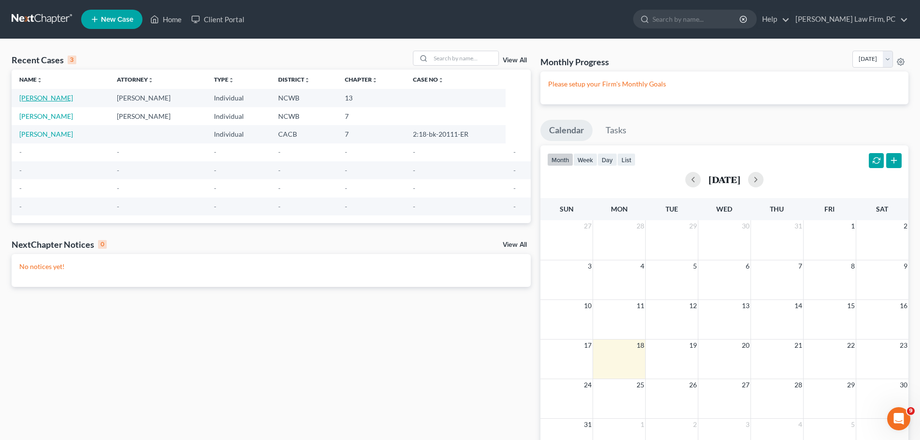
click at [68, 97] on link "[PERSON_NAME]" at bounding box center [46, 98] width 54 height 8
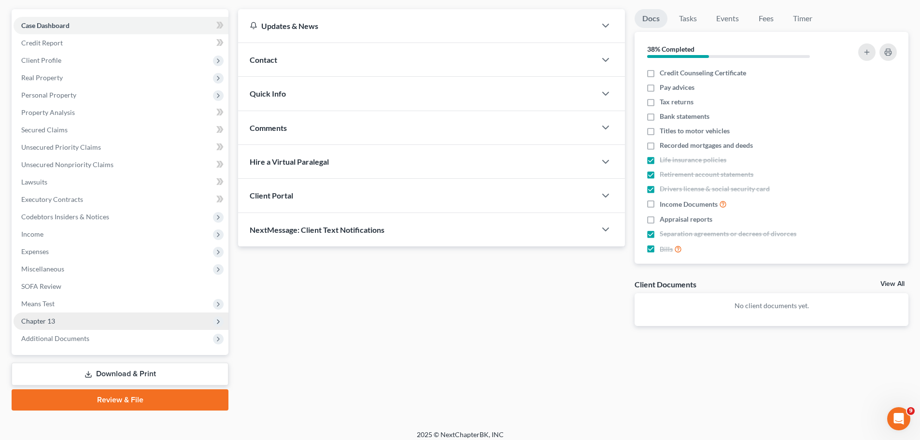
scroll to position [85, 0]
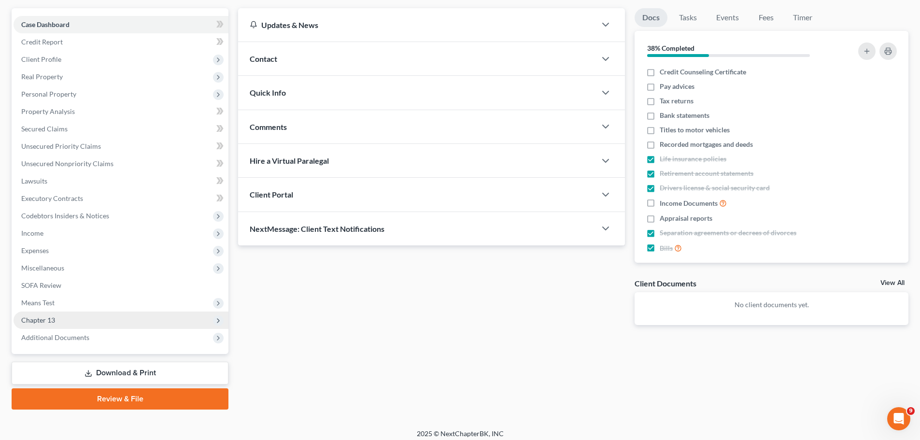
click at [52, 321] on span "Chapter 13" at bounding box center [38, 320] width 34 height 8
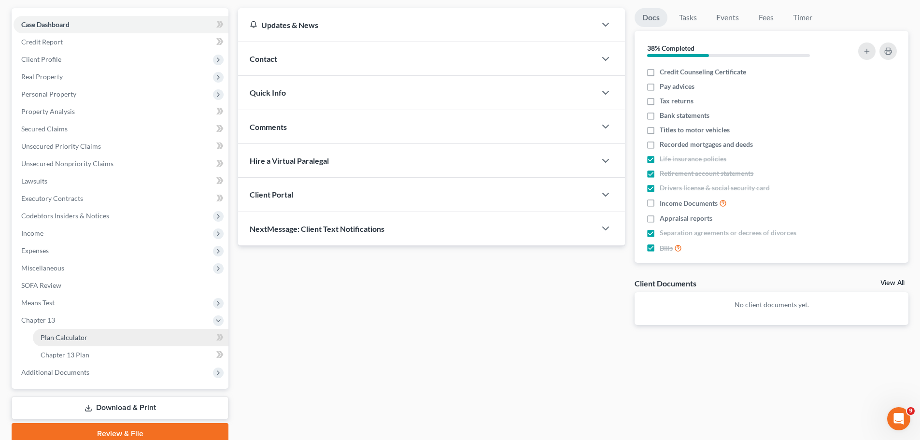
click at [87, 335] on link "Plan Calculator" at bounding box center [131, 337] width 196 height 17
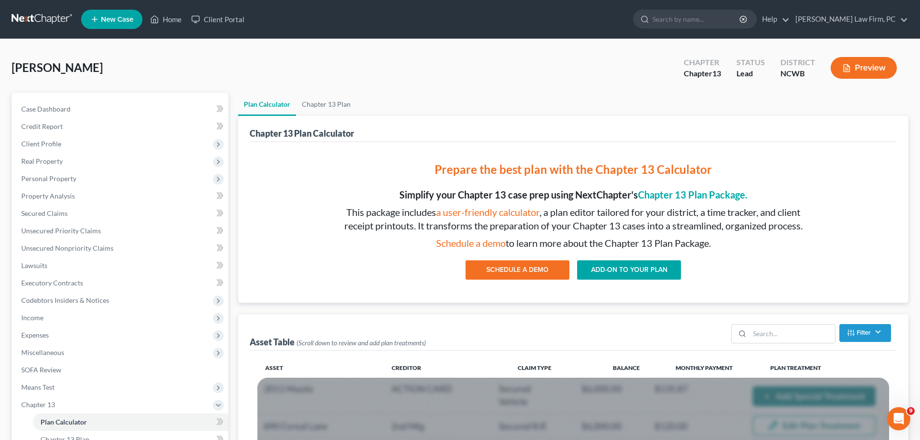
click at [60, 18] on link at bounding box center [43, 19] width 62 height 17
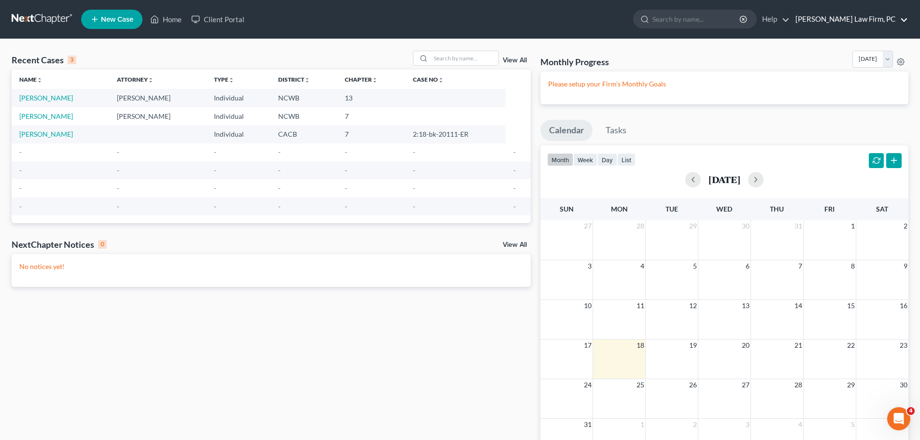
click at [850, 15] on link "[PERSON_NAME] Law Firm, PC" at bounding box center [849, 19] width 117 height 17
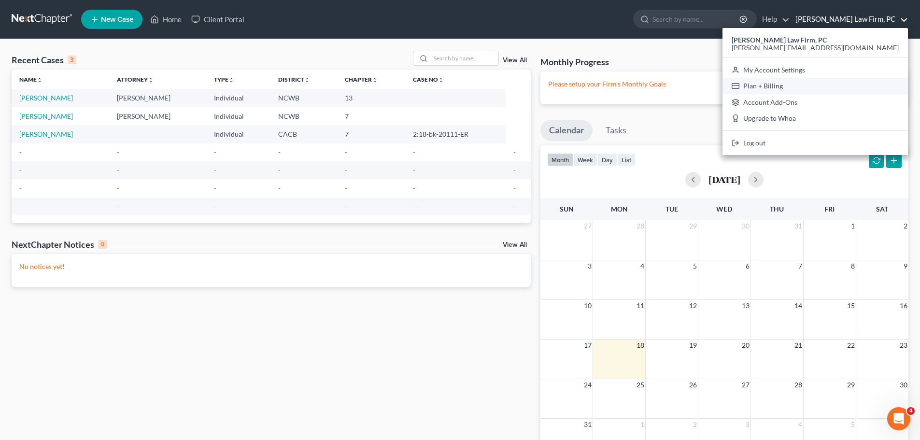
click at [862, 85] on link "Plan + Billing" at bounding box center [814, 86] width 185 height 16
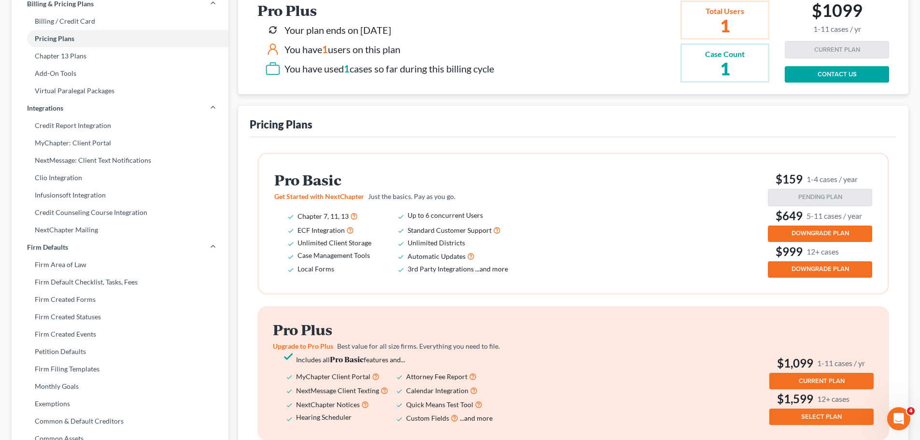
scroll to position [193, 0]
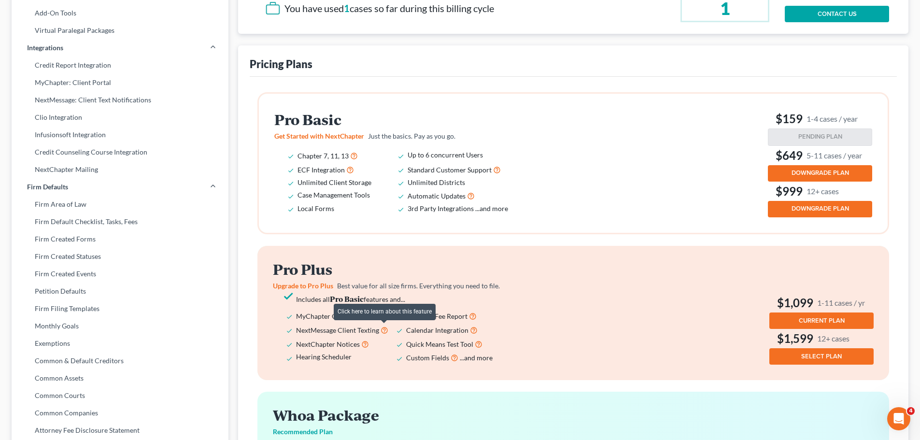
click at [381, 329] on icon at bounding box center [385, 329] width 8 height 9
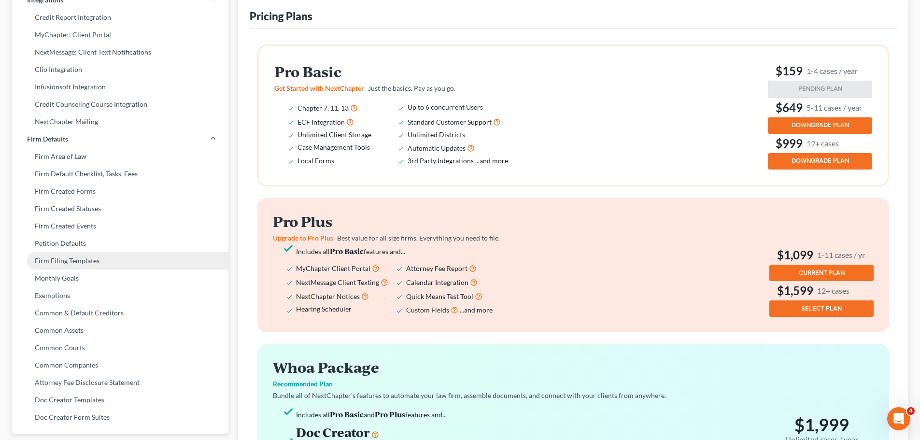
scroll to position [241, 0]
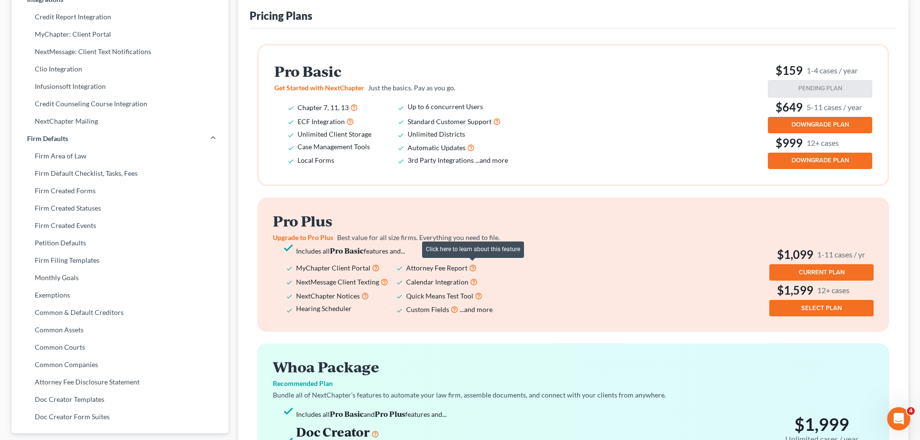
click at [472, 265] on icon at bounding box center [473, 267] width 8 height 9
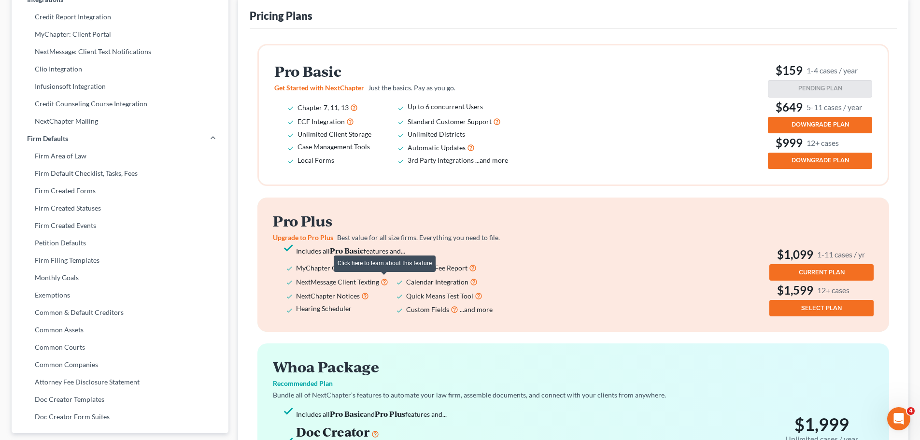
click at [382, 281] on icon at bounding box center [385, 281] width 8 height 9
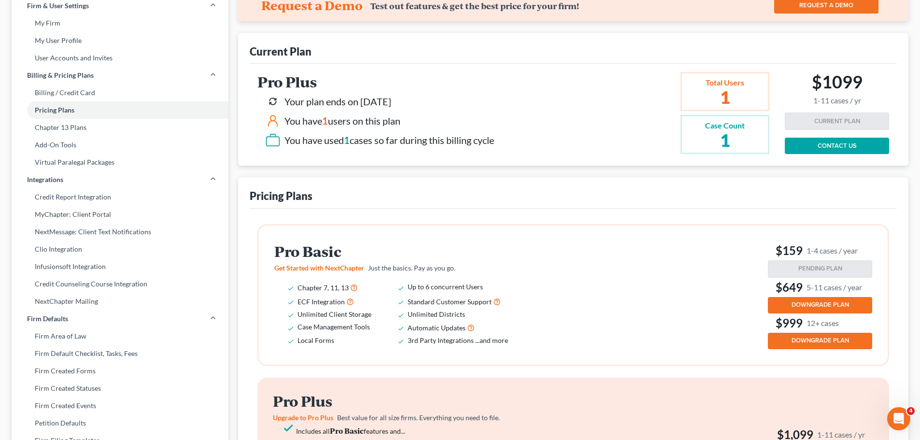
scroll to position [0, 0]
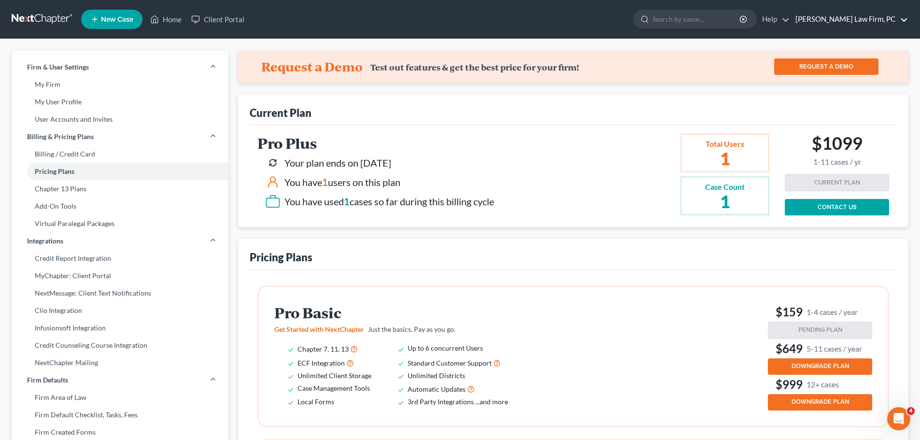
click at [858, 22] on link "[PERSON_NAME] Law Firm, PC" at bounding box center [849, 19] width 117 height 17
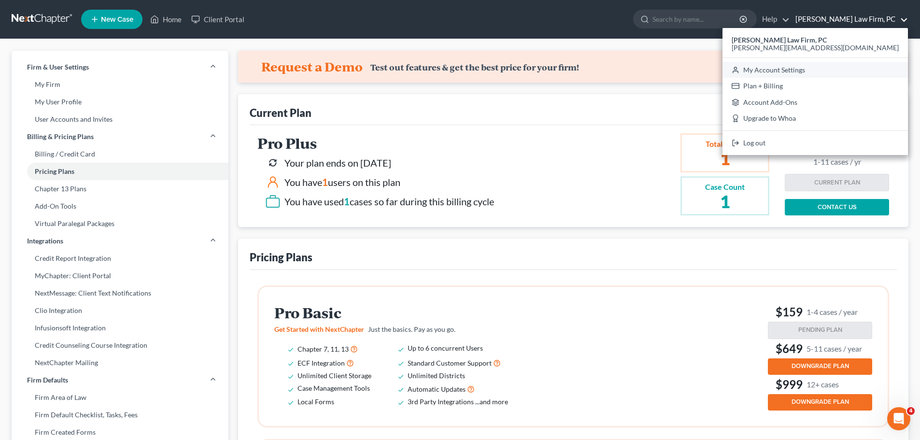
click at [876, 72] on link "My Account Settings" at bounding box center [814, 70] width 185 height 16
select select "24"
select select "28"
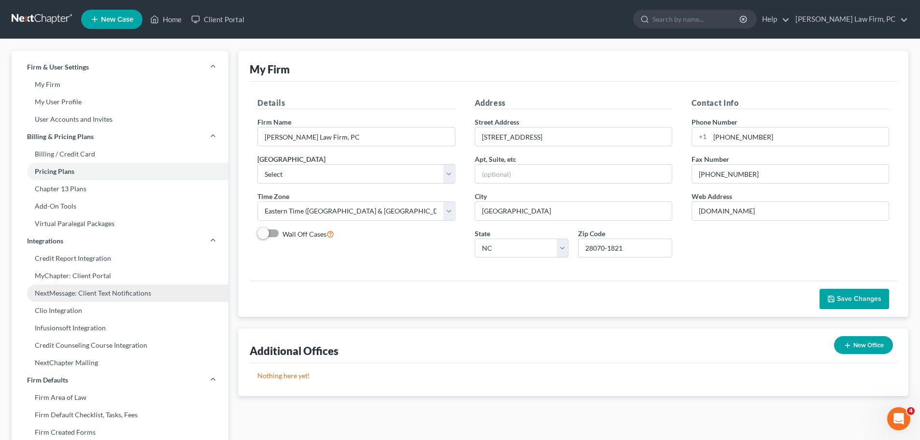
click at [134, 290] on link "NextMessage: Client Text Notifications" at bounding box center [120, 292] width 217 height 17
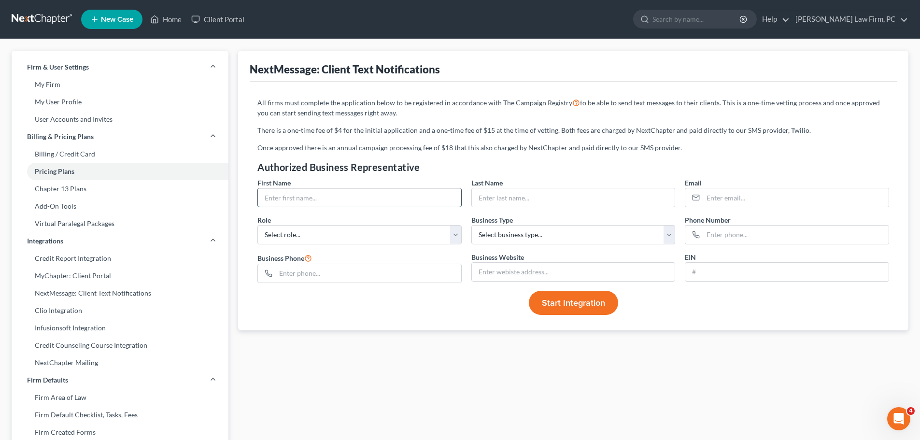
click at [311, 193] on input "text" at bounding box center [359, 197] width 203 height 18
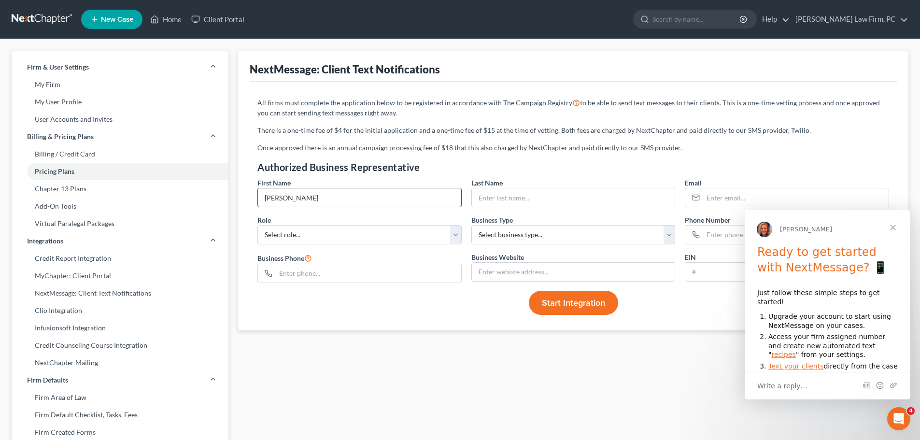
type input "[PERSON_NAME]"
type input "[PERSON_NAME][EMAIL_ADDRESS][DOMAIN_NAME]"
click at [891, 228] on span "Close" at bounding box center [893, 227] width 35 height 35
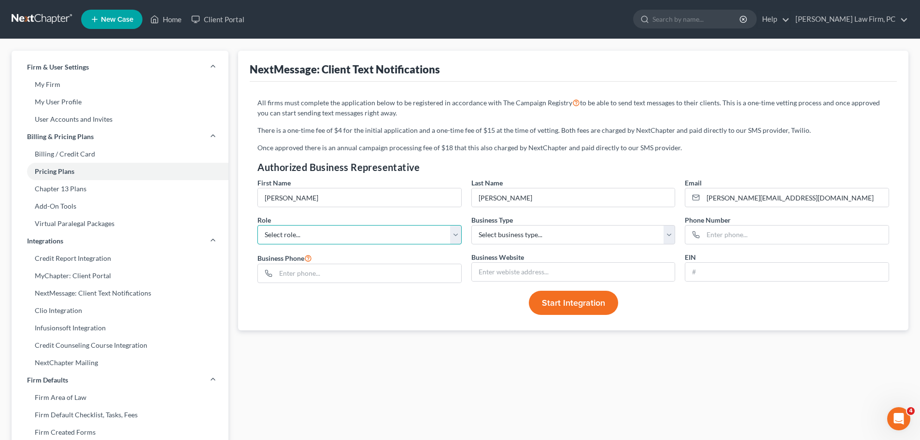
click at [452, 238] on select "Select role... Director GM VP CEO CFO General Counsel Other" at bounding box center [359, 234] width 204 height 19
select select "1"
click at [257, 225] on select "Select role... Director GM VP CEO CFO General Counsel Other" at bounding box center [359, 234] width 204 height 19
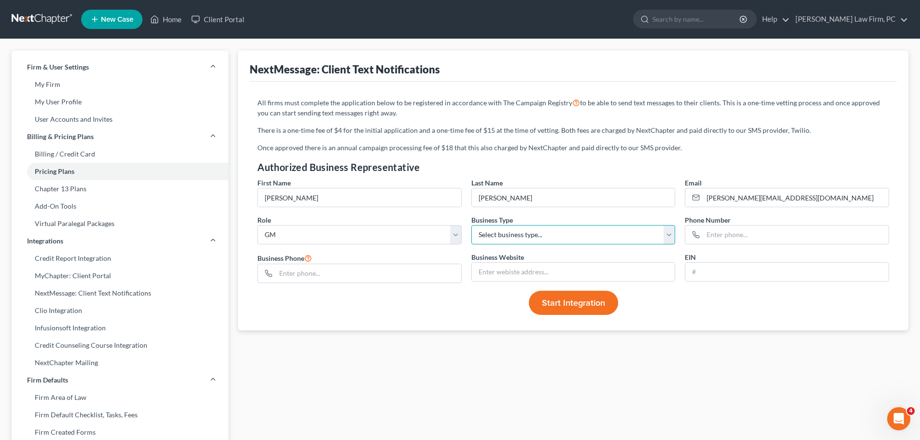
click at [519, 238] on select "Select business type... Sole Proprietorship Partnership Limited Liability Corpo…" at bounding box center [573, 234] width 204 height 19
select select "5"
click at [471, 225] on select "Select business type... Sole Proprietorship Partnership Limited Liability Corpo…" at bounding box center [573, 234] width 204 height 19
click at [726, 237] on input "text" at bounding box center [795, 235] width 185 height 18
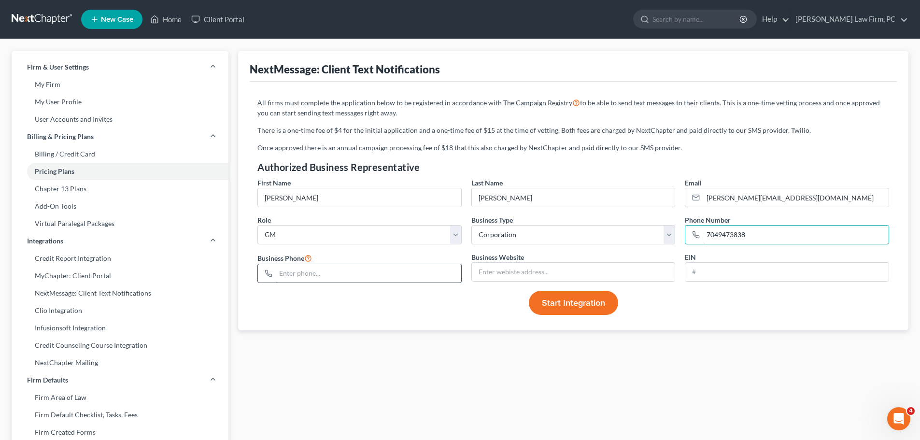
type input "7049473838"
click at [413, 274] on input "text" at bounding box center [368, 273] width 185 height 18
type input "7049473838"
click at [493, 274] on input "text" at bounding box center [573, 272] width 203 height 18
type input "[DOMAIN_NAME]"
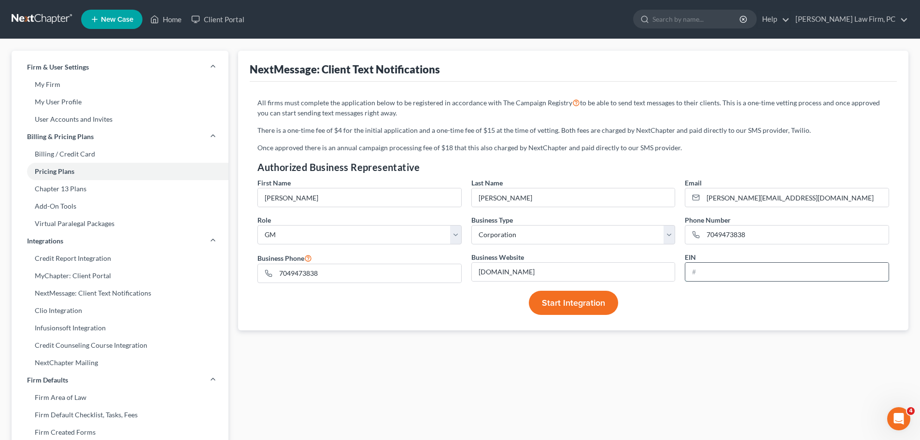
click at [708, 267] on input "text" at bounding box center [786, 272] width 203 height 18
type input "83-0393732"
click at [590, 305] on span "Start Integration" at bounding box center [573, 302] width 63 height 11
